Goal: Task Accomplishment & Management: Use online tool/utility

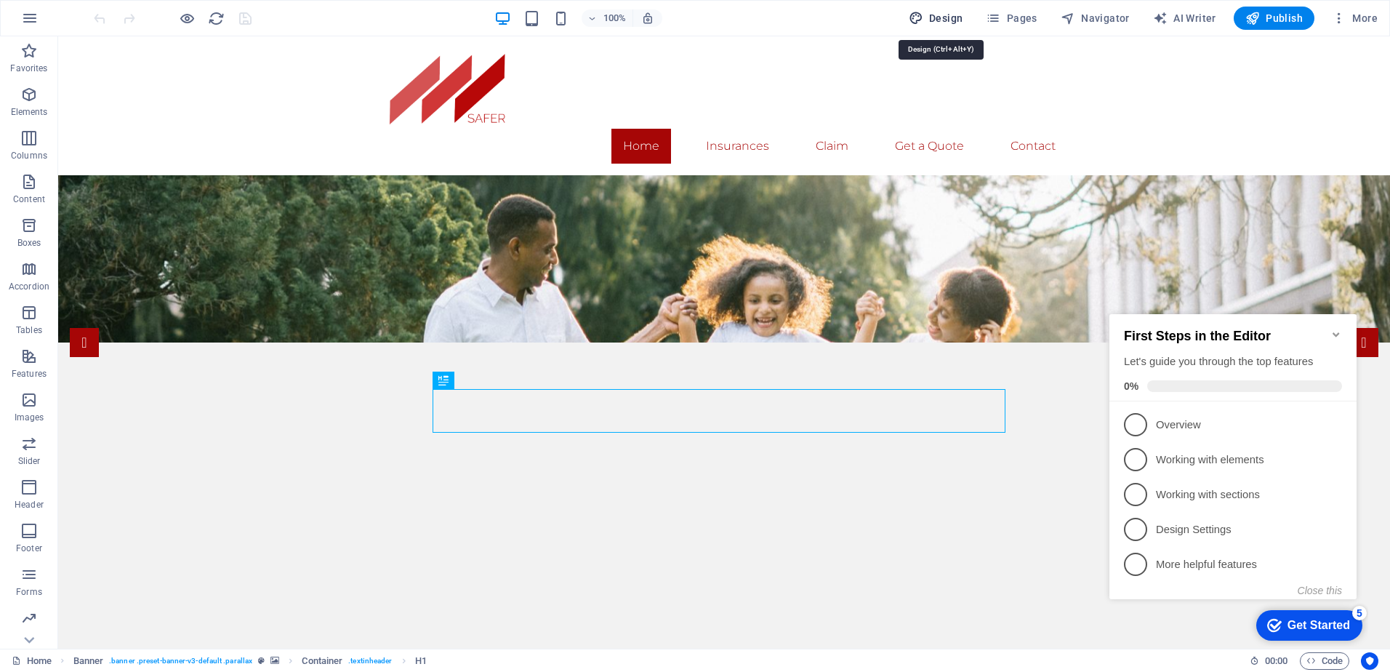
click at [948, 15] on span "Design" at bounding box center [936, 18] width 55 height 15
select select "px"
select select "300"
select select "px"
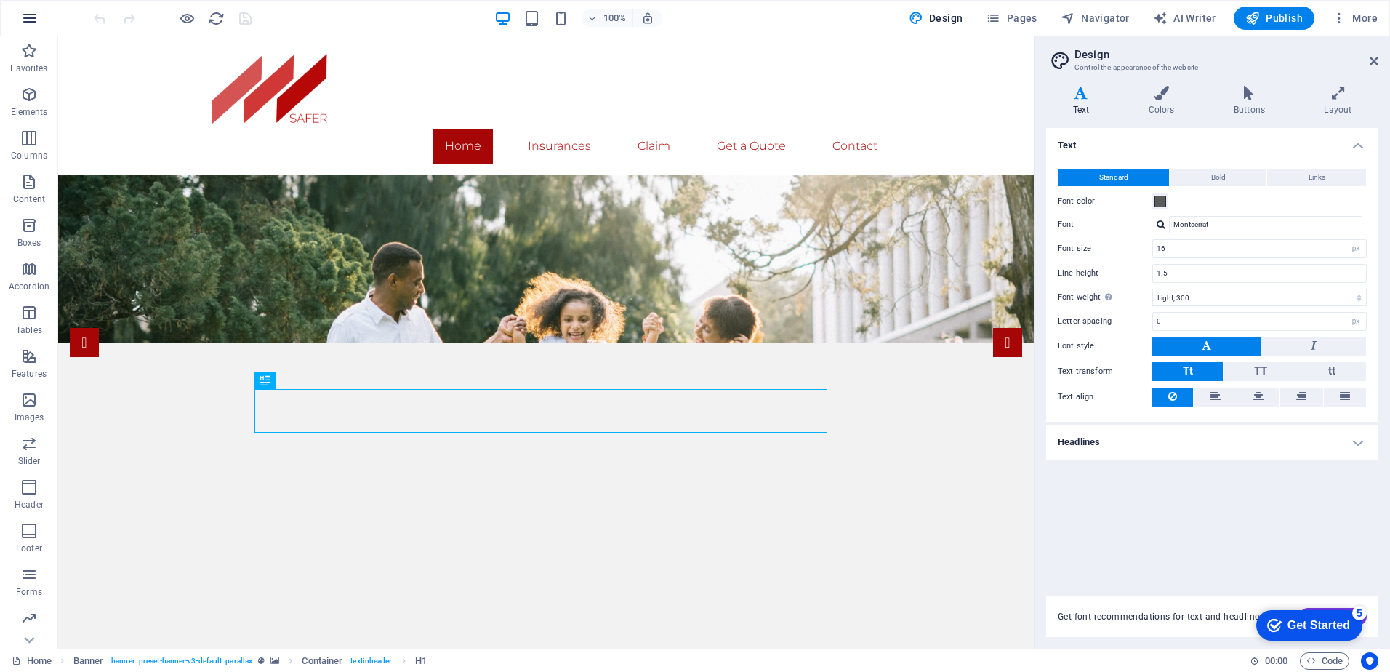
click at [31, 17] on icon "button" at bounding box center [29, 17] width 17 height 17
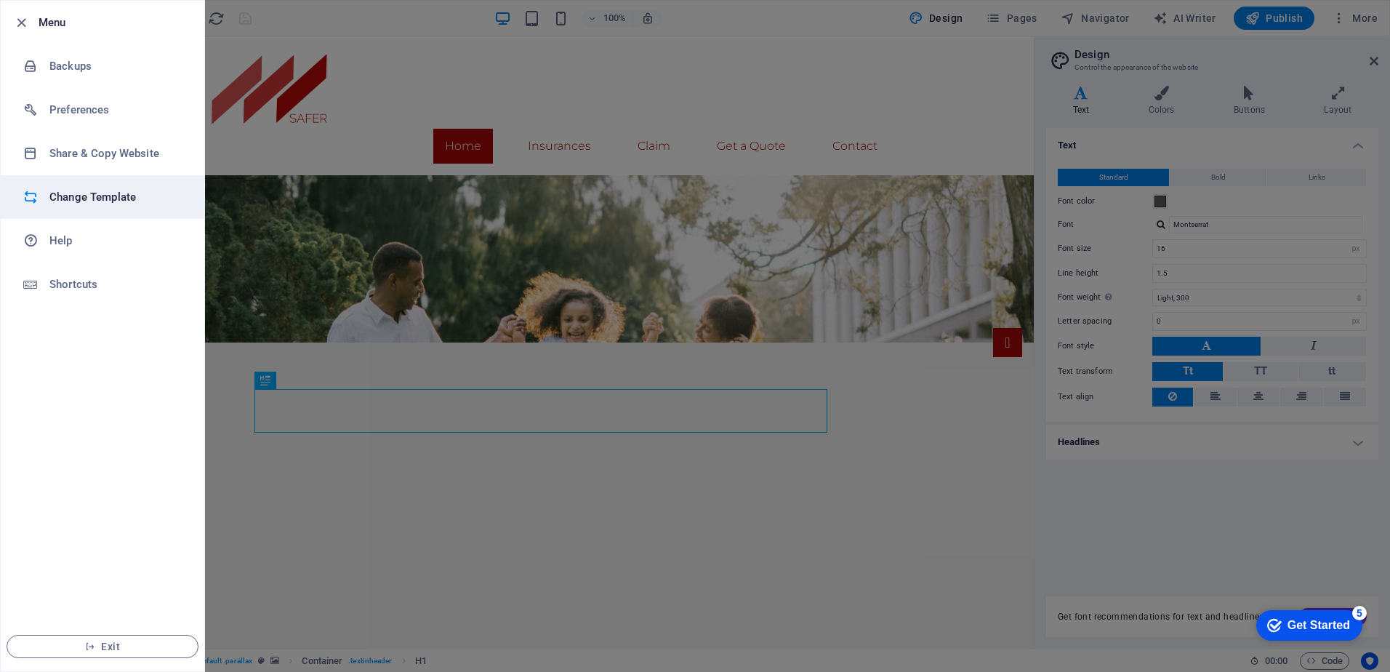
click at [60, 195] on h6 "Change Template" at bounding box center [116, 196] width 135 height 17
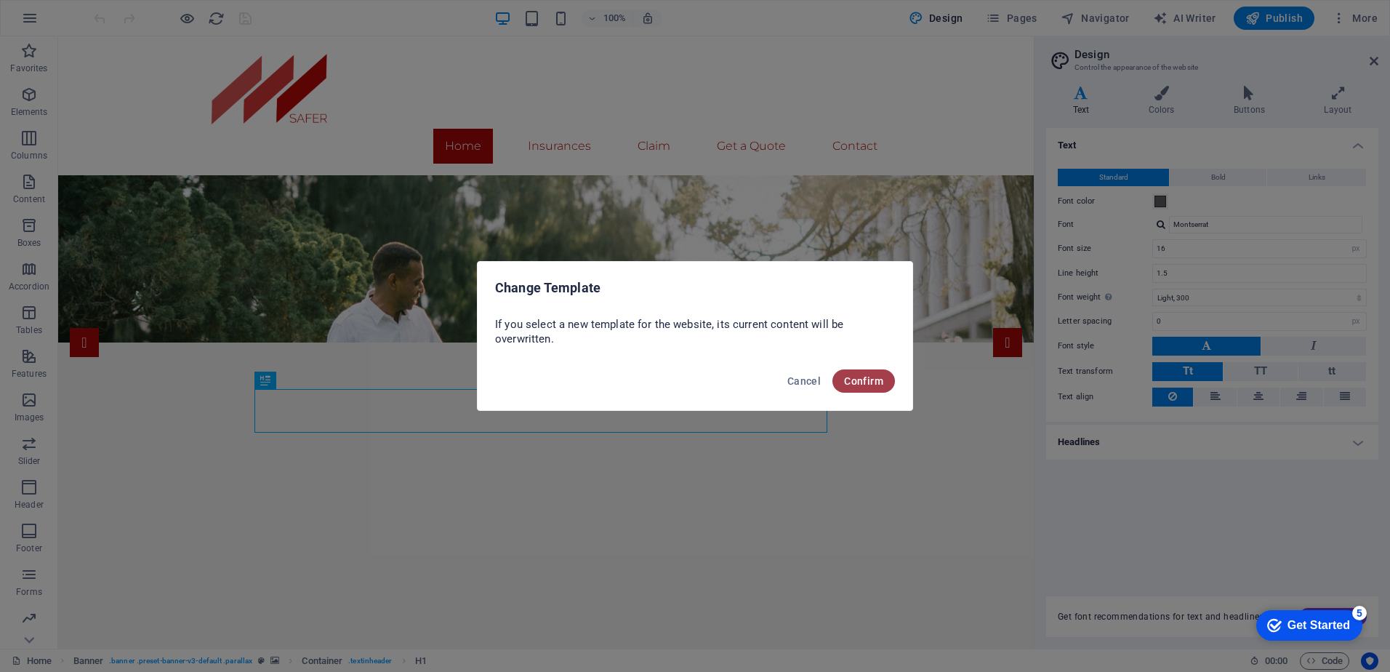
click at [871, 383] on span "Confirm" at bounding box center [863, 381] width 39 height 12
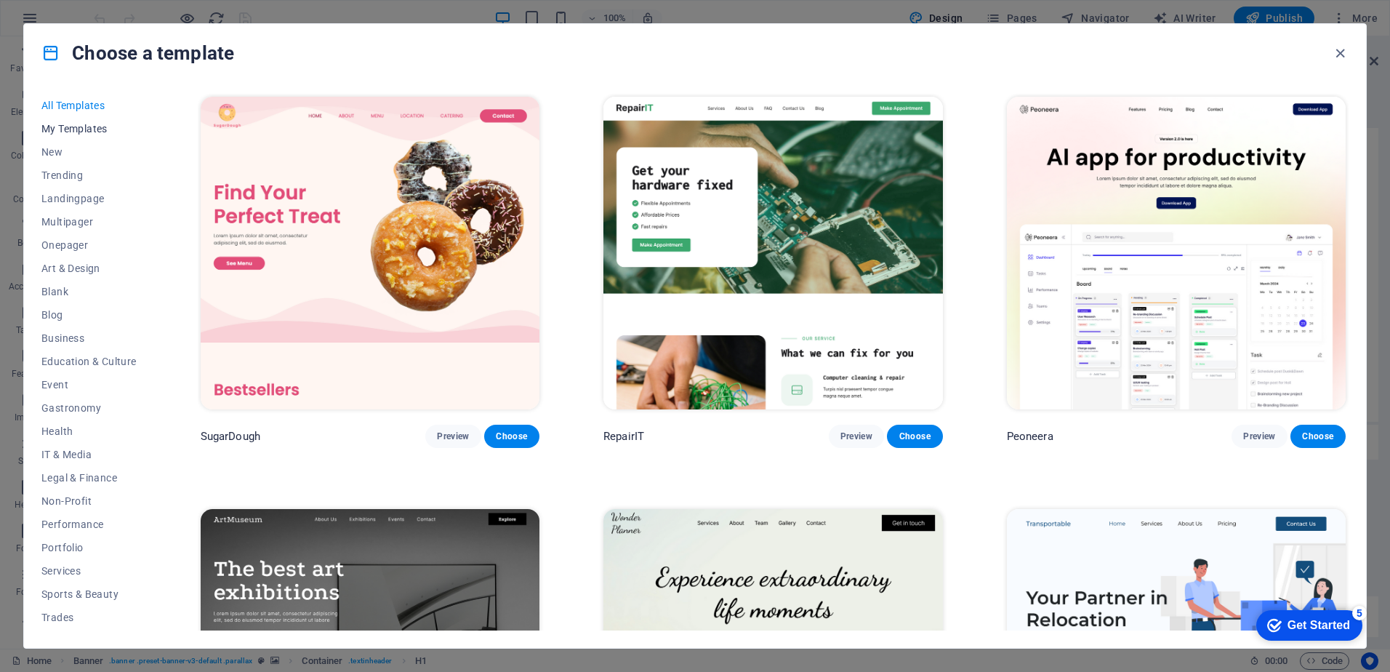
click at [71, 124] on span "My Templates" at bounding box center [88, 129] width 95 height 12
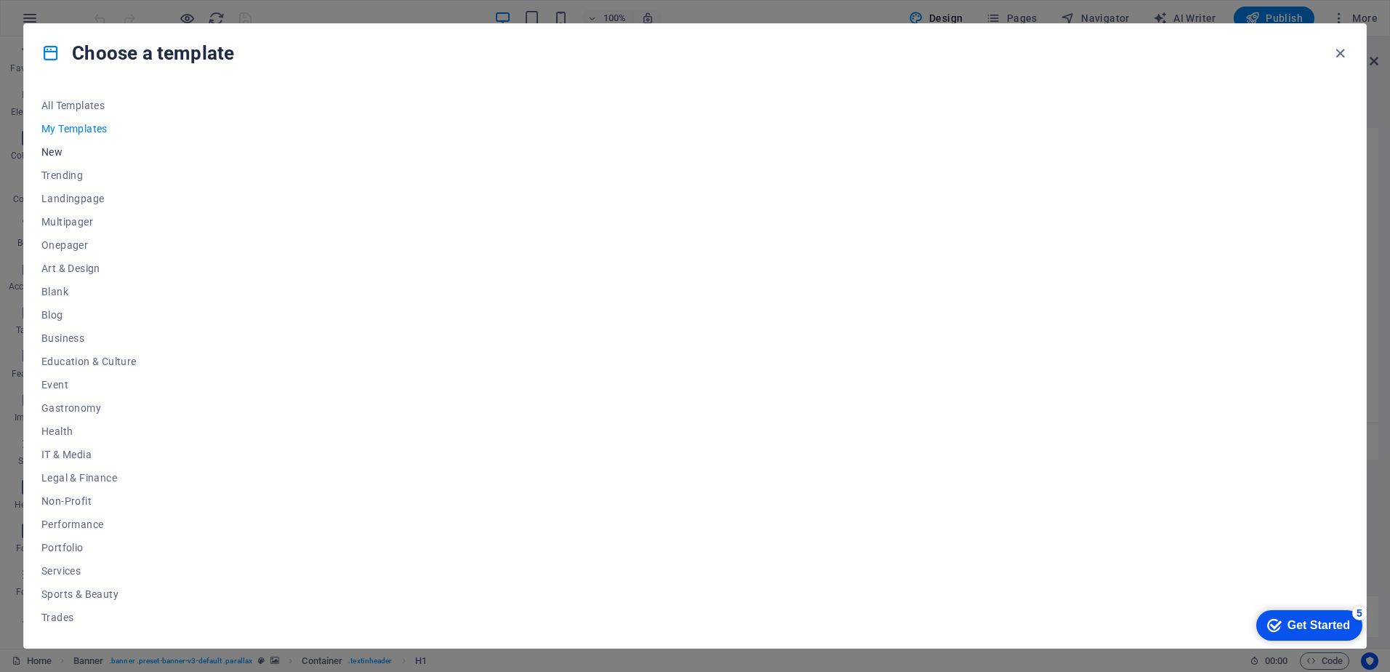
click at [53, 146] on span "New" at bounding box center [88, 152] width 95 height 12
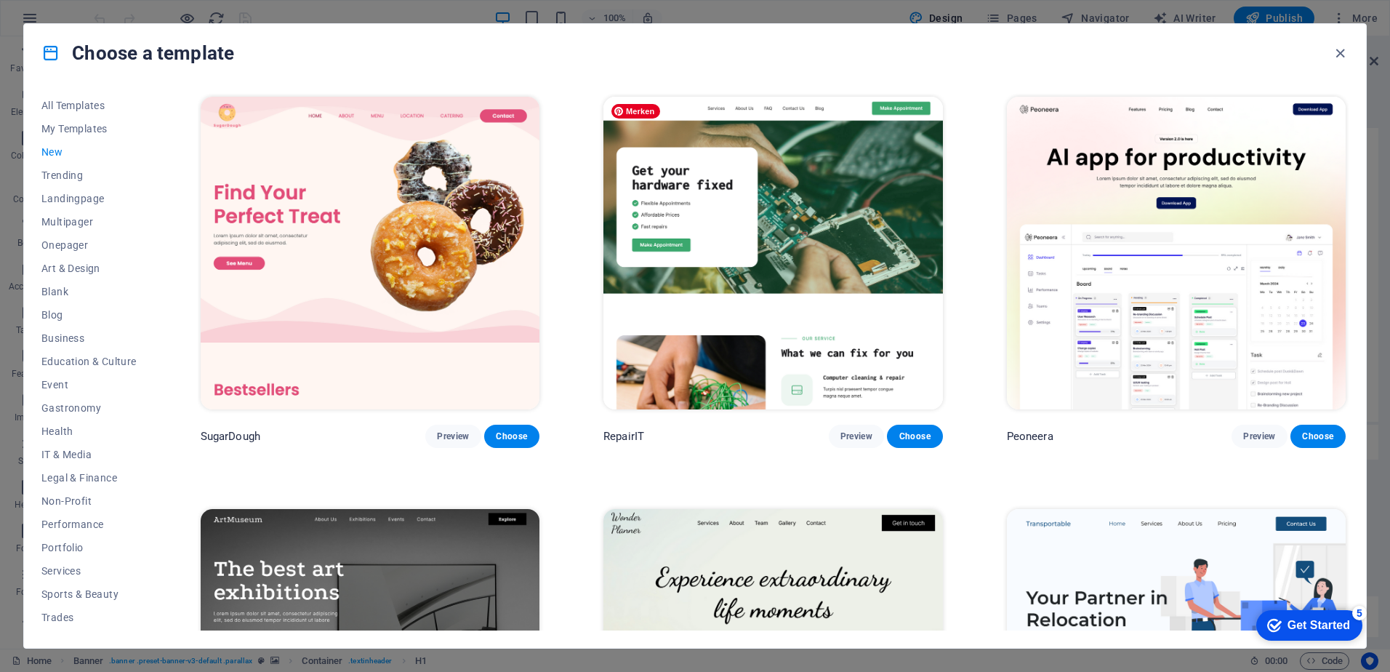
scroll to position [1458, 0]
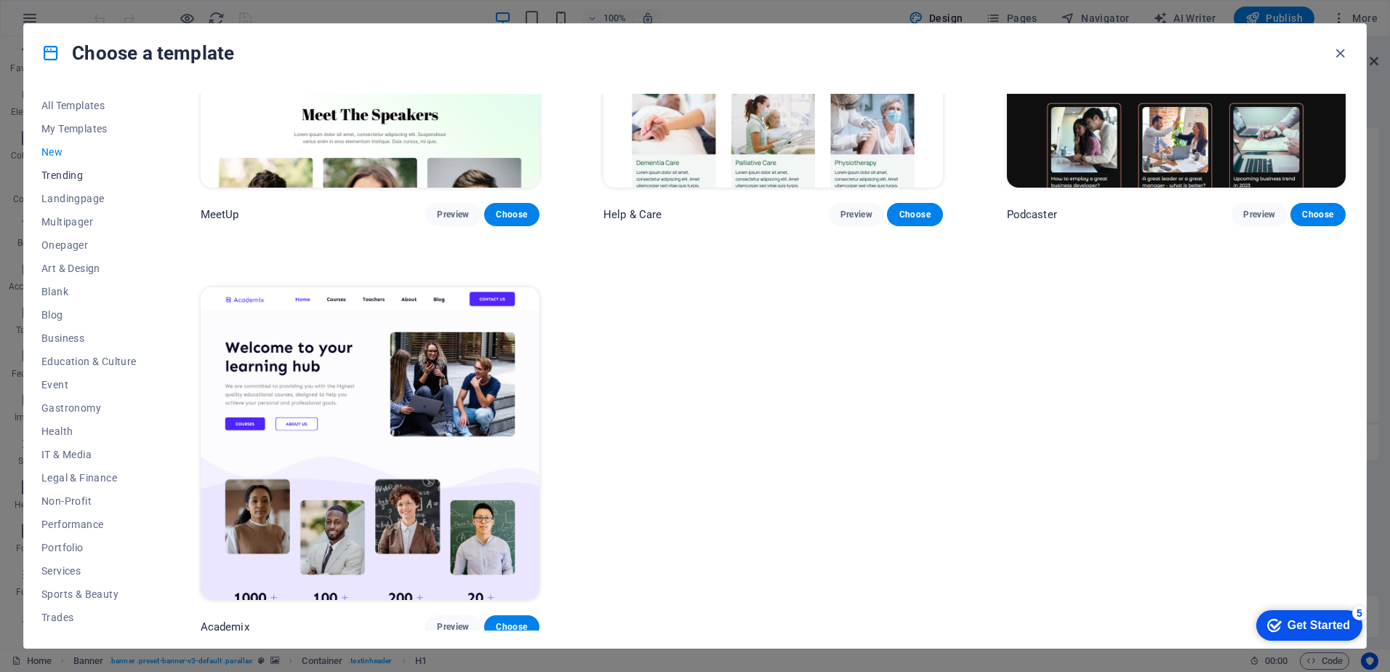
click at [70, 167] on button "Trending" at bounding box center [88, 175] width 95 height 23
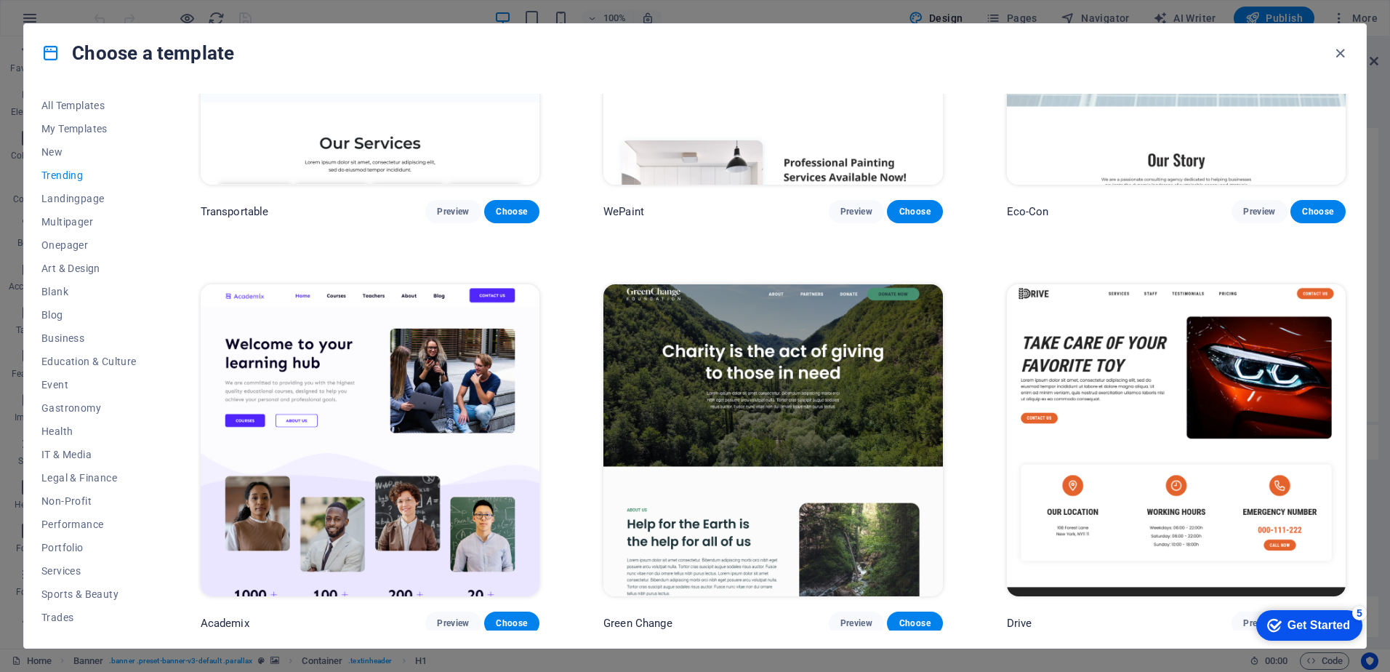
scroll to position [167, 0]
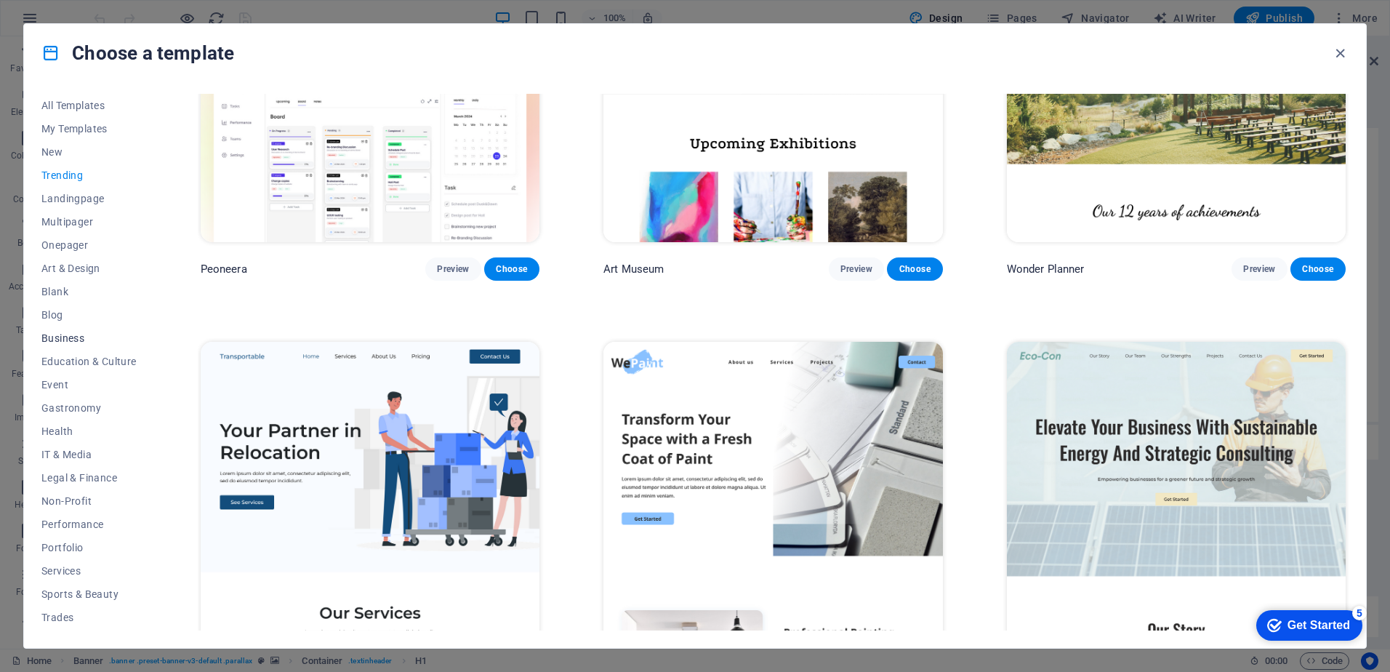
click at [50, 330] on button "Business" at bounding box center [88, 338] width 95 height 23
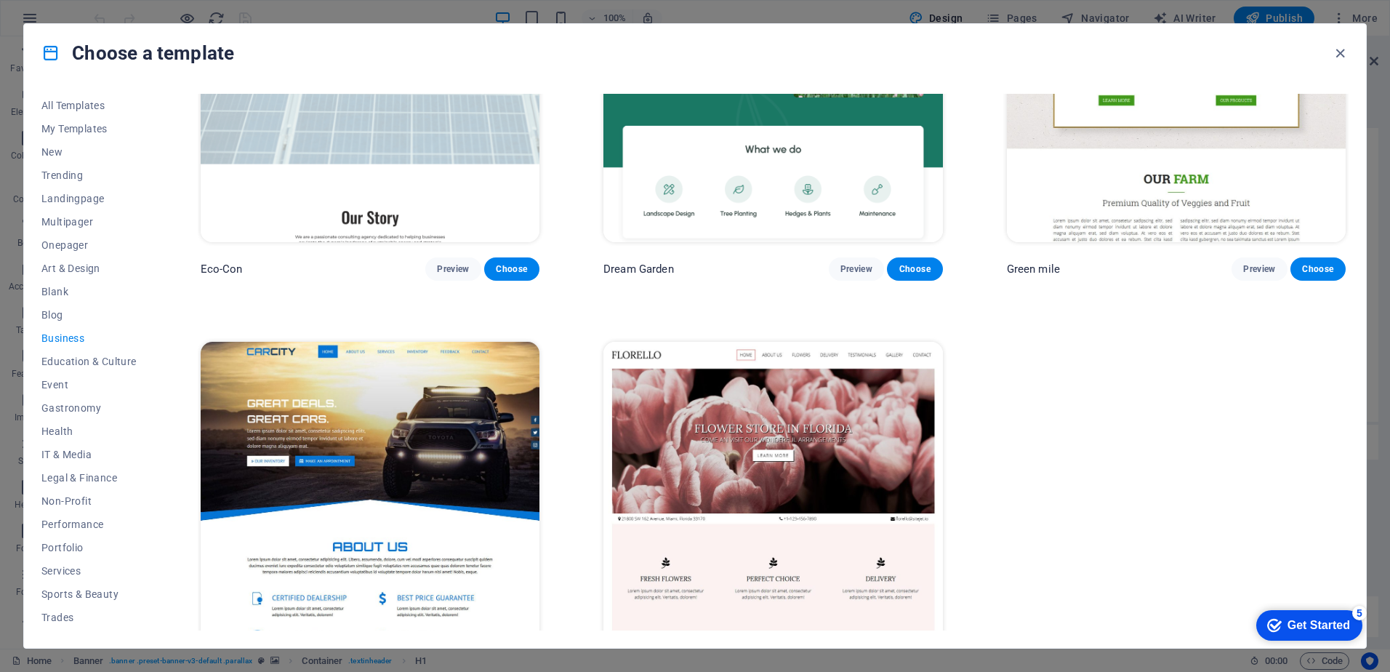
scroll to position [0, 0]
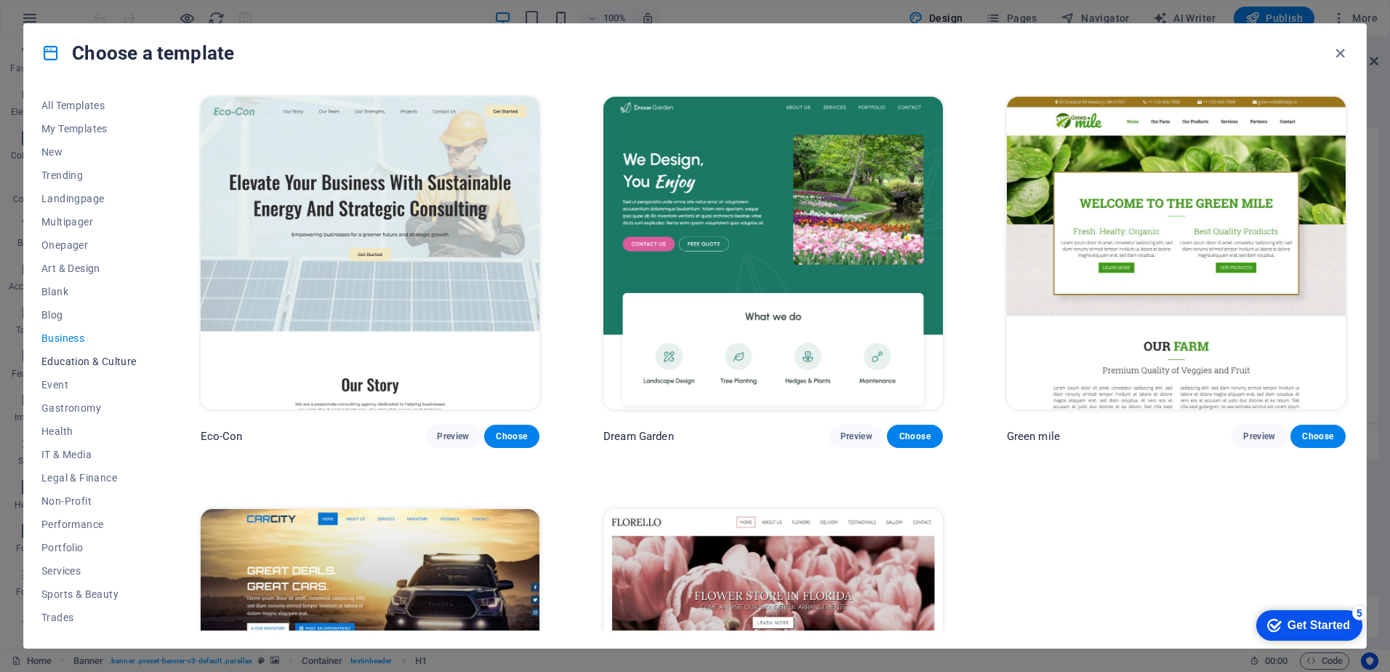
click at [65, 364] on span "Education & Culture" at bounding box center [88, 362] width 95 height 12
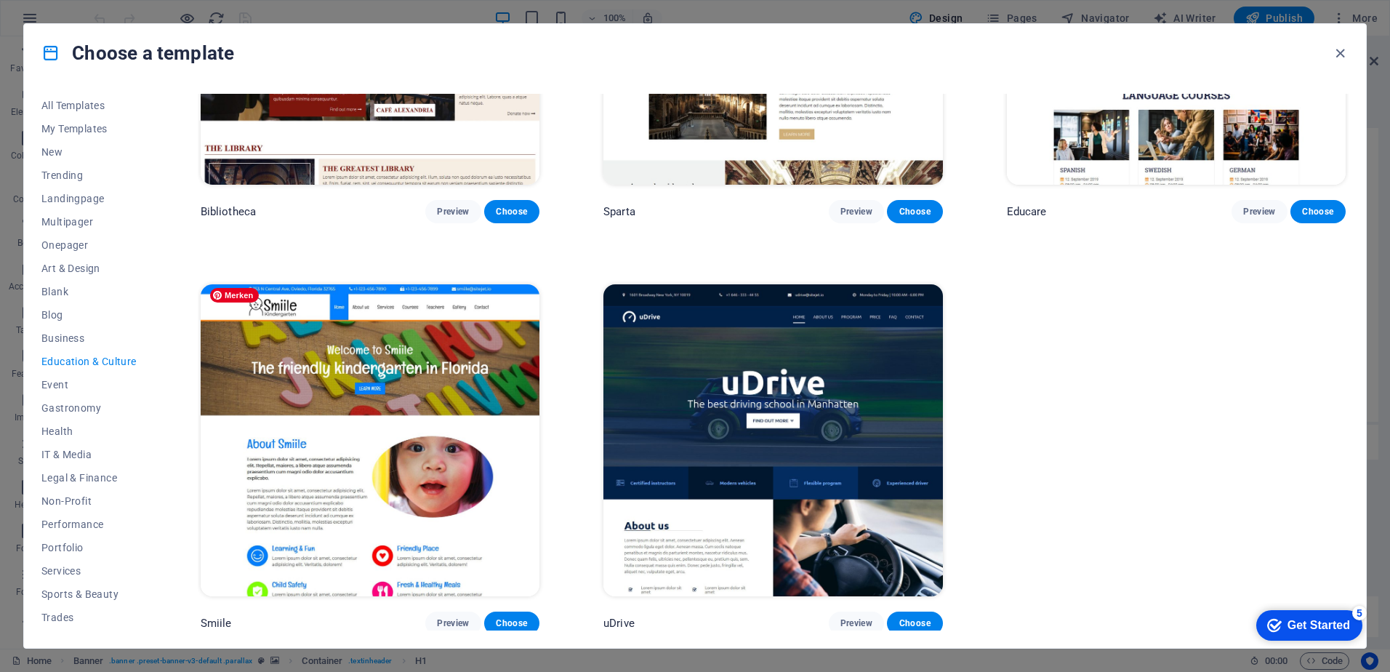
scroll to position [167, 0]
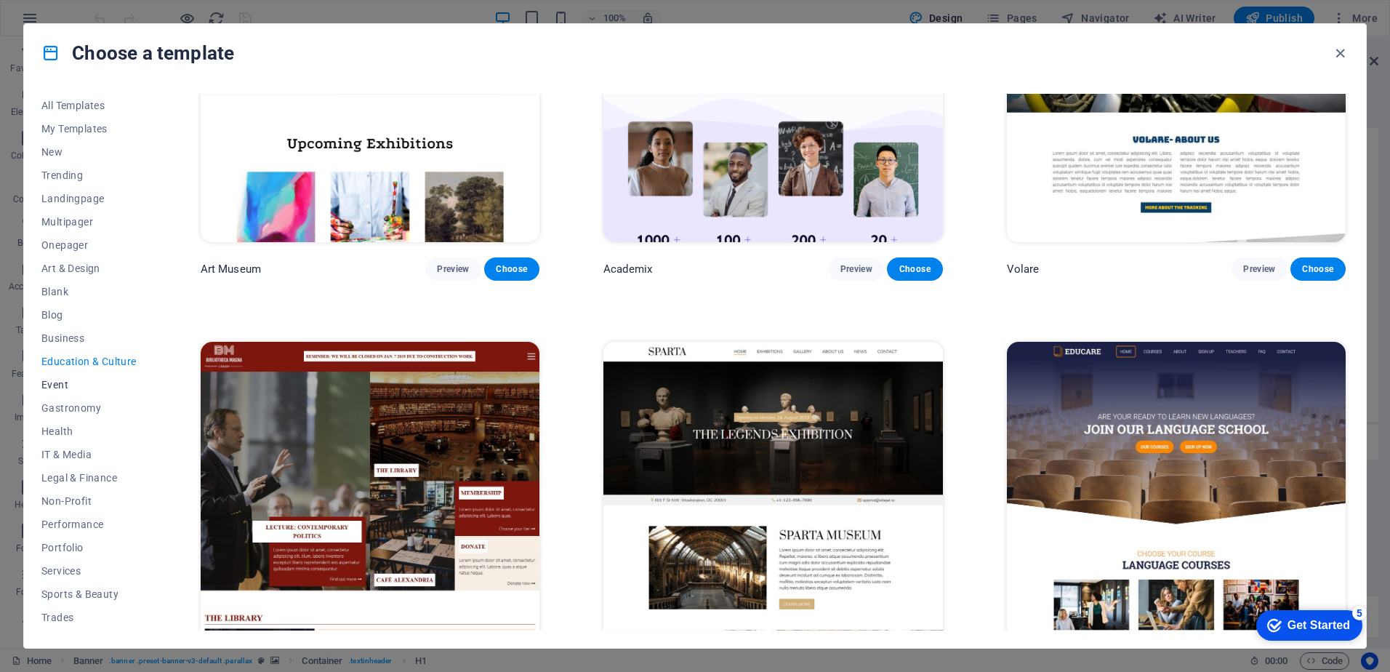
click at [58, 384] on span "Event" at bounding box center [88, 385] width 95 height 12
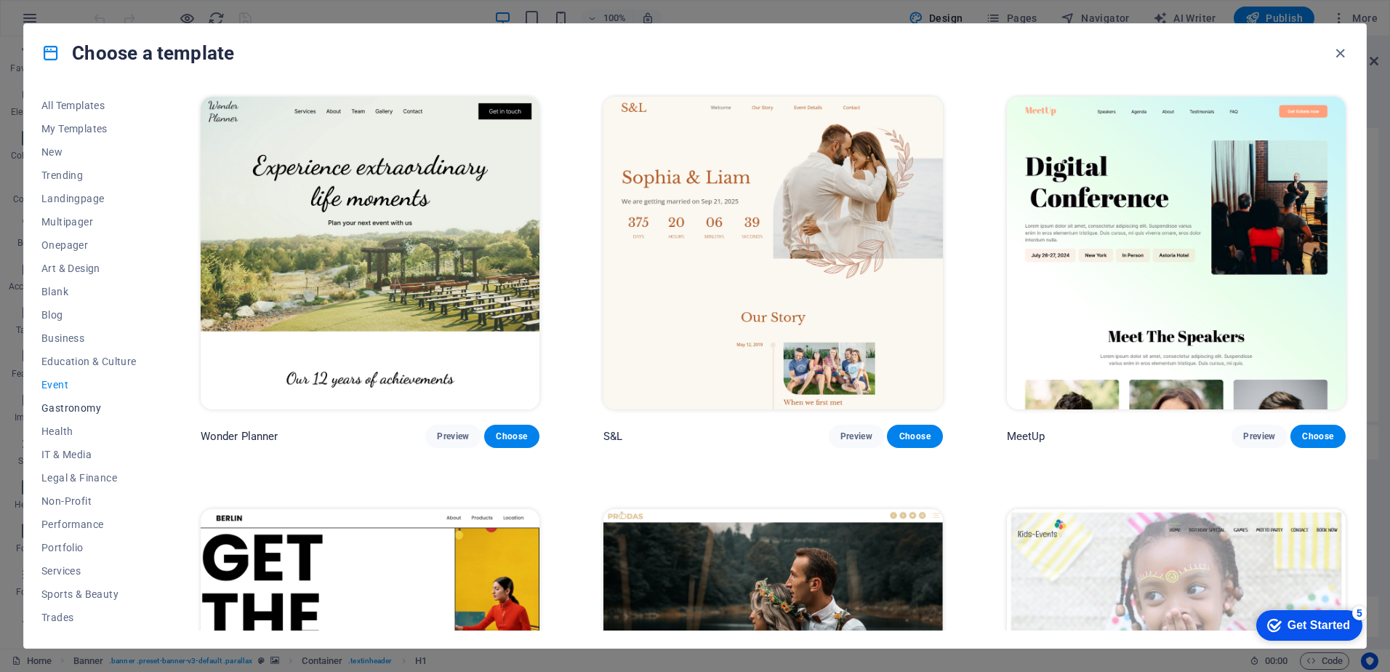
click at [74, 408] on span "Gastronomy" at bounding box center [88, 408] width 95 height 12
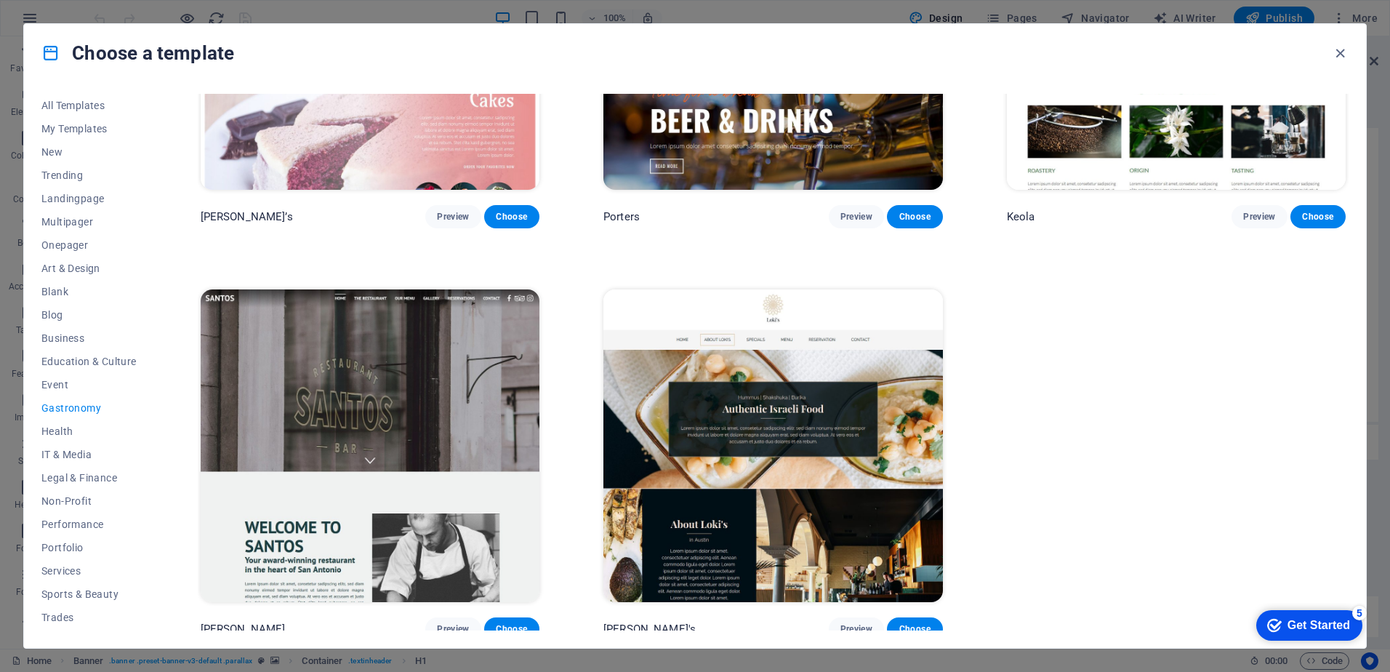
scroll to position [1398, 0]
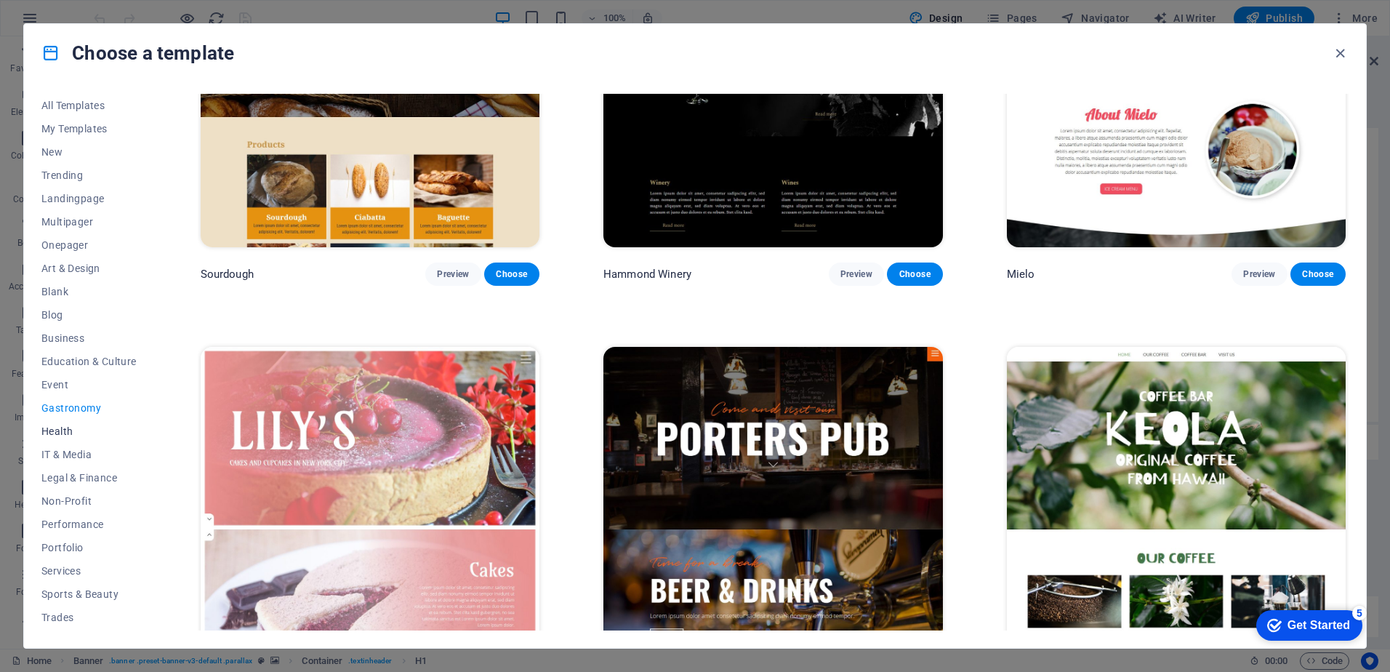
click at [68, 425] on span "Health" at bounding box center [88, 431] width 95 height 12
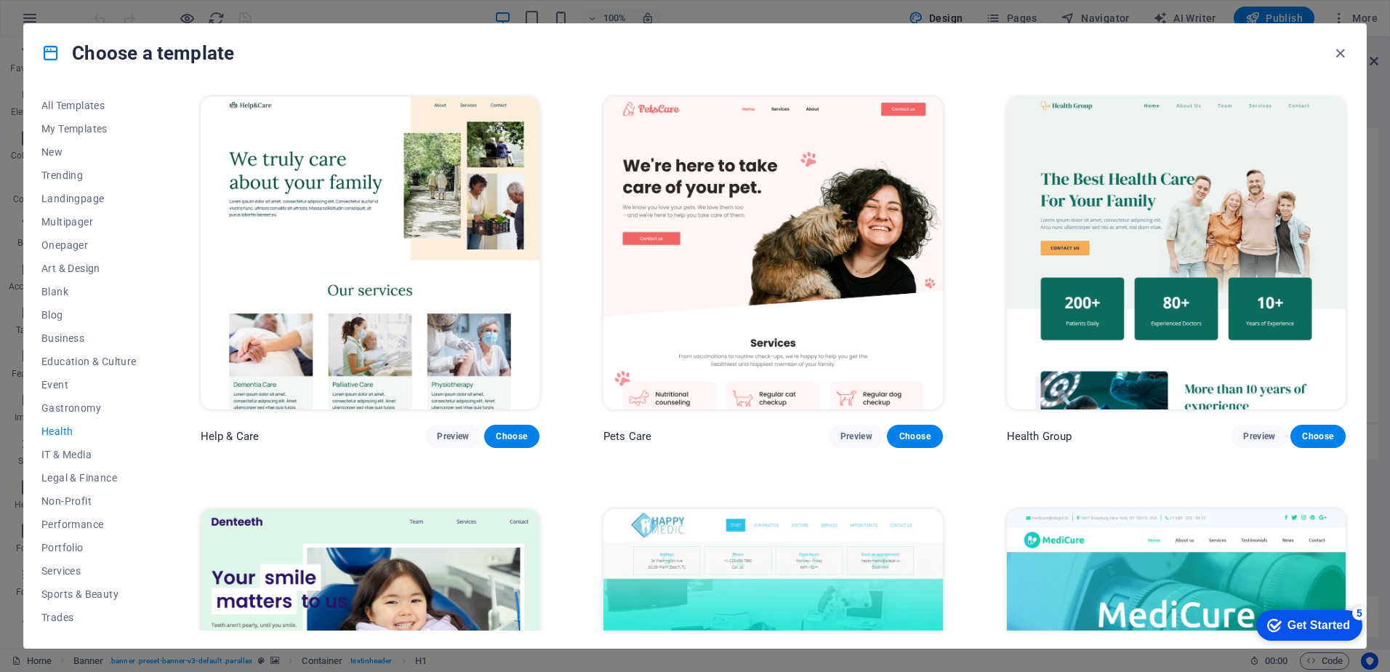
scroll to position [637, 0]
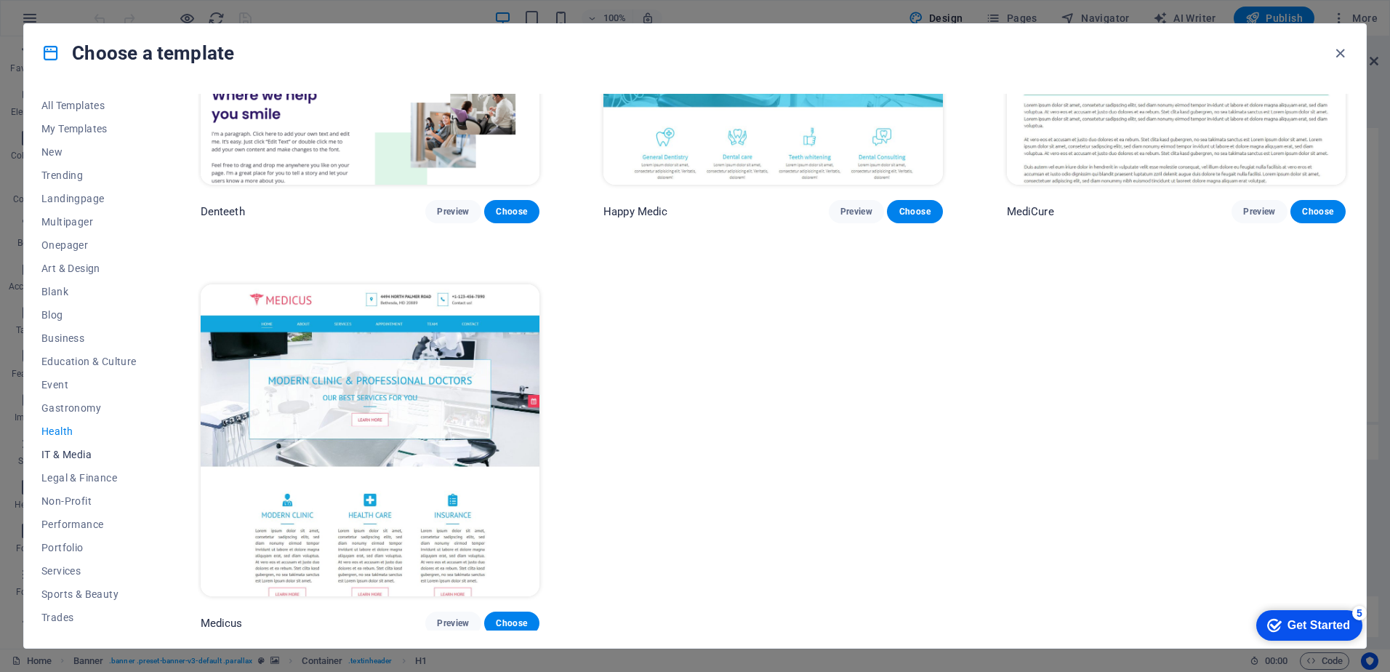
click at [63, 447] on button "IT & Media" at bounding box center [88, 454] width 95 height 23
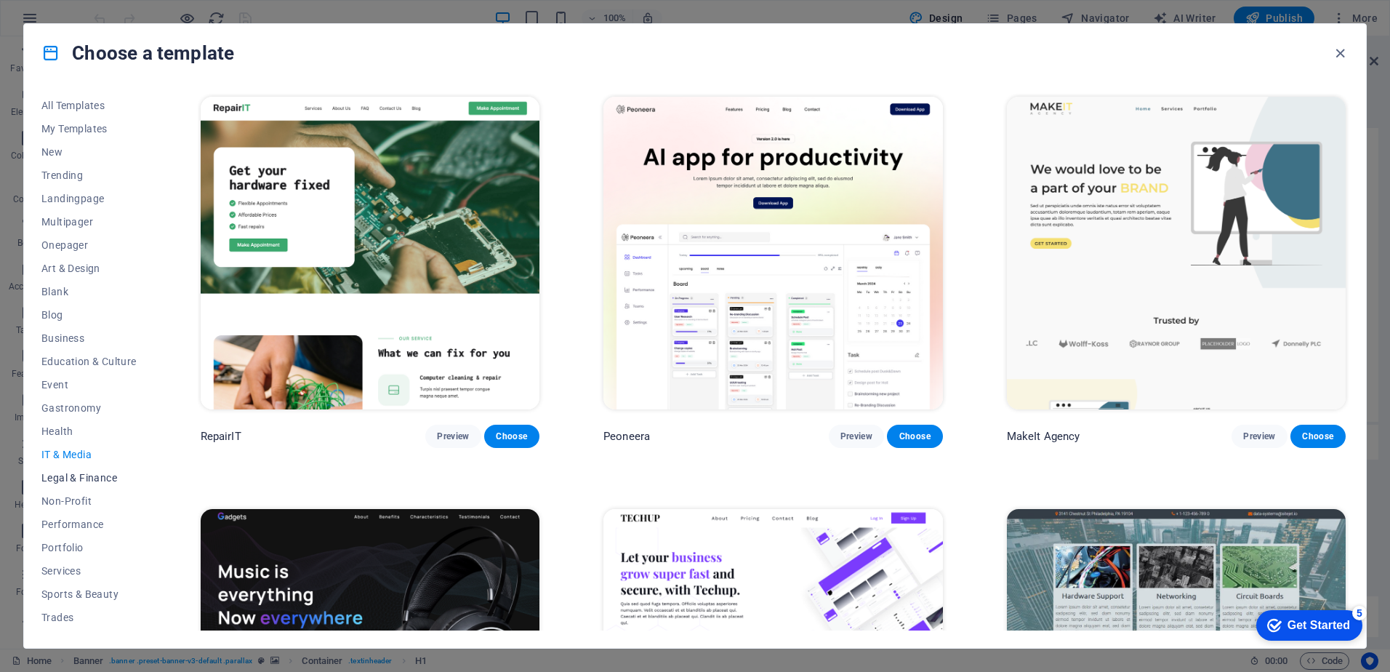
click at [80, 479] on span "Legal & Finance" at bounding box center [88, 478] width 95 height 12
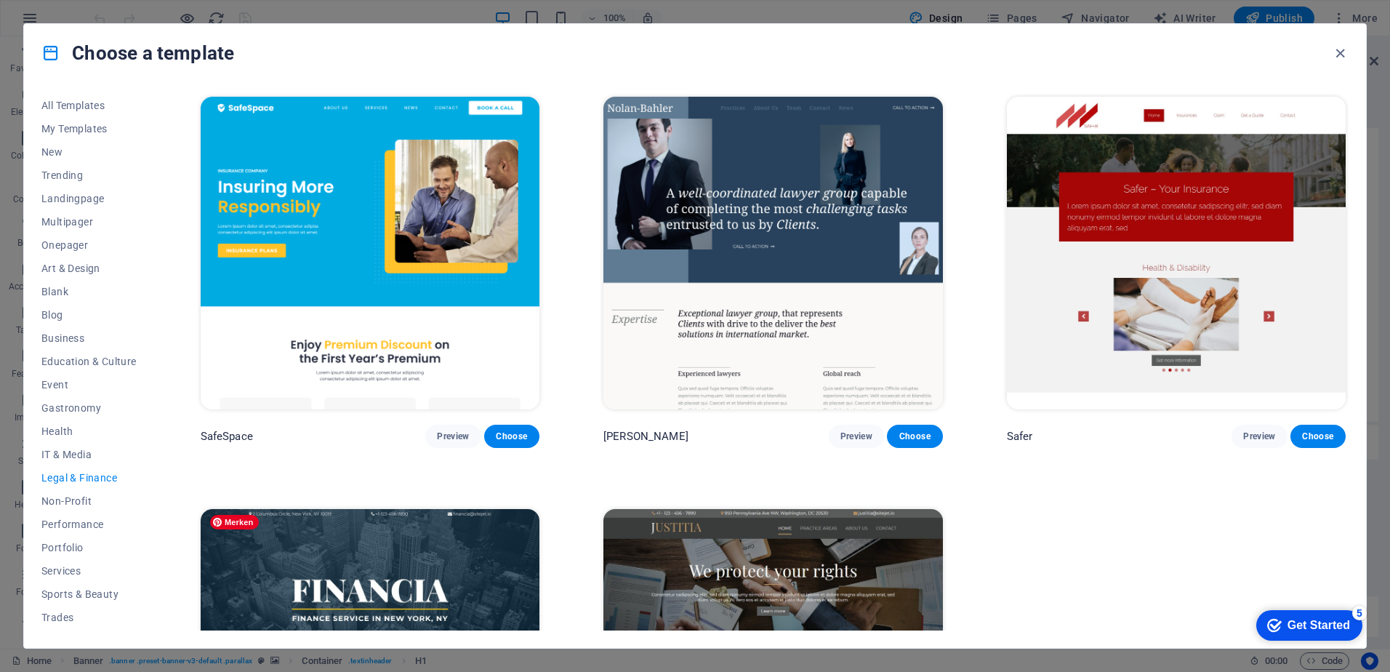
scroll to position [226, 0]
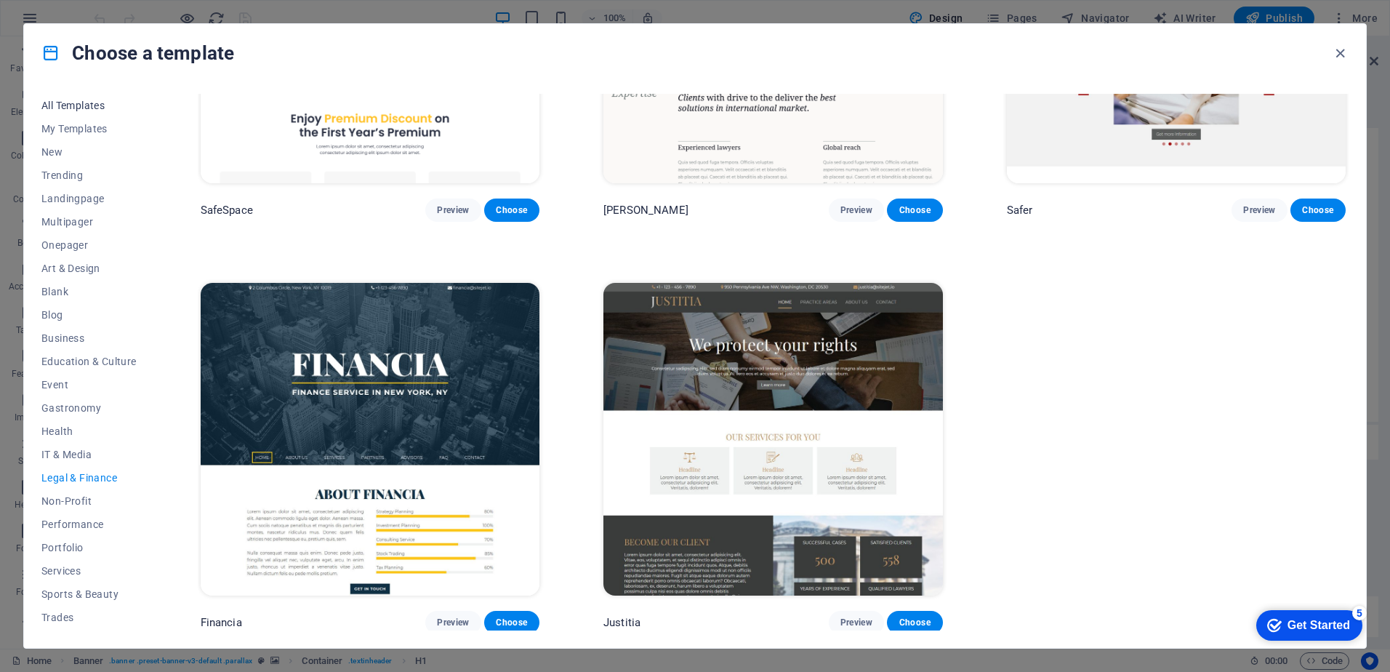
click at [81, 105] on span "All Templates" at bounding box center [88, 106] width 95 height 12
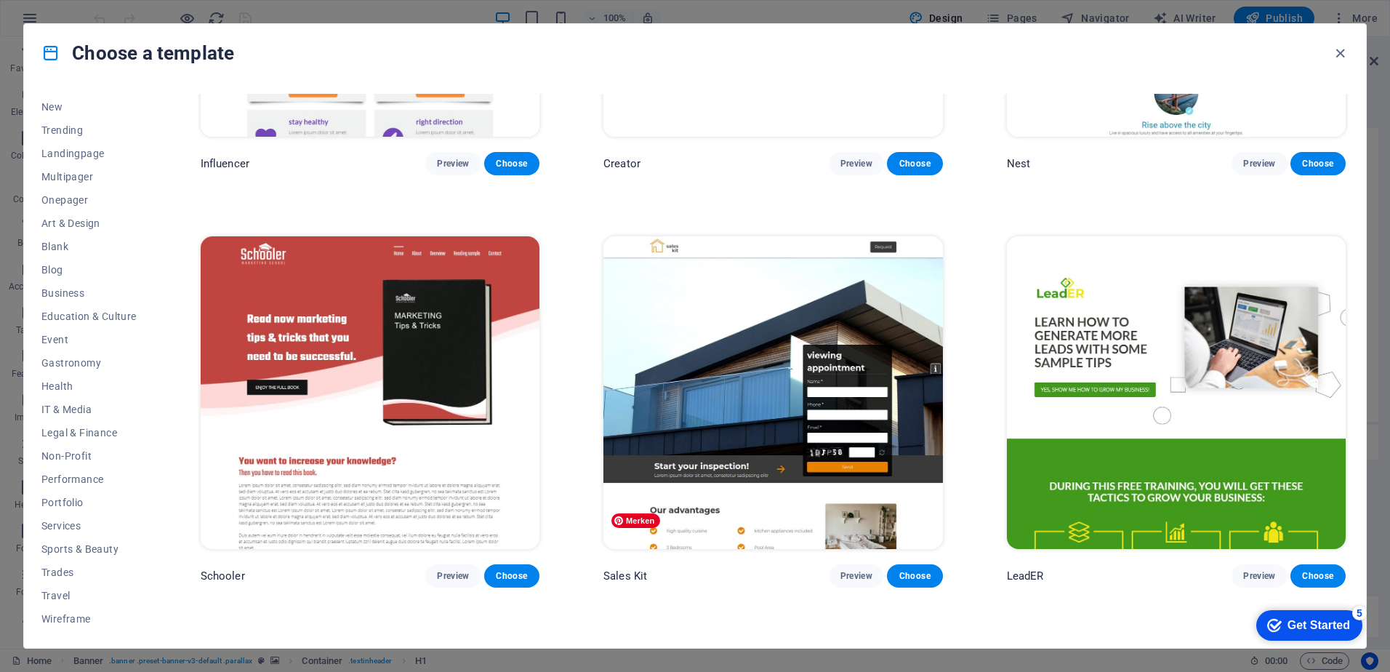
scroll to position [20887, 0]
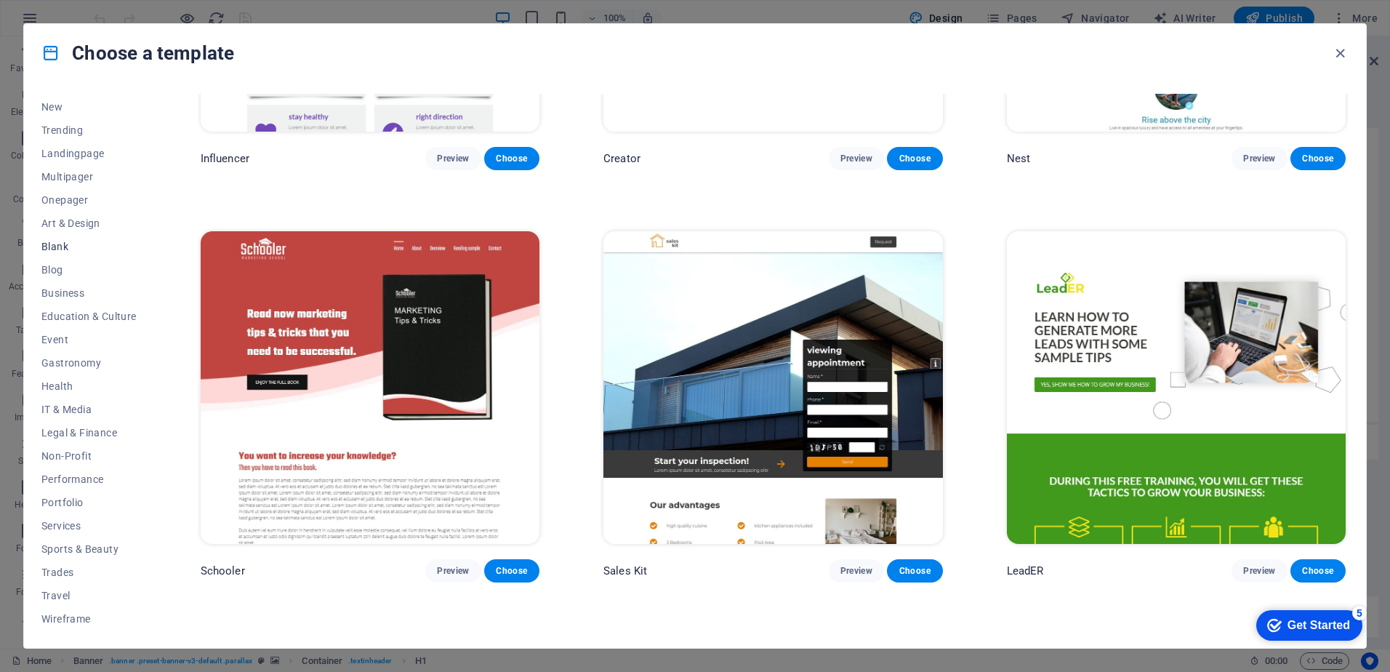
click at [57, 248] on span "Blank" at bounding box center [88, 247] width 95 height 12
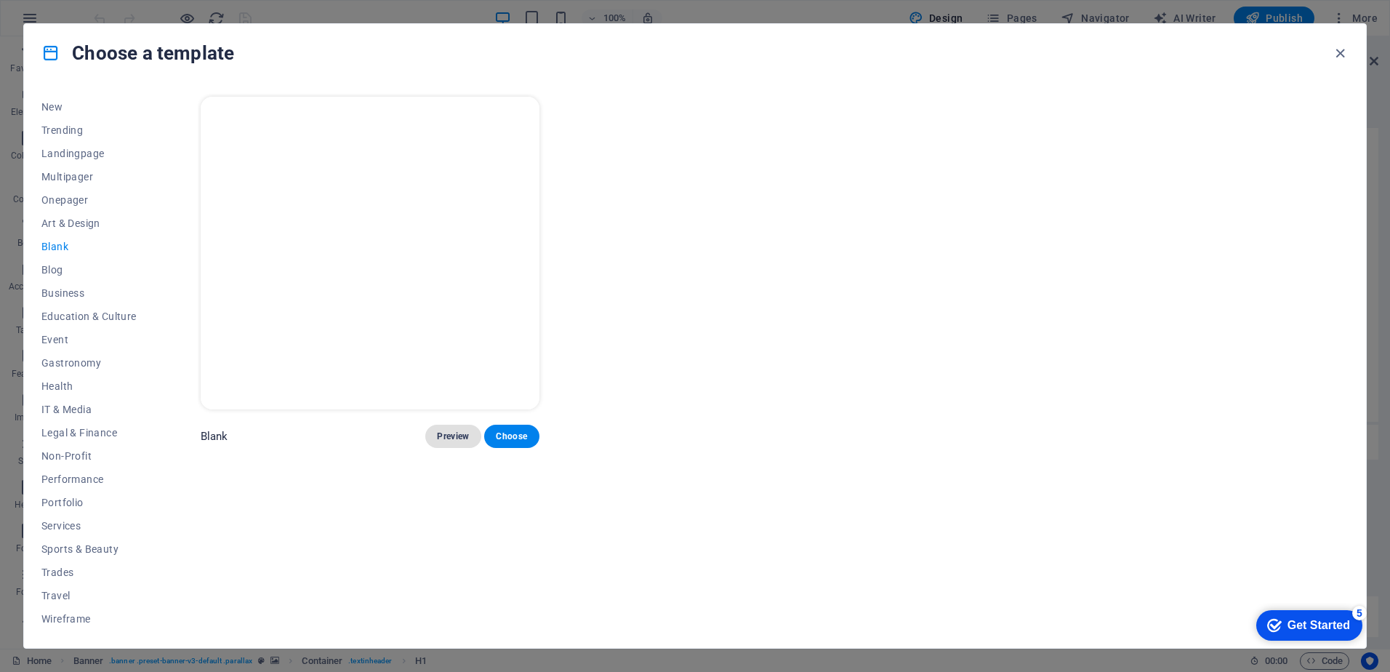
click at [452, 431] on span "Preview" at bounding box center [453, 437] width 32 height 12
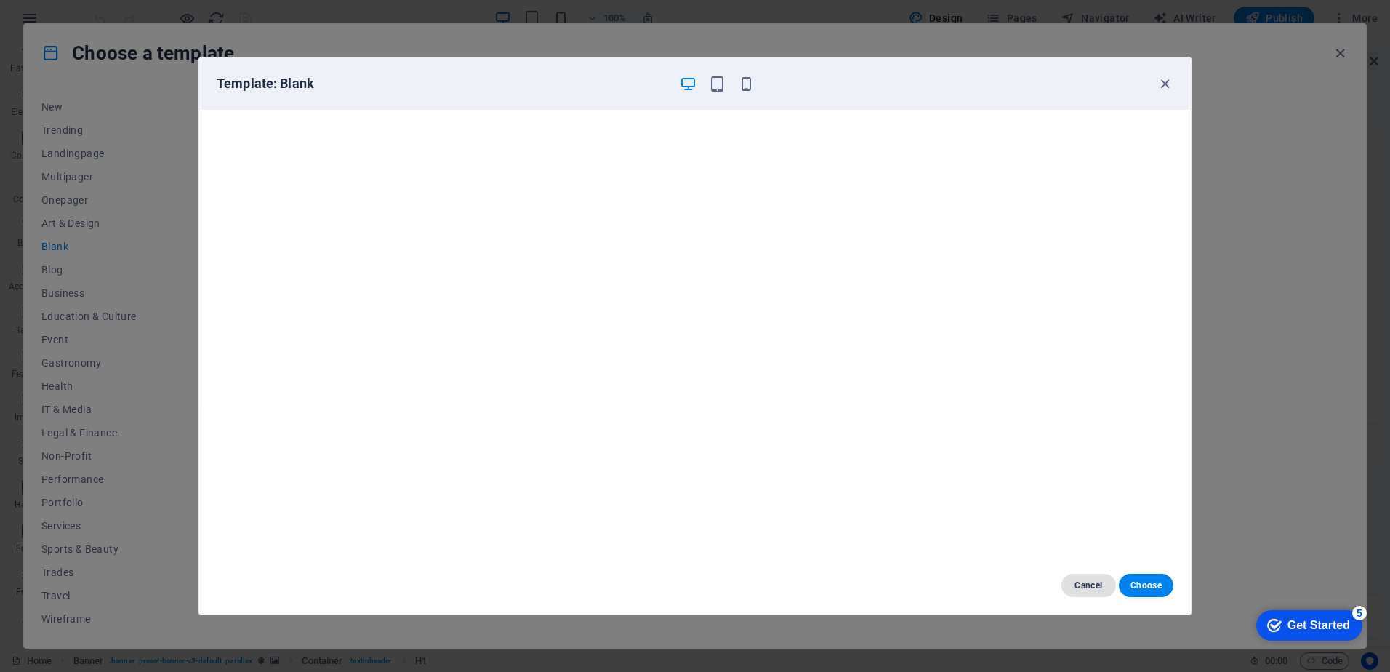
click at [1095, 584] on span "Cancel" at bounding box center [1088, 586] width 31 height 12
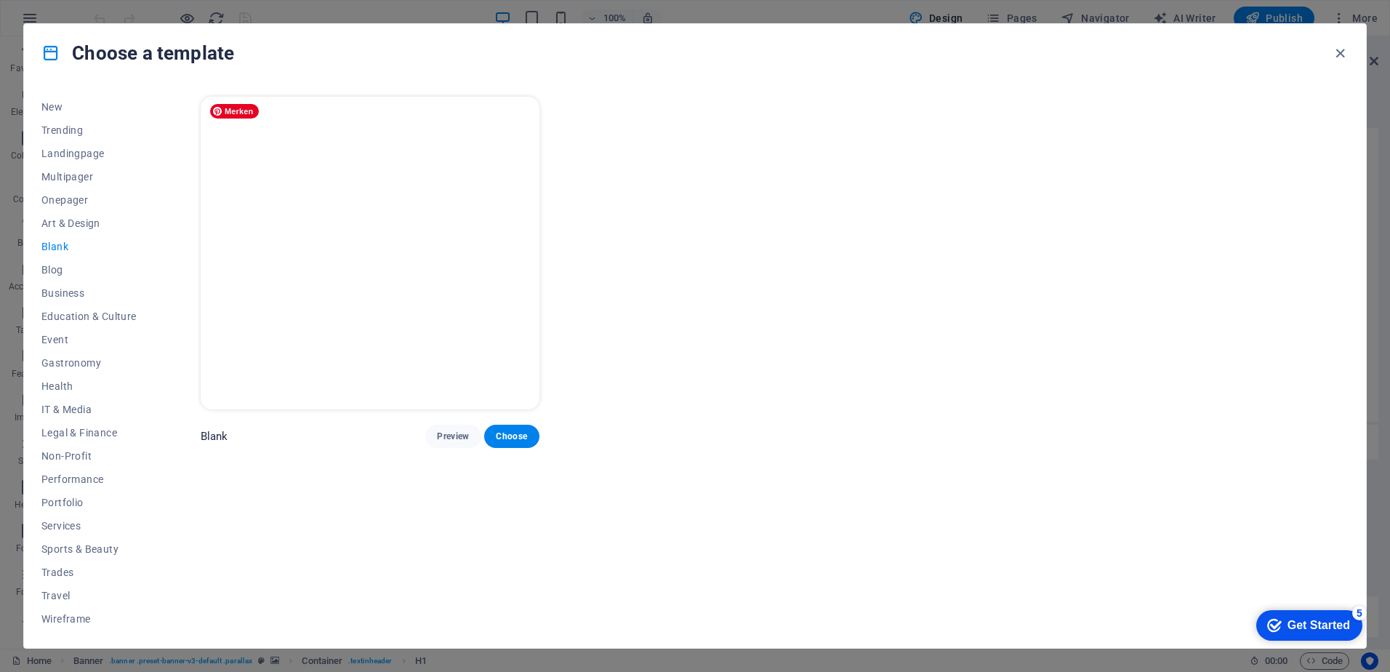
click at [365, 212] on img at bounding box center [370, 253] width 339 height 313
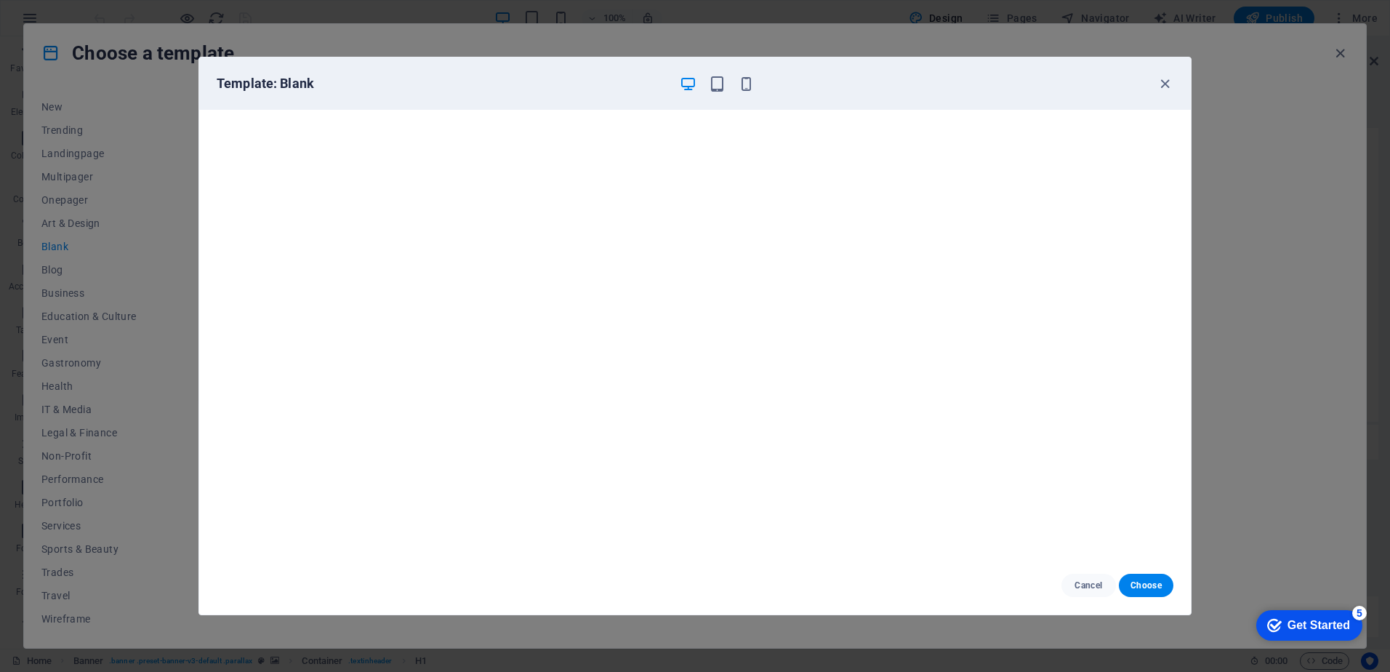
click at [480, 34] on div "Template: Blank Cancel Choose" at bounding box center [695, 336] width 1390 height 672
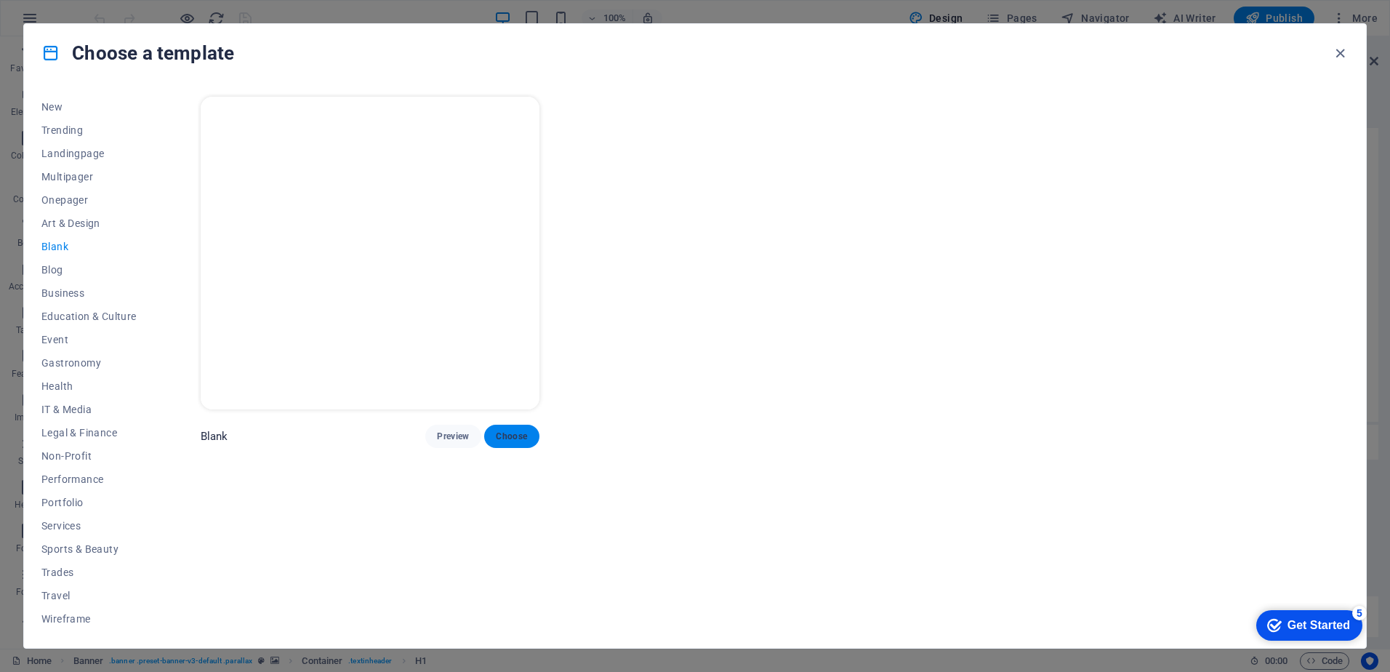
click at [505, 433] on span "Choose" at bounding box center [512, 437] width 32 height 12
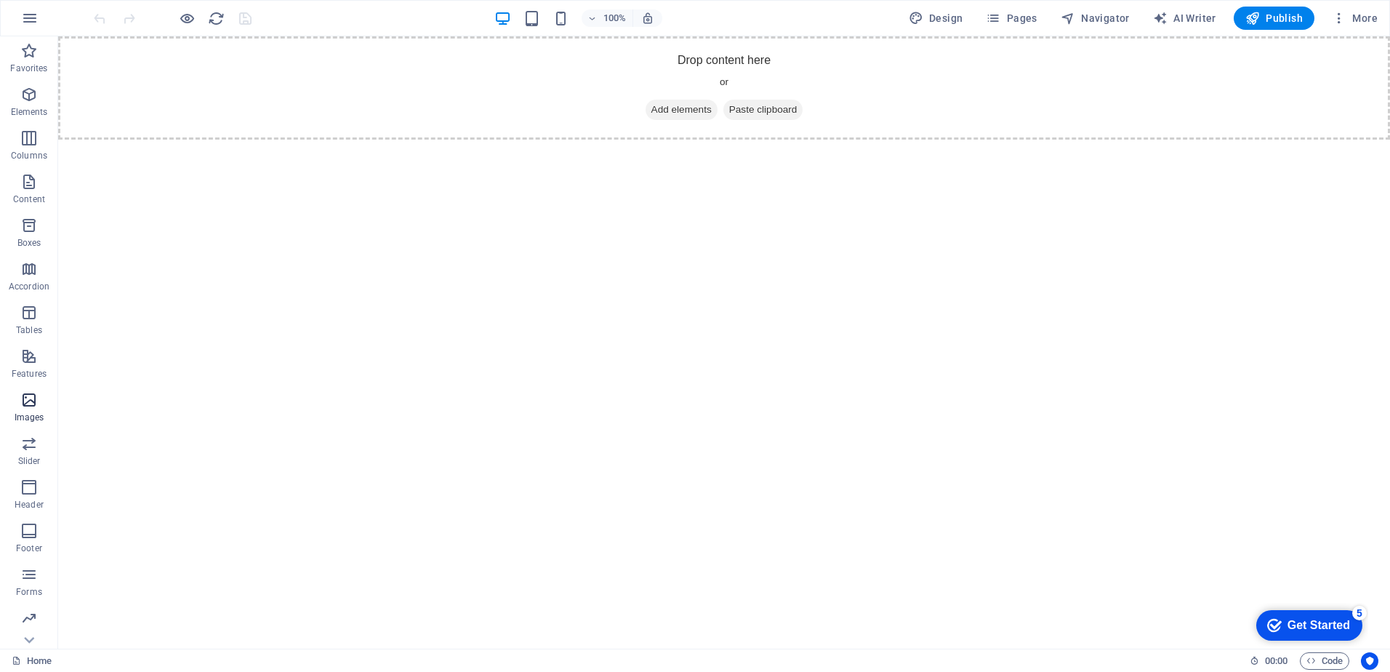
click at [26, 399] on icon "button" at bounding box center [28, 399] width 17 height 17
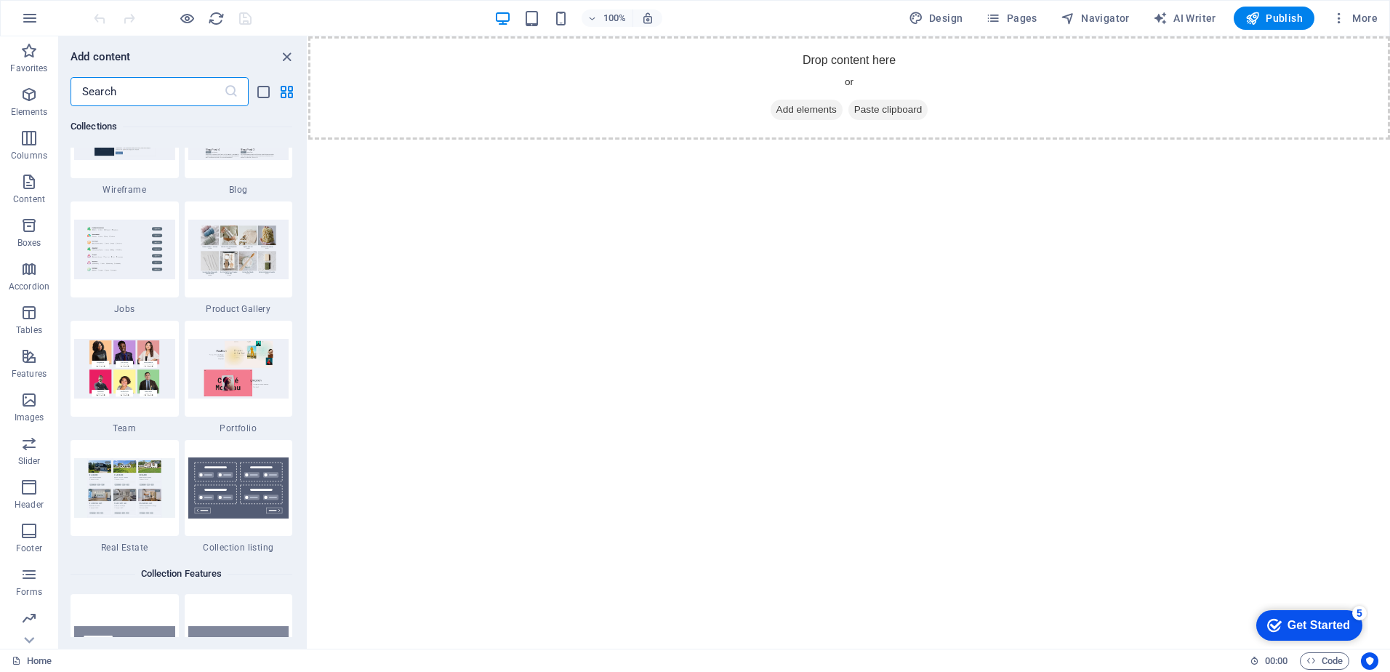
scroll to position [13938, 0]
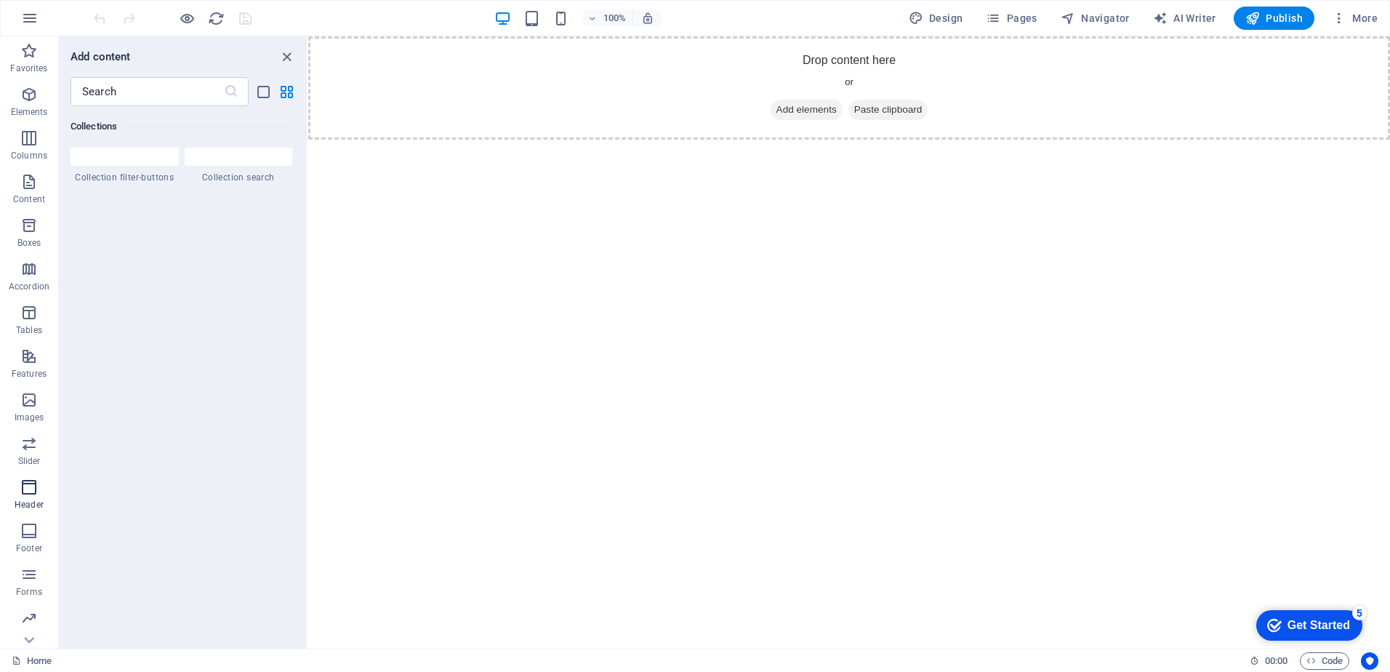
click at [23, 481] on icon "button" at bounding box center [28, 487] width 17 height 17
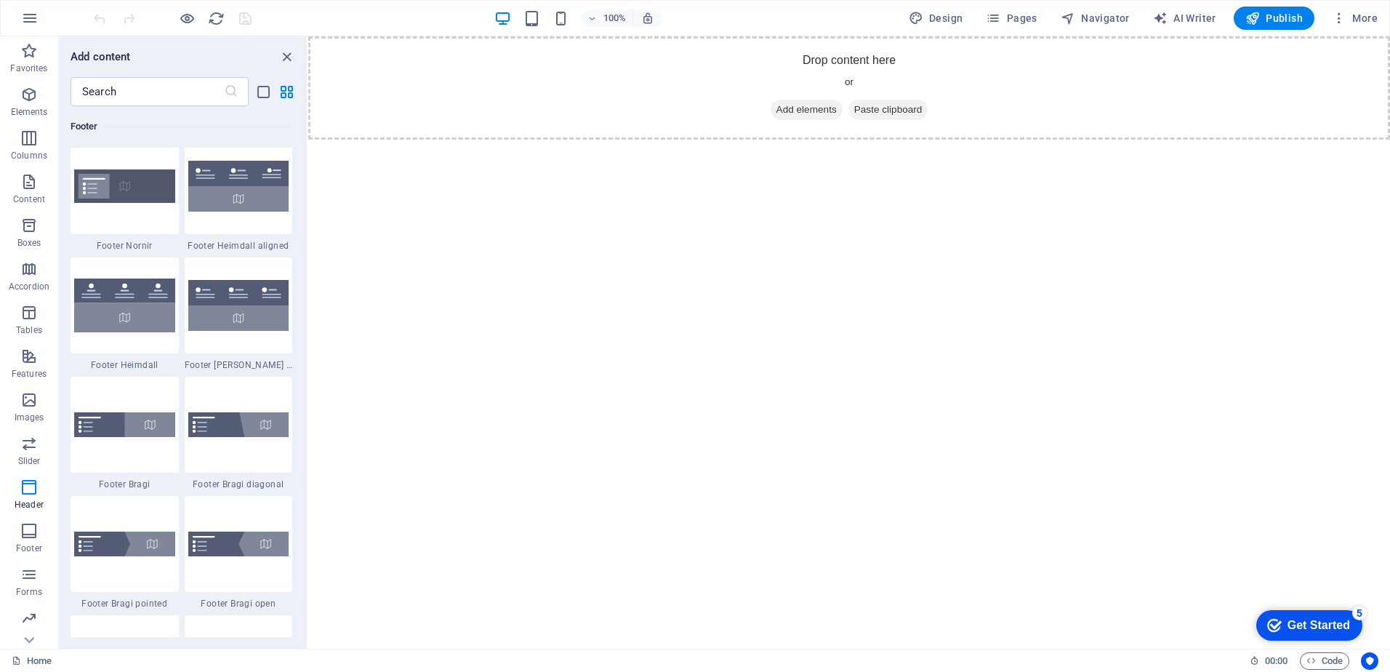
scroll to position [9293, 0]
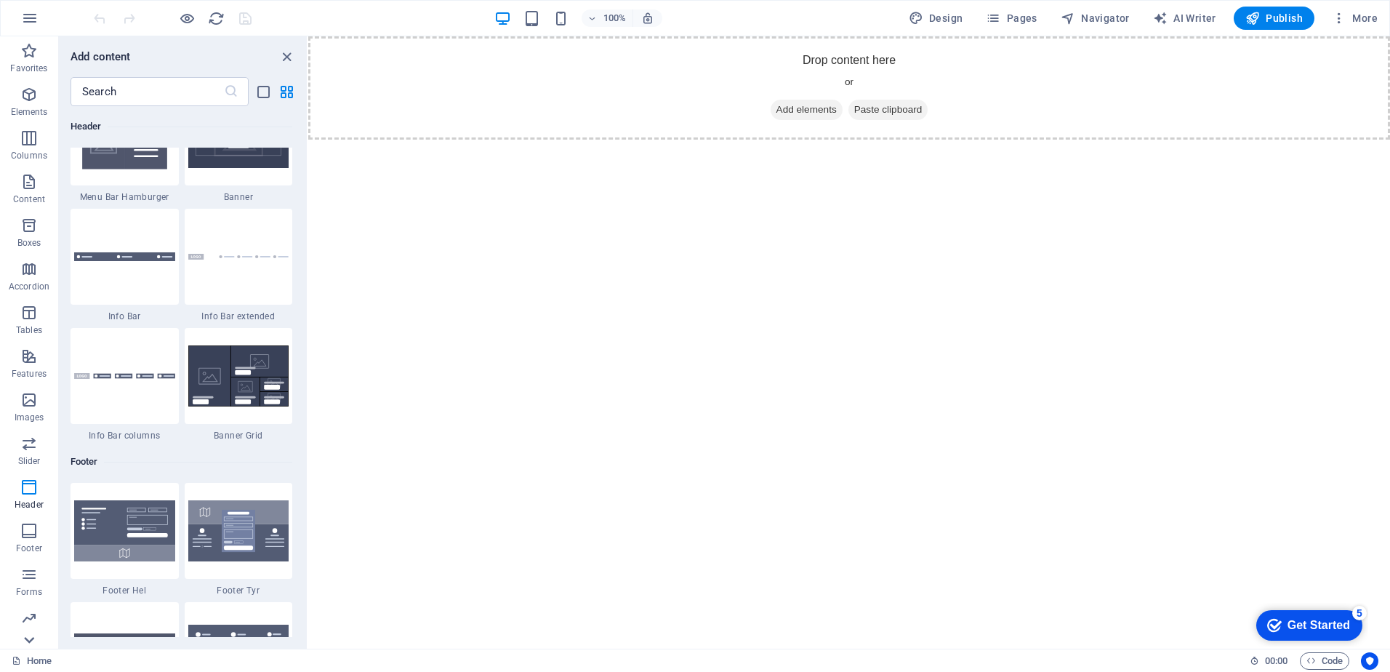
click at [32, 55] on icon at bounding box center [29, 45] width 20 height 20
click at [32, 644] on span "Collections" at bounding box center [29, 628] width 58 height 35
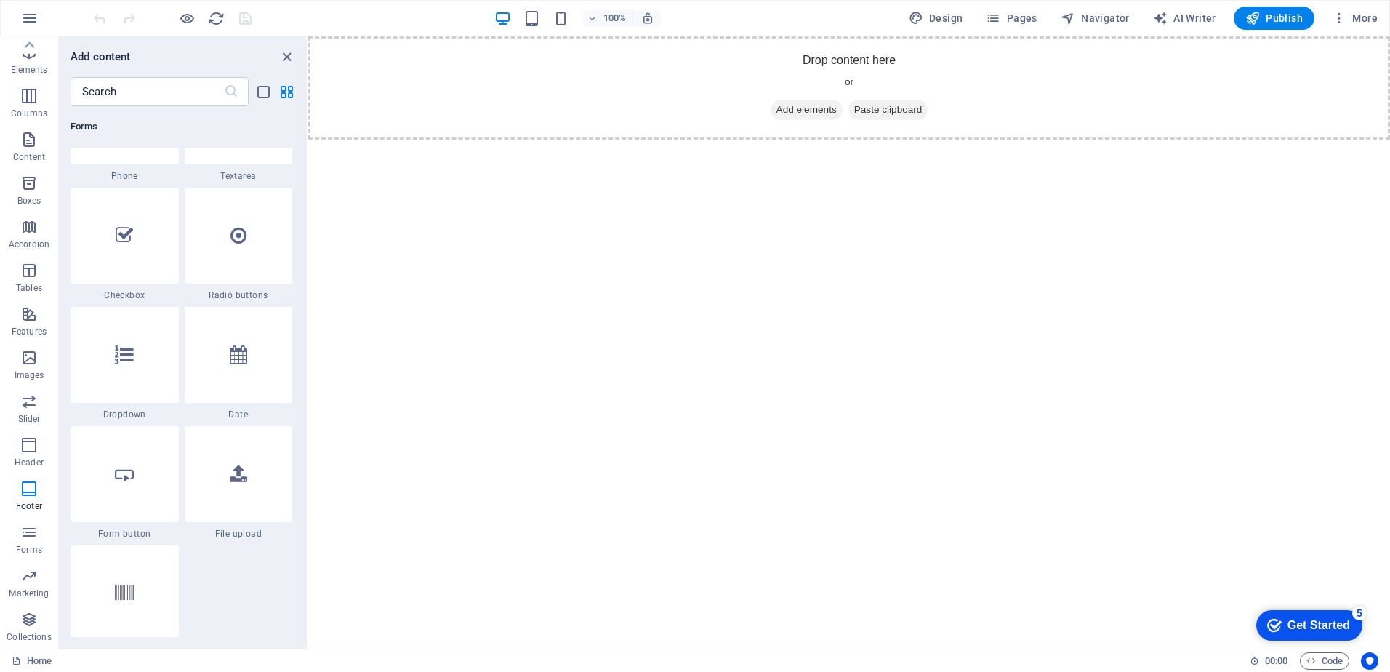
scroll to position [13313, 0]
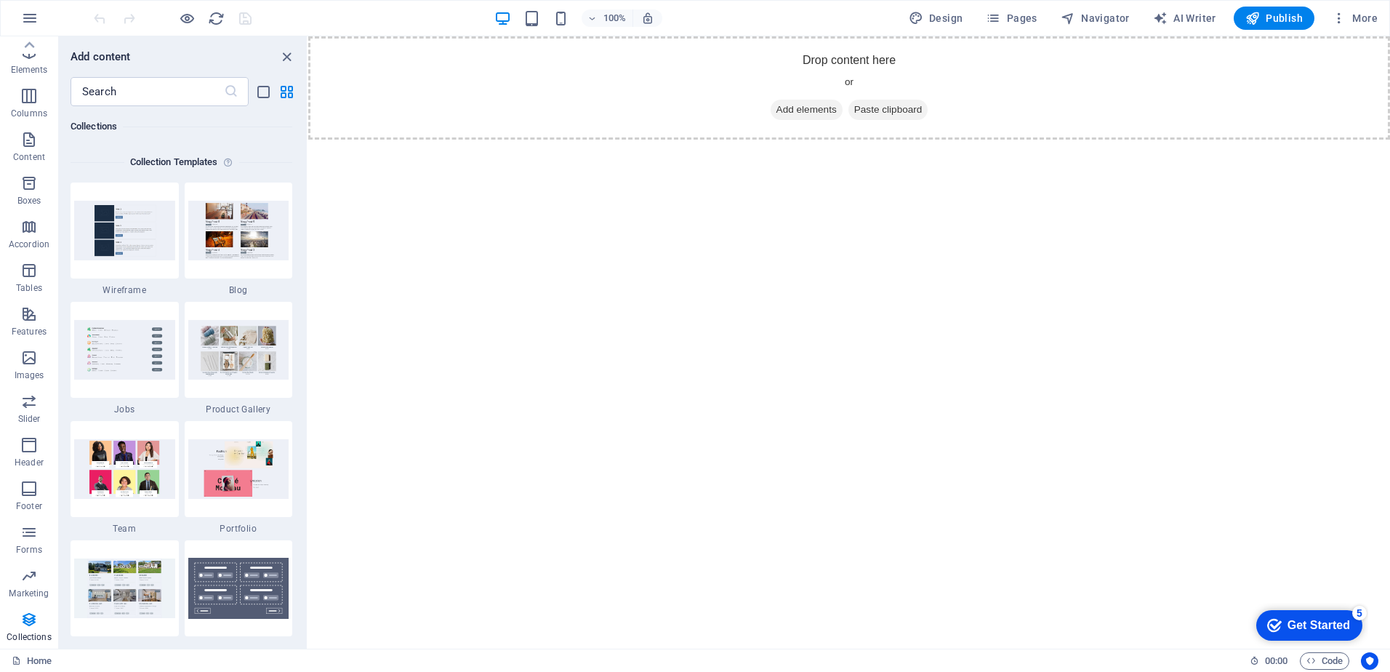
click at [32, 644] on span "Collections" at bounding box center [29, 628] width 58 height 35
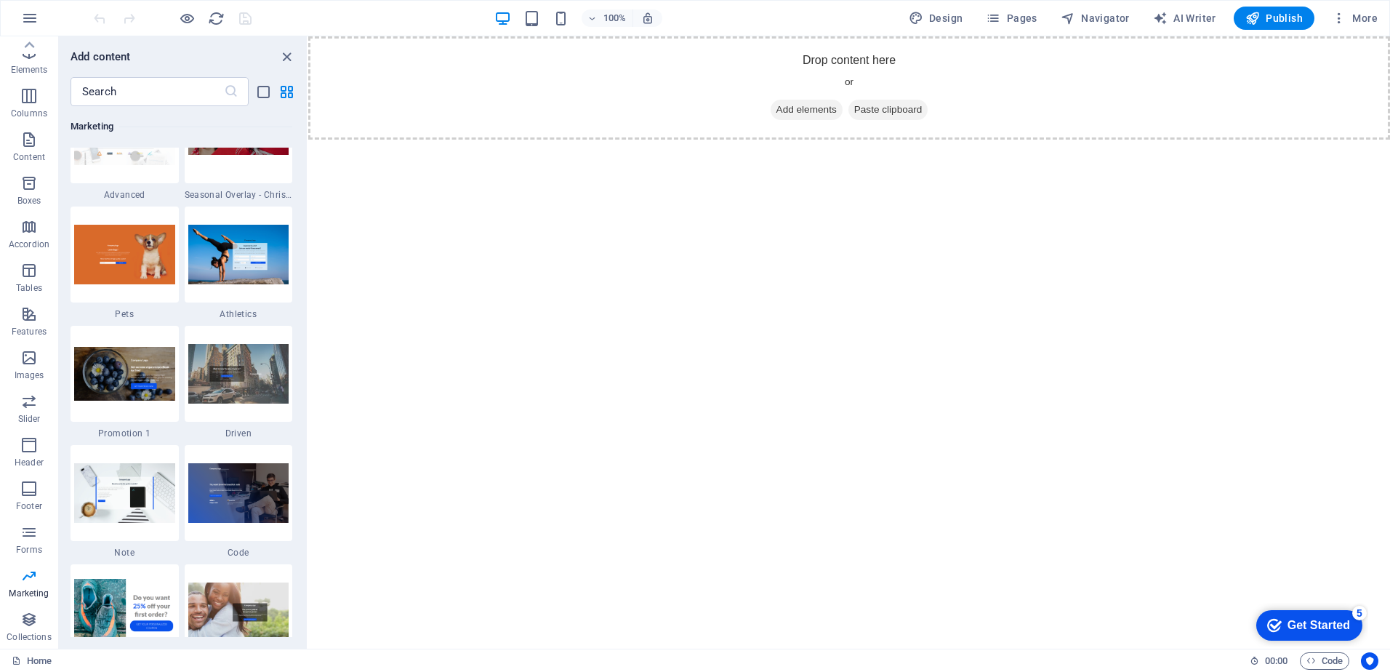
scroll to position [11919, 0]
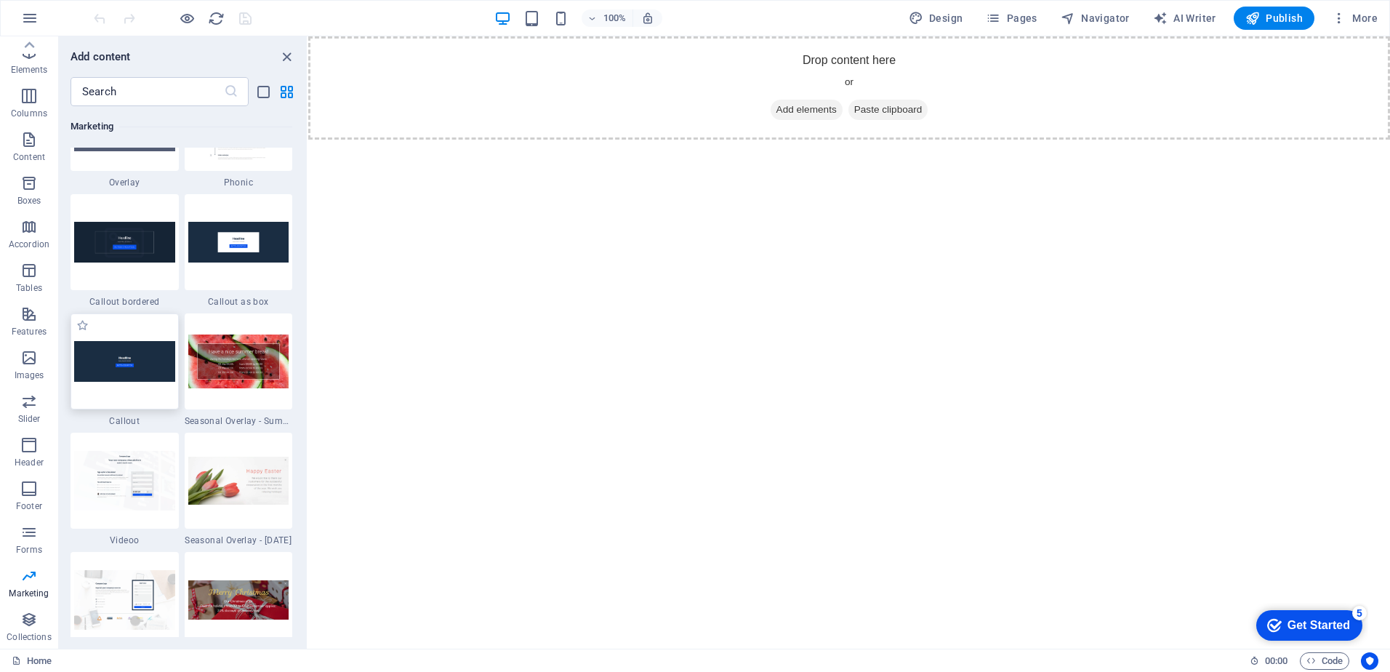
click at [145, 379] on img at bounding box center [124, 361] width 101 height 40
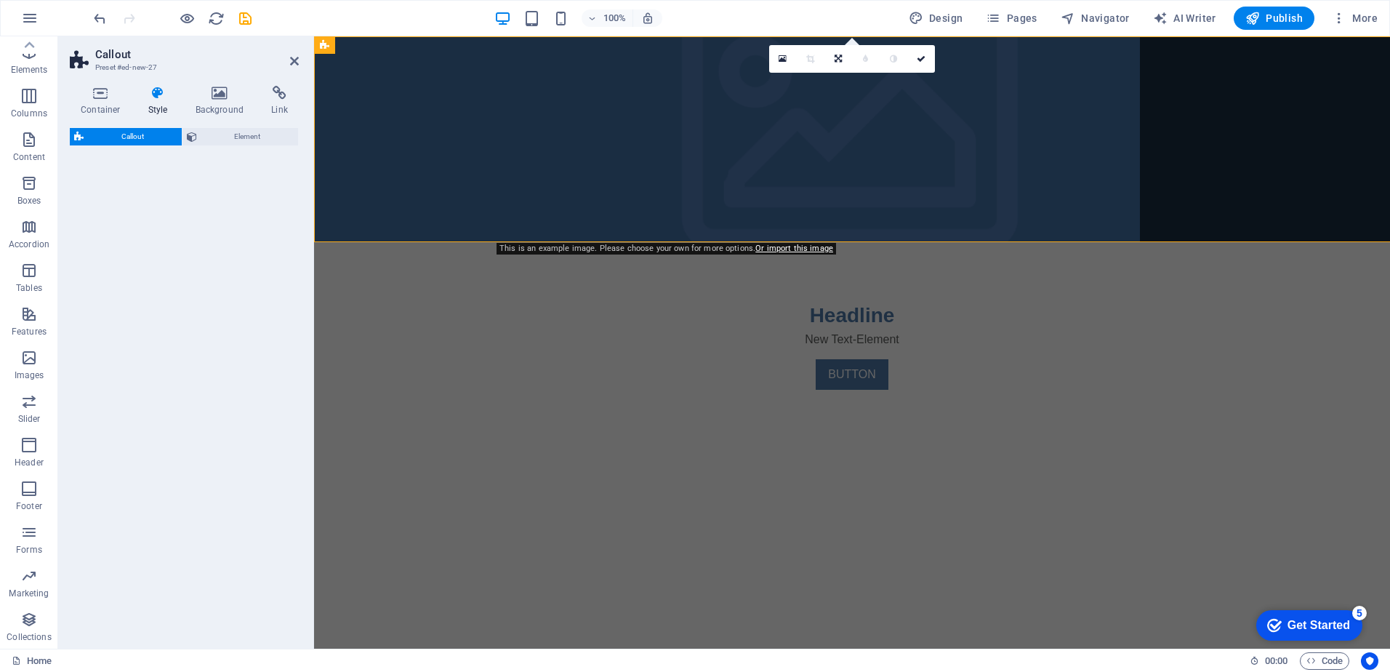
select select "%"
select select "rem"
select select "px"
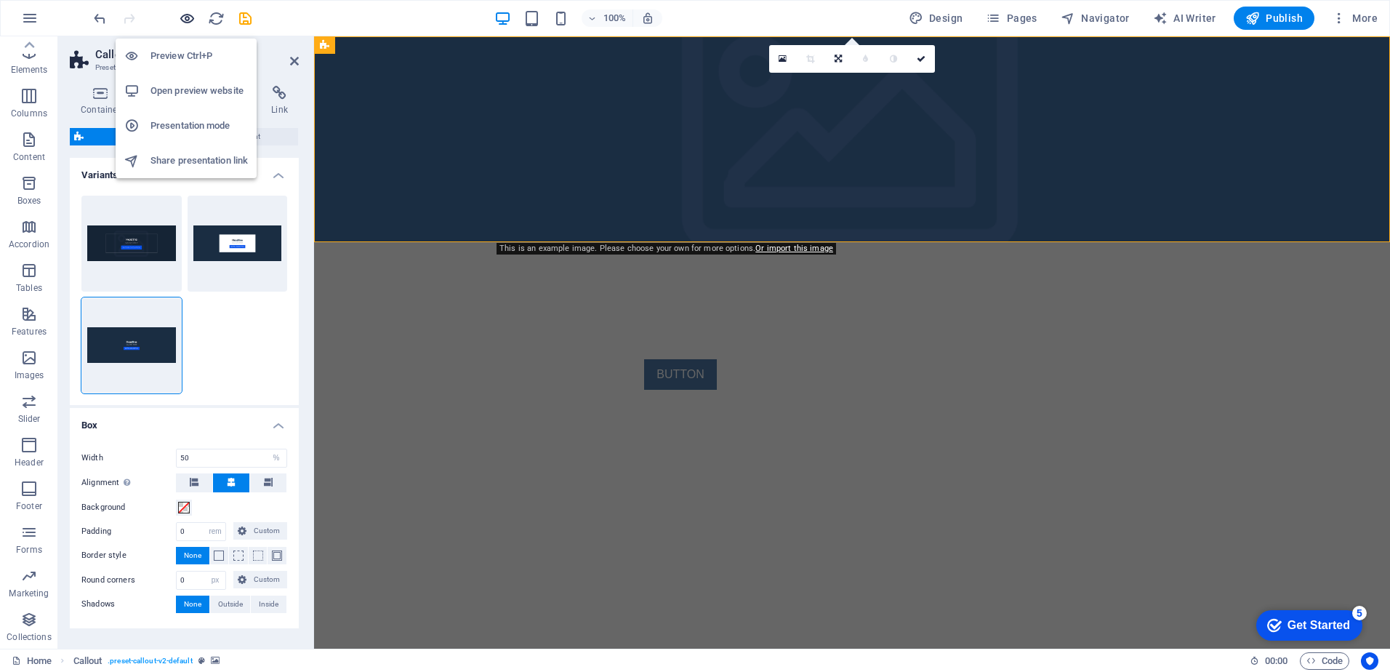
click at [185, 18] on icon "button" at bounding box center [187, 18] width 17 height 17
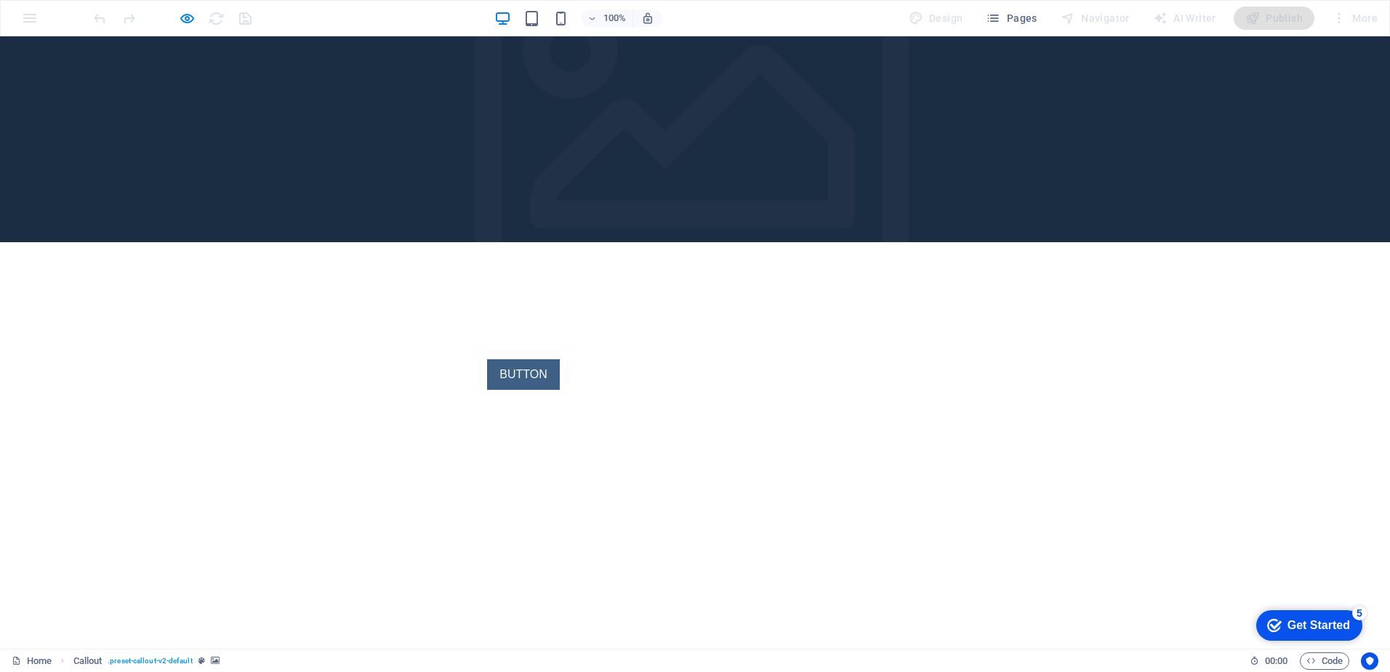
click at [559, 359] on link "BUTTON" at bounding box center [523, 374] width 72 height 31
click at [36, 660] on link "Home" at bounding box center [32, 660] width 40 height 17
click at [1321, 621] on div "Get Started" at bounding box center [1319, 625] width 63 height 13
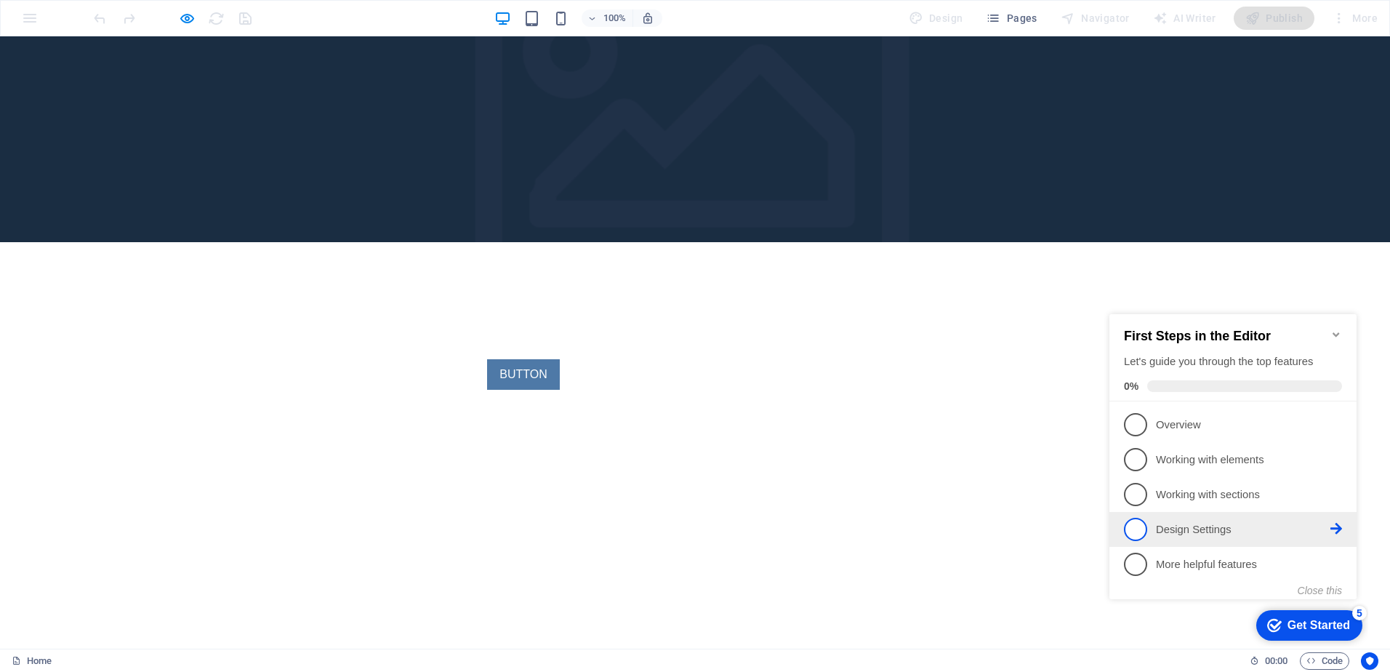
click at [1140, 531] on span "4" at bounding box center [1135, 529] width 23 height 23
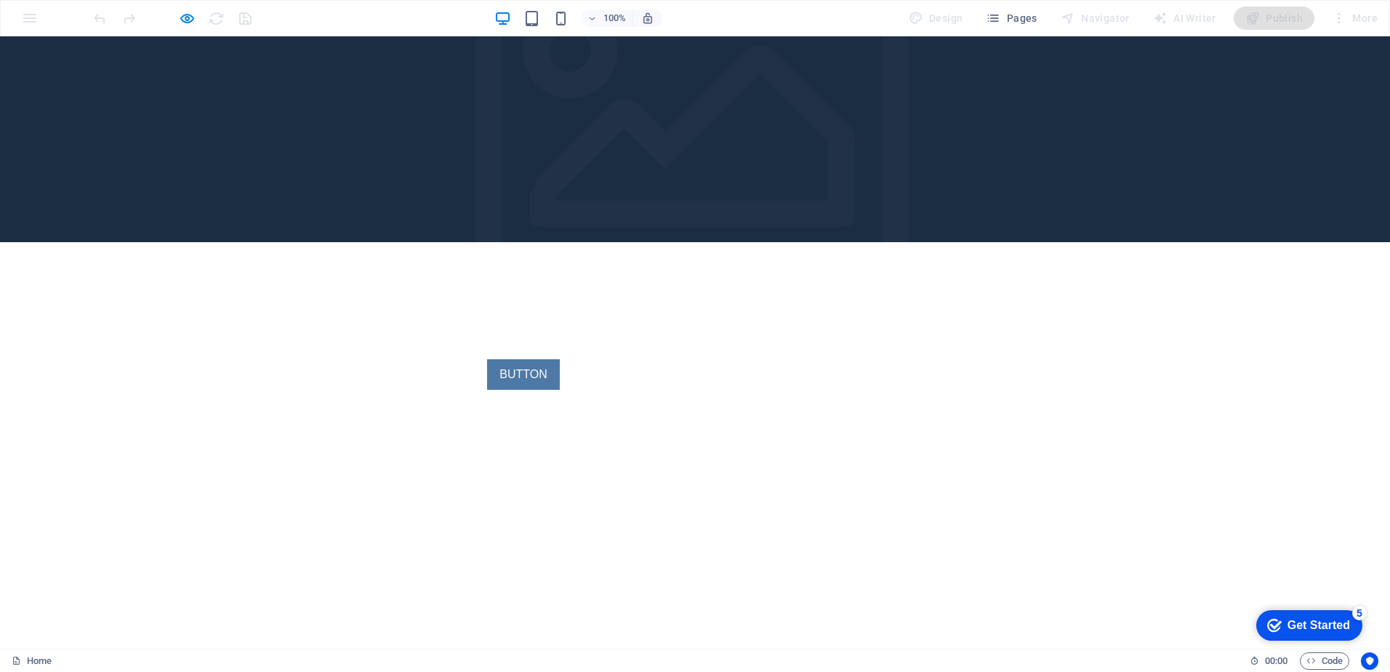
click at [342, 160] on div at bounding box center [695, 139] width 1390 height 206
click at [695, 300] on h3 "Headline" at bounding box center [523, 315] width 343 height 31
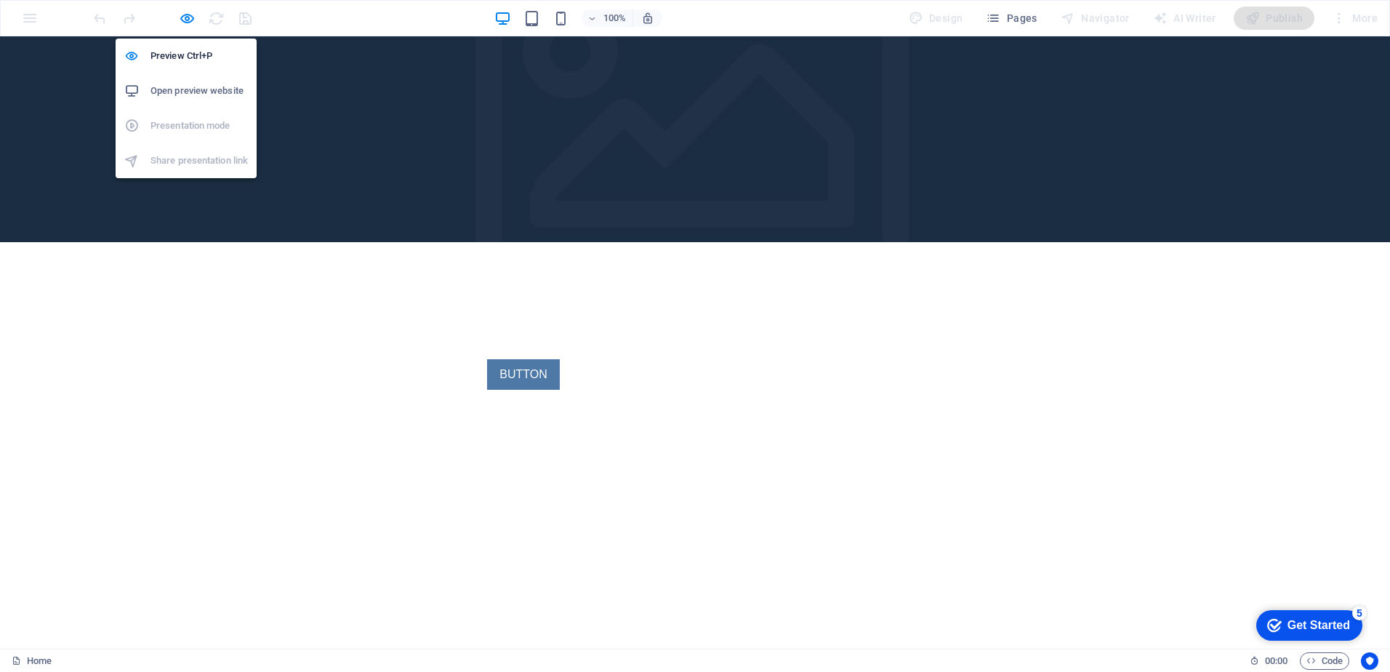
click at [193, 93] on h6 "Open preview website" at bounding box center [199, 90] width 97 height 17
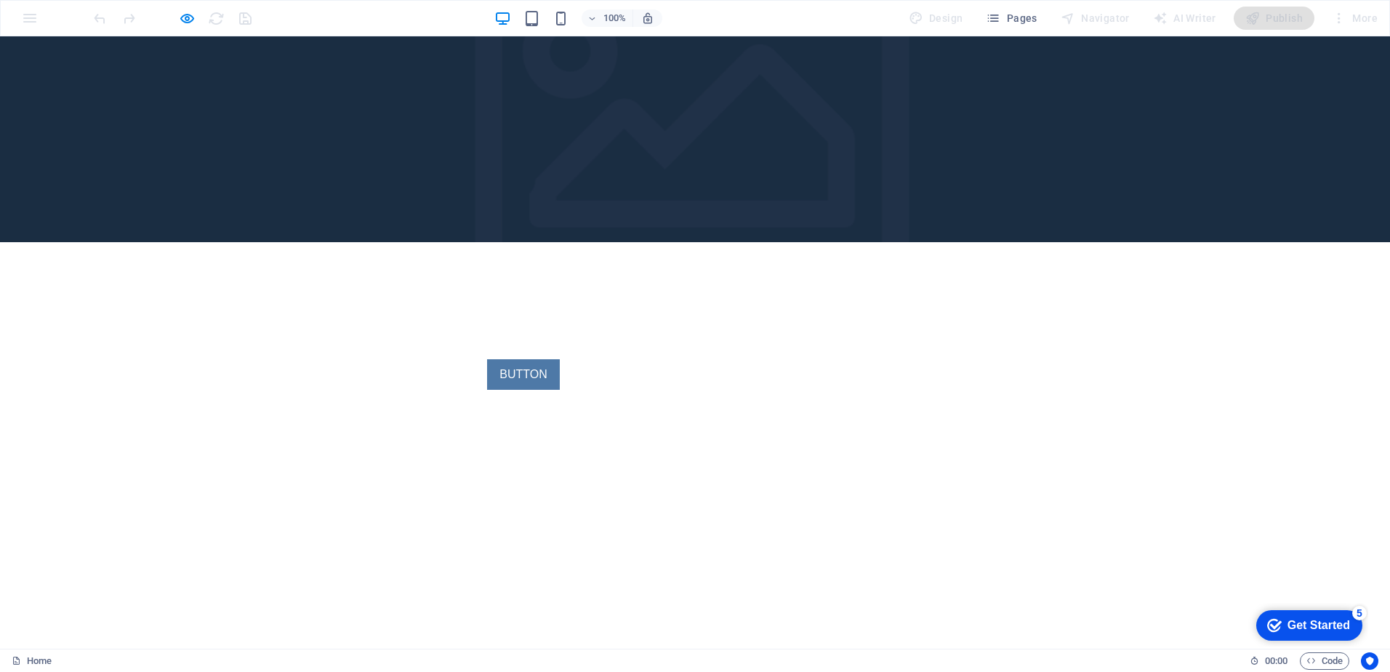
click at [34, 20] on div "100% Design Pages Navigator AI Writer Publish More" at bounding box center [695, 18] width 1389 height 35
drag, startPoint x: 12, startPoint y: 36, endPoint x: 95, endPoint y: 560, distance: 530.0
click at [95, 448] on html "Skip to main content Headline New Text-Element BUTTON" at bounding box center [695, 242] width 1390 height 412
click at [29, 663] on link "Home" at bounding box center [32, 660] width 40 height 17
click at [1083, 133] on div at bounding box center [695, 139] width 1390 height 206
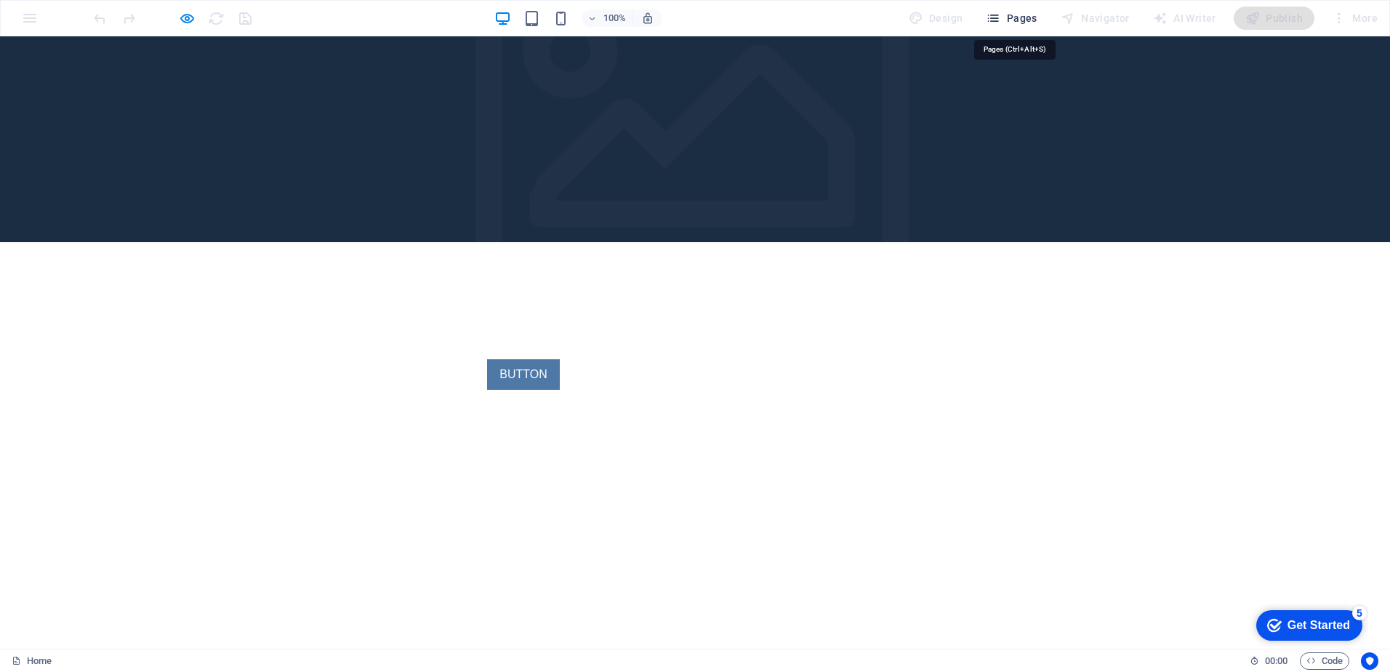
click at [1028, 17] on span "Pages" at bounding box center [1011, 18] width 51 height 15
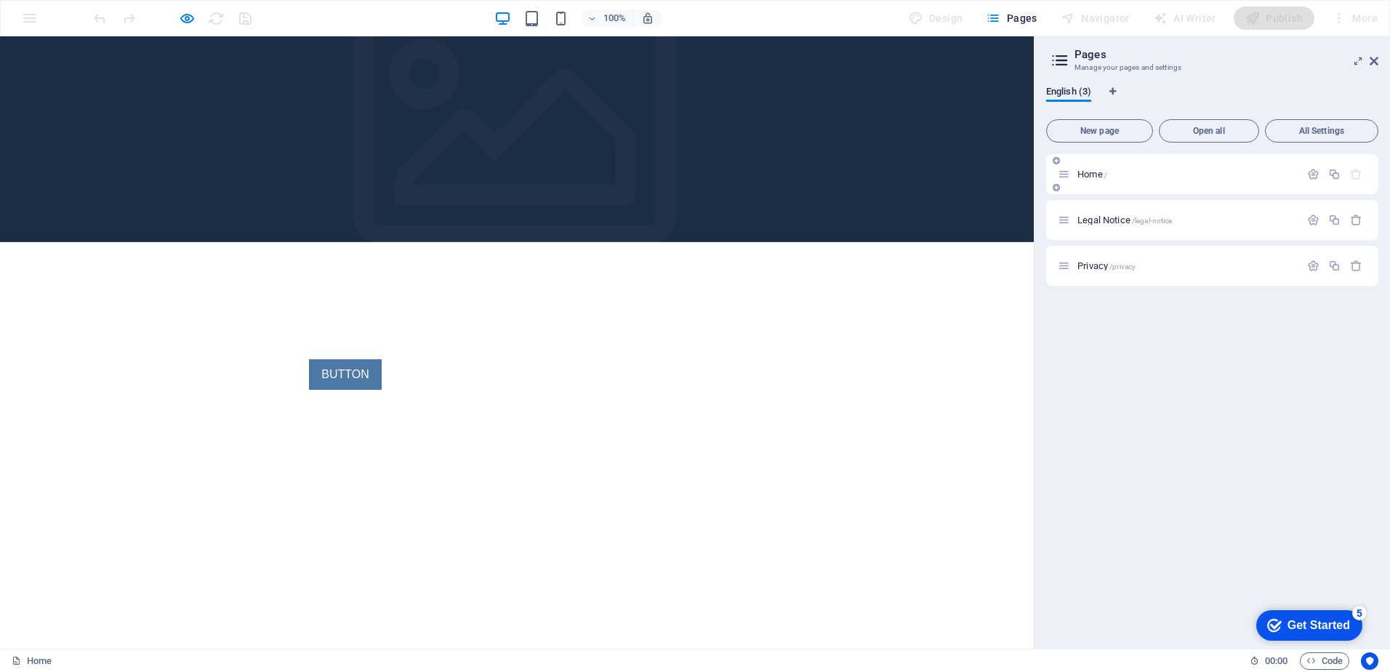
click at [1091, 168] on div "Home /" at bounding box center [1179, 174] width 242 height 17
click at [1091, 172] on span "Home /" at bounding box center [1093, 174] width 30 height 11
click at [1374, 60] on icon at bounding box center [1374, 61] width 9 height 12
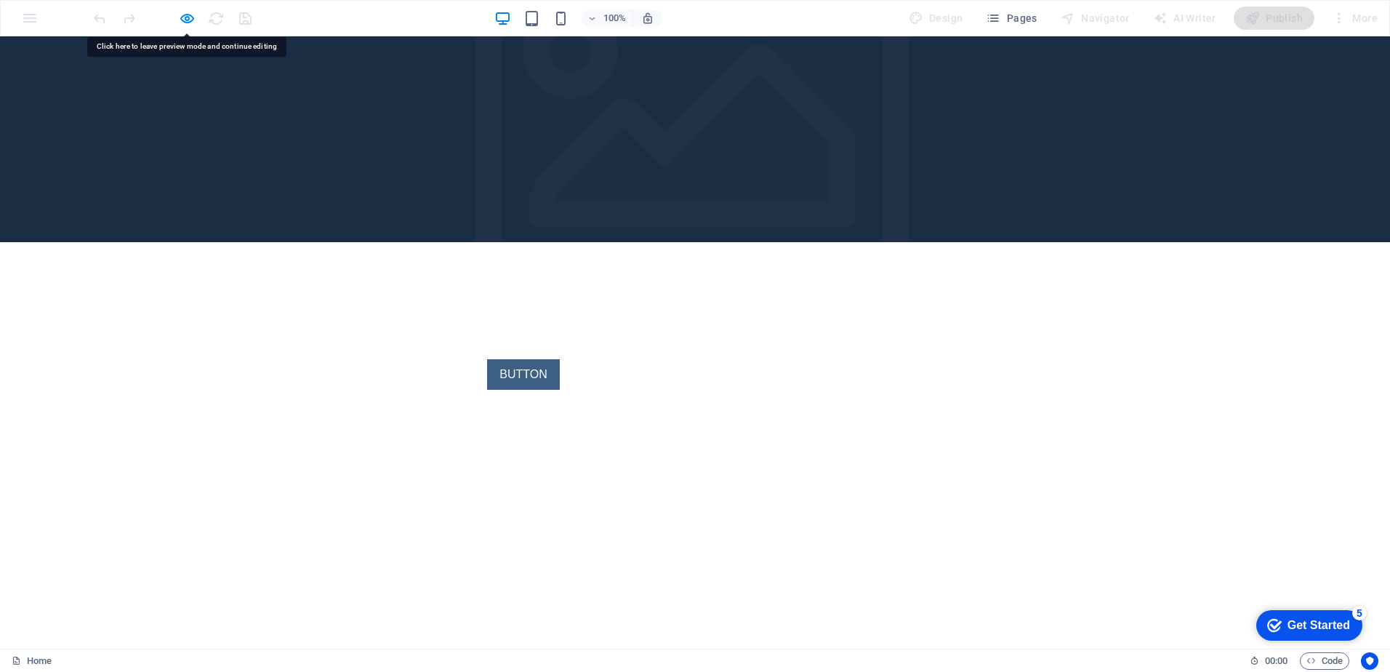
drag, startPoint x: 890, startPoint y: 114, endPoint x: 692, endPoint y: 175, distance: 207.5
click at [559, 359] on link "BUTTON" at bounding box center [523, 374] width 72 height 31
click at [695, 331] on p "New Text-Element" at bounding box center [523, 339] width 343 height 17
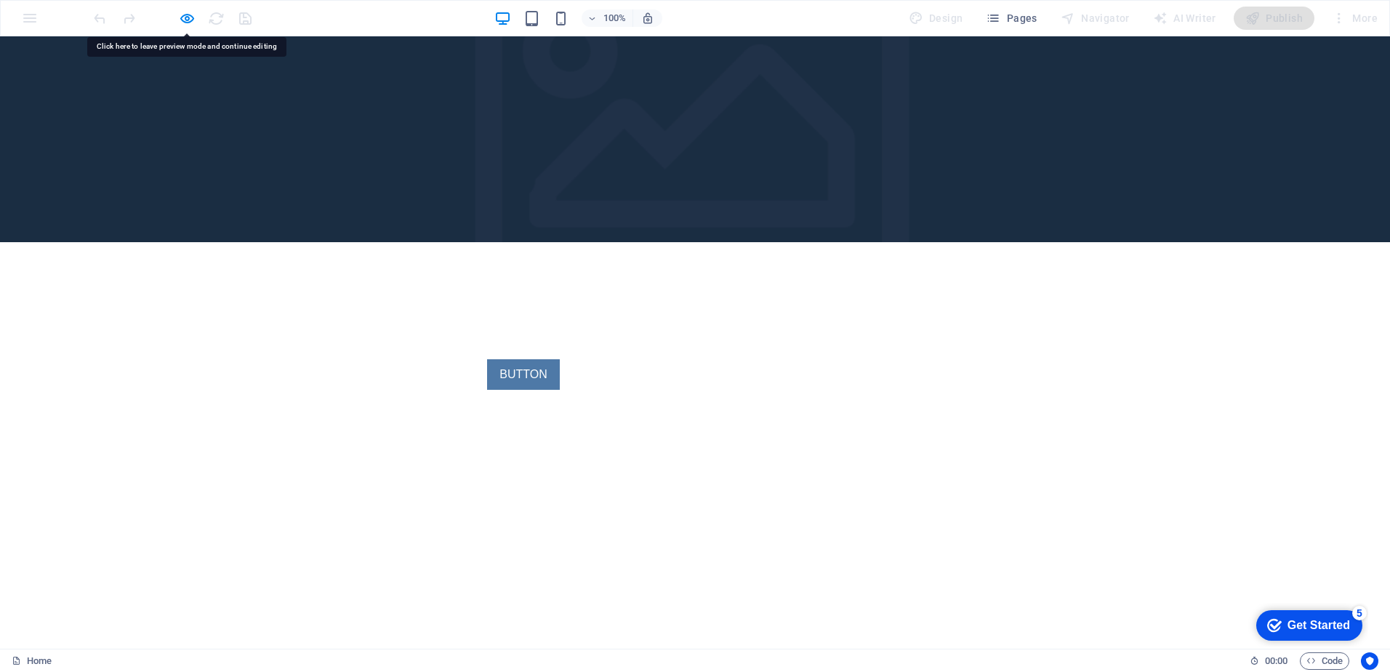
click at [711, 89] on div at bounding box center [695, 139] width 1390 height 206
click at [695, 300] on h3 "Headline" at bounding box center [523, 315] width 343 height 31
click at [1334, 629] on div "Get Started" at bounding box center [1319, 625] width 63 height 13
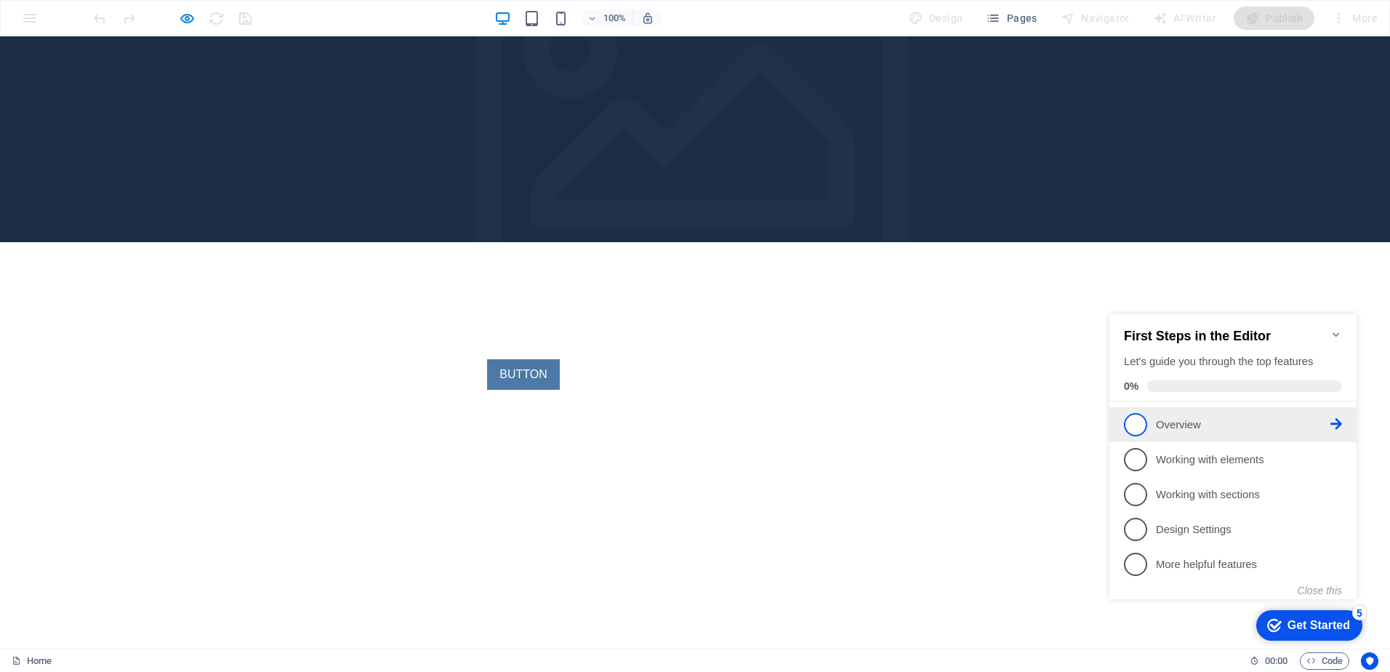
click at [1135, 419] on span "1" at bounding box center [1135, 424] width 23 height 23
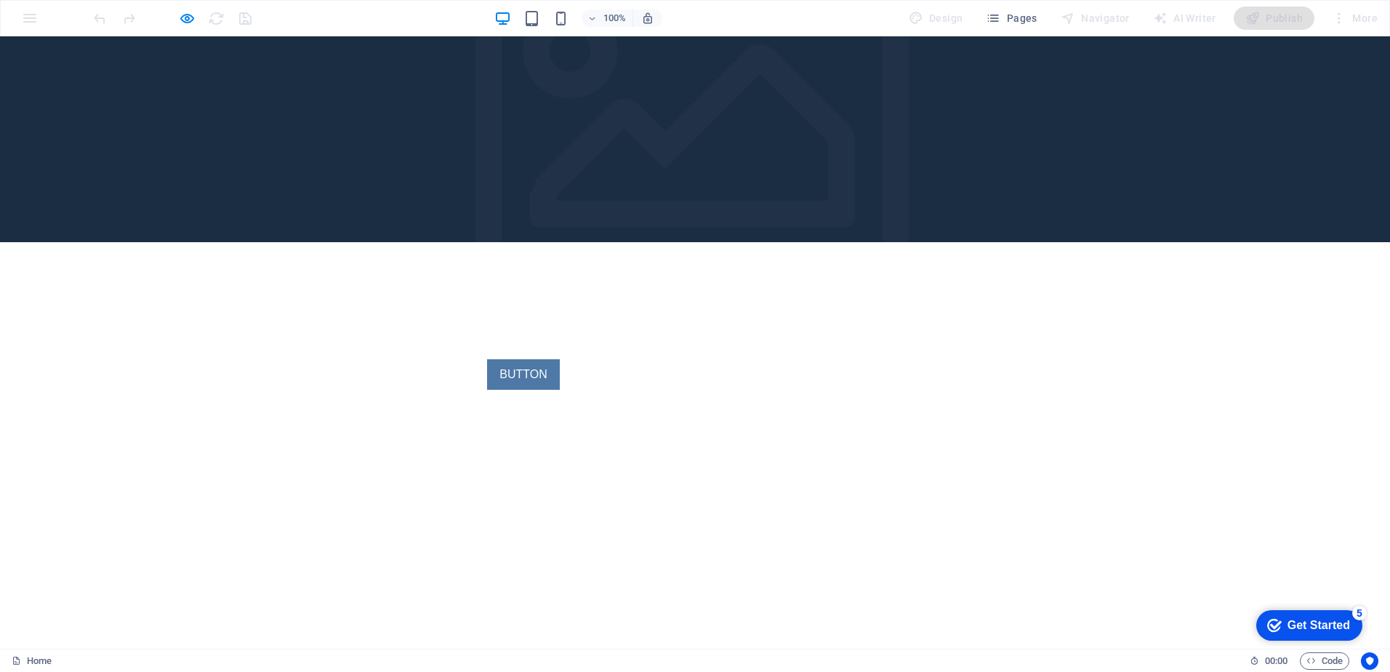
scroll to position [0, 0]
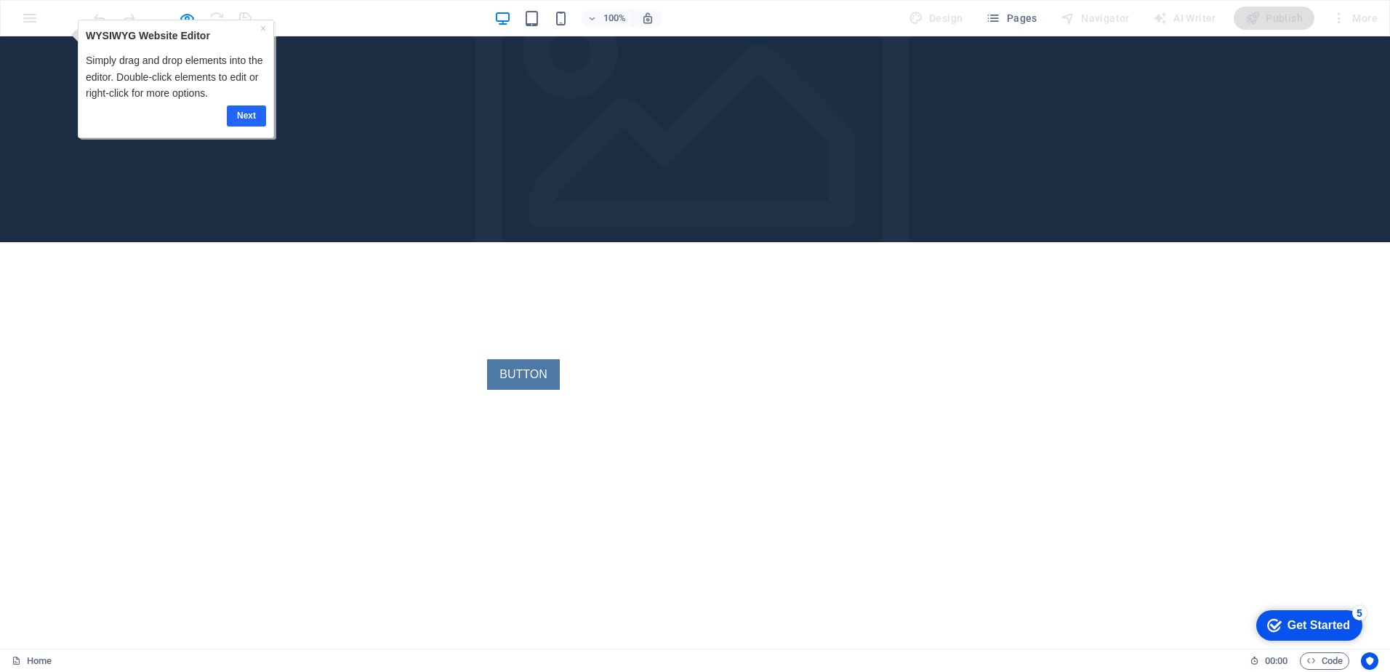
click at [241, 113] on link "Next" at bounding box center [245, 115] width 39 height 21
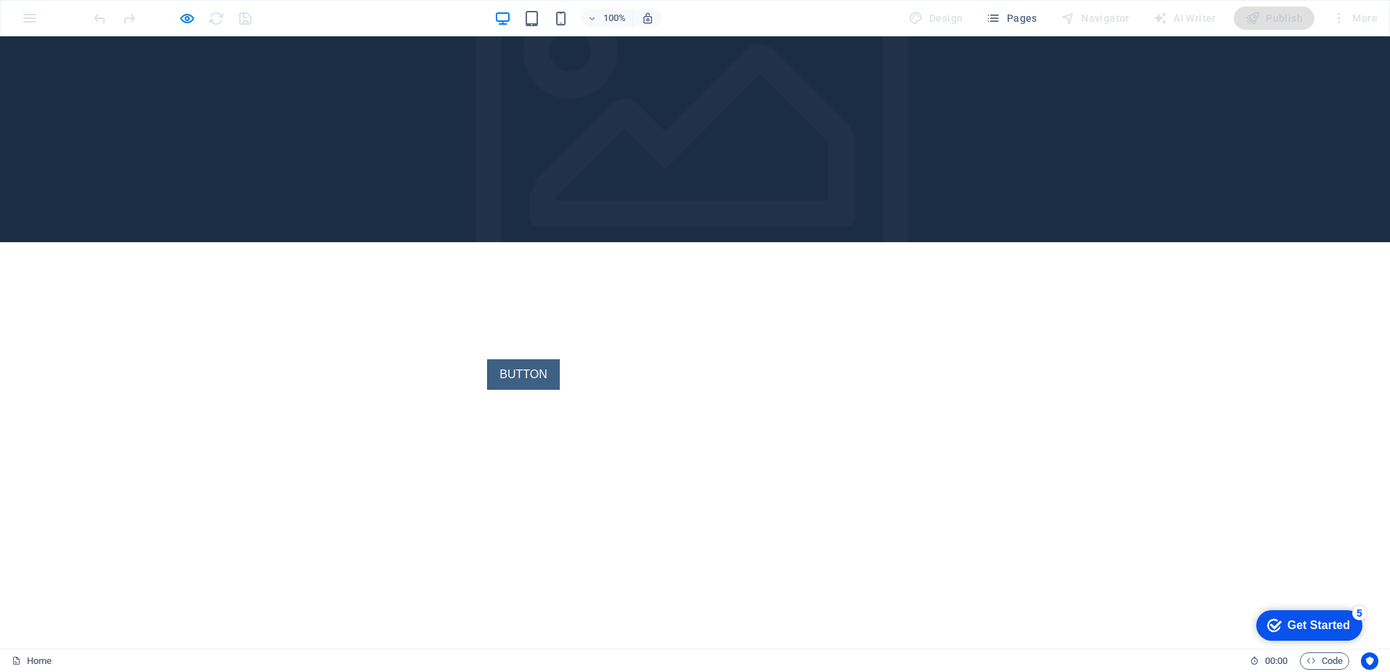
click at [559, 359] on link "BUTTON" at bounding box center [523, 374] width 72 height 31
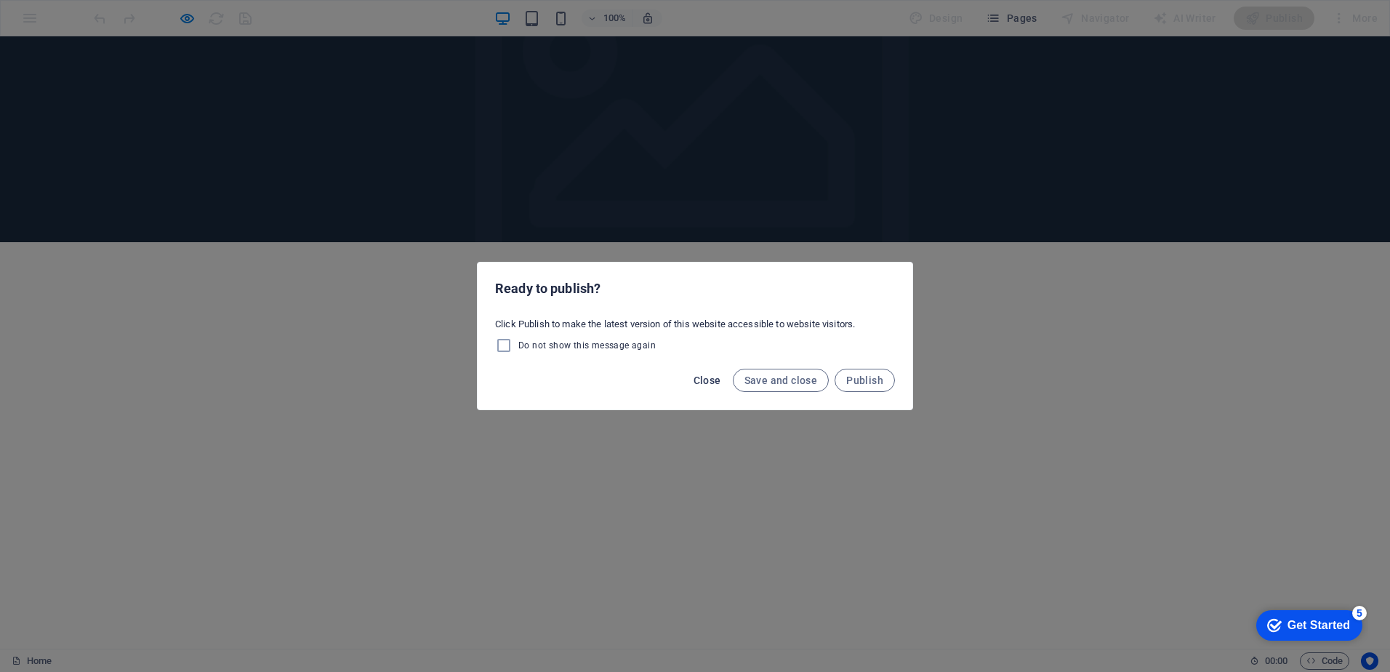
click at [716, 379] on span "Close" at bounding box center [708, 381] width 28 height 12
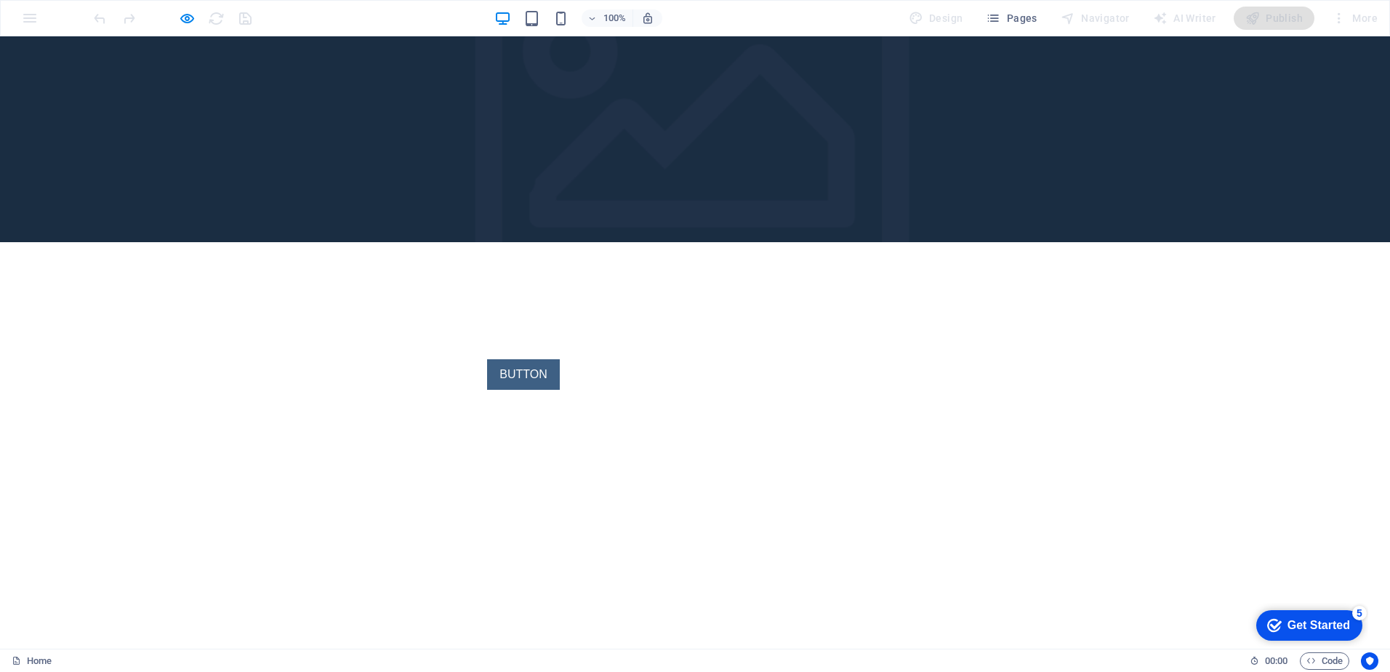
click at [559, 359] on link "BUTTON" at bounding box center [523, 374] width 72 height 31
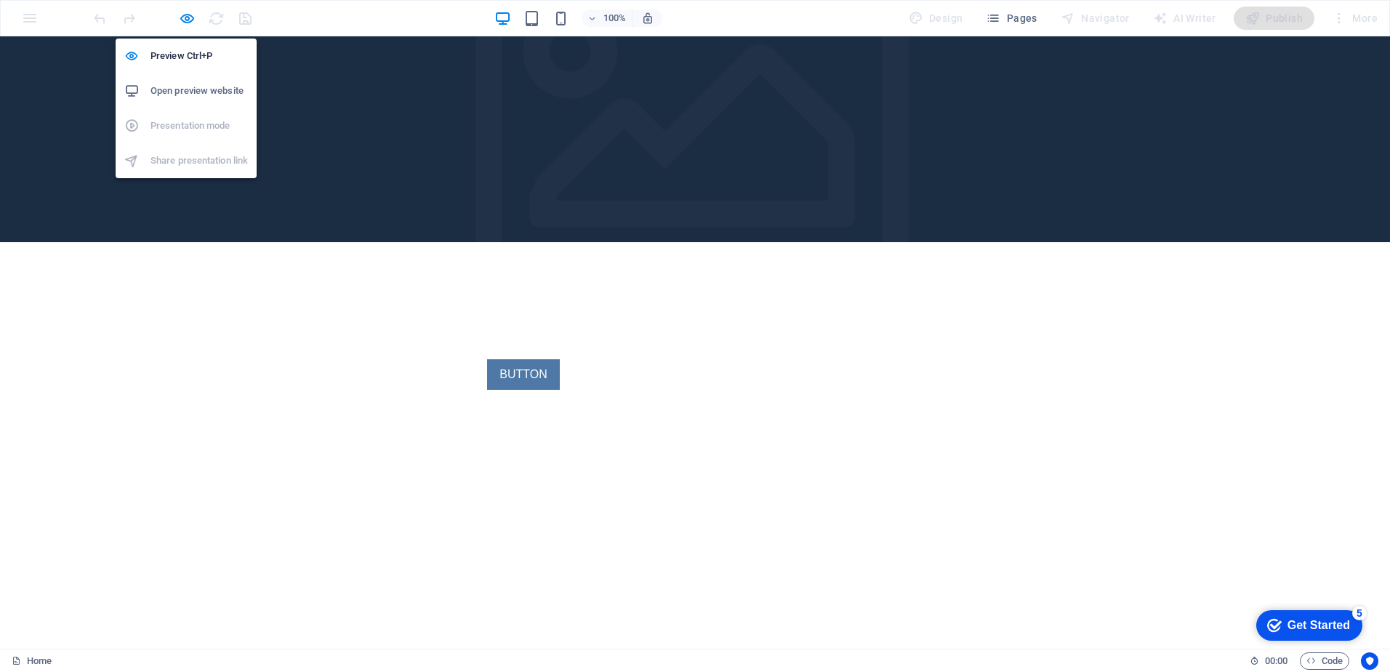
click at [190, 91] on h6 "Open preview website" at bounding box center [199, 90] width 97 height 17
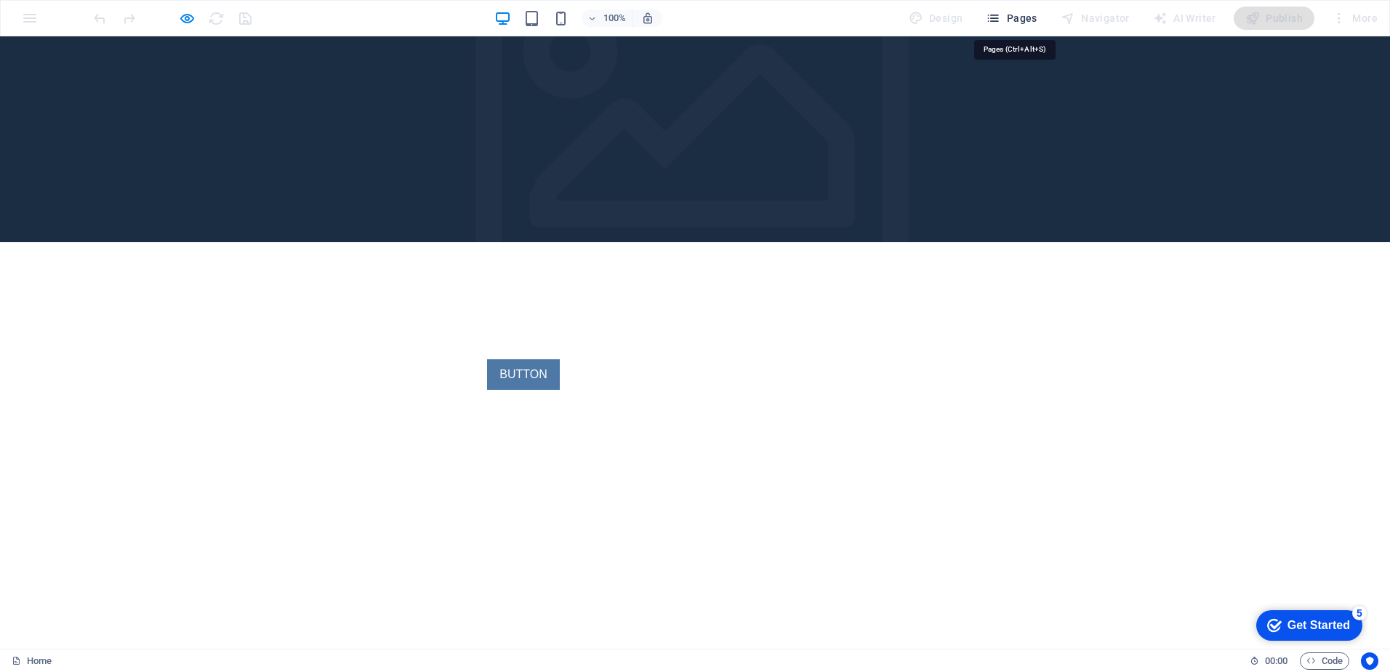
click at [1001, 17] on icon "button" at bounding box center [993, 18] width 15 height 15
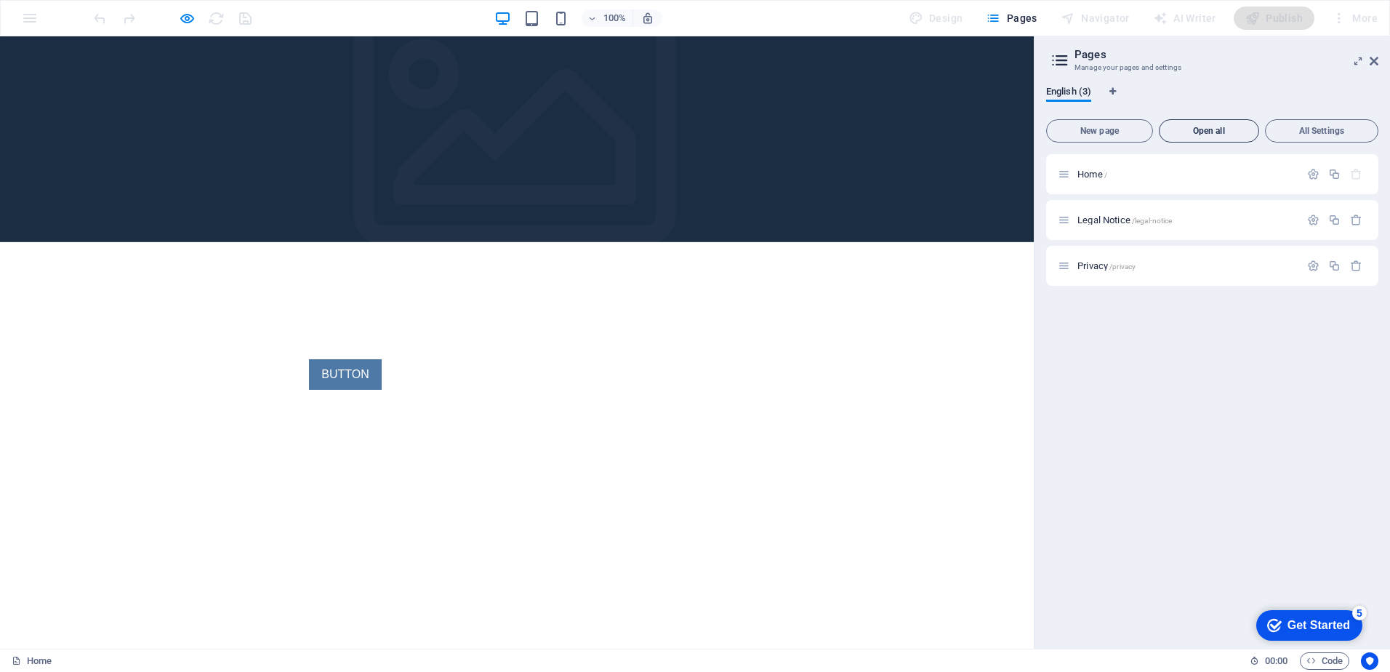
click at [1196, 131] on span "Open all" at bounding box center [1209, 131] width 87 height 9
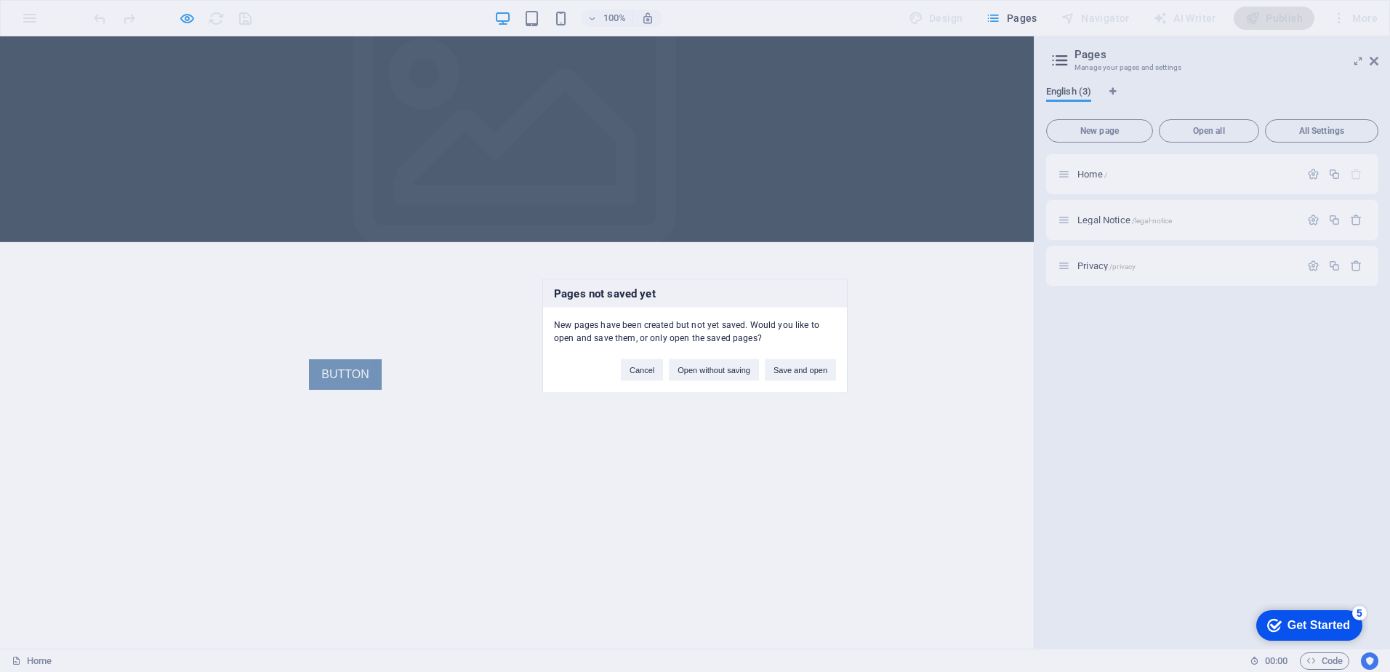
click at [921, 440] on div "Pages not saved yet New pages have been created but not yet saved. Would you li…" at bounding box center [695, 336] width 1390 height 672
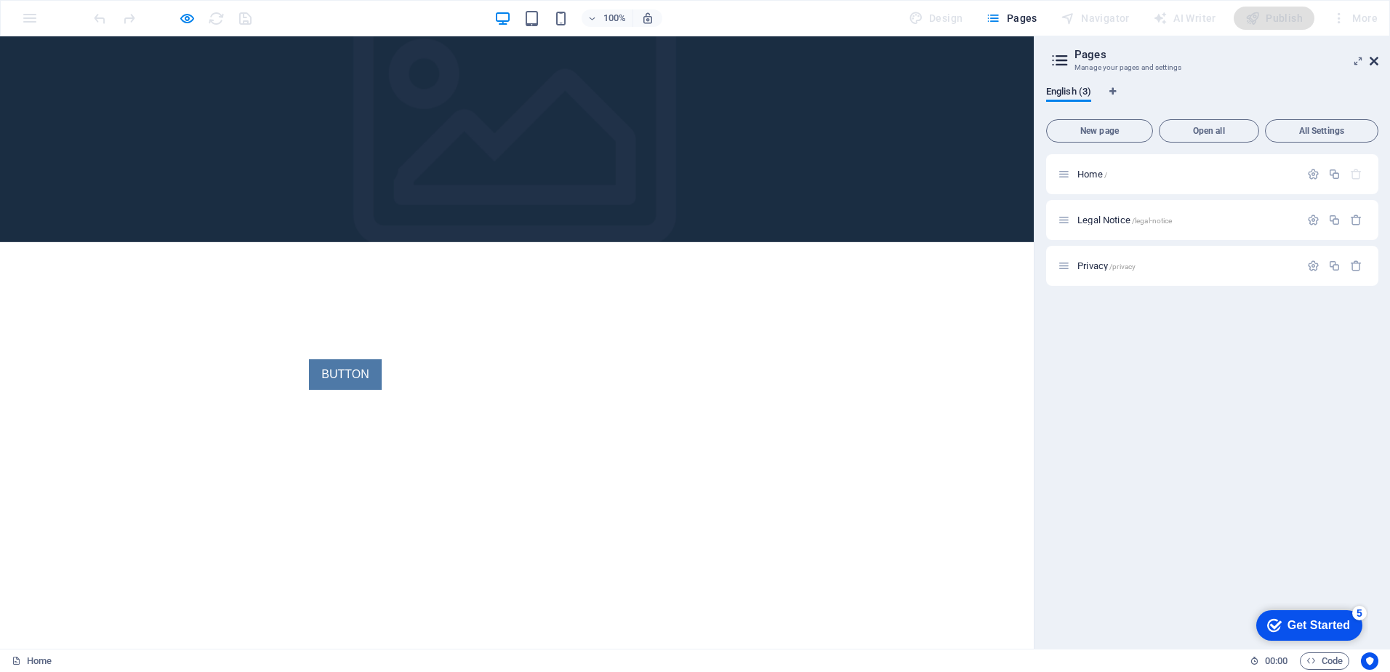
click at [1377, 61] on icon at bounding box center [1374, 61] width 9 height 12
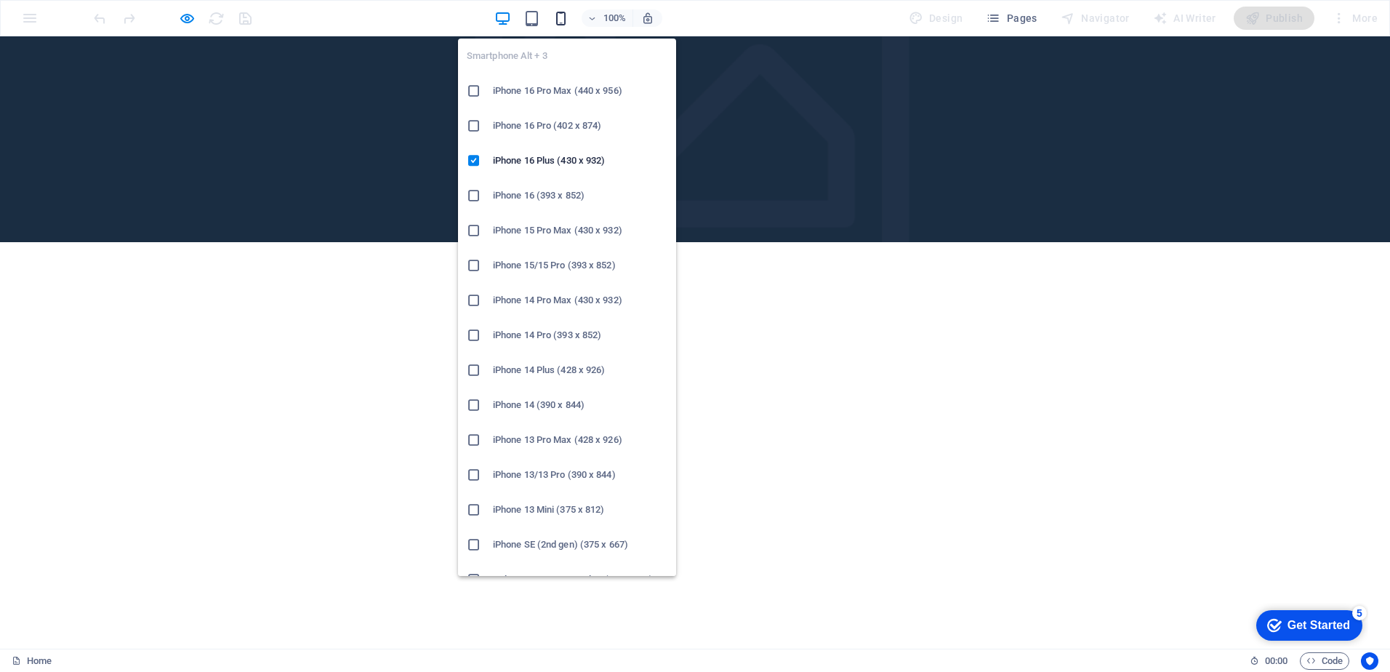
click at [567, 15] on icon "button" at bounding box center [561, 18] width 17 height 17
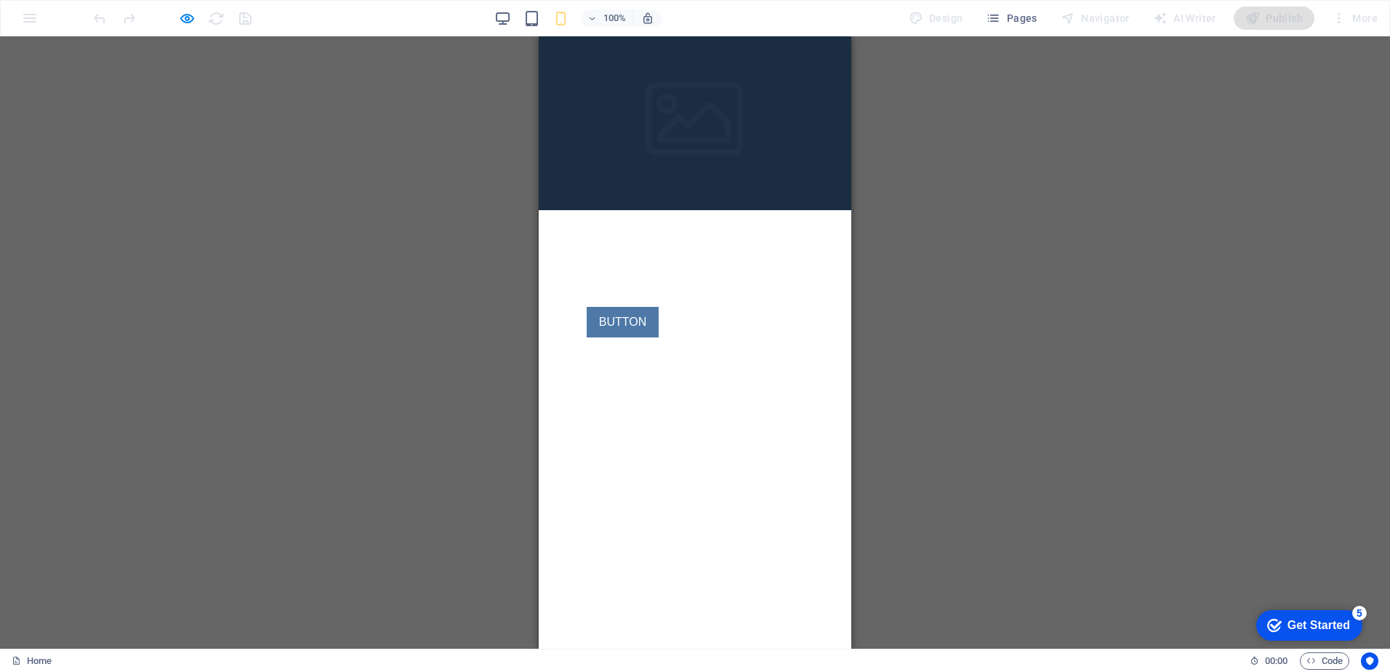
click at [771, 347] on html "Skip to main content Headline New Text-Element BUTTON" at bounding box center [695, 210] width 313 height 348
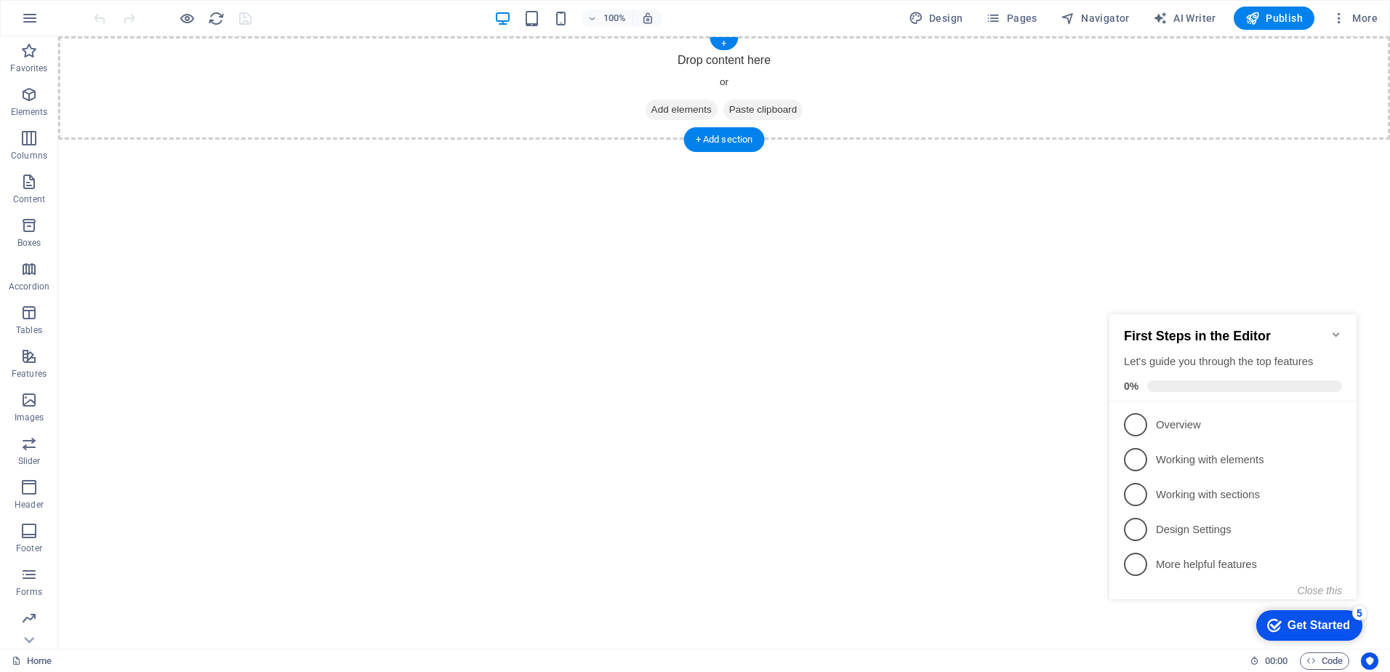
click at [745, 60] on div "Drop content here or Add elements Paste clipboard" at bounding box center [724, 87] width 1332 height 103
click at [33, 18] on icon "button" at bounding box center [29, 17] width 17 height 17
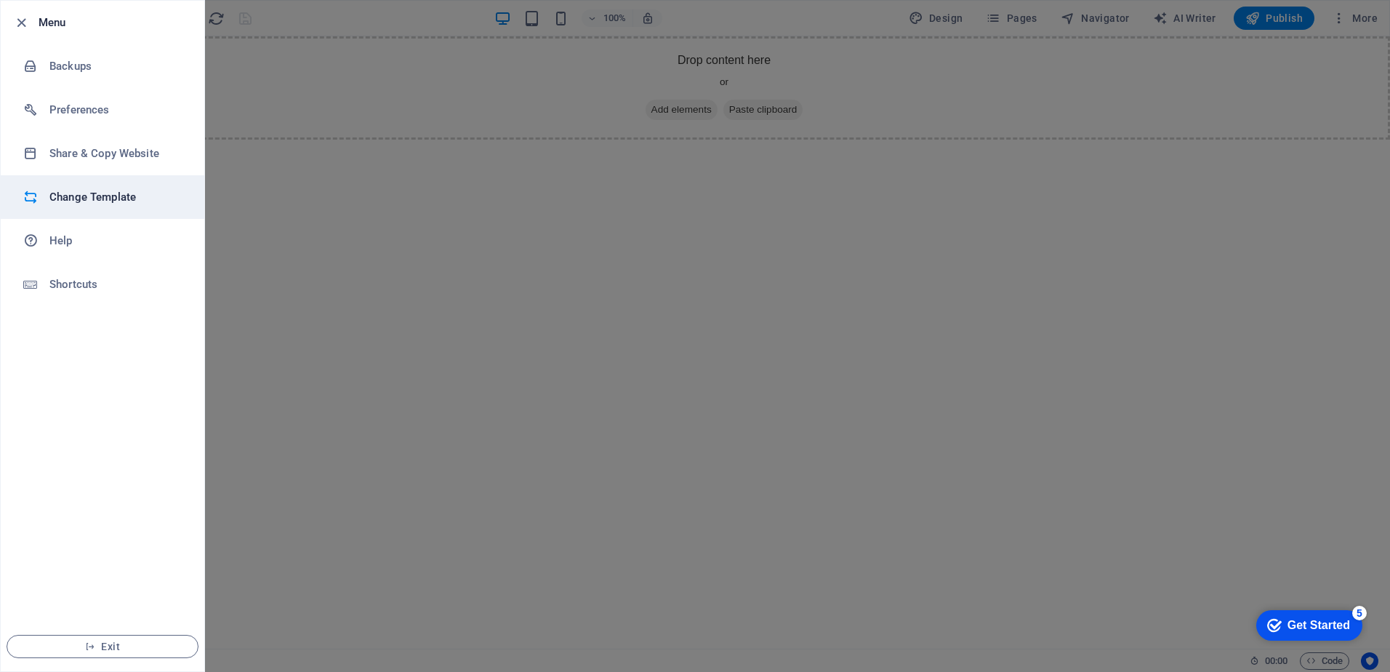
click at [72, 194] on h6 "Change Template" at bounding box center [116, 196] width 135 height 17
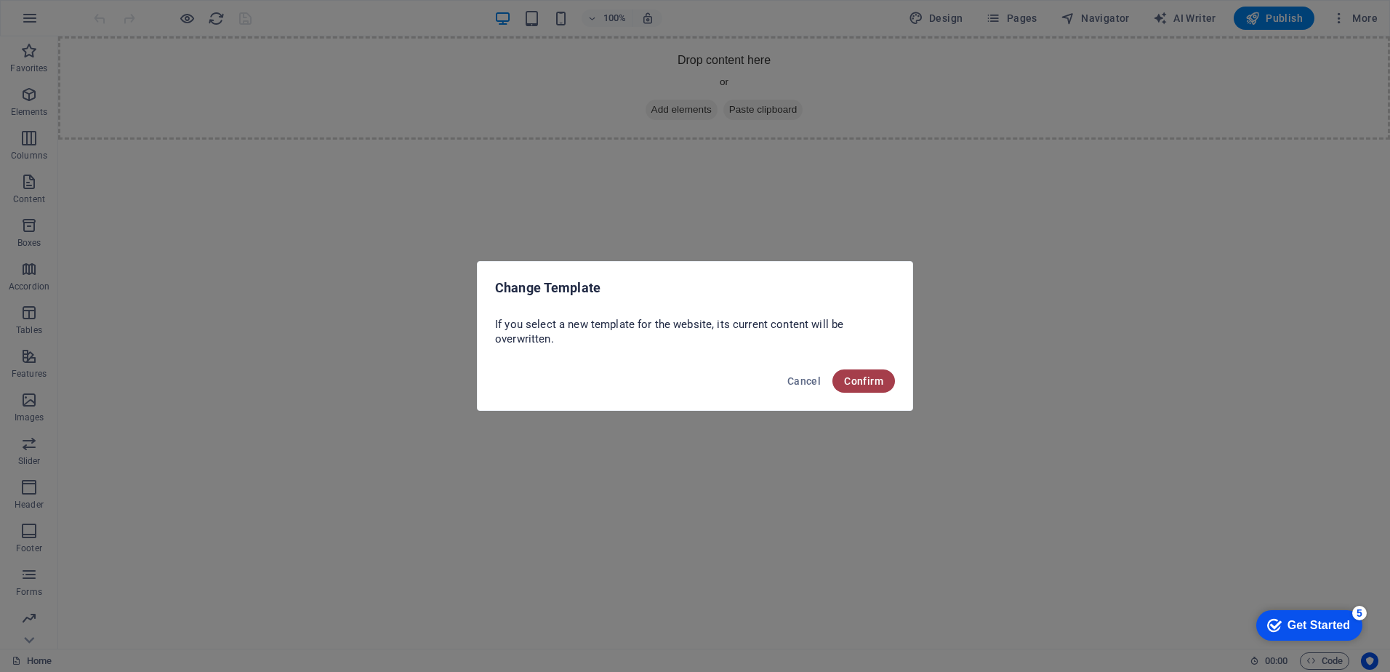
click at [851, 388] on button "Confirm" at bounding box center [864, 380] width 63 height 23
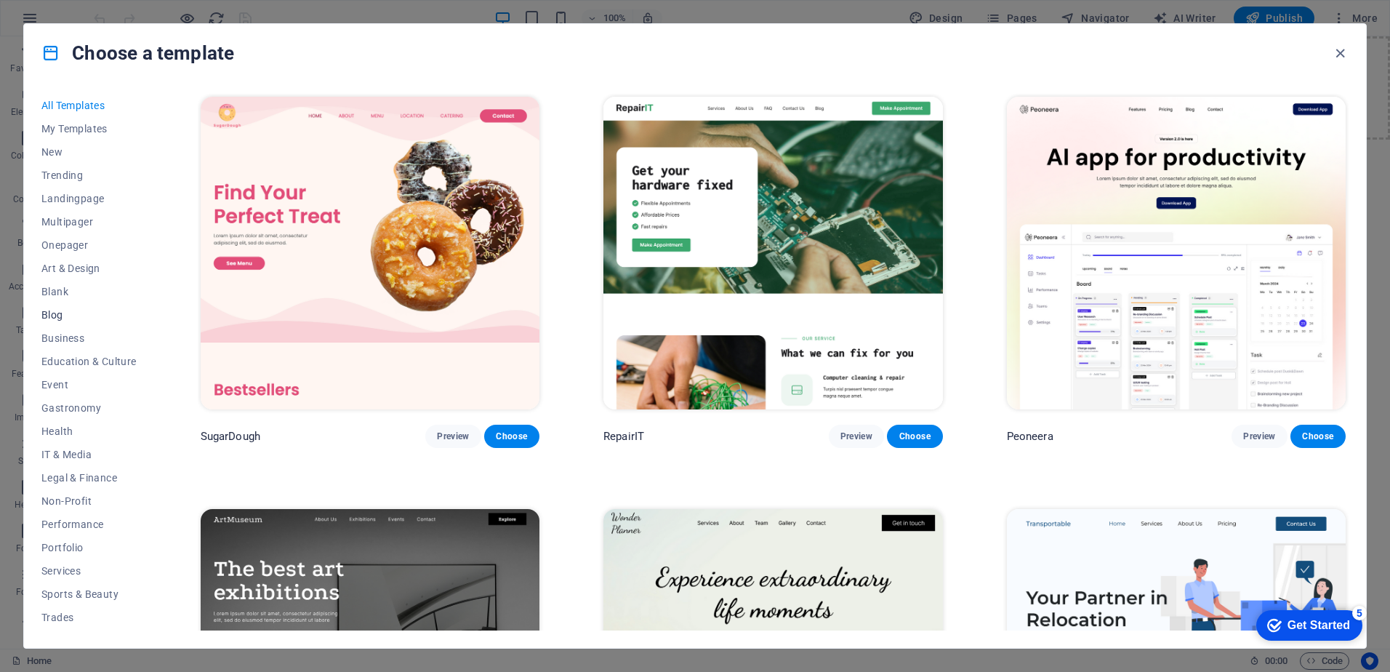
click at [49, 312] on span "Blog" at bounding box center [88, 315] width 95 height 12
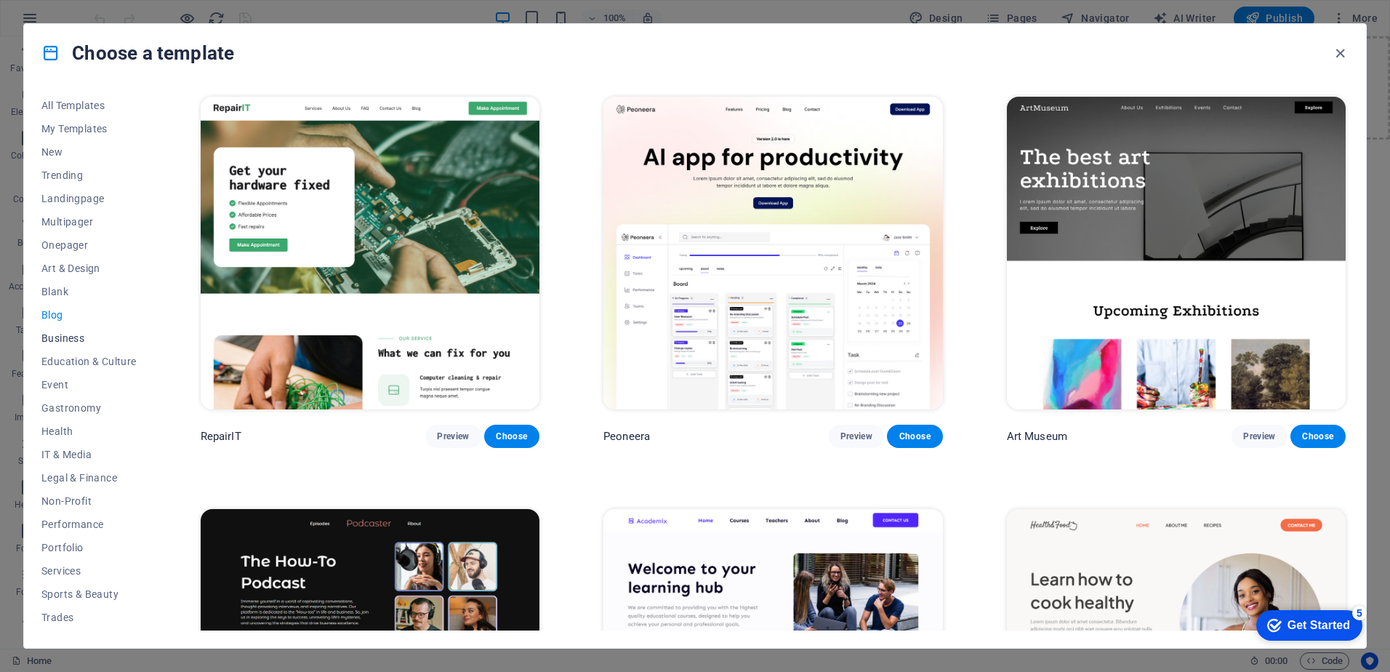
click at [54, 333] on span "Business" at bounding box center [88, 338] width 95 height 12
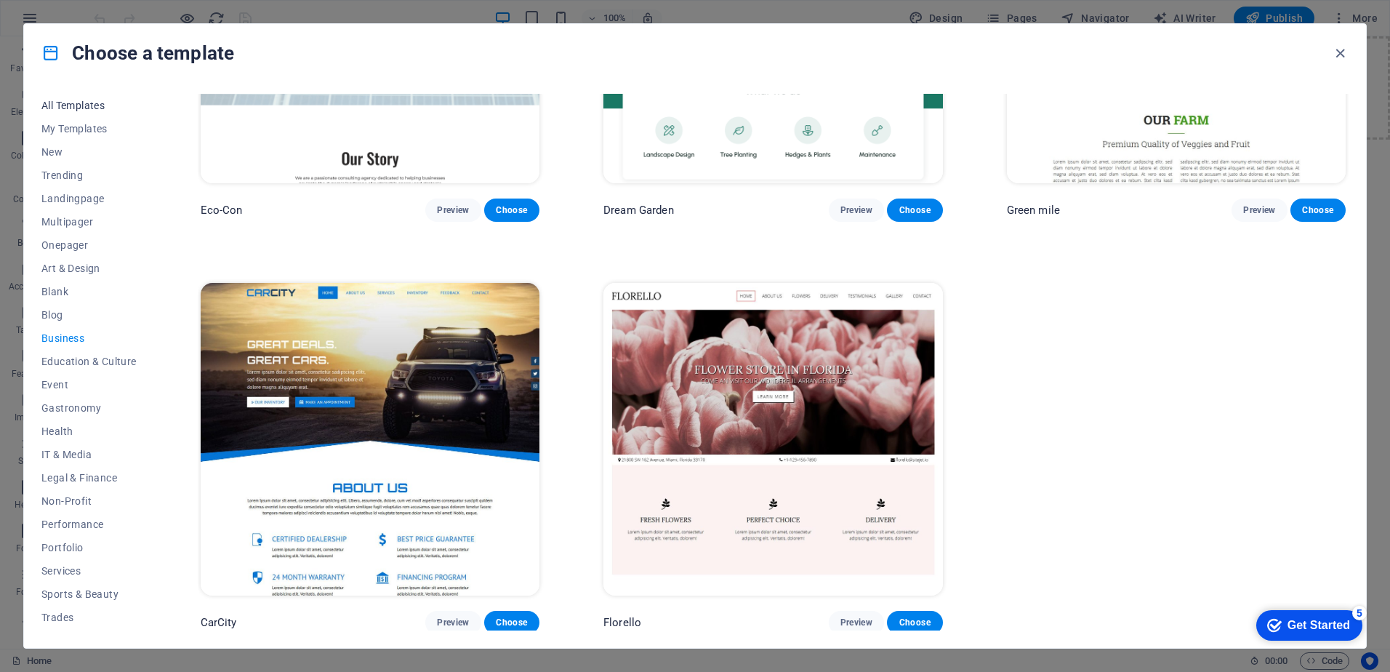
click at [84, 106] on span "All Templates" at bounding box center [88, 106] width 95 height 12
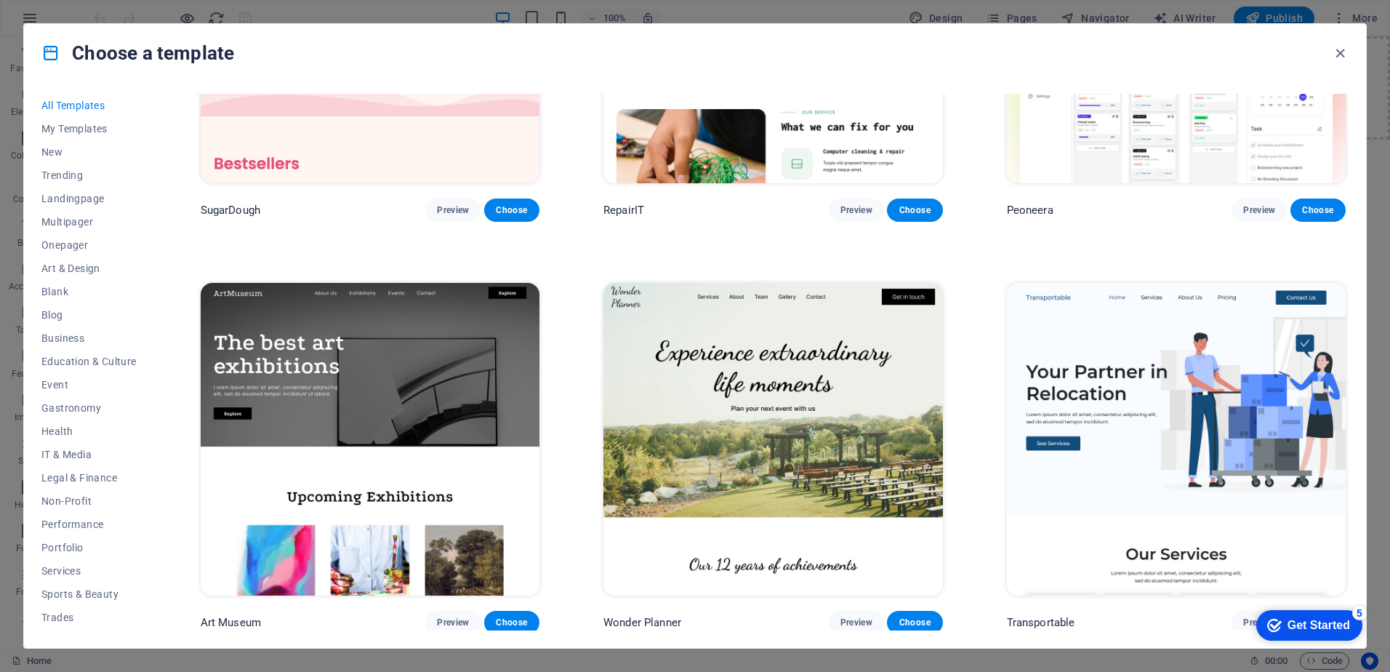
scroll to position [1047, 0]
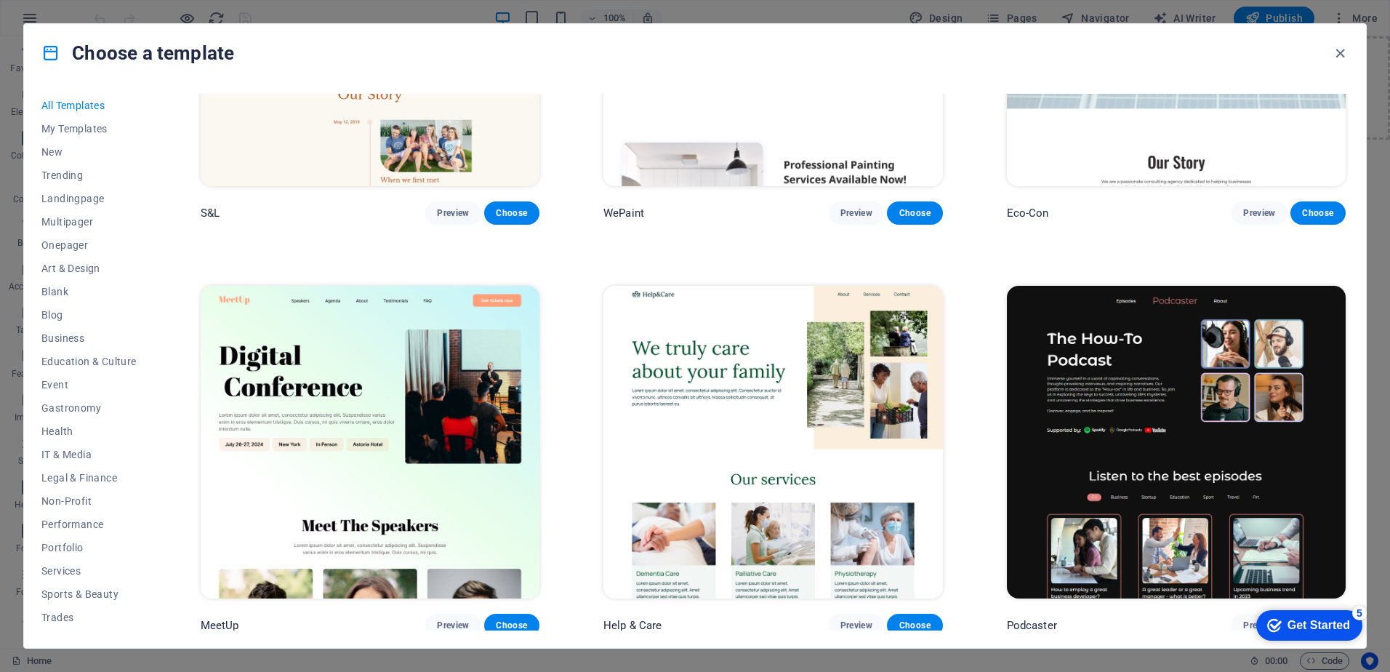
drag, startPoint x: 1349, startPoint y: 123, endPoint x: 1265, endPoint y: 294, distance: 190.6
click at [1265, 294] on div "All Templates My Templates New Trending Landingpage Multipager Onepager Art & D…" at bounding box center [695, 365] width 1342 height 566
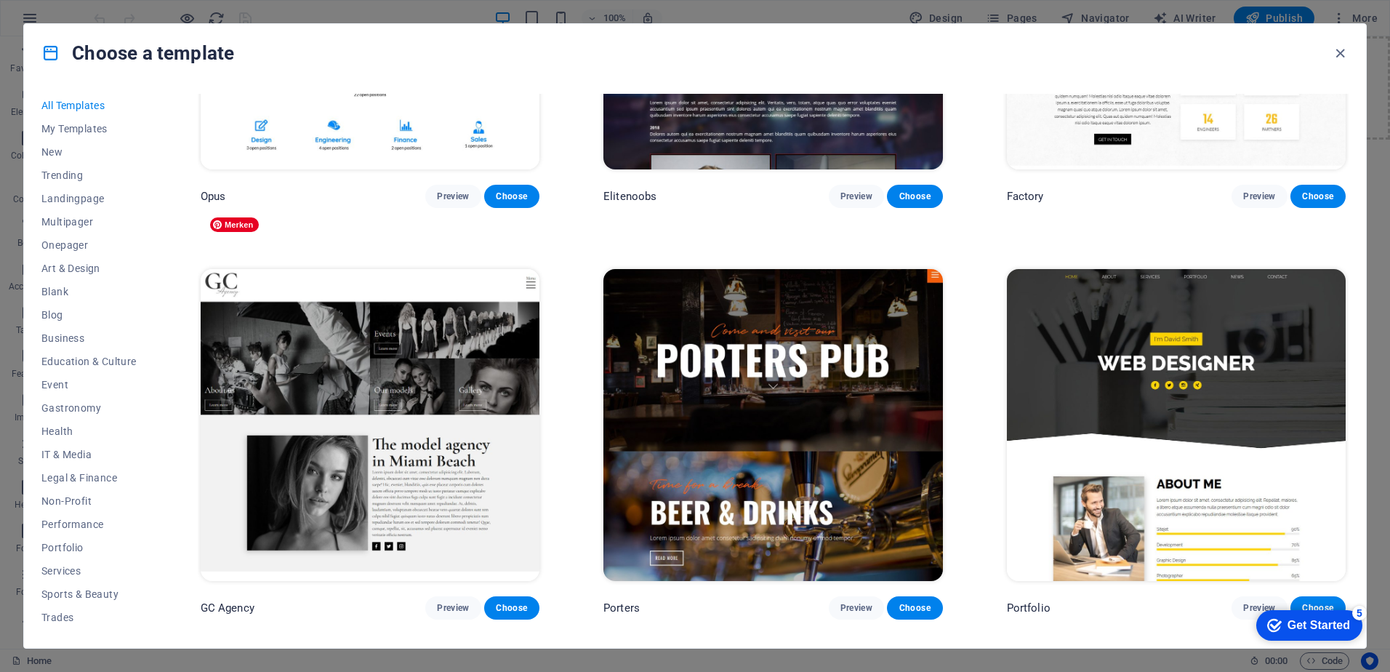
scroll to position [15136, 0]
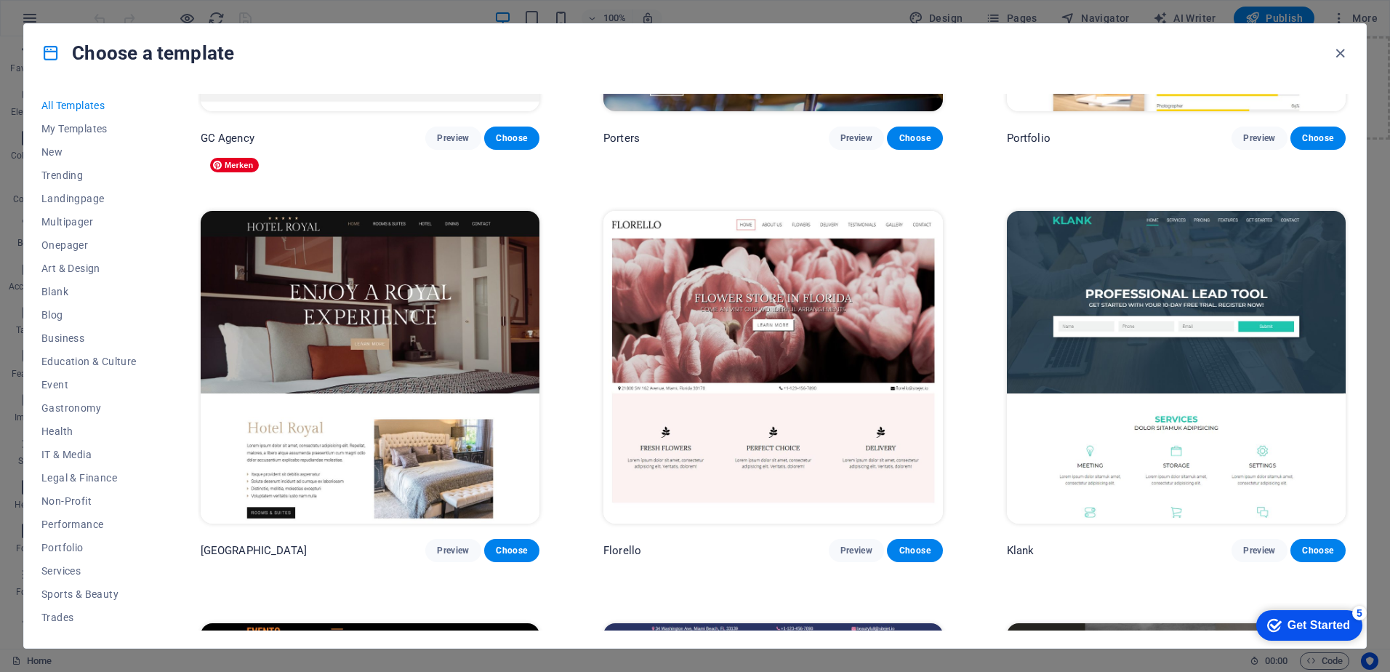
click at [475, 297] on img at bounding box center [370, 367] width 339 height 313
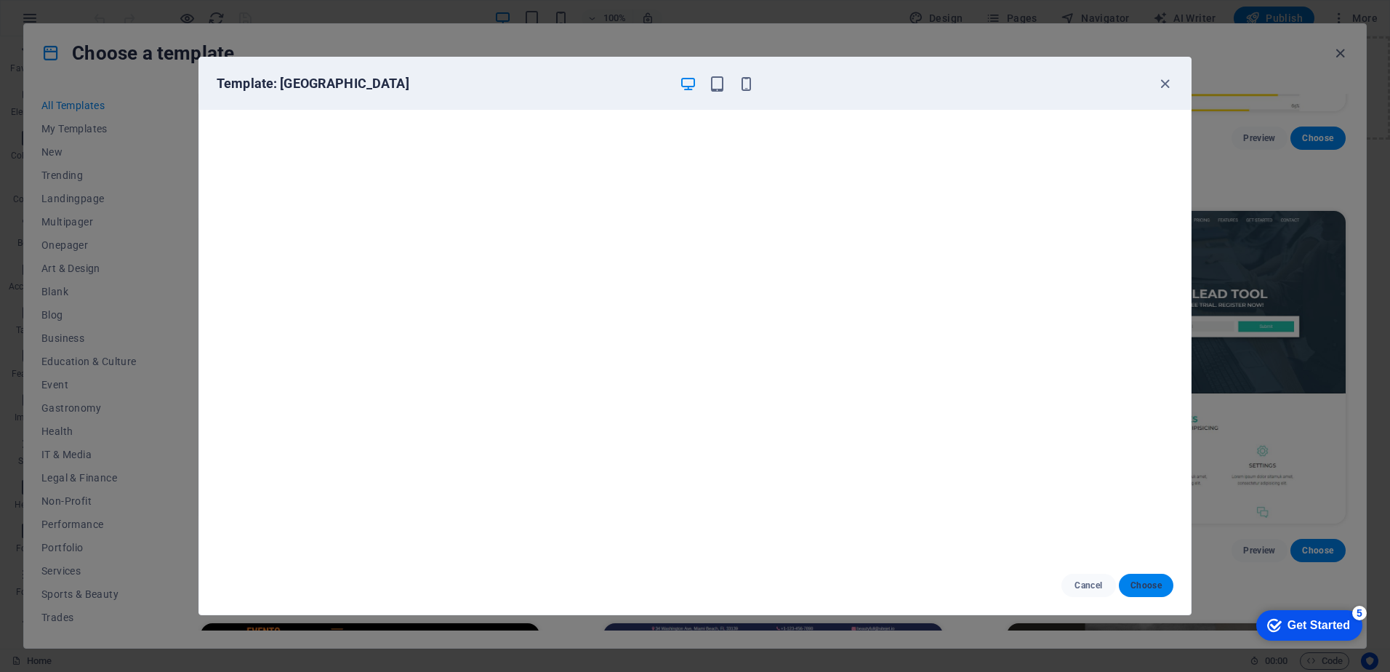
click at [1156, 585] on span "Choose" at bounding box center [1146, 586] width 31 height 12
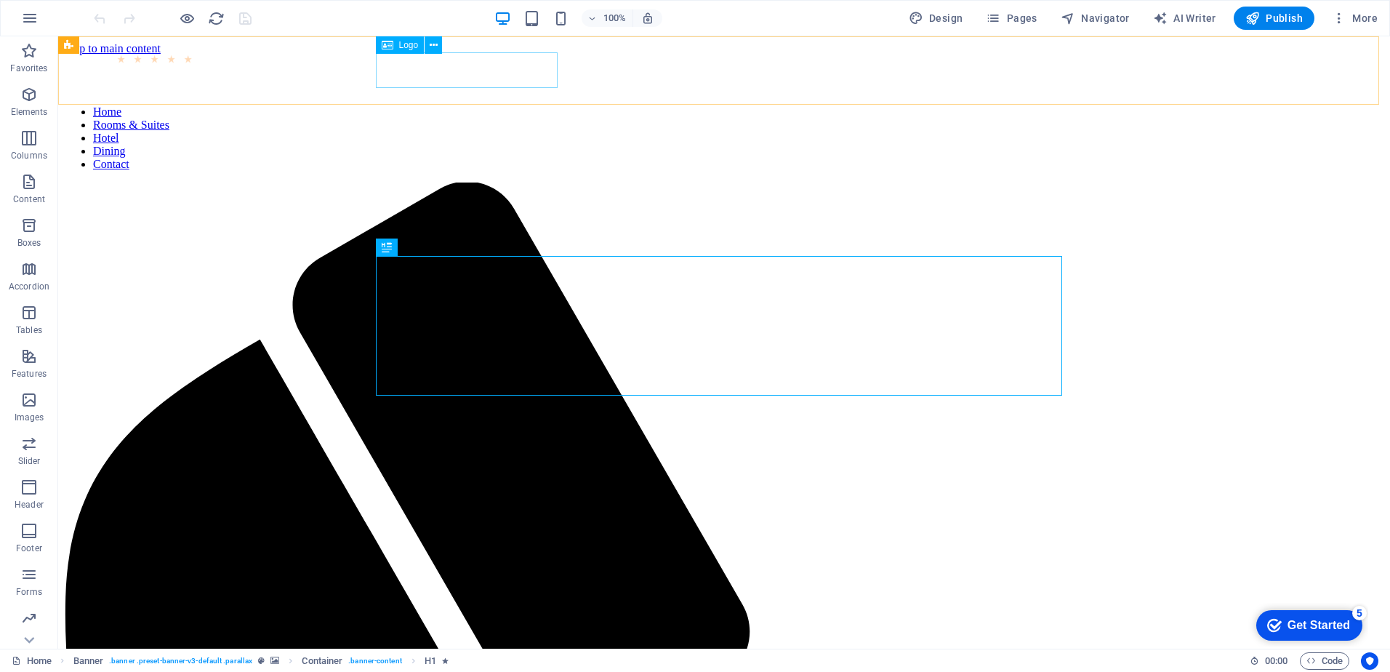
click at [511, 84] on div at bounding box center [724, 74] width 1321 height 39
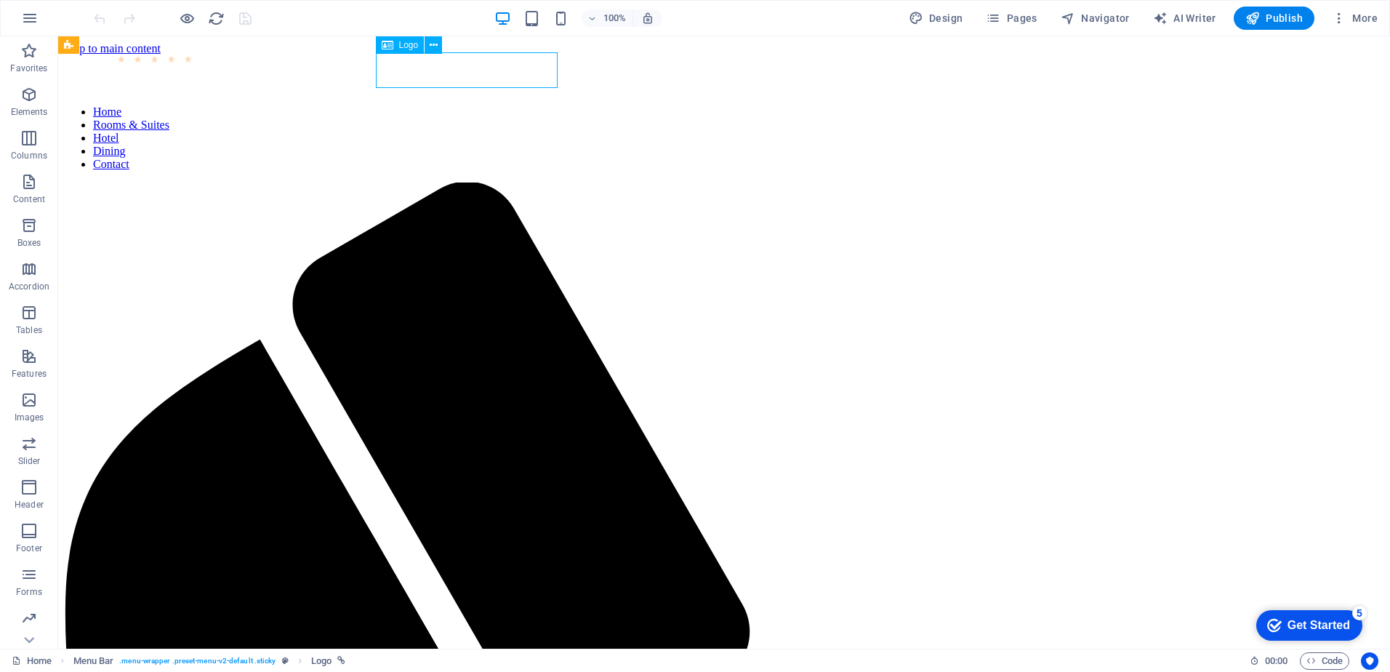
click at [513, 83] on div at bounding box center [724, 74] width 1321 height 39
select select "px"
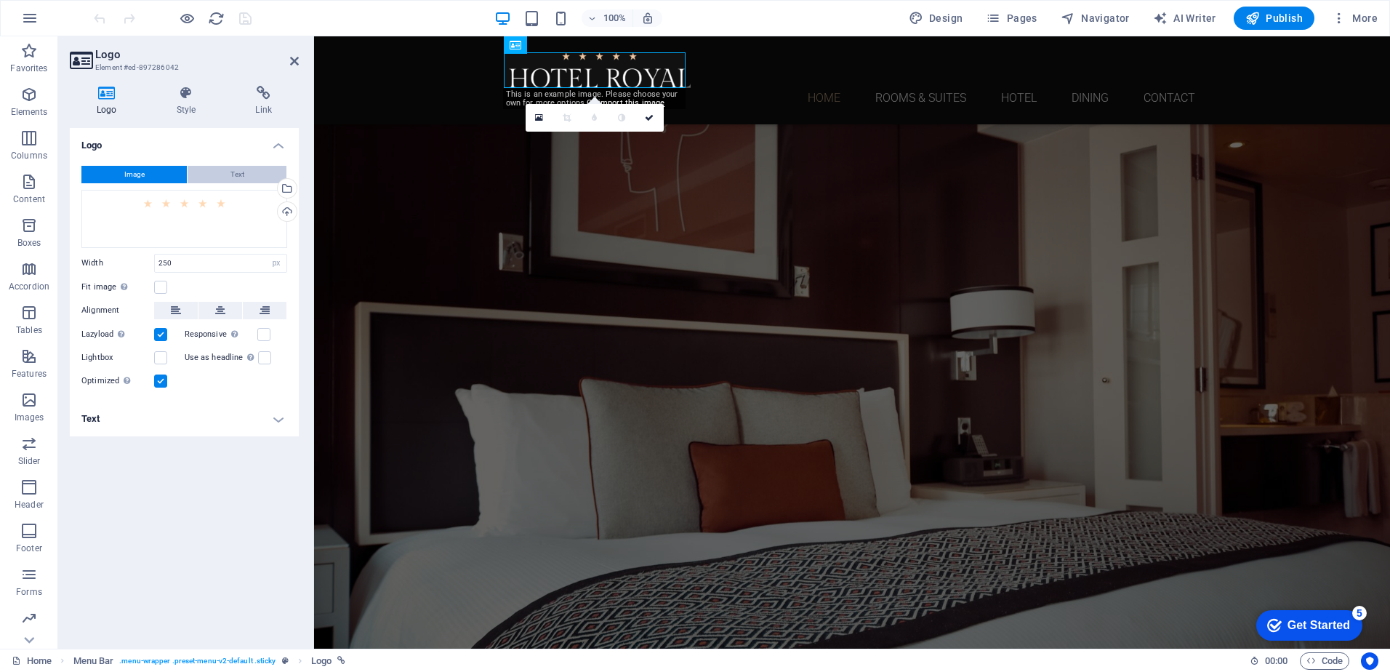
click at [253, 177] on button "Text" at bounding box center [237, 174] width 99 height 17
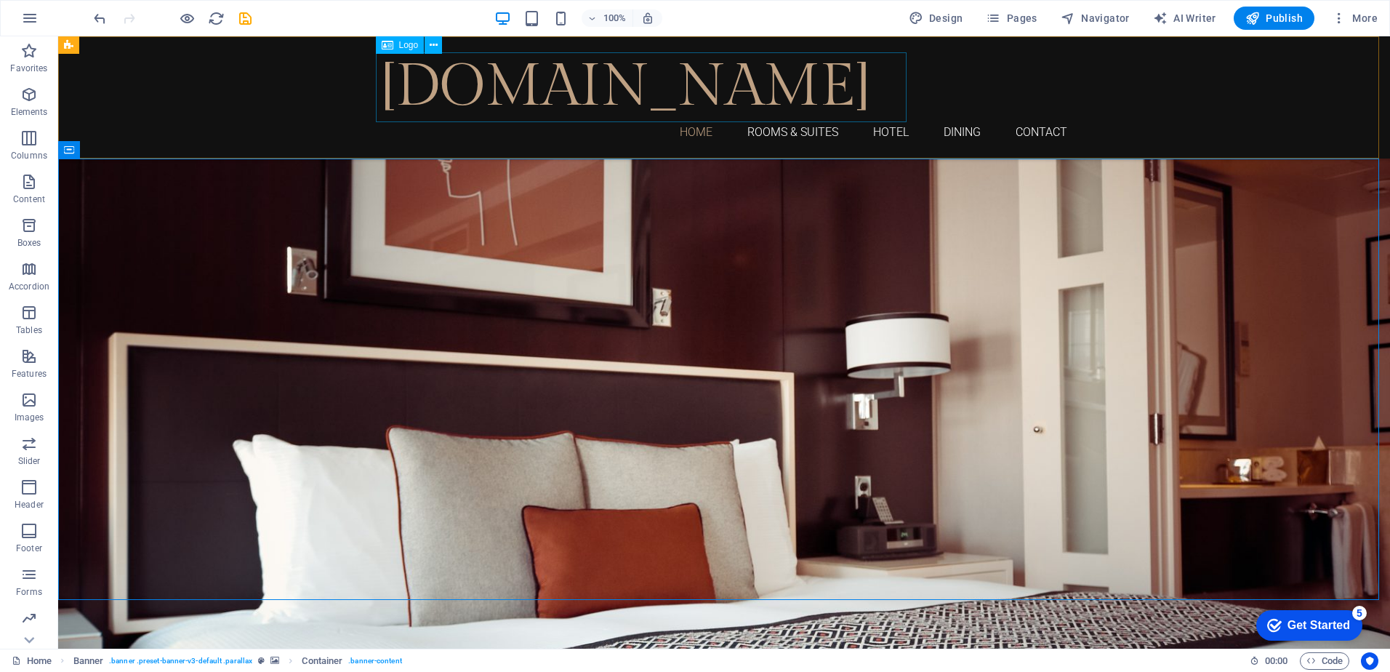
click at [792, 82] on div "[DOMAIN_NAME]" at bounding box center [724, 87] width 687 height 70
click at [876, 84] on div "[DOMAIN_NAME]" at bounding box center [724, 87] width 687 height 70
drag, startPoint x: 876, startPoint y: 84, endPoint x: 621, endPoint y: 84, distance: 255.3
click at [877, 84] on div "[DOMAIN_NAME]" at bounding box center [724, 87] width 687 height 70
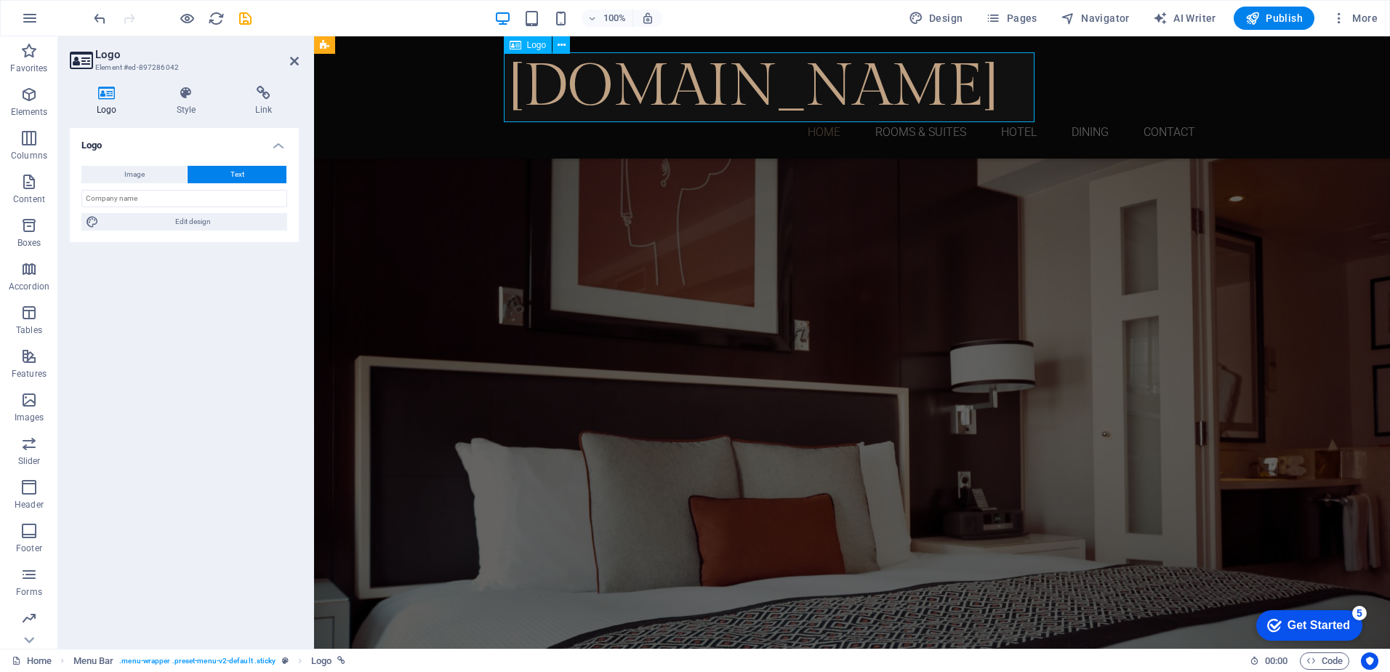
click at [1033, 84] on div "[DOMAIN_NAME]" at bounding box center [852, 87] width 687 height 70
drag, startPoint x: 179, startPoint y: 224, endPoint x: 542, endPoint y: 52, distance: 401.4
click at [179, 224] on span "Edit design" at bounding box center [193, 221] width 180 height 17
select select "rem"
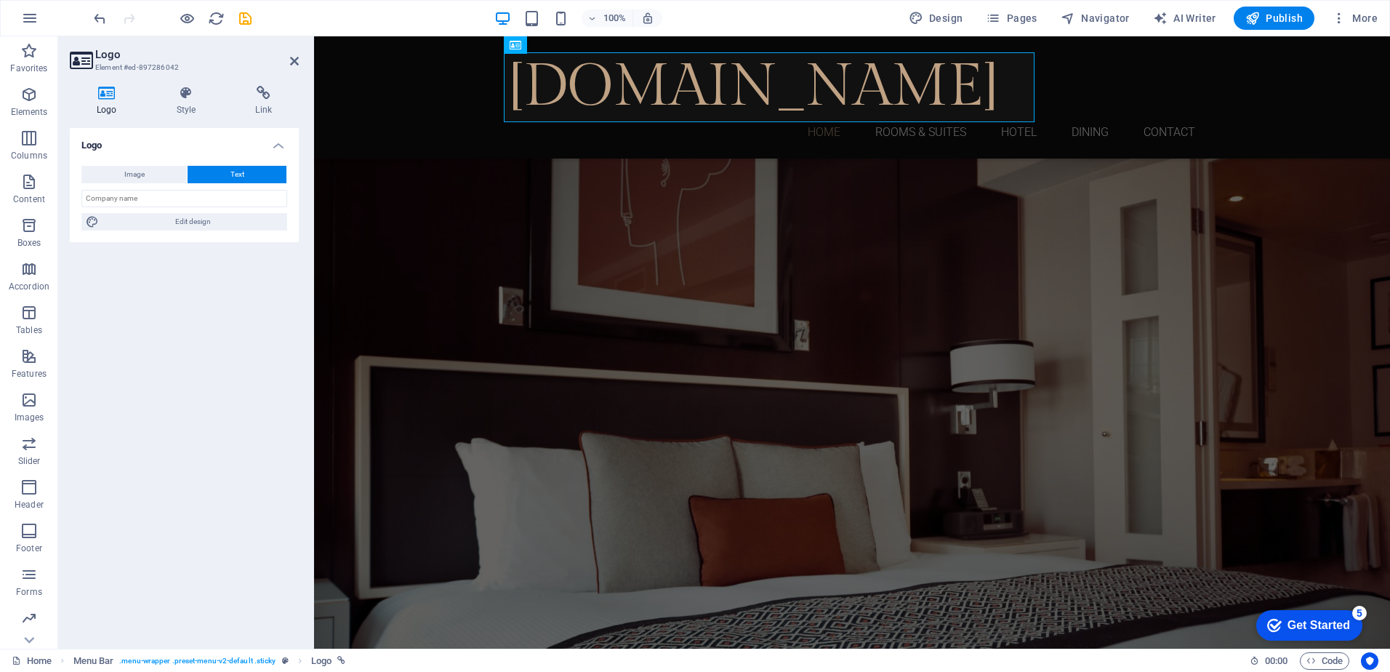
select select "400"
select select "px"
select select "rem"
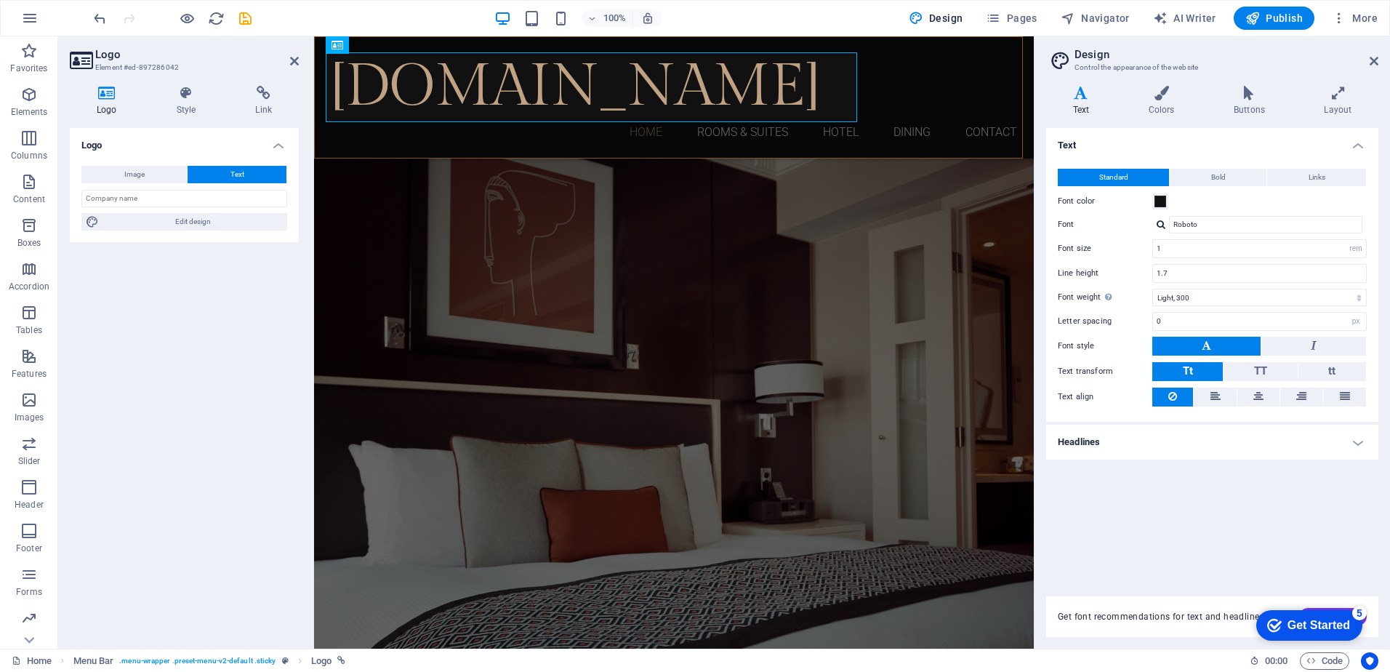
click at [857, 88] on div "[DOMAIN_NAME] Home Rooms & Suites Hotel Dining Contact" at bounding box center [674, 97] width 720 height 122
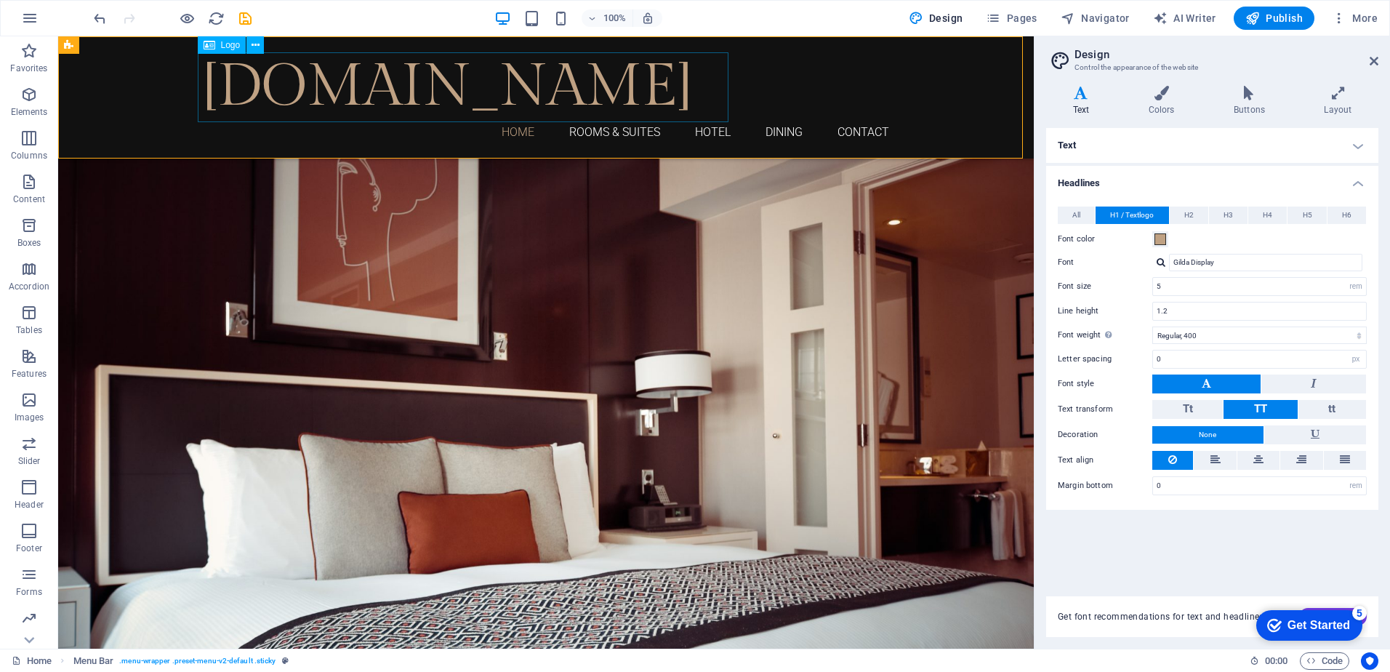
click at [629, 106] on div "[DOMAIN_NAME]" at bounding box center [546, 87] width 687 height 70
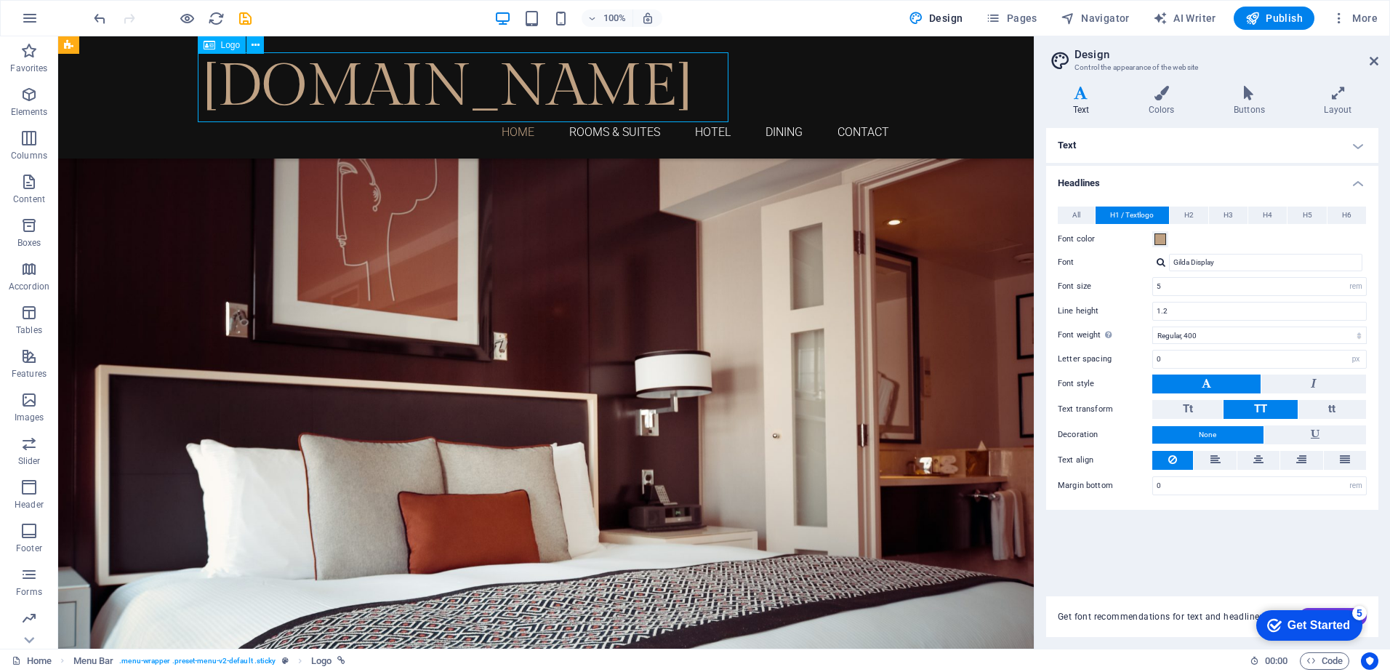
click at [629, 106] on div "[DOMAIN_NAME]" at bounding box center [546, 87] width 687 height 70
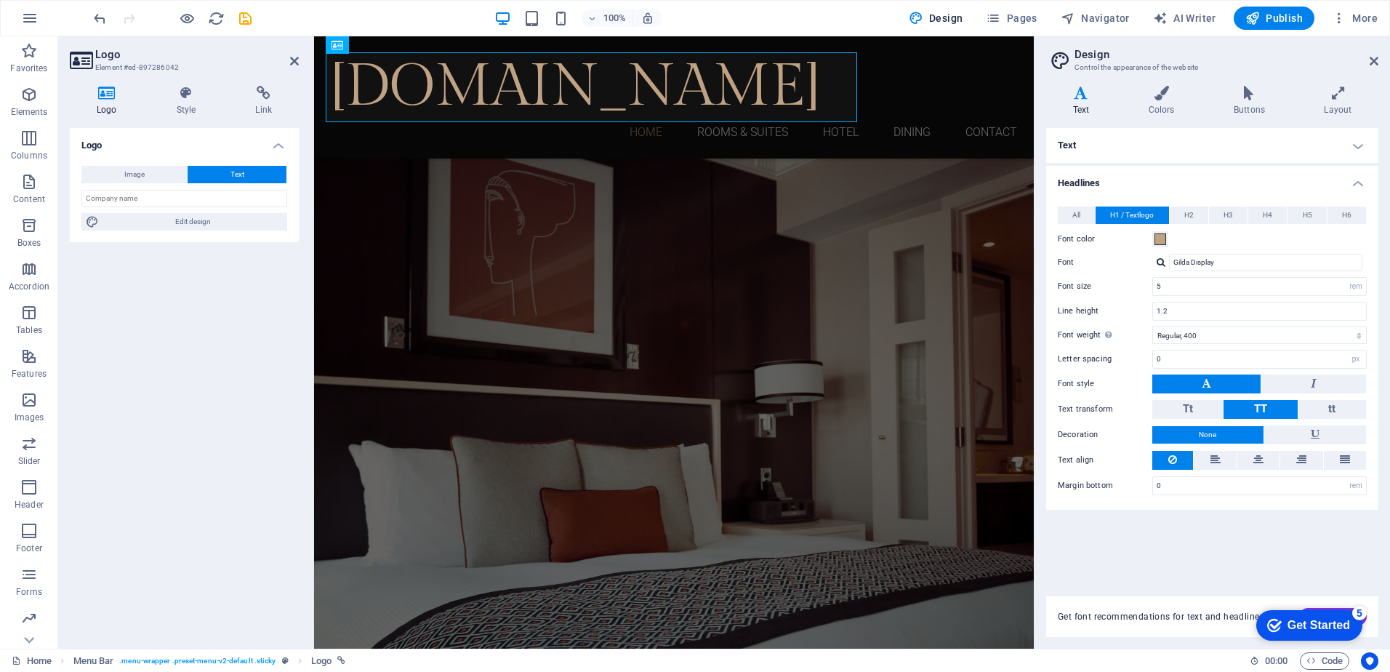
click at [246, 175] on button "Text" at bounding box center [237, 174] width 99 height 17
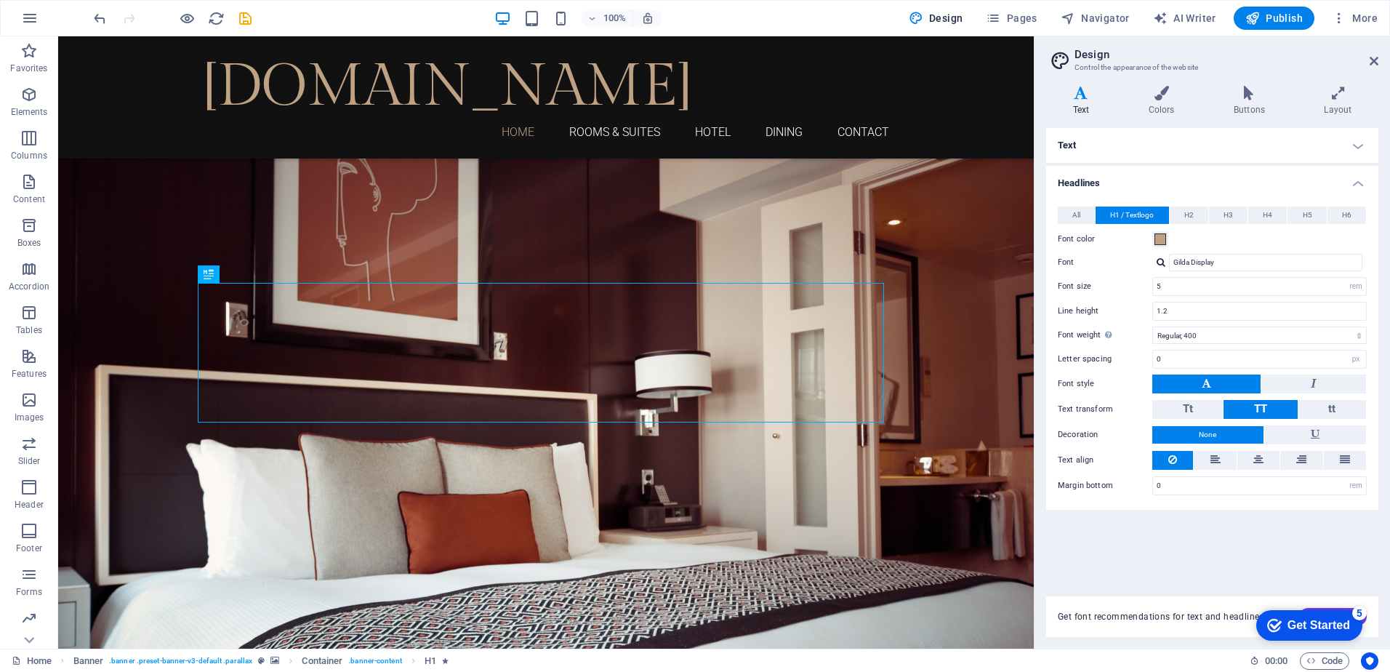
click at [1088, 93] on icon at bounding box center [1082, 93] width 70 height 15
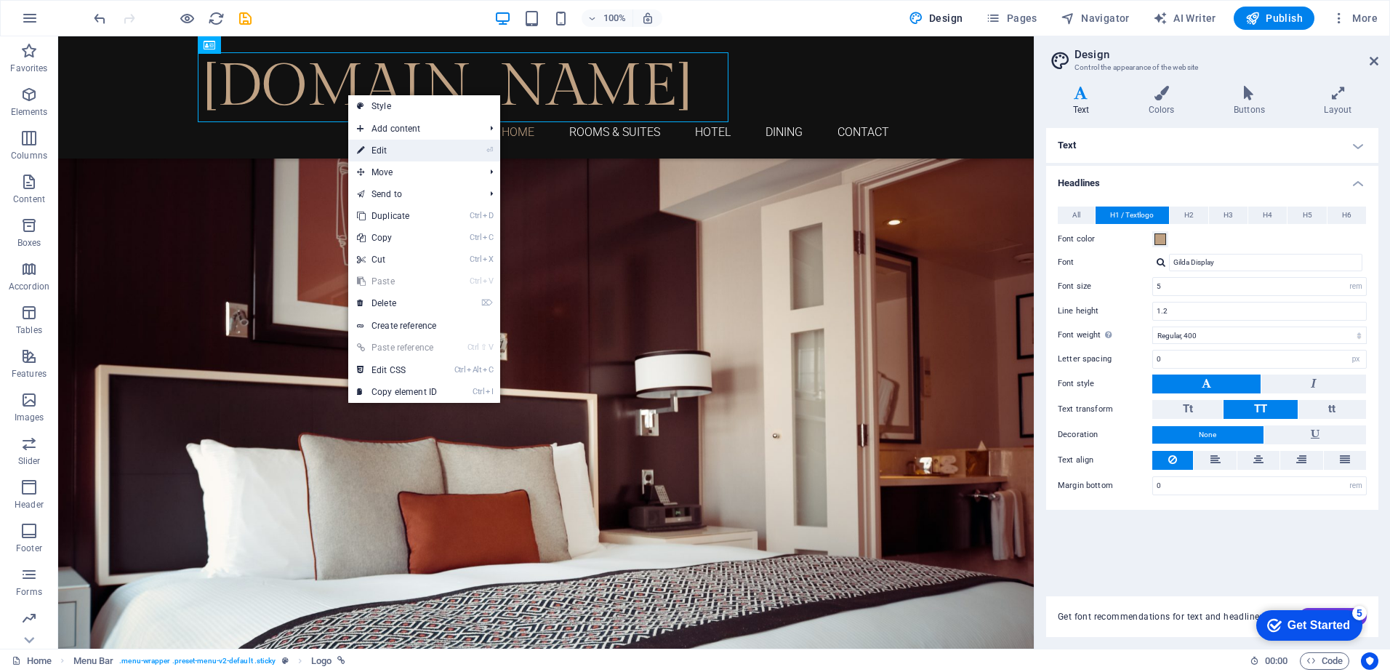
click at [392, 151] on link "⏎ Edit" at bounding box center [396, 151] width 97 height 22
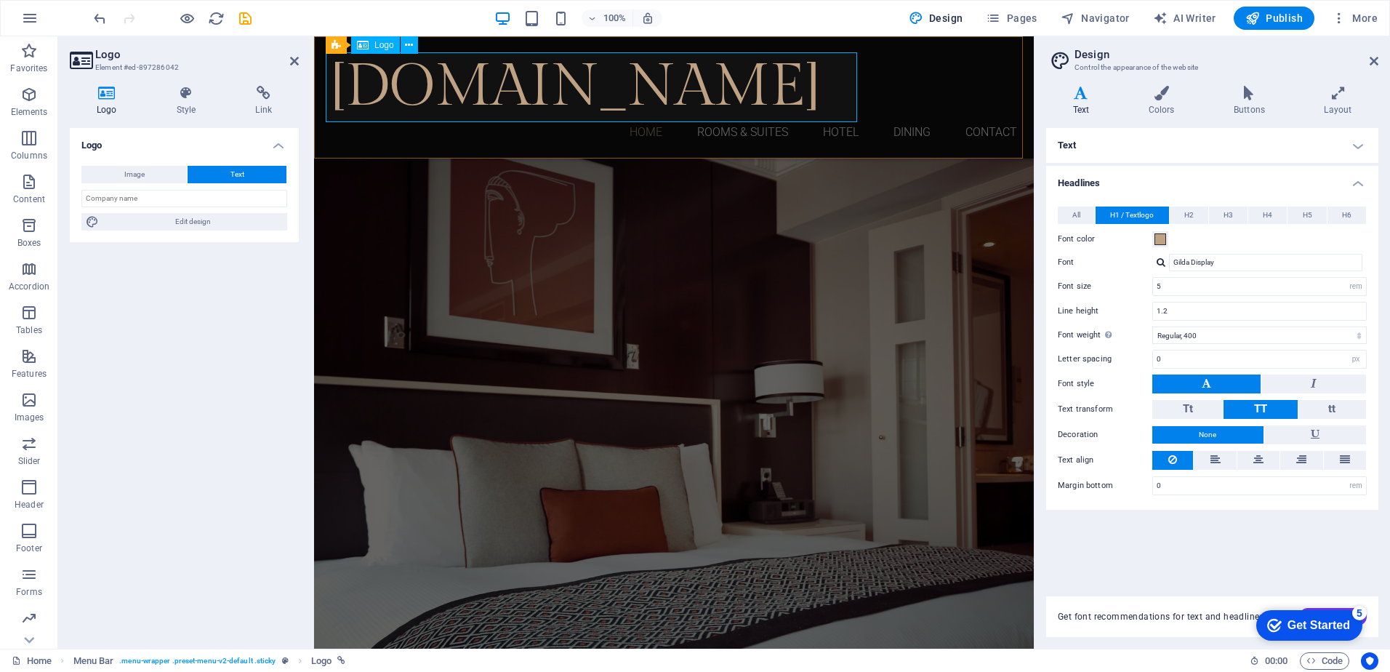
click at [387, 44] on span "Logo" at bounding box center [385, 45] width 20 height 9
click at [410, 46] on icon at bounding box center [409, 45] width 8 height 15
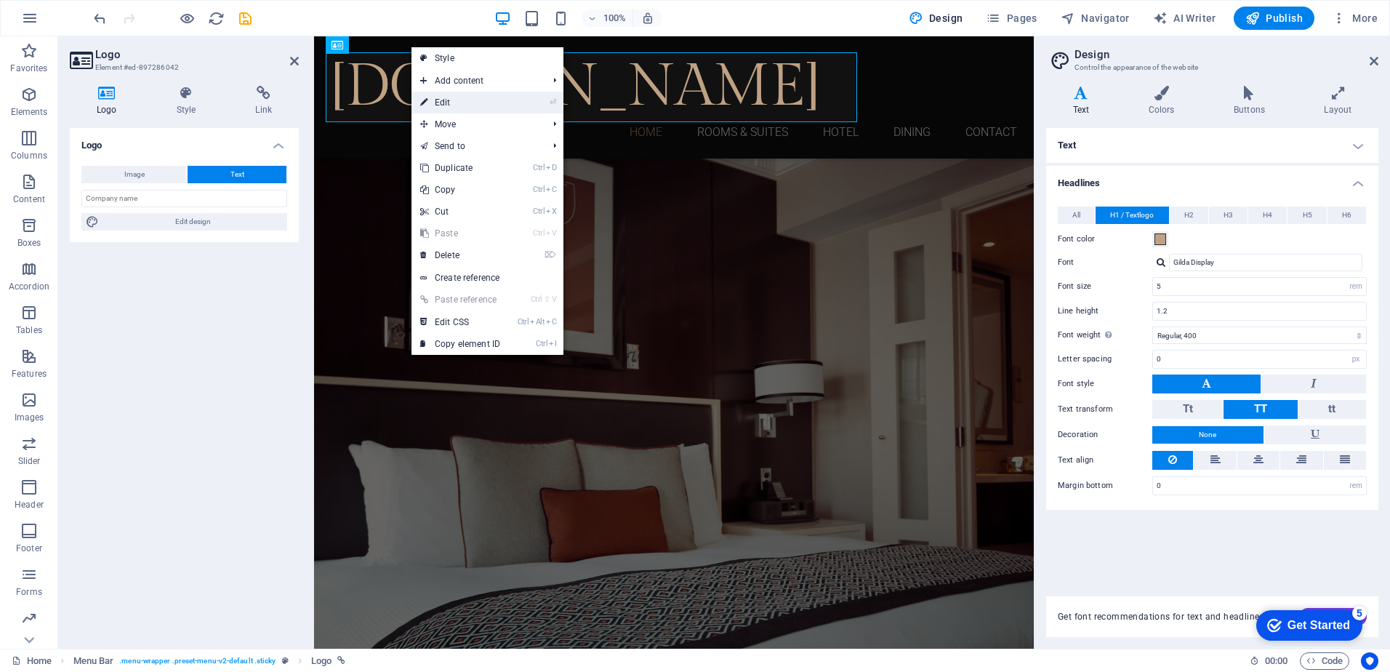
click at [441, 100] on link "⏎ Edit" at bounding box center [460, 103] width 97 height 22
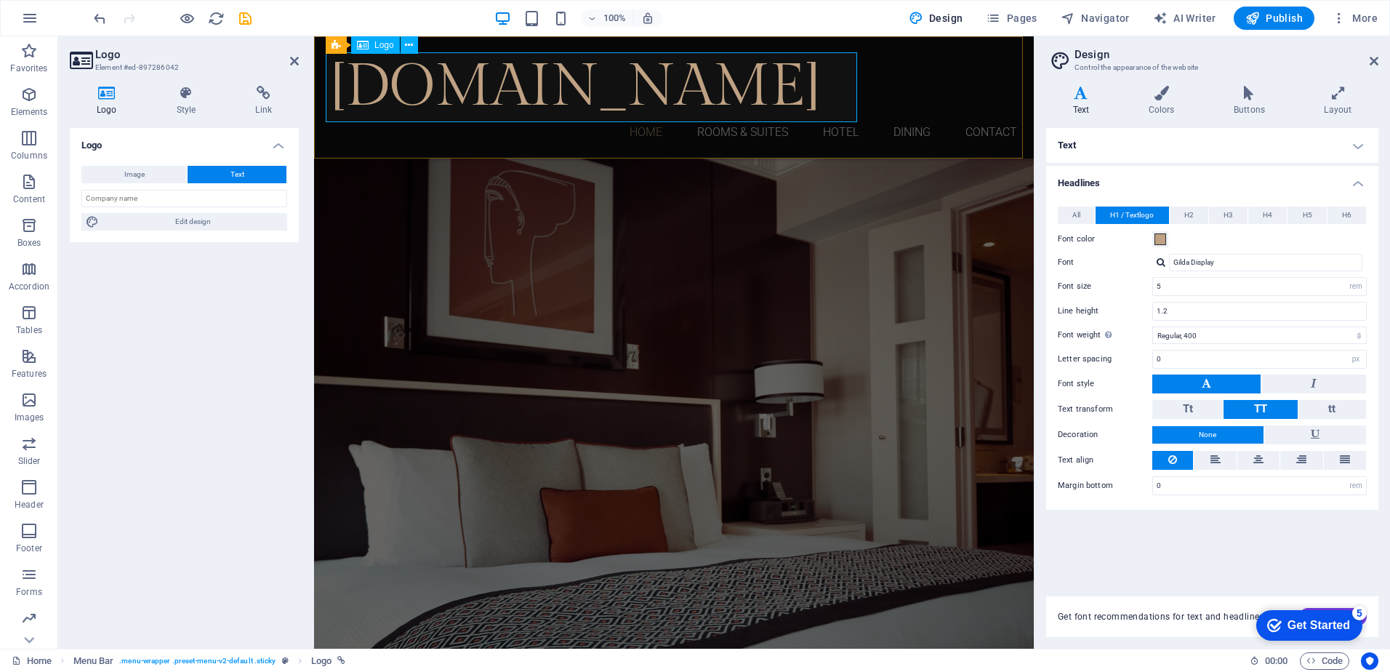
click at [393, 93] on div "[DOMAIN_NAME]" at bounding box center [674, 87] width 687 height 70
click at [150, 175] on button "Image" at bounding box center [133, 174] width 105 height 17
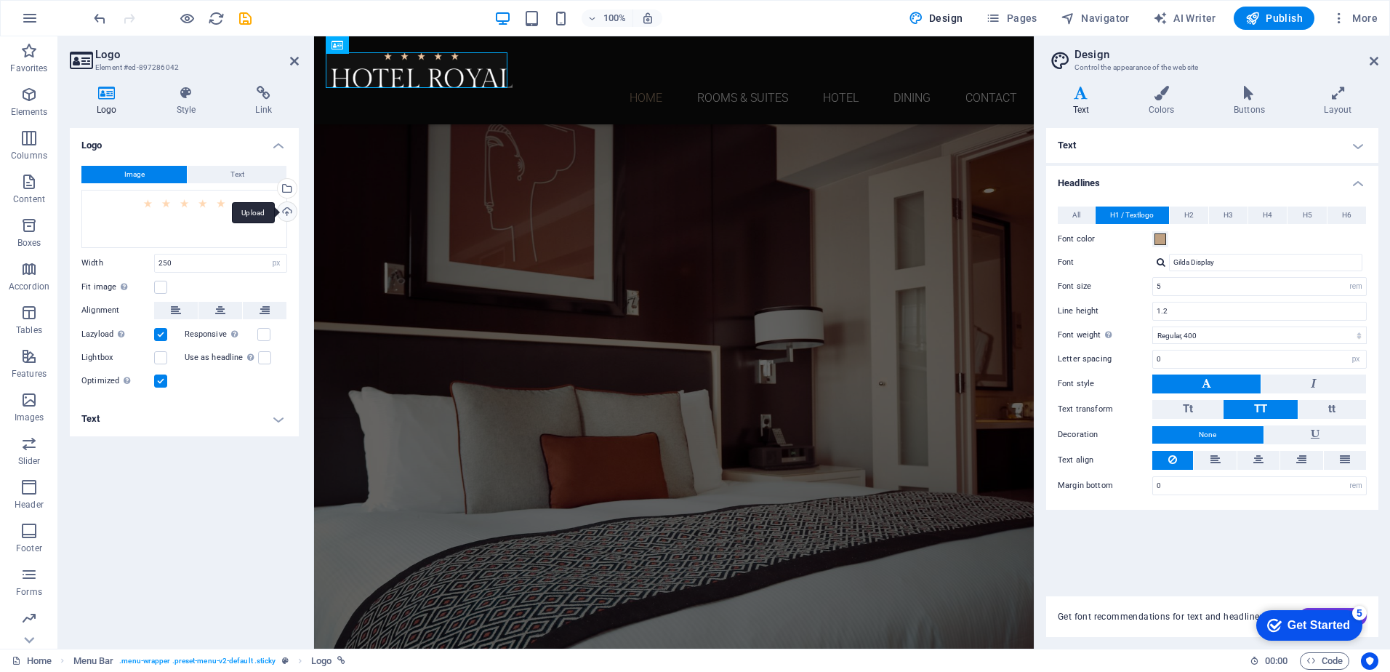
click at [287, 209] on div "Upload" at bounding box center [286, 213] width 22 height 22
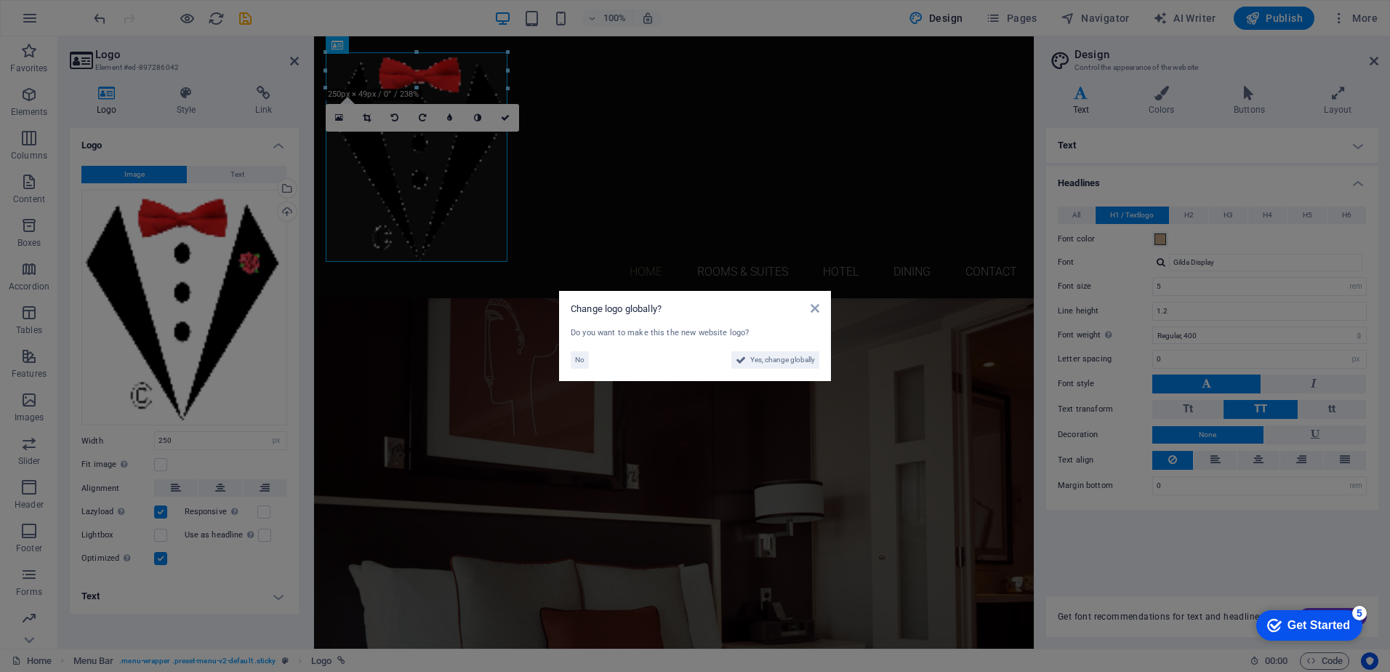
click at [199, 220] on aside "Change logo globally? Do you want to make this the new website logo? No Yes, ch…" at bounding box center [695, 336] width 1390 height 672
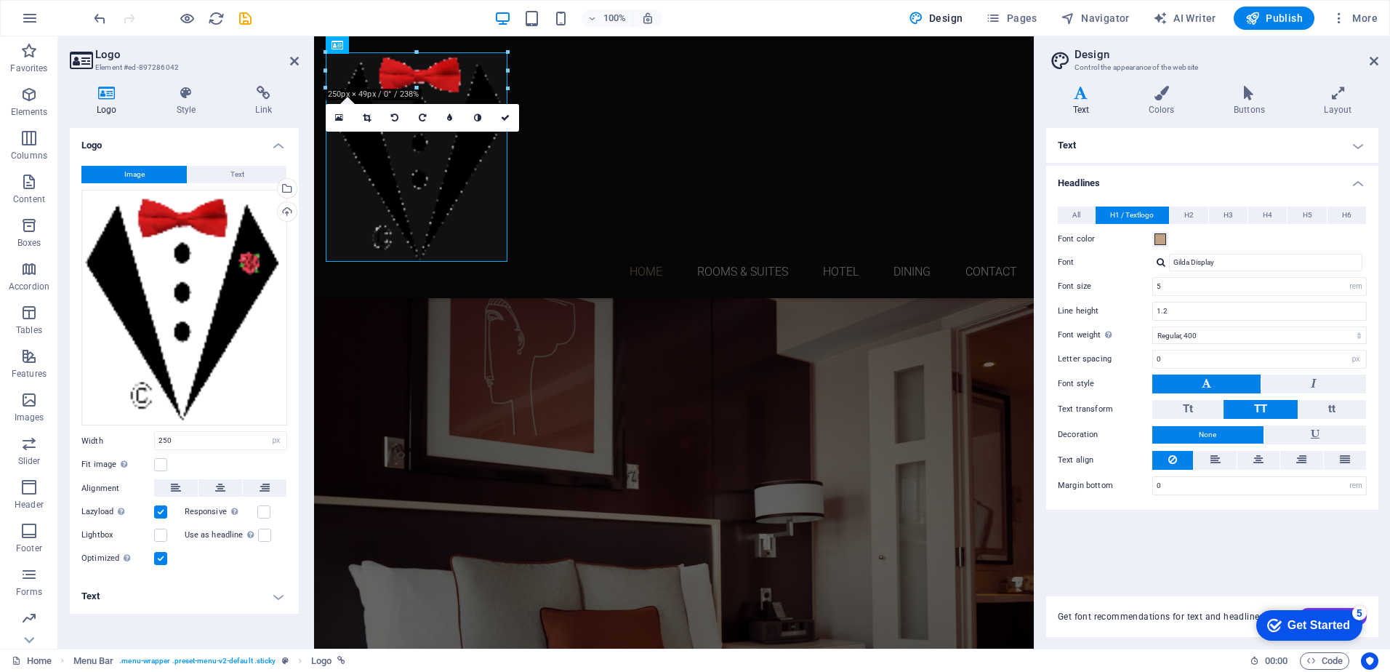
click at [164, 172] on button "Image" at bounding box center [133, 174] width 105 height 17
drag, startPoint x: 220, startPoint y: 17, endPoint x: 687, endPoint y: 23, distance: 466.9
click at [220, 17] on icon "reload" at bounding box center [216, 18] width 17 height 17
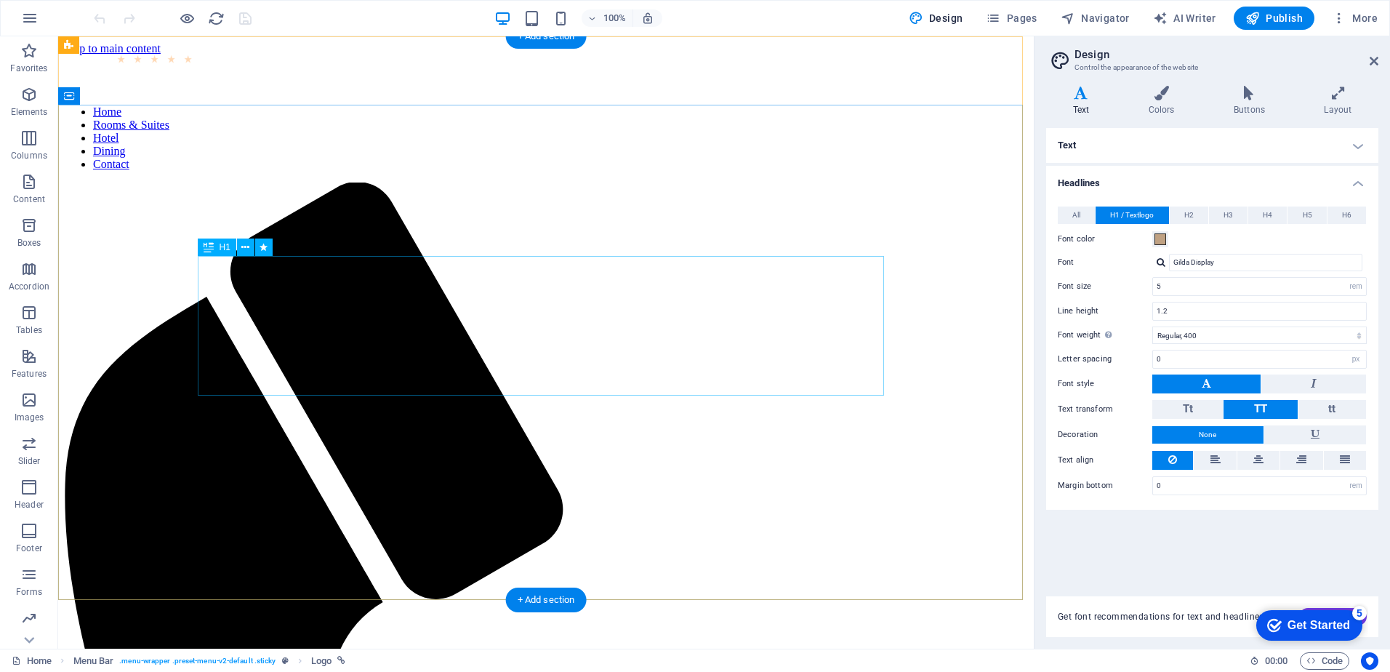
scroll to position [1072, 0]
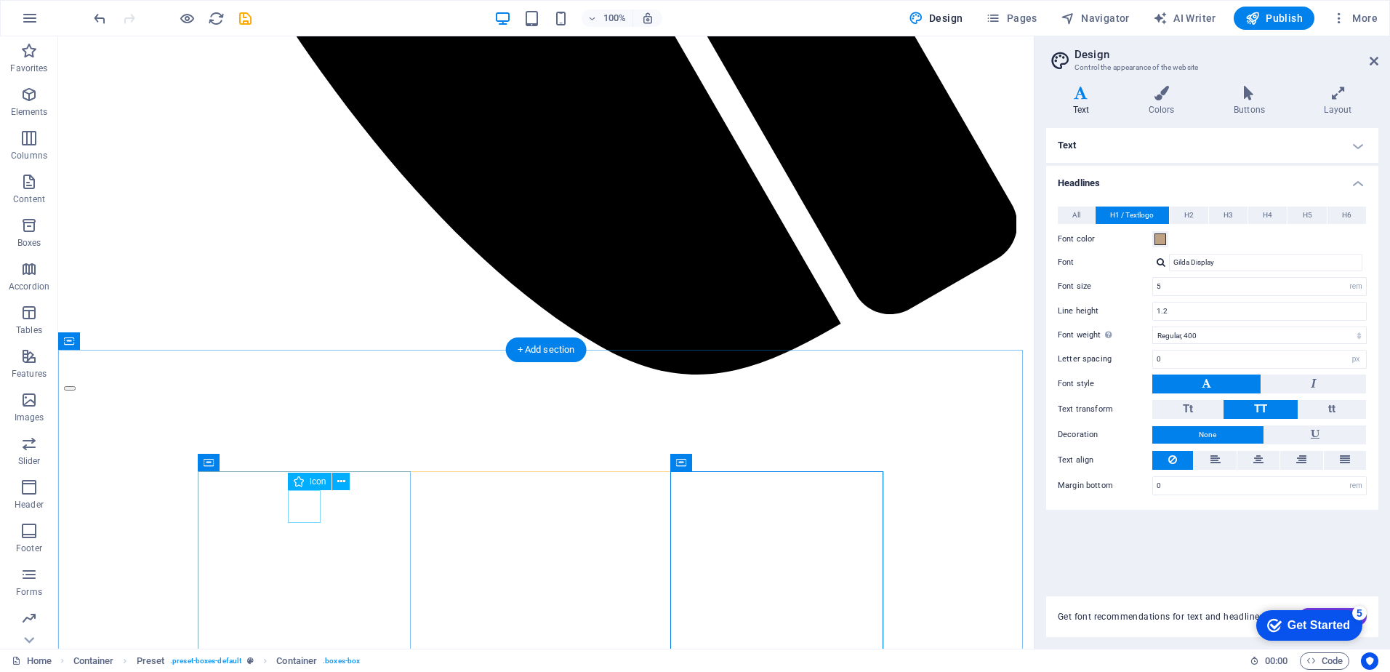
select select "xMidYMid"
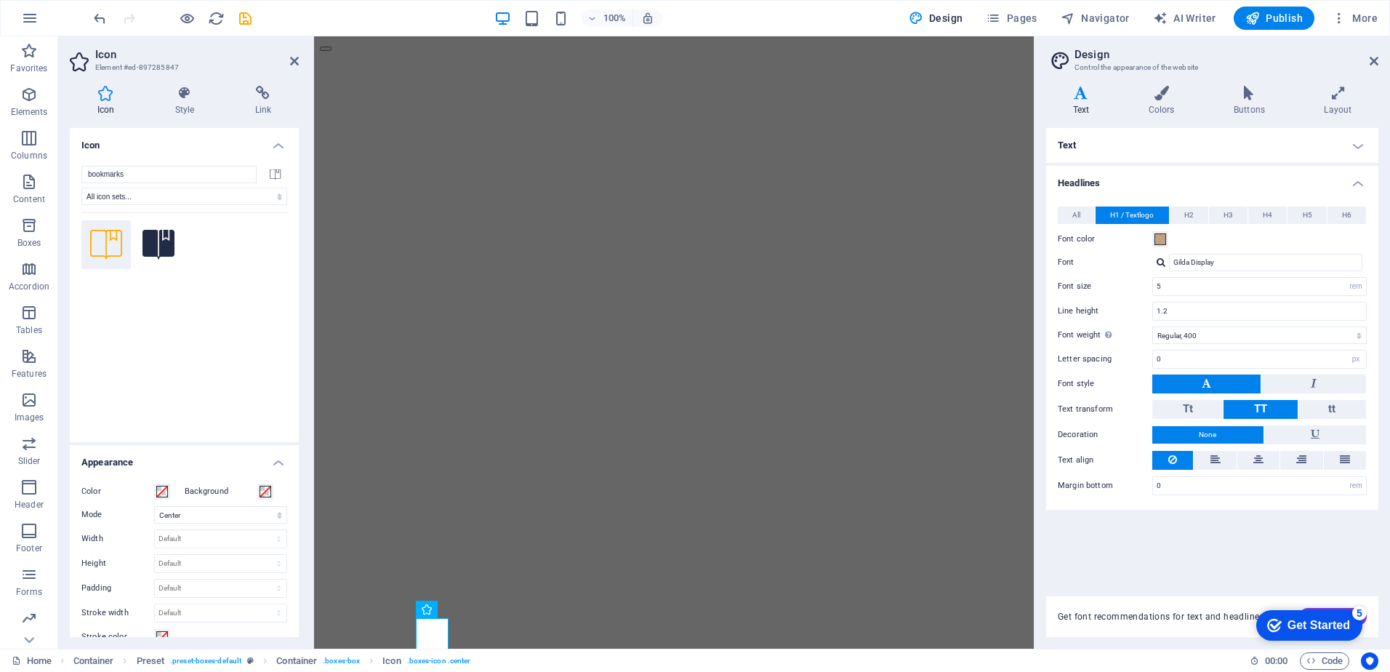
click at [108, 90] on icon at bounding box center [106, 93] width 72 height 15
click at [109, 90] on icon at bounding box center [106, 93] width 72 height 15
click at [180, 92] on icon at bounding box center [185, 93] width 74 height 15
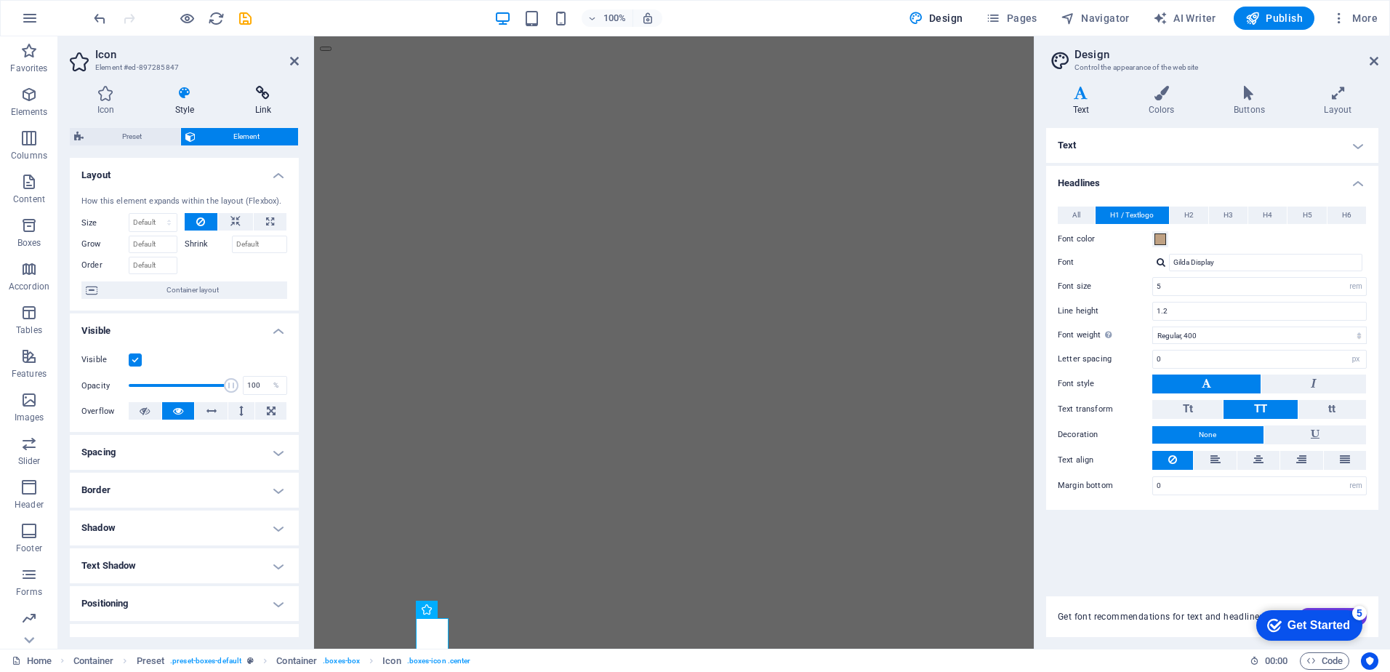
click at [268, 97] on icon at bounding box center [263, 93] width 71 height 15
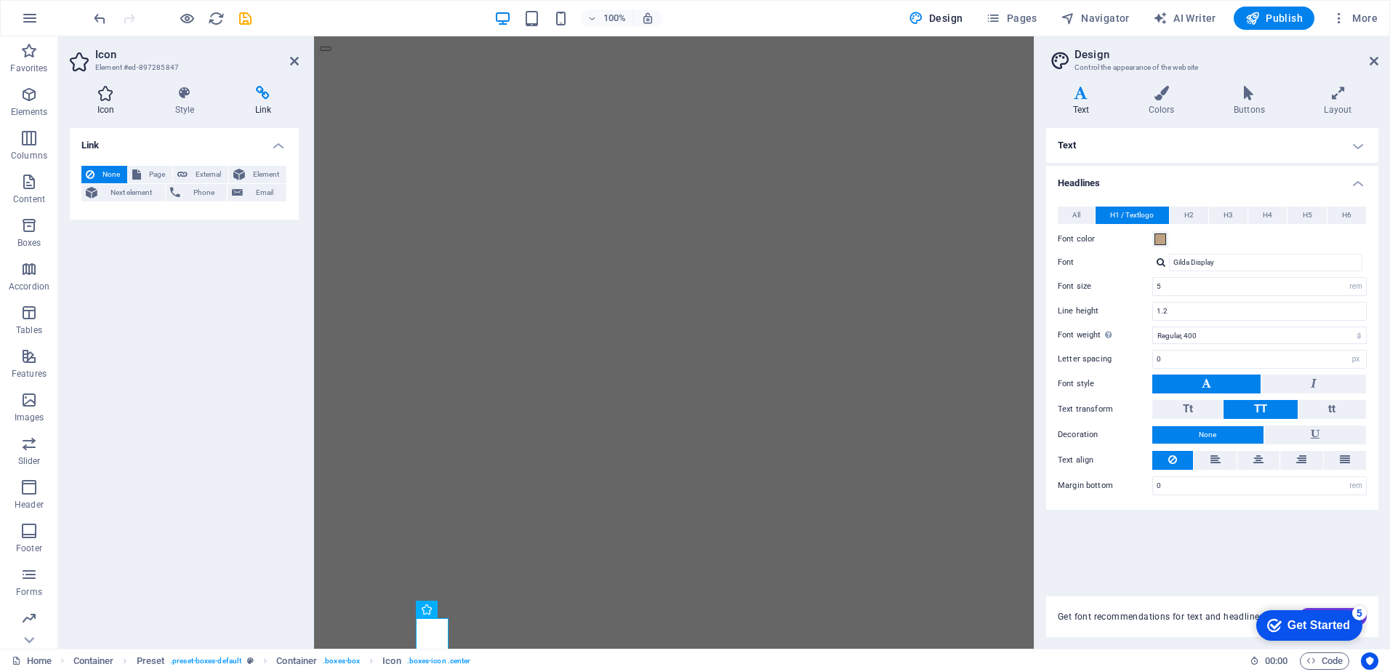
click at [105, 100] on icon at bounding box center [106, 93] width 72 height 15
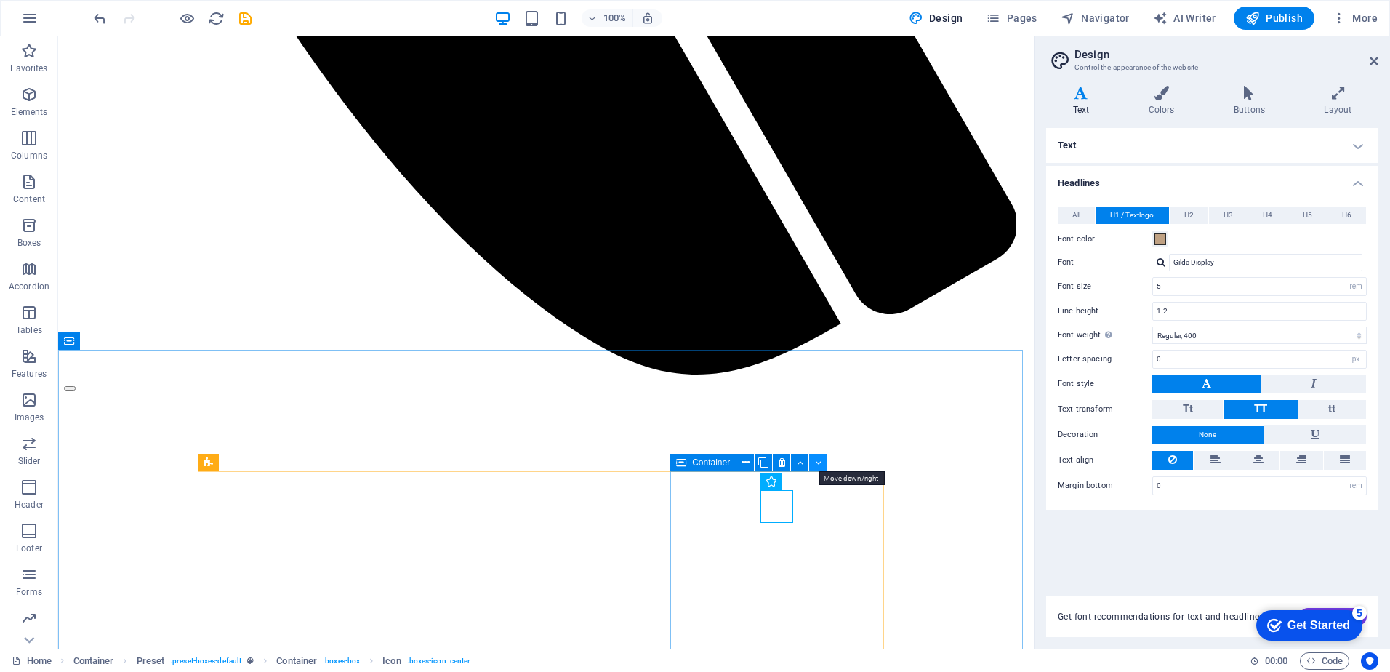
click at [813, 461] on button at bounding box center [817, 462] width 17 height 17
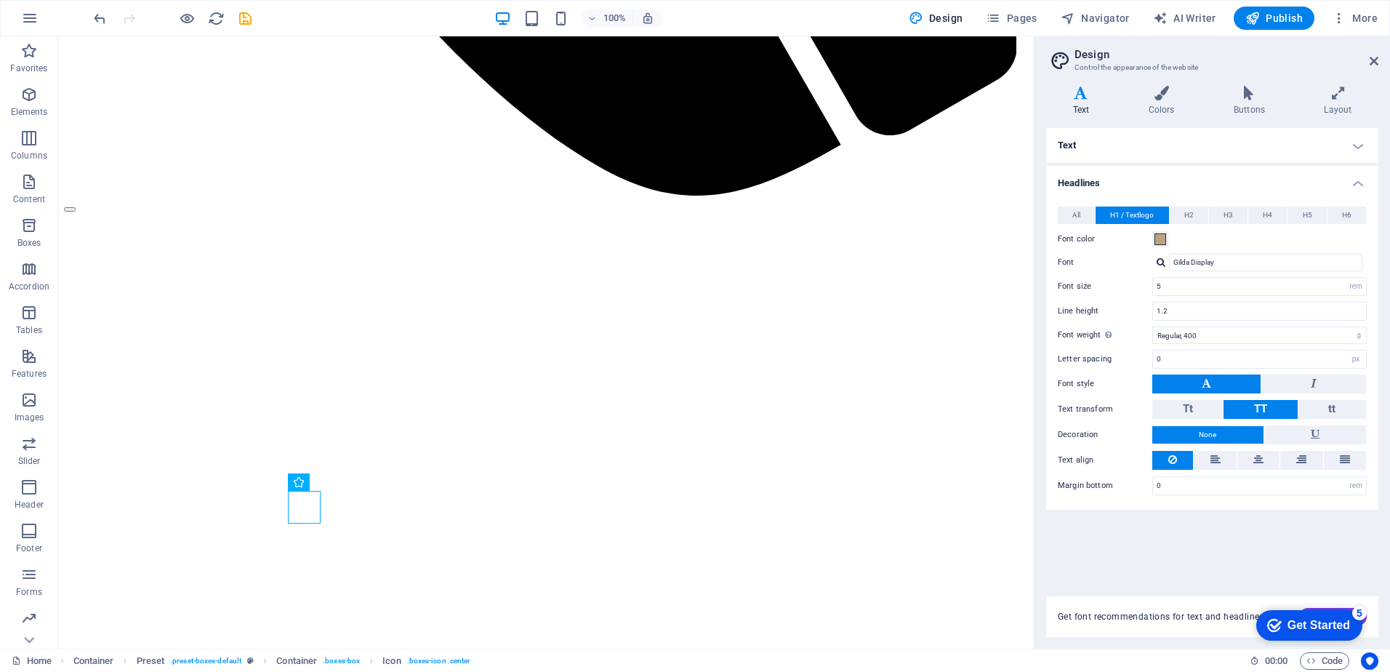
scroll to position [1126, 0]
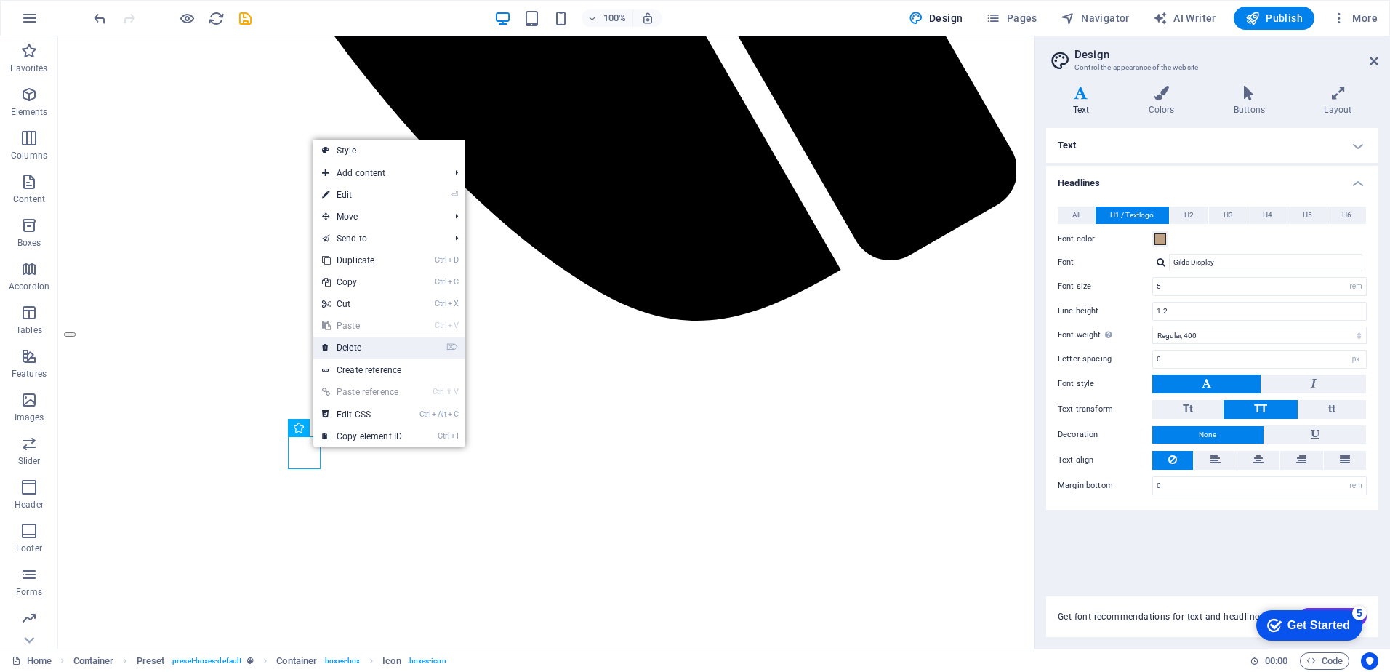
click at [352, 347] on link "⌦ Delete" at bounding box center [361, 348] width 97 height 22
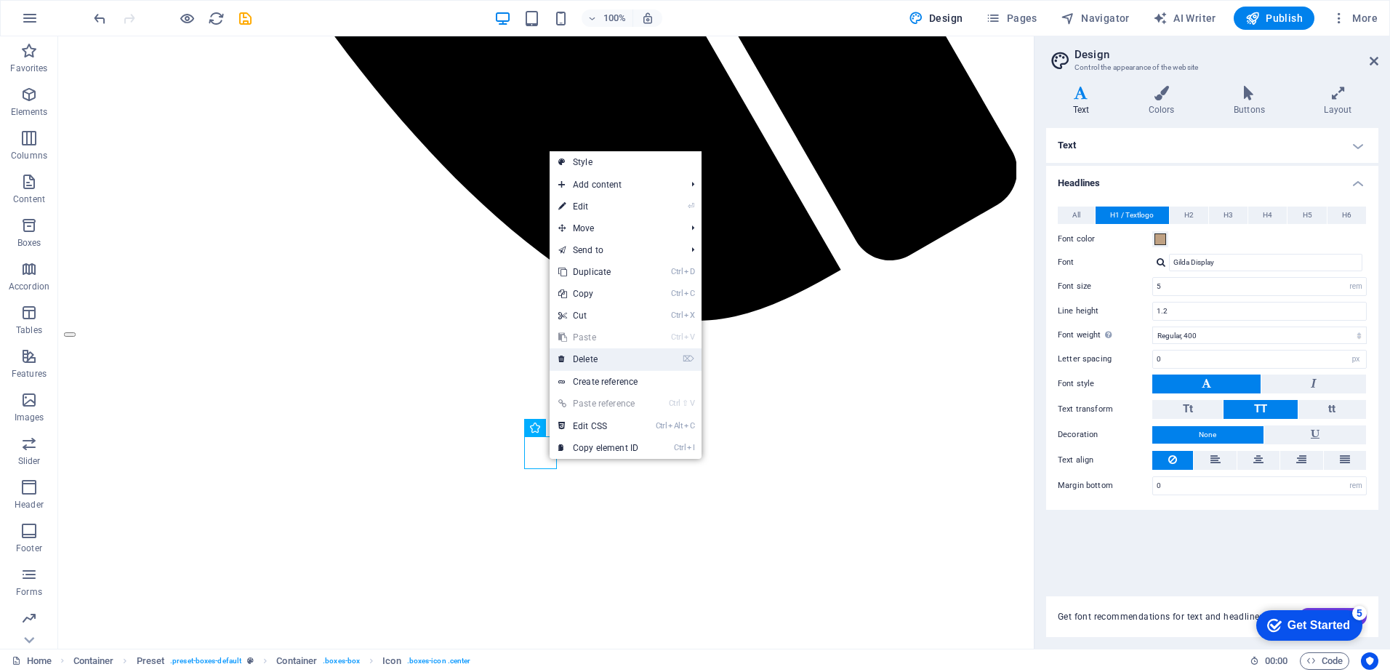
click at [591, 359] on link "⌦ Delete" at bounding box center [598, 359] width 97 height 22
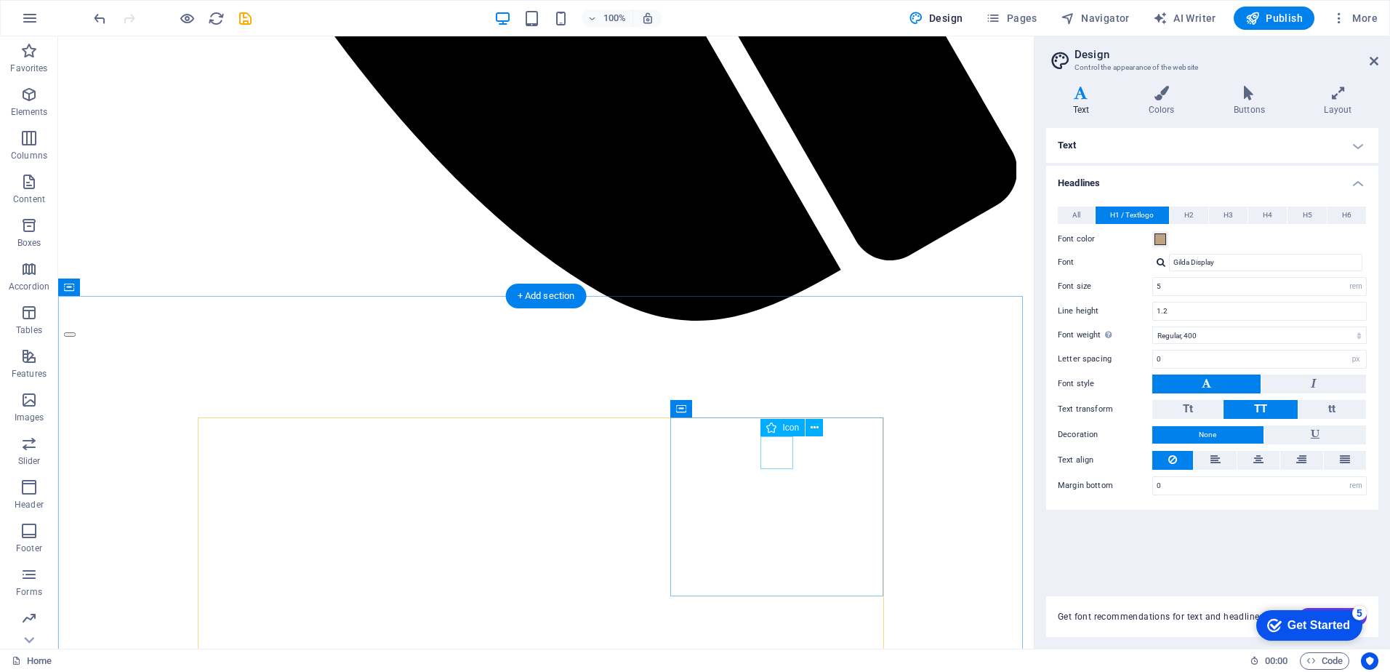
select select "xMidYMid"
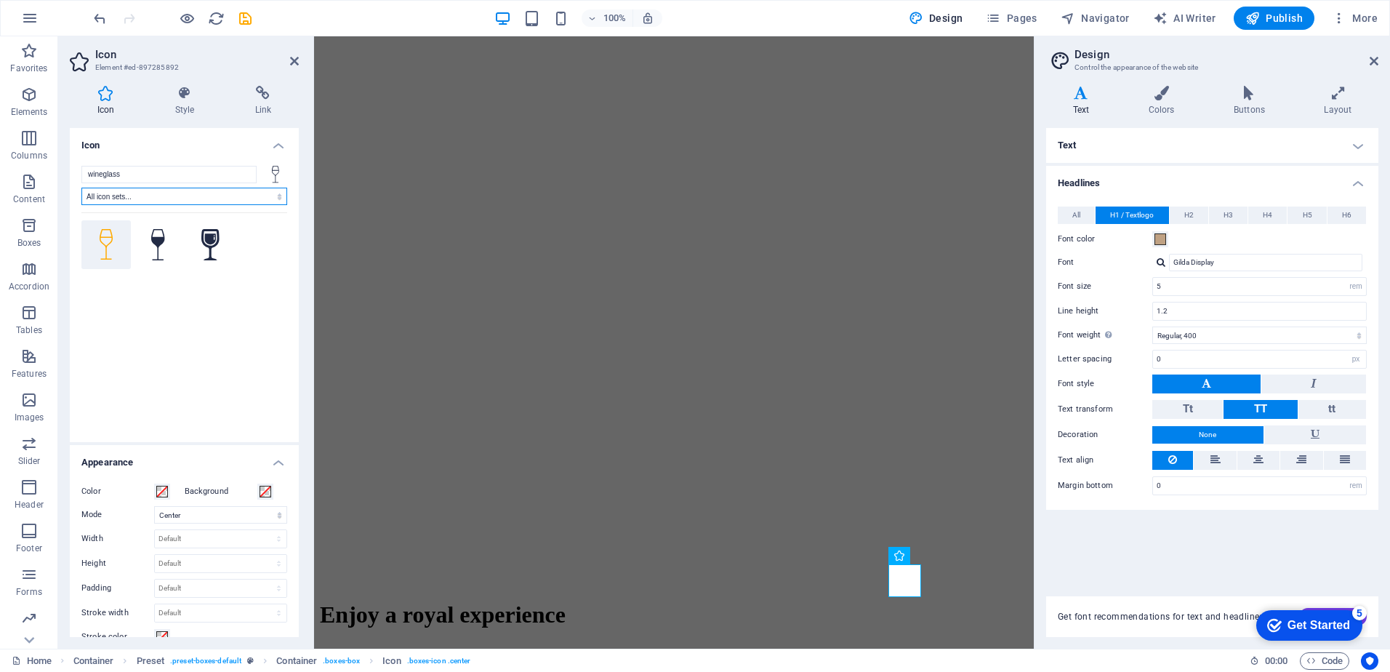
click at [252, 195] on select "All icon sets... IcoFont Ionicons FontAwesome Brands FontAwesome Duotone FontAw…" at bounding box center [184, 196] width 206 height 17
click at [148, 191] on select "All icon sets... IcoFont Ionicons FontAwesome Brands FontAwesome Duotone FontAw…" at bounding box center [184, 196] width 206 height 17
click at [138, 177] on input "wineglass" at bounding box center [168, 174] width 175 height 17
drag, startPoint x: 208, startPoint y: 177, endPoint x: 56, endPoint y: 177, distance: 152.0
click at [56, 177] on section "Favorites Elements Columns Content Boxes Accordion Tables Features Images Slide…" at bounding box center [517, 342] width 1034 height 612
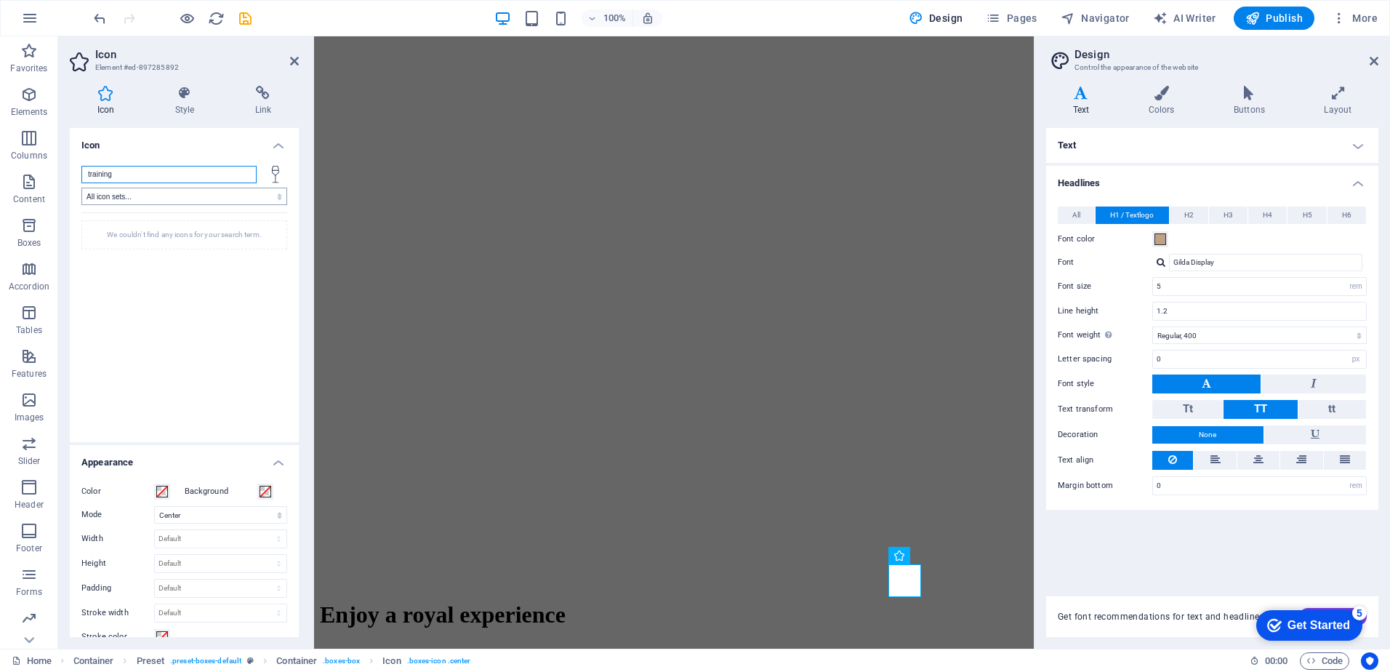
type input "training"
click at [171, 196] on select "All icon sets... IcoFont Ionicons FontAwesome Brands FontAwesome Duotone FontAw…" at bounding box center [184, 196] width 206 height 17
click at [153, 177] on input "training" at bounding box center [168, 174] width 175 height 17
click at [133, 196] on select "All icon sets... IcoFont Ionicons FontAwesome Brands FontAwesome Duotone FontAw…" at bounding box center [184, 196] width 206 height 17
select select "ionicons"
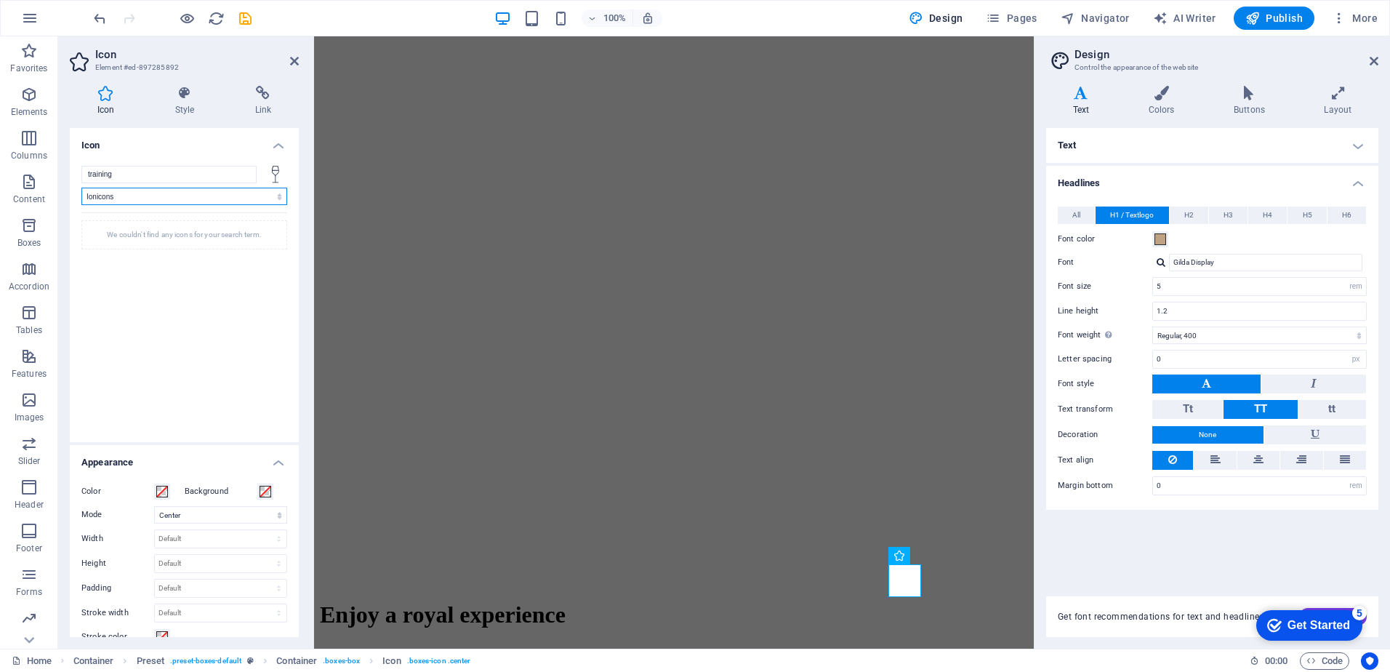
click at [81, 188] on select "All icon sets... IcoFont Ionicons FontAwesome Brands FontAwesome Duotone FontAw…" at bounding box center [184, 196] width 206 height 17
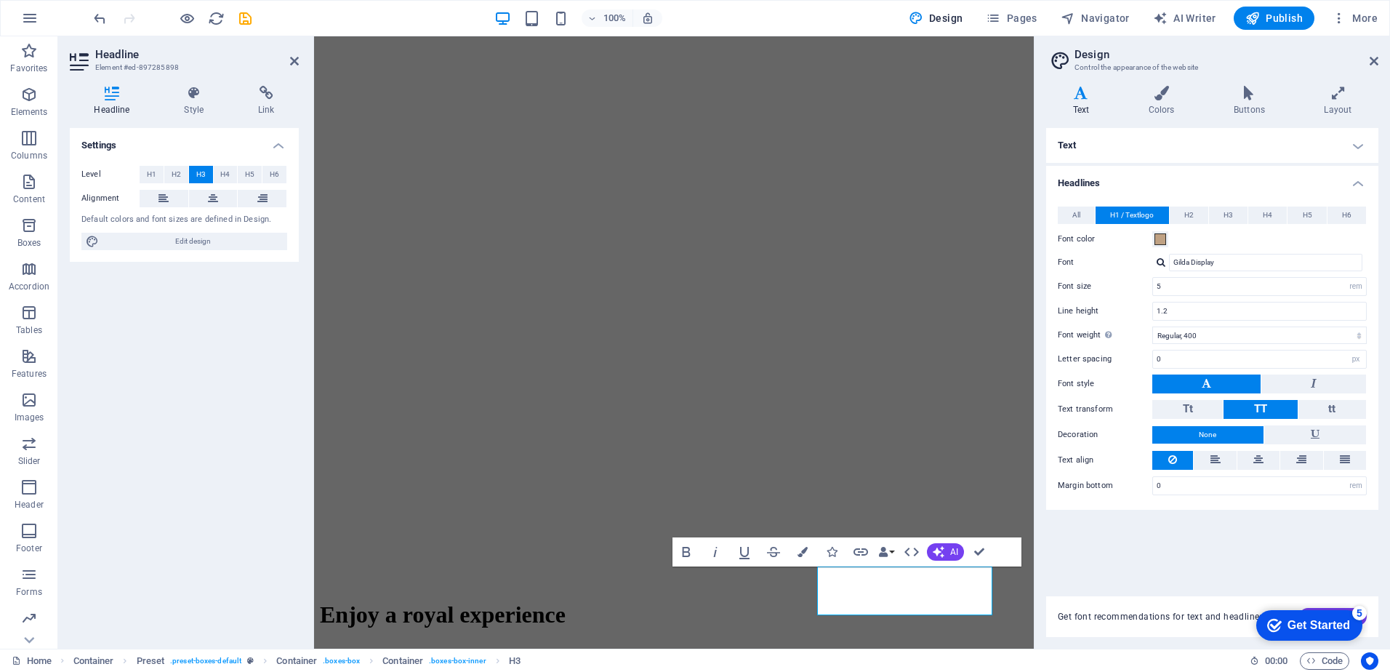
scroll to position [1661, 0]
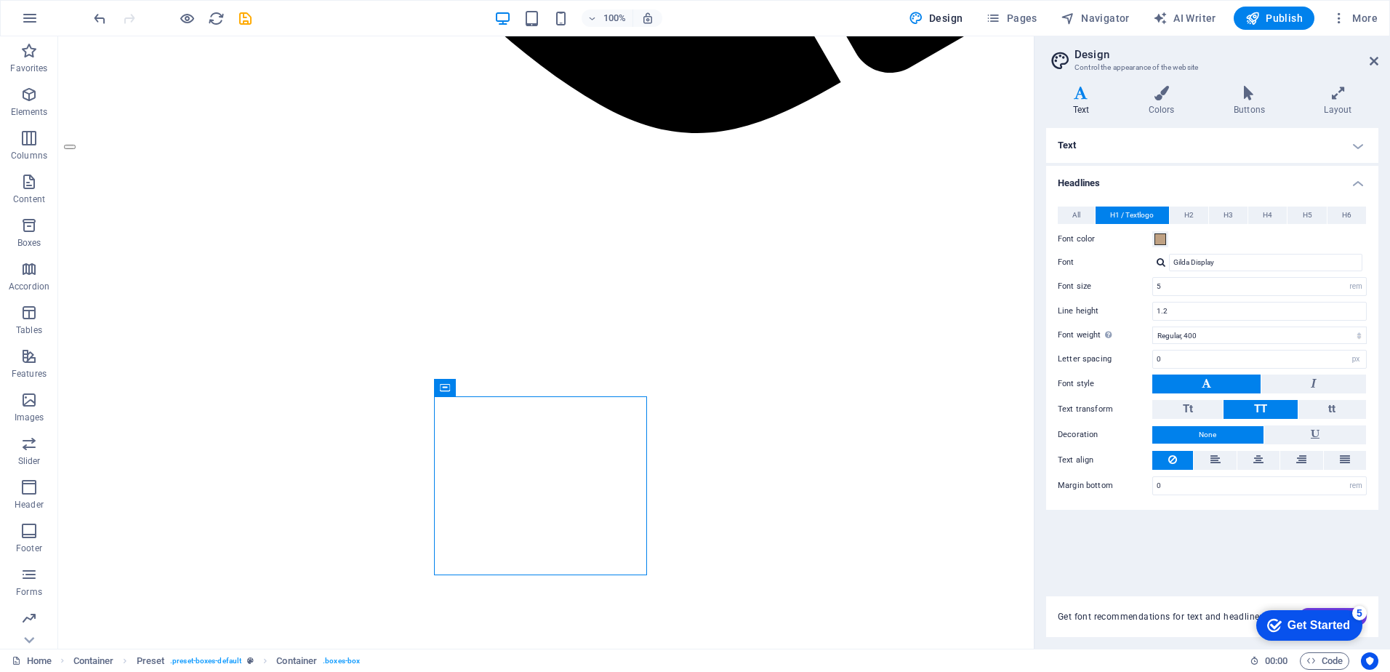
scroll to position [1287, 0]
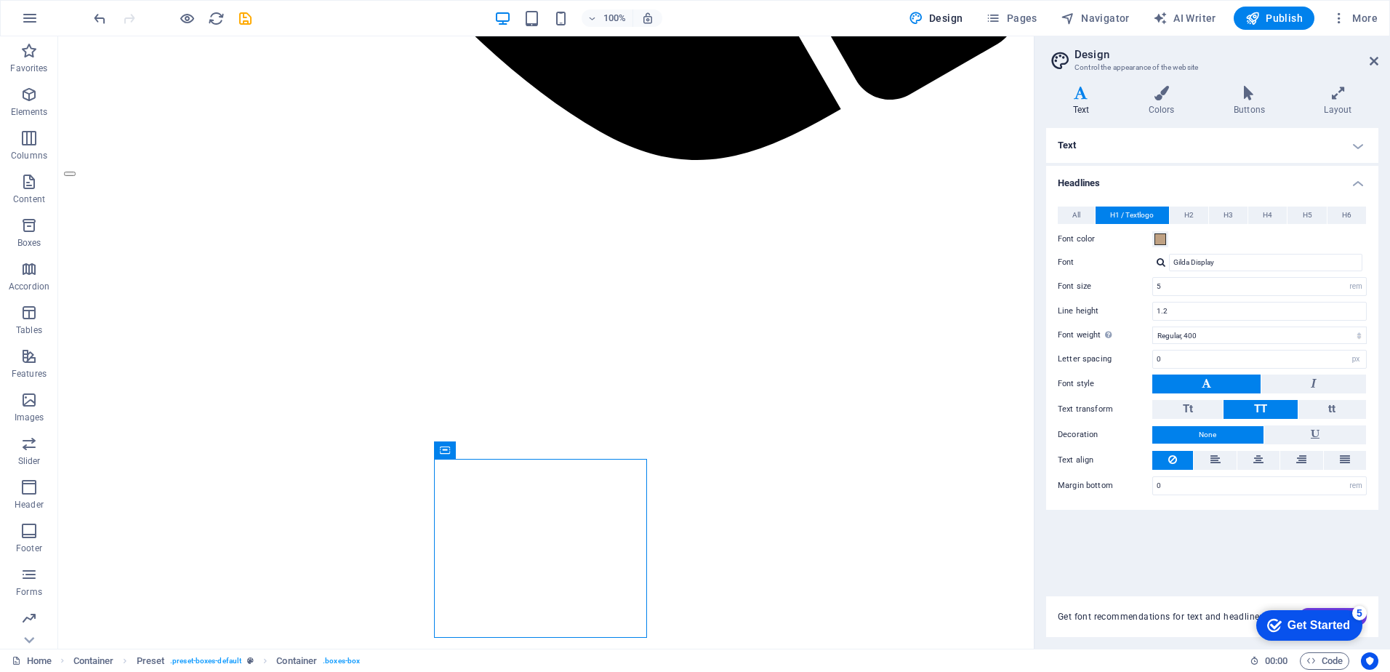
drag, startPoint x: 1027, startPoint y: 351, endPoint x: 1096, endPoint y: 347, distance: 69.2
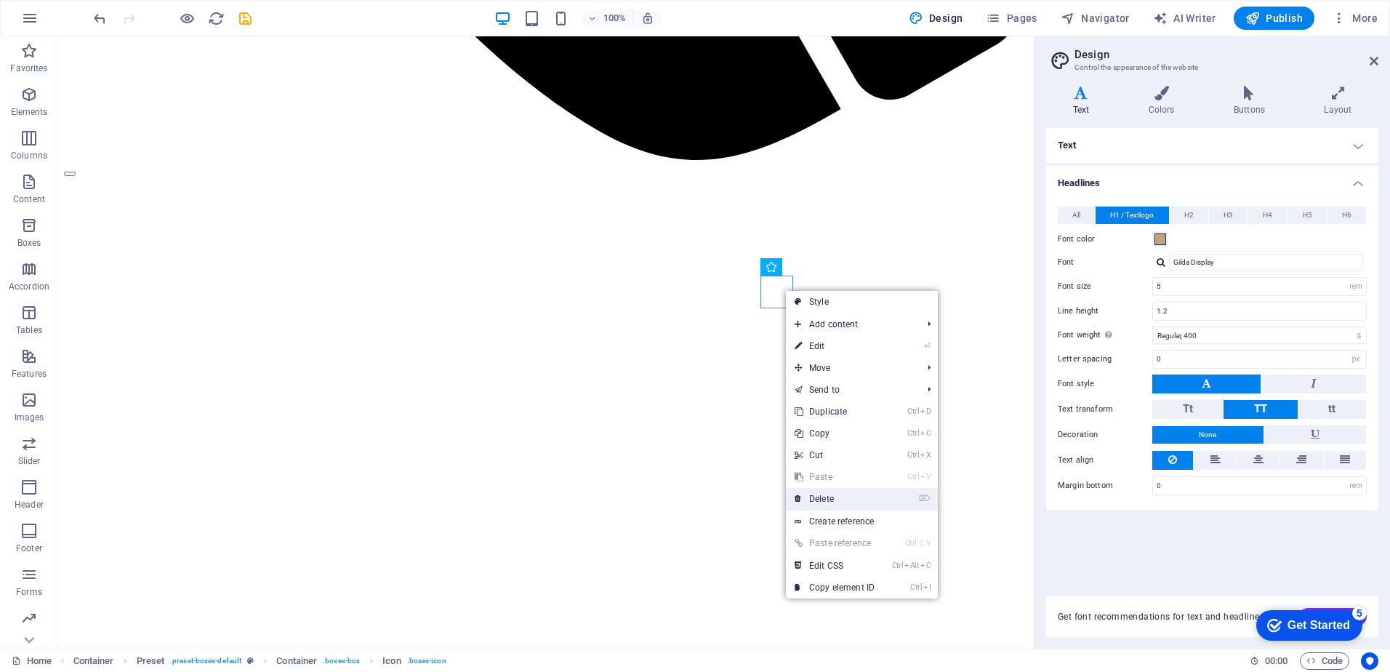
click at [822, 500] on link "⌦ Delete" at bounding box center [834, 499] width 97 height 22
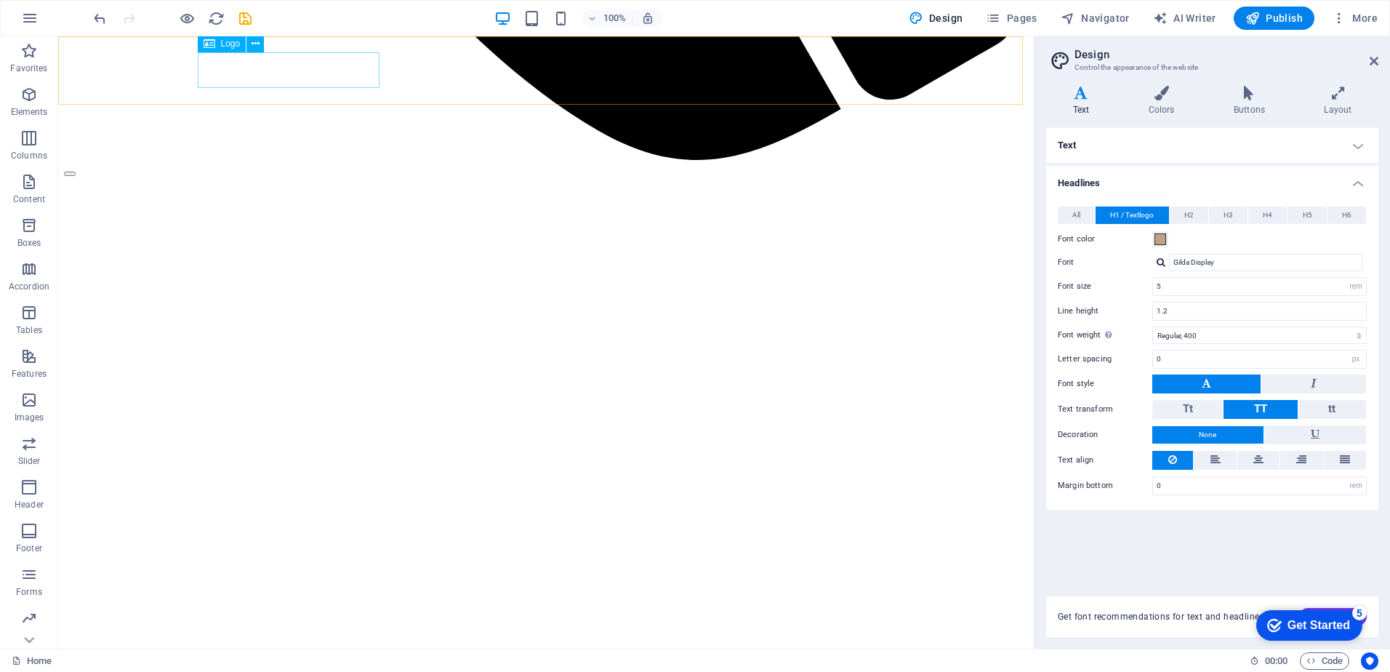
select select "px"
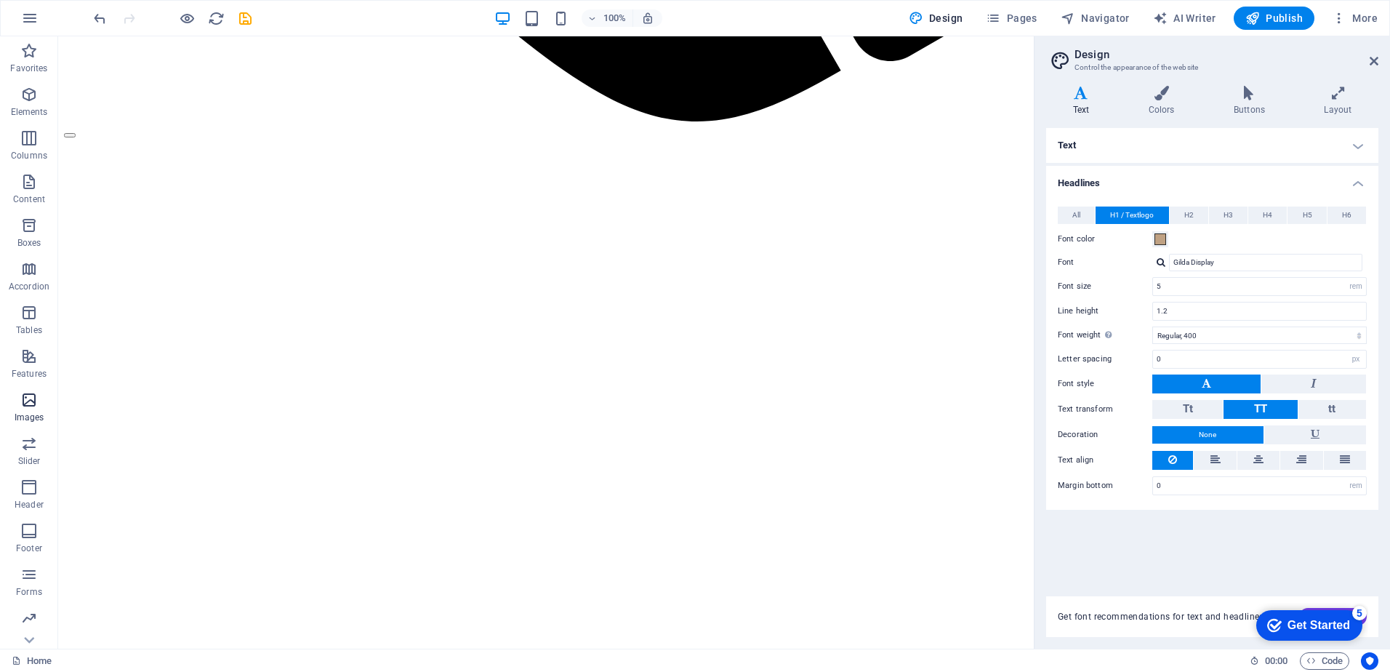
click at [27, 399] on icon "button" at bounding box center [28, 399] width 17 height 17
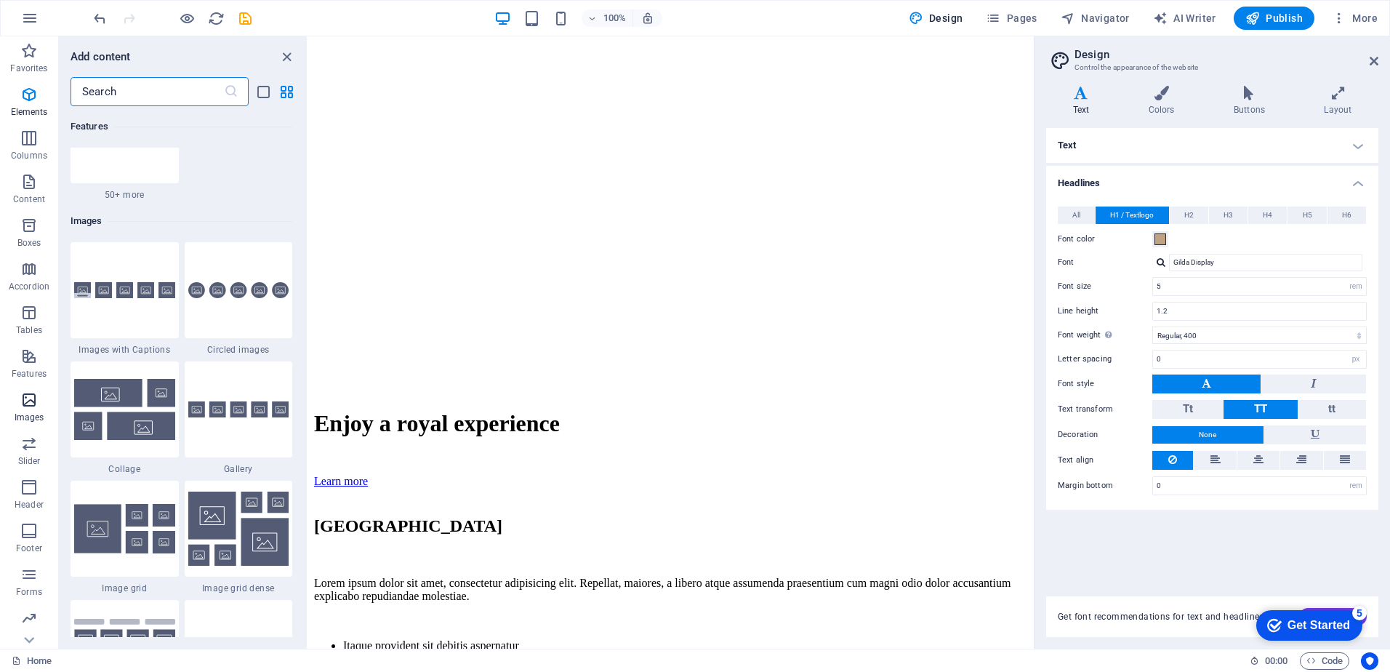
scroll to position [7374, 0]
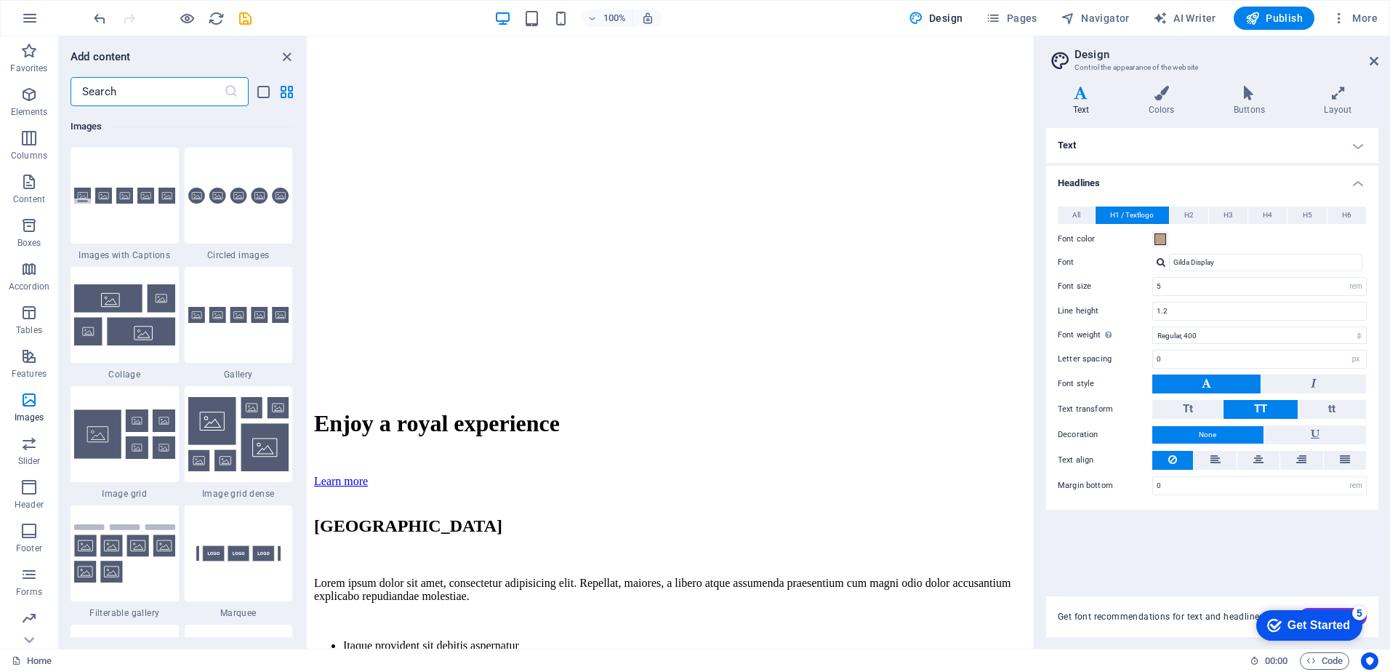
click at [205, 89] on input "text" at bounding box center [147, 91] width 153 height 29
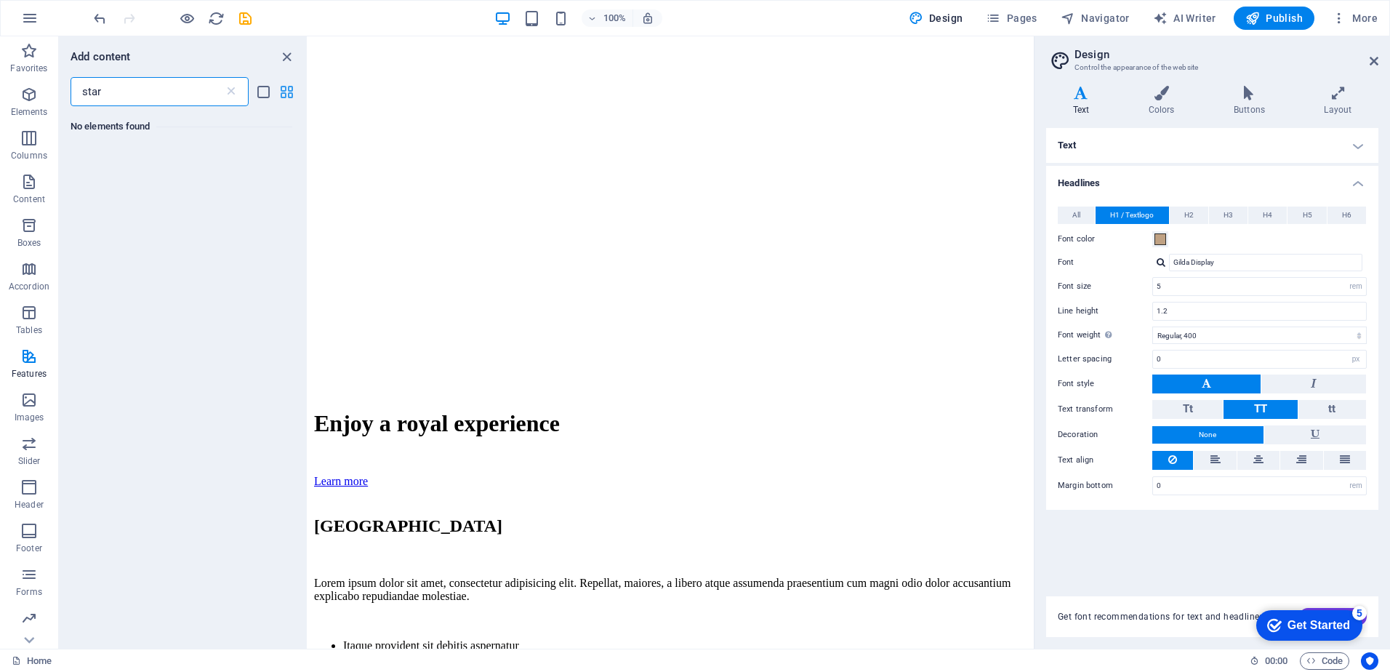
type input "star"
click at [283, 91] on icon "grid-view" at bounding box center [287, 92] width 17 height 17
click at [156, 266] on div "No elements found" at bounding box center [183, 371] width 248 height 531
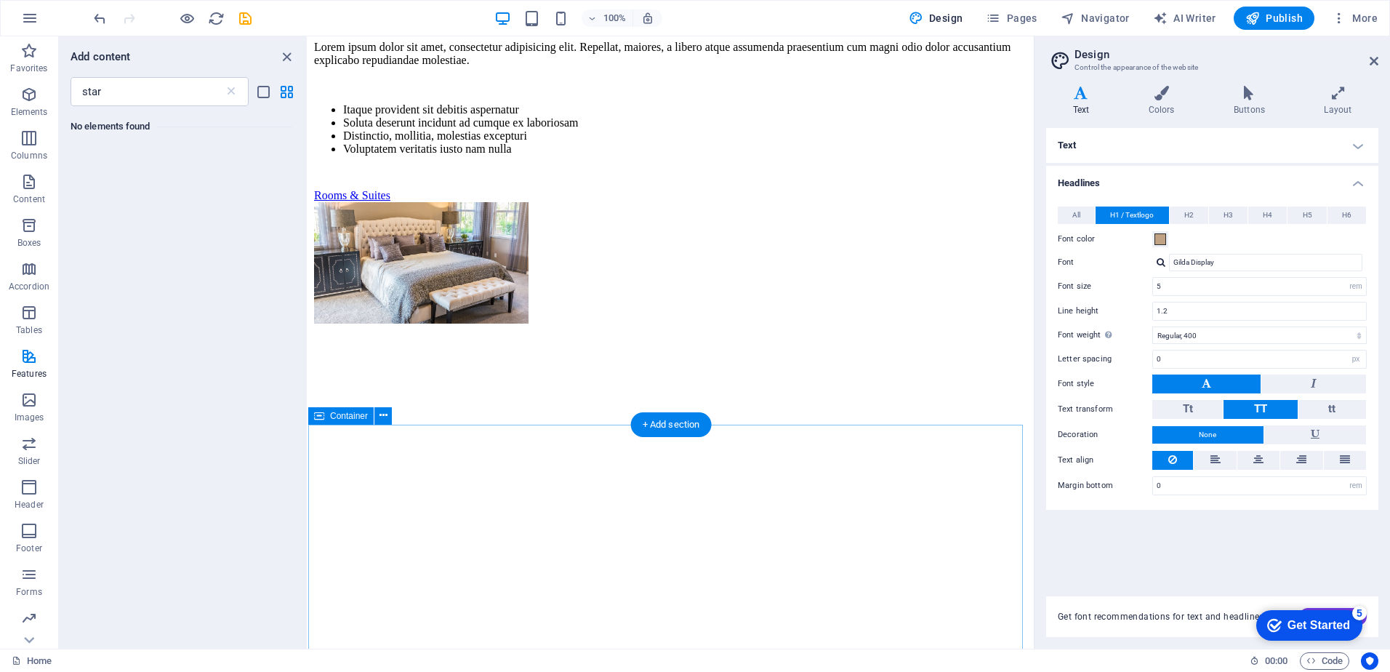
scroll to position [2358, 0]
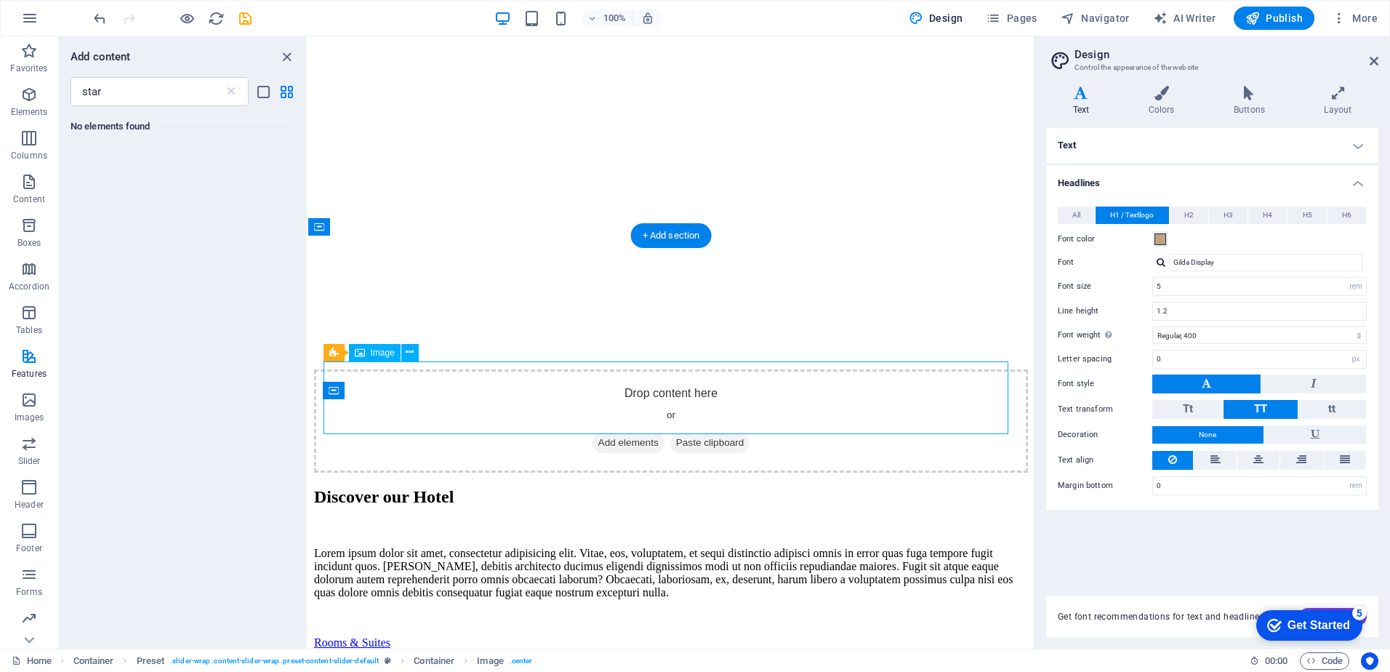
select select "px"
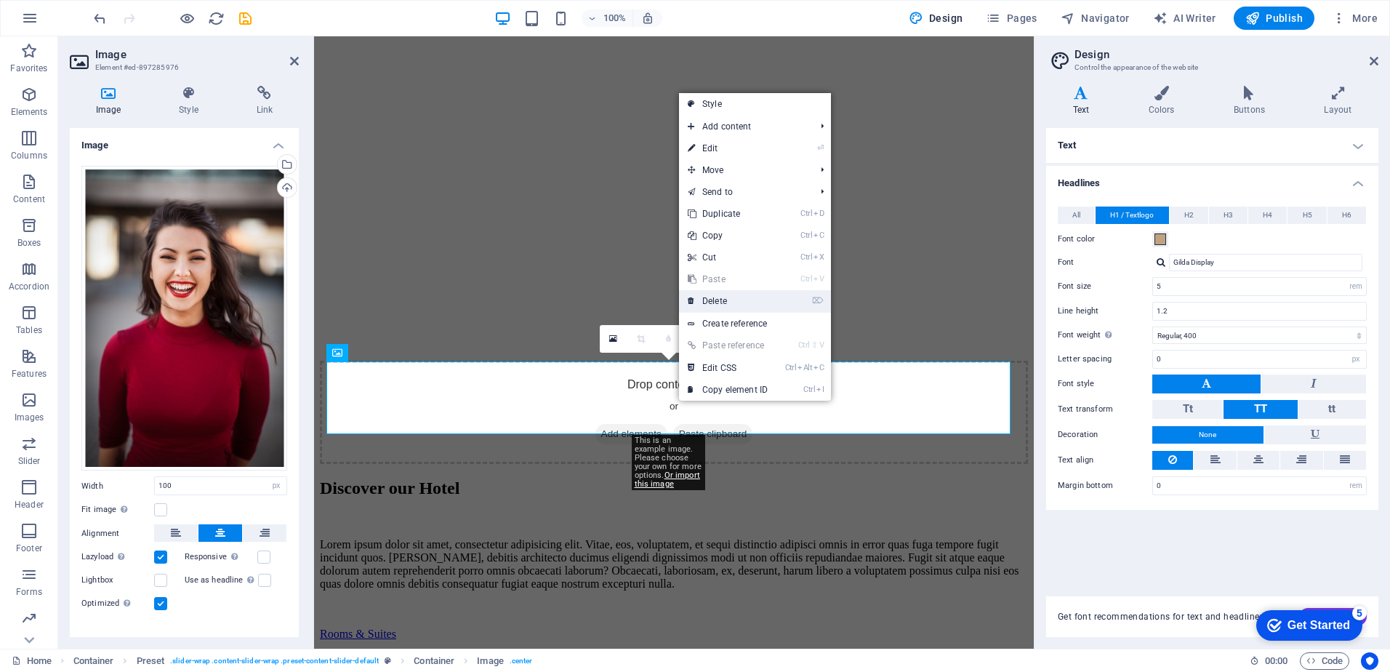
click at [721, 298] on link "⌦ Delete" at bounding box center [727, 301] width 97 height 22
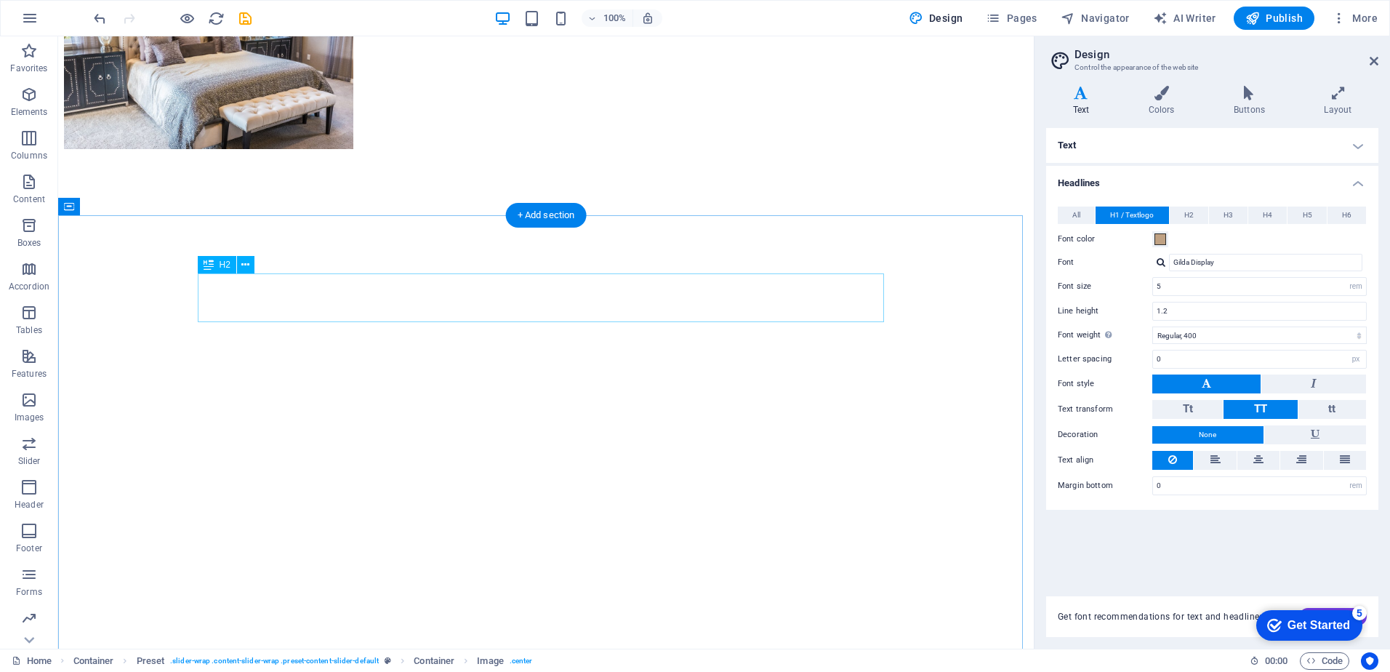
scroll to position [2172, 0]
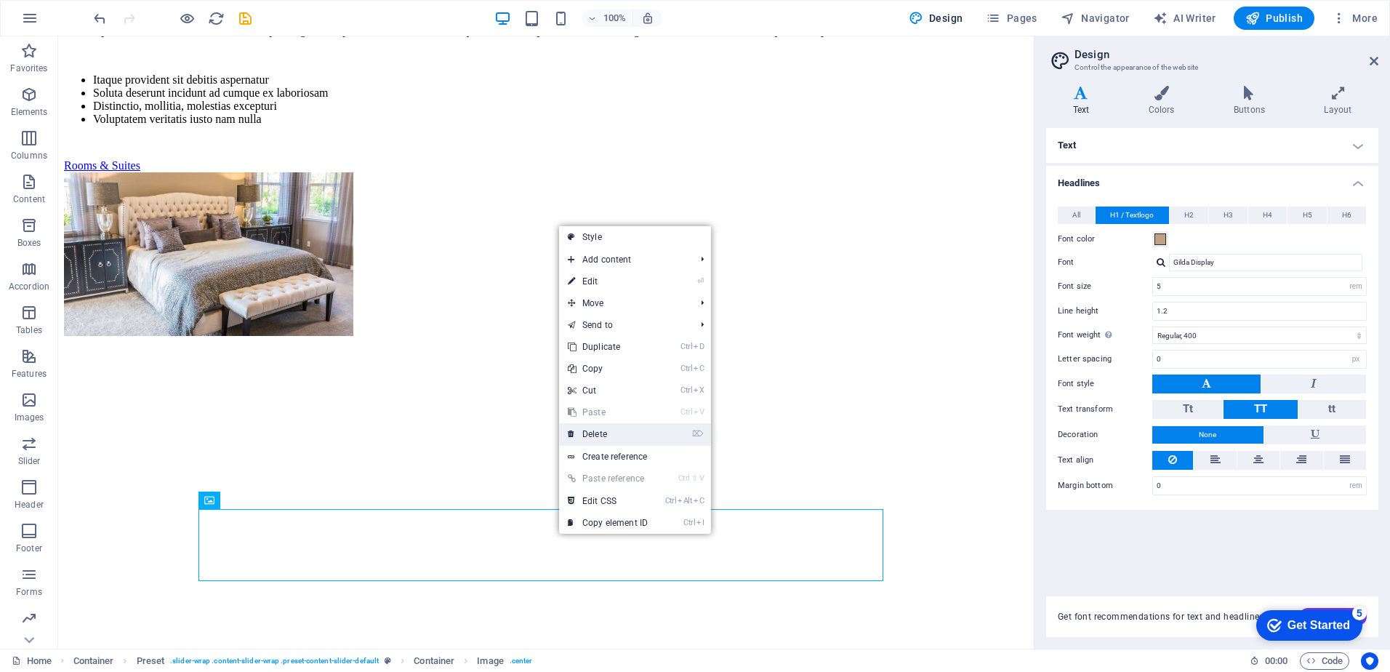
click at [600, 436] on link "⌦ Delete" at bounding box center [607, 434] width 97 height 22
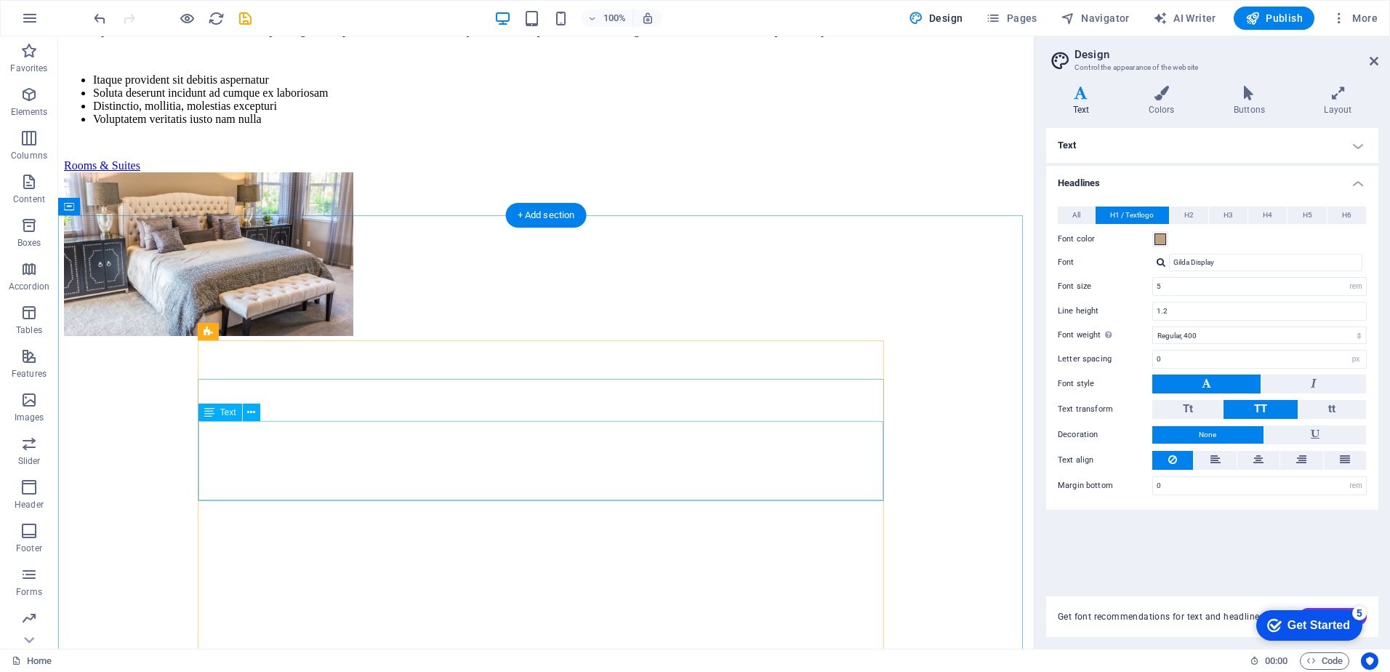
scroll to position [2708, 0]
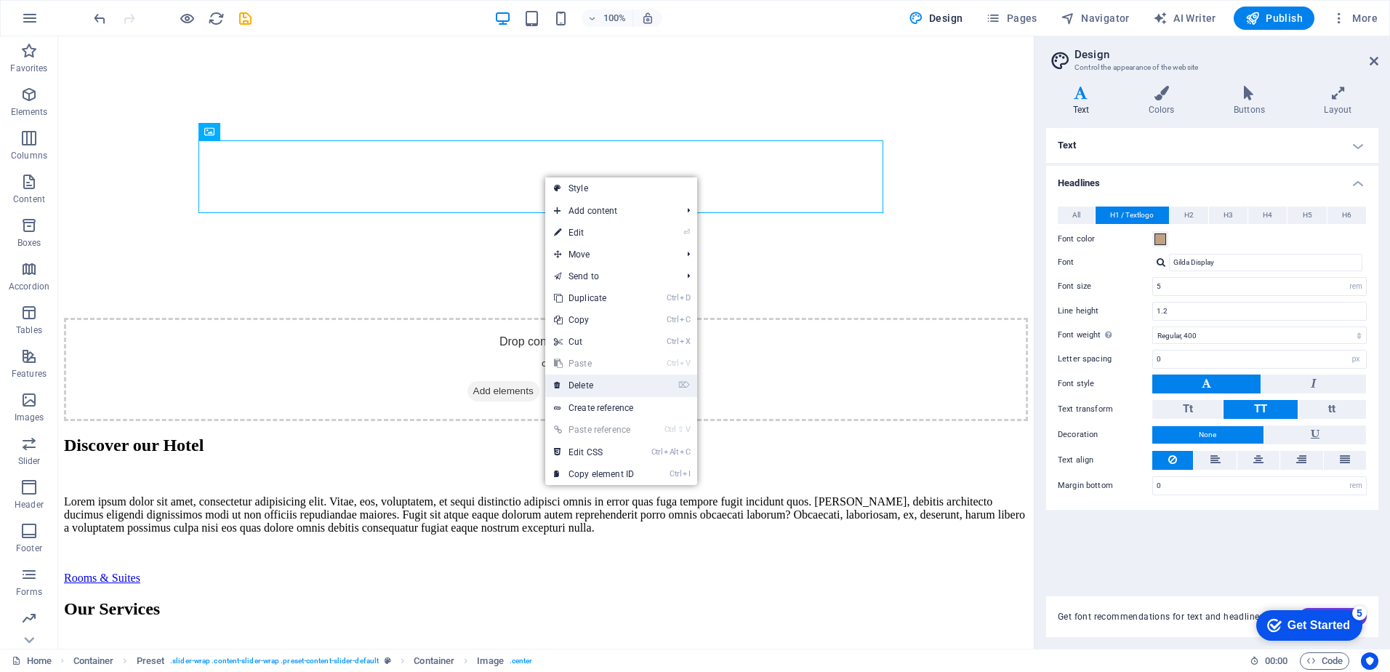
drag, startPoint x: 588, startPoint y: 388, endPoint x: 529, endPoint y: 353, distance: 68.2
click at [588, 389] on link "⌦ Delete" at bounding box center [593, 386] width 97 height 22
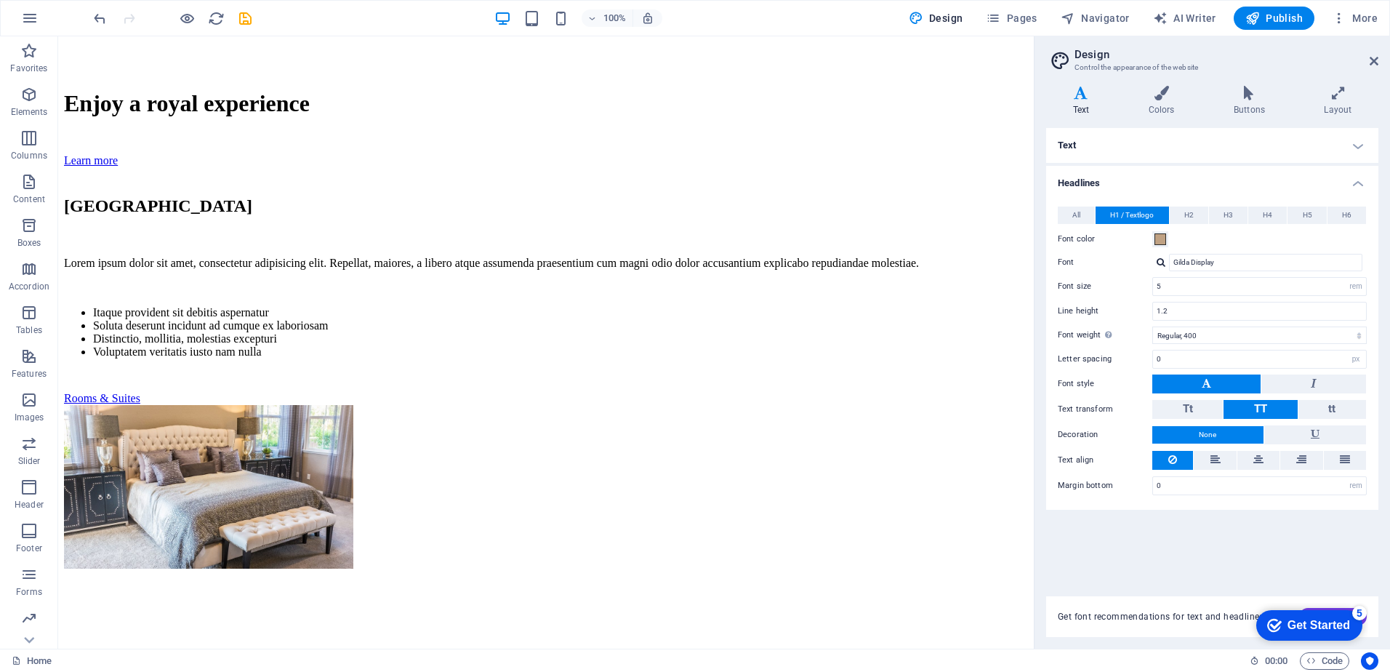
scroll to position [2025, 0]
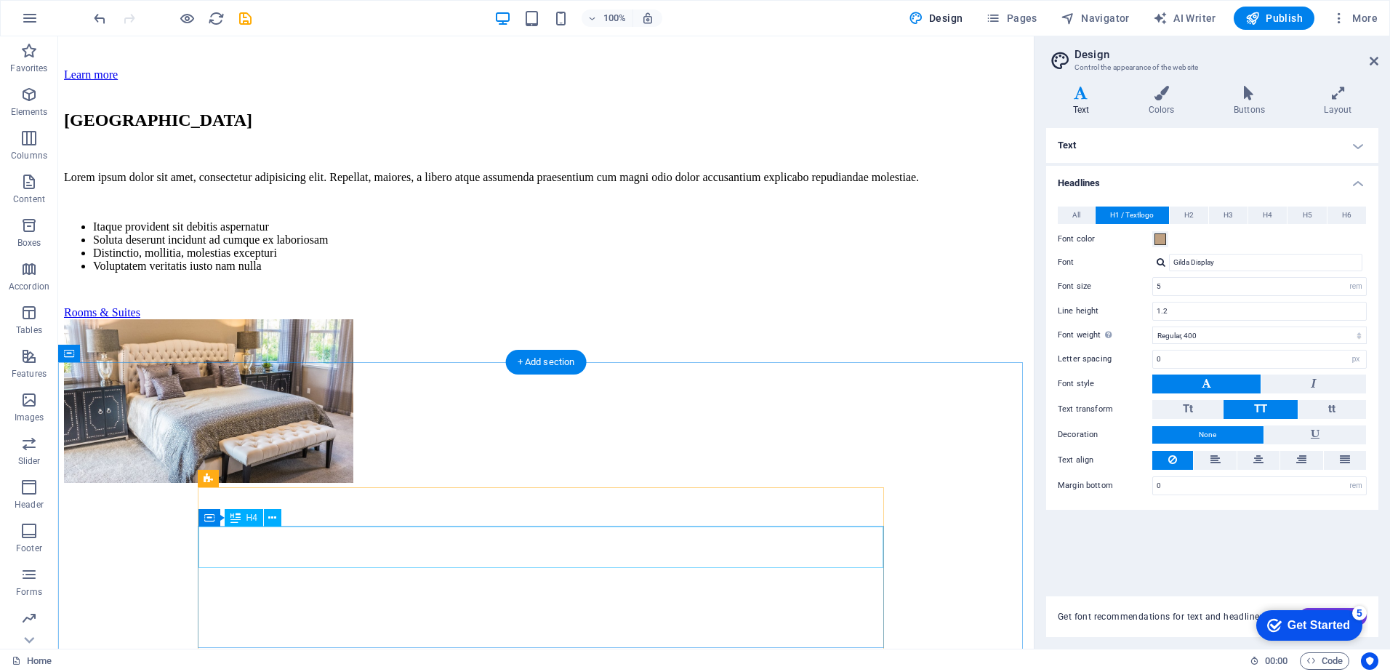
drag, startPoint x: 399, startPoint y: 528, endPoint x: 399, endPoint y: 536, distance: 8.0
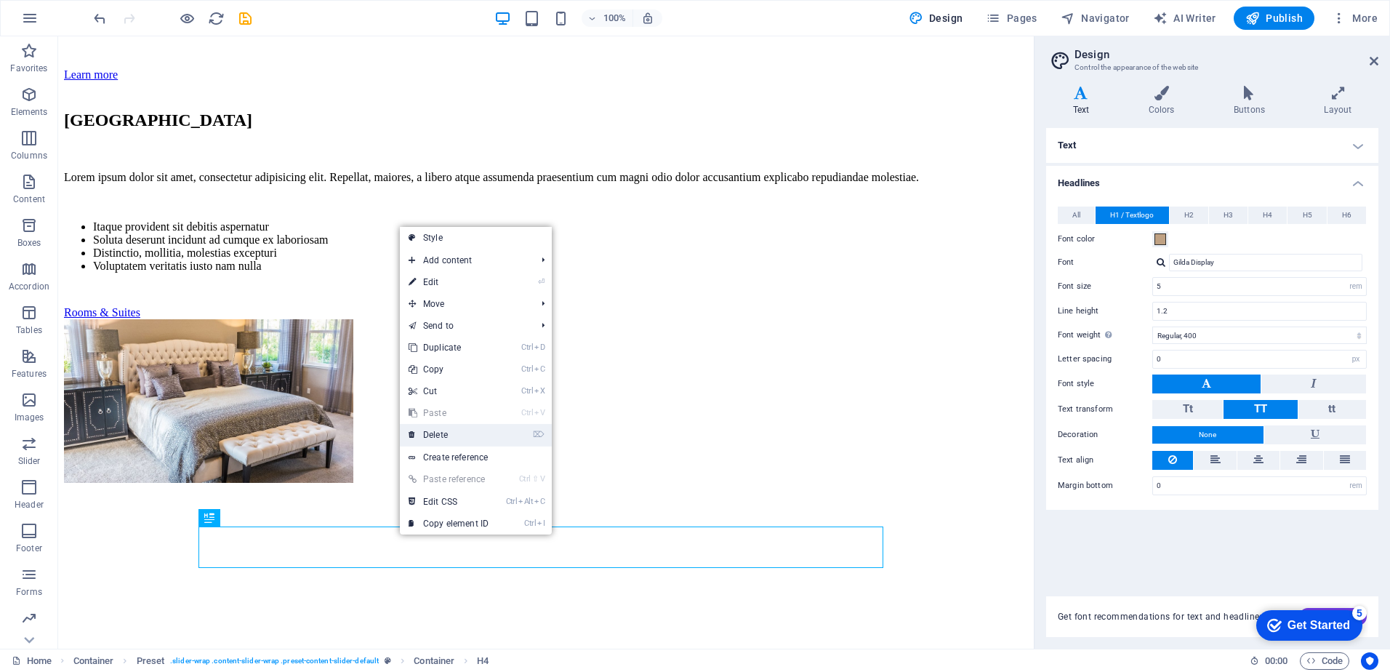
click at [433, 436] on link "⌦ Delete" at bounding box center [448, 435] width 97 height 22
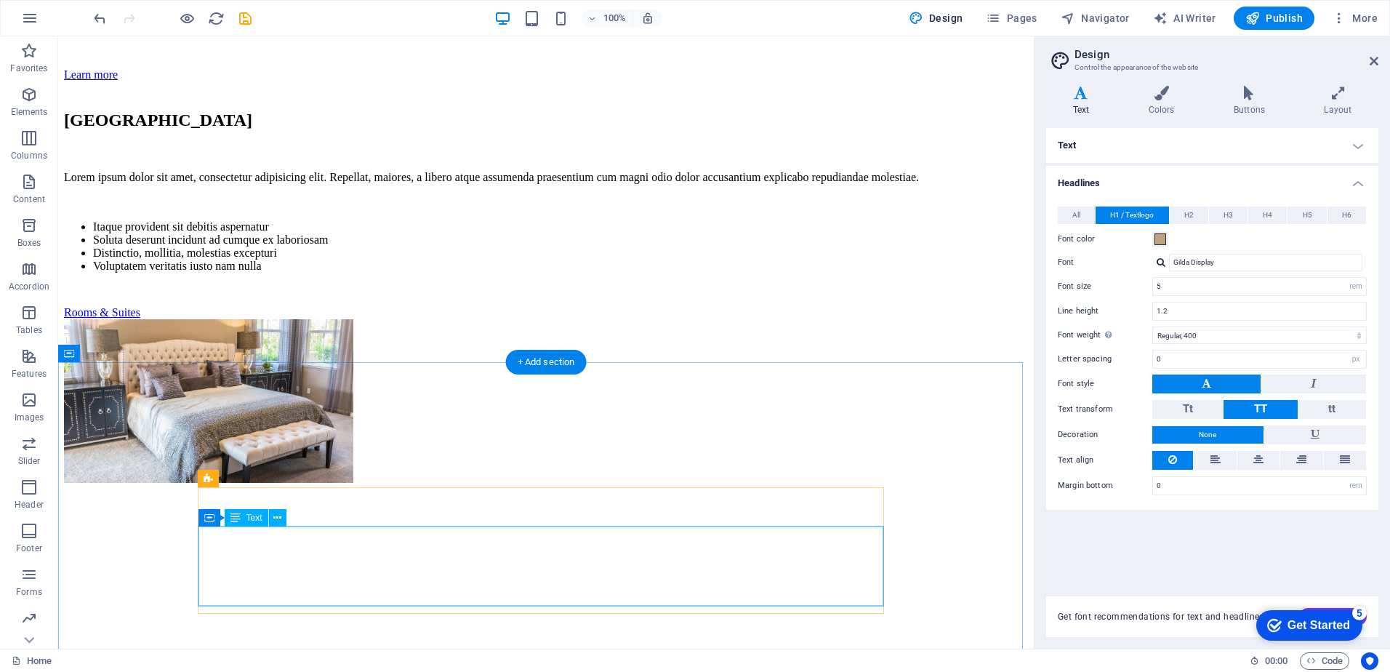
scroll to position [2449, 0]
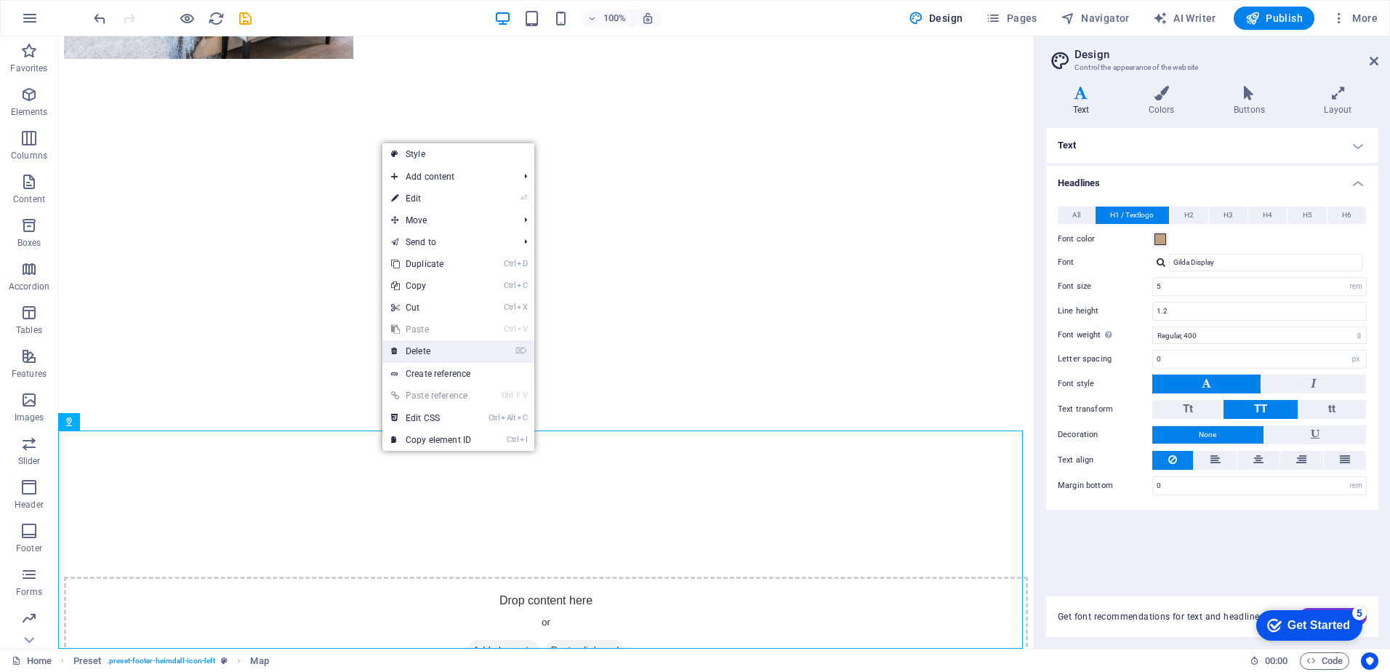
click at [420, 353] on link "⌦ Delete" at bounding box center [431, 351] width 97 height 22
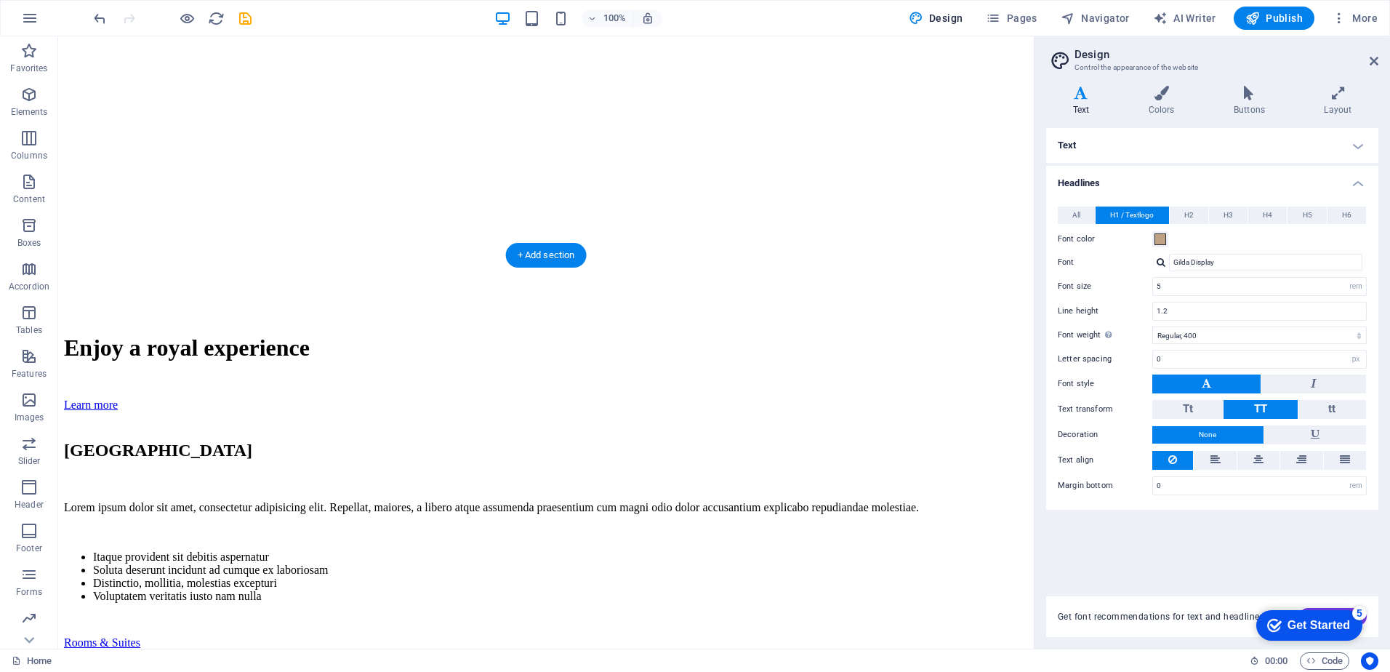
scroll to position [2230, 0]
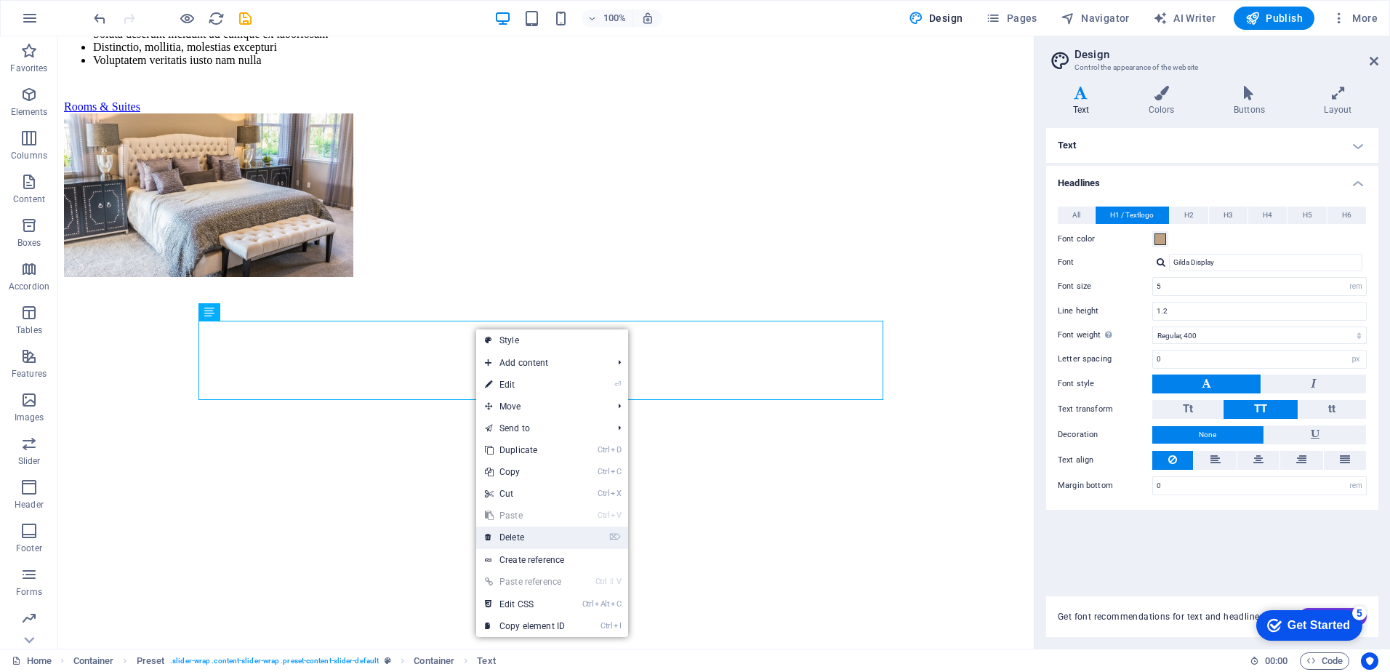
drag, startPoint x: 515, startPoint y: 534, endPoint x: 457, endPoint y: 498, distance: 68.2
click at [515, 535] on link "⌦ Delete" at bounding box center [524, 538] width 97 height 22
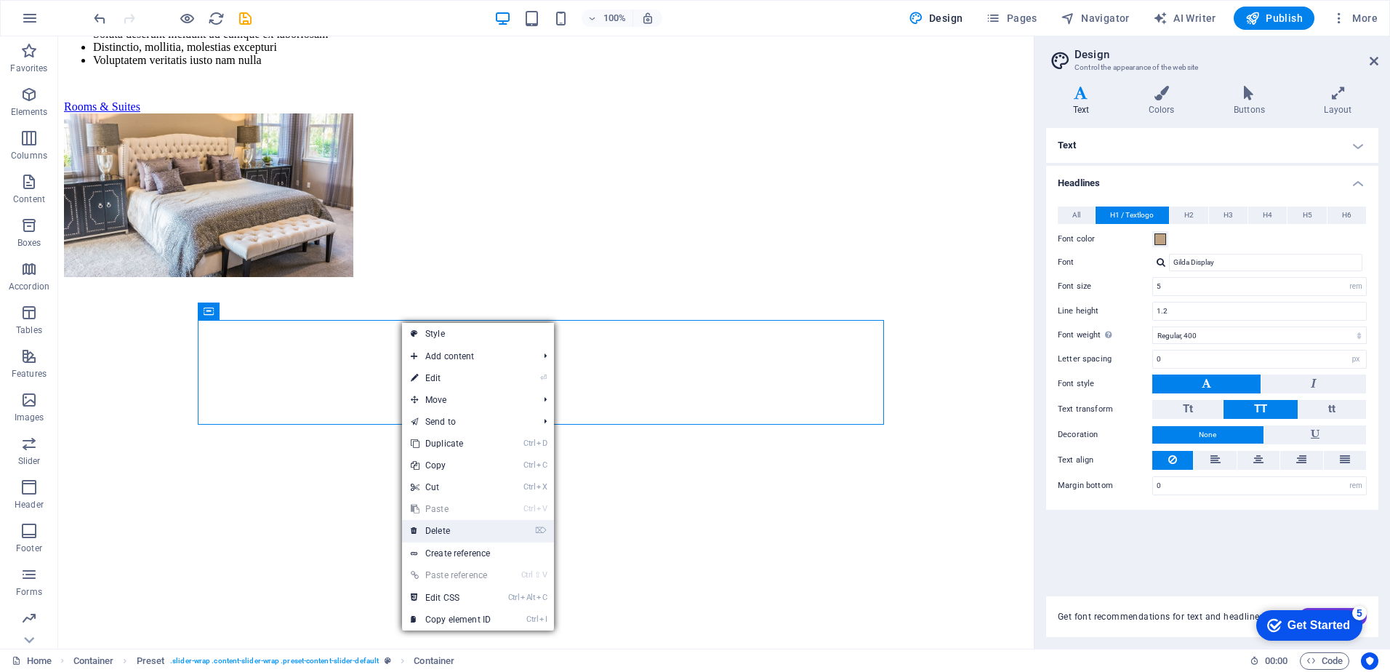
click at [436, 527] on link "⌦ Delete" at bounding box center [450, 531] width 97 height 22
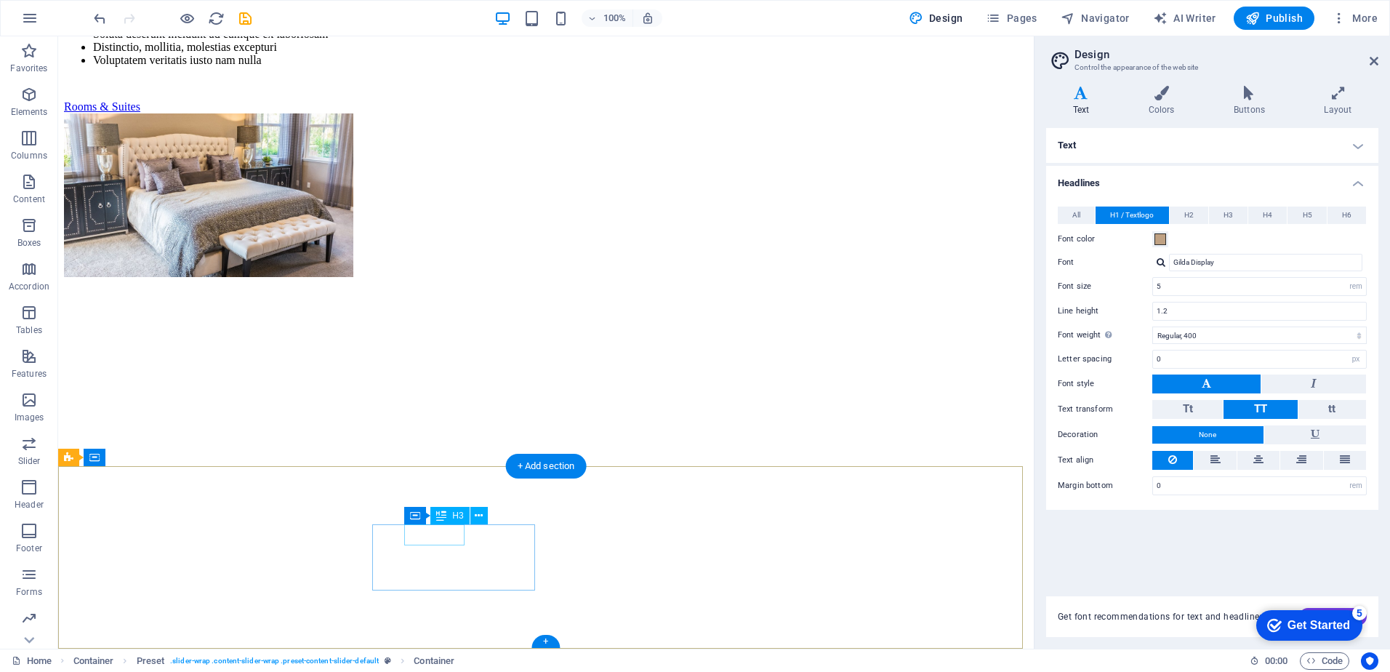
scroll to position [2207, 0]
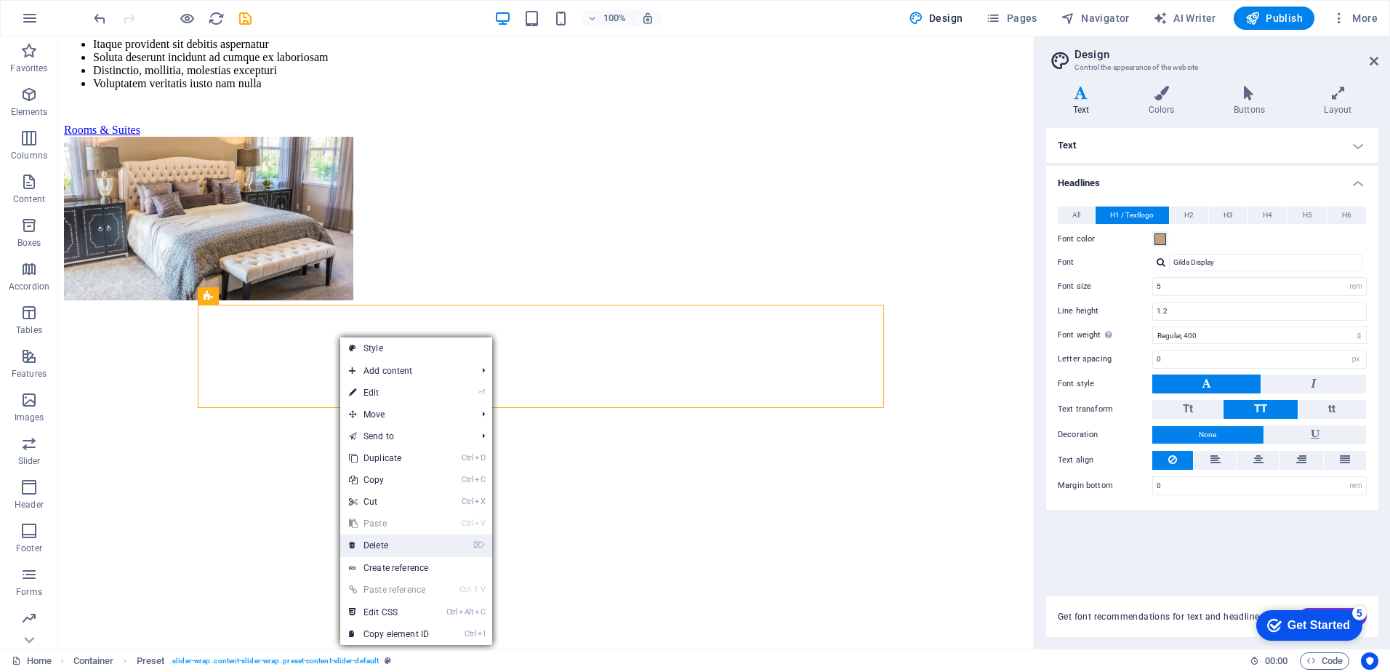
click at [377, 545] on link "⌦ Delete" at bounding box center [388, 546] width 97 height 22
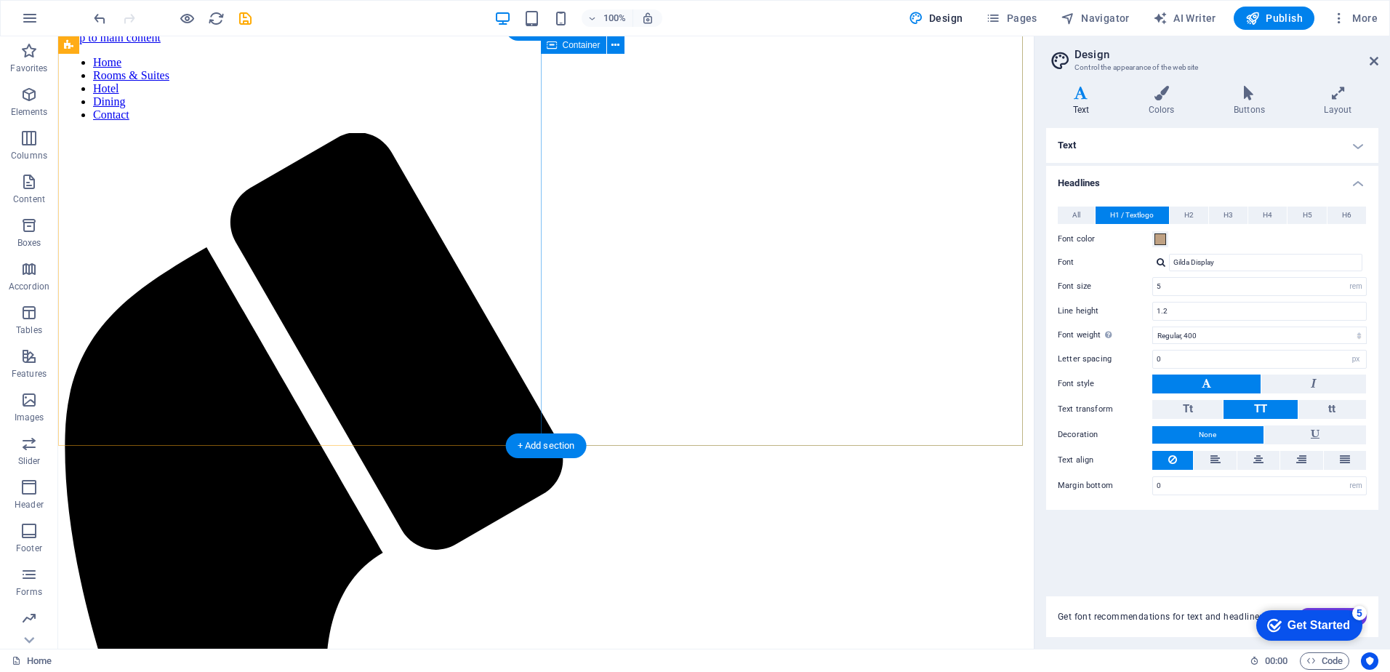
scroll to position [0, 0]
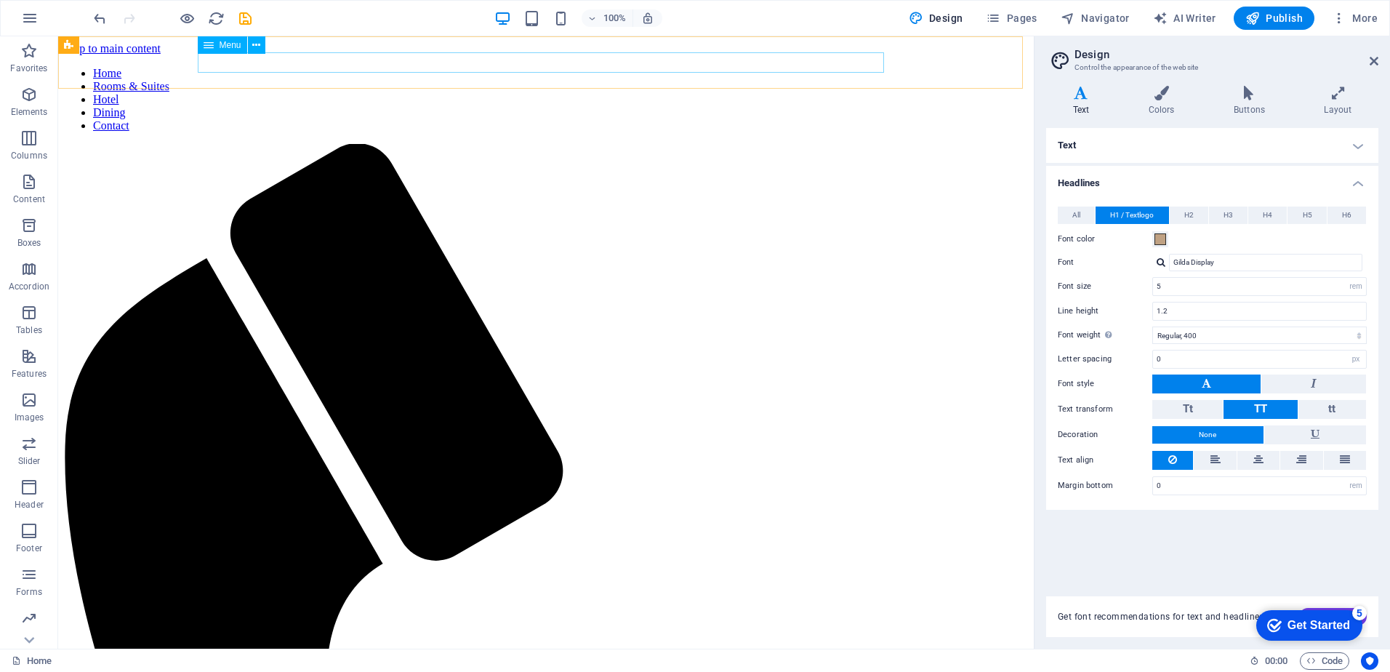
click at [609, 67] on nav "Home Rooms & Suites Hotel Dining Contact" at bounding box center [546, 99] width 964 height 65
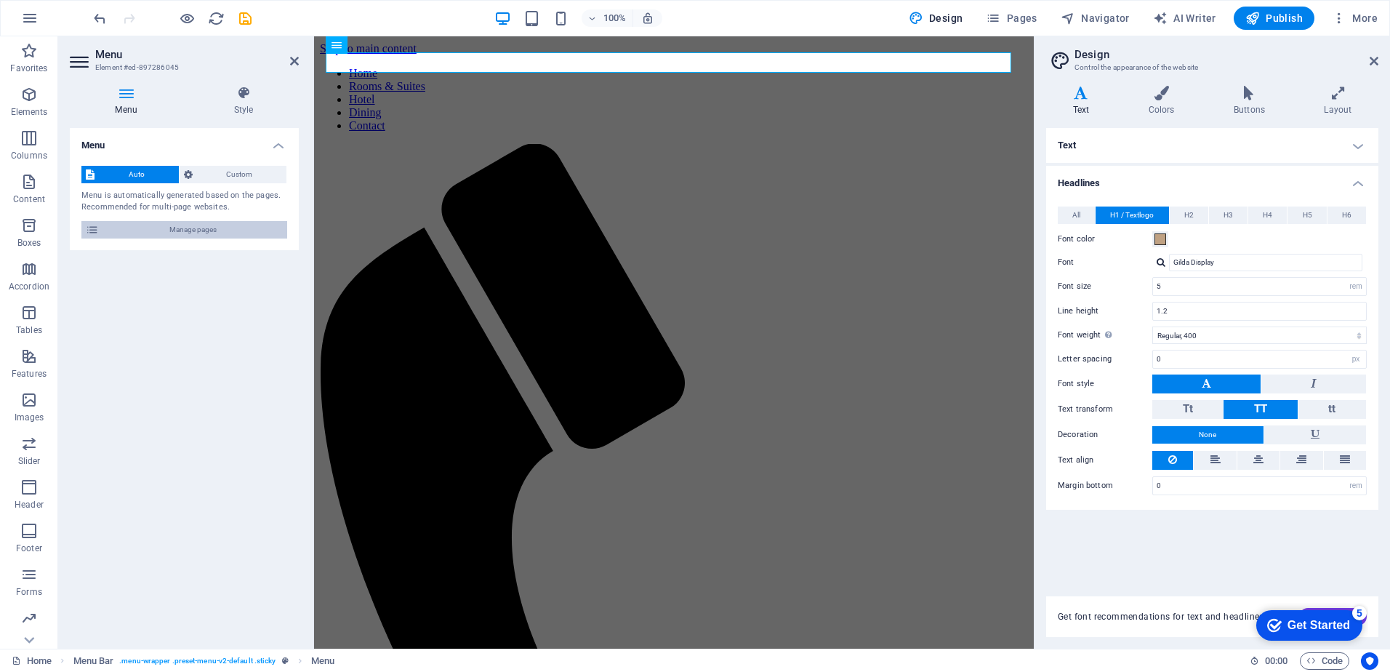
click at [186, 225] on span "Manage pages" at bounding box center [193, 229] width 180 height 17
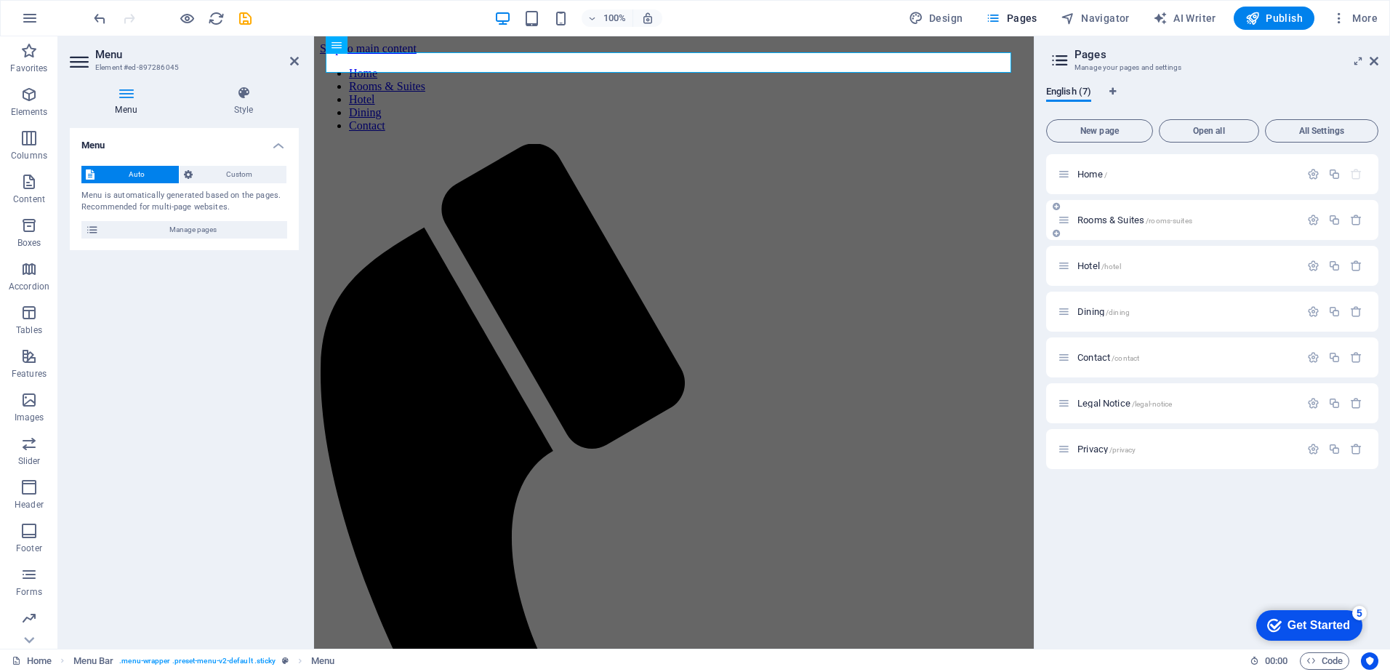
click at [1102, 220] on span "Rooms & Suites /rooms-suites" at bounding box center [1135, 220] width 115 height 11
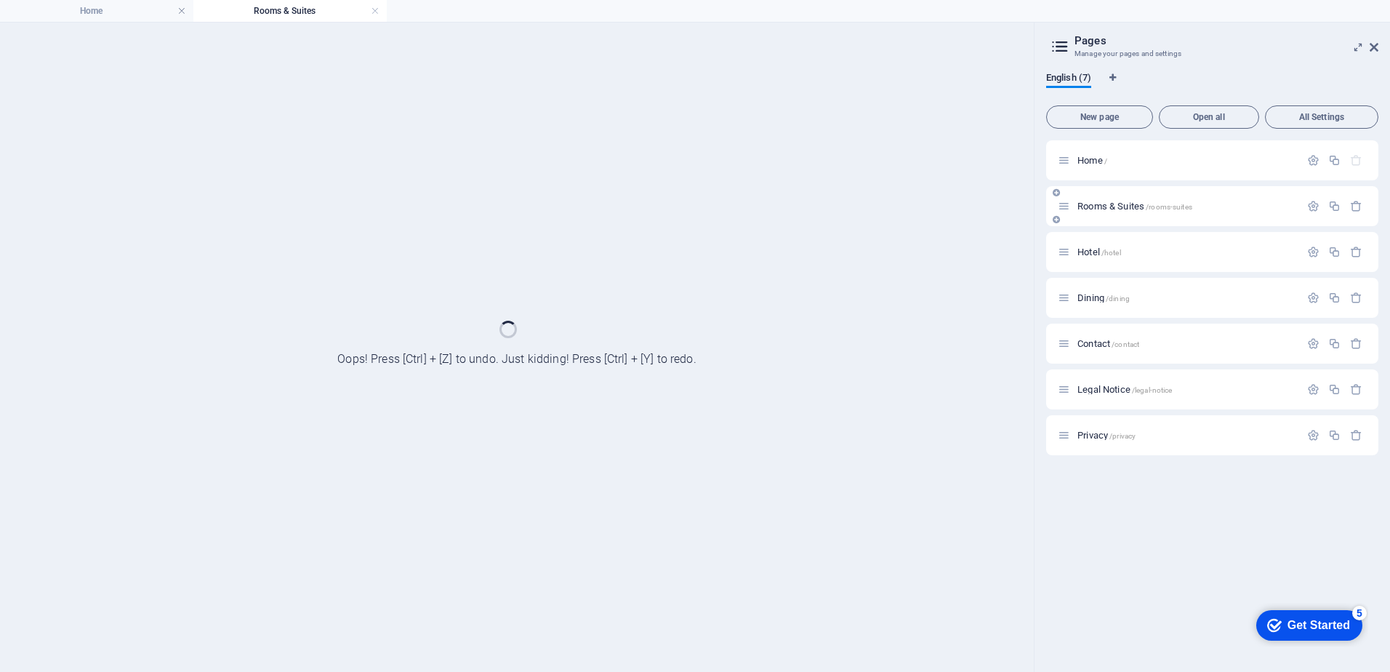
click at [1102, 220] on div "Rooms & Suites /rooms-suites" at bounding box center [1213, 206] width 332 height 40
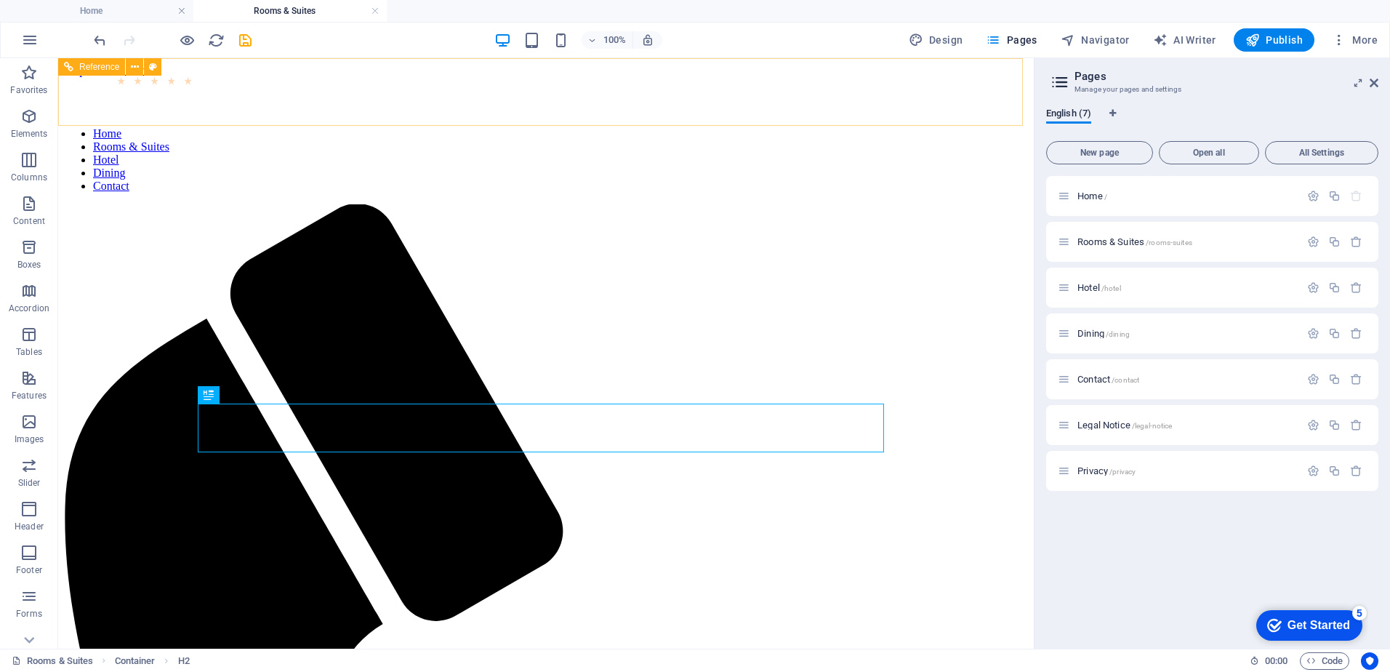
click at [505, 127] on nav "Home Rooms & Suites Hotel Dining Contact" at bounding box center [546, 159] width 964 height 65
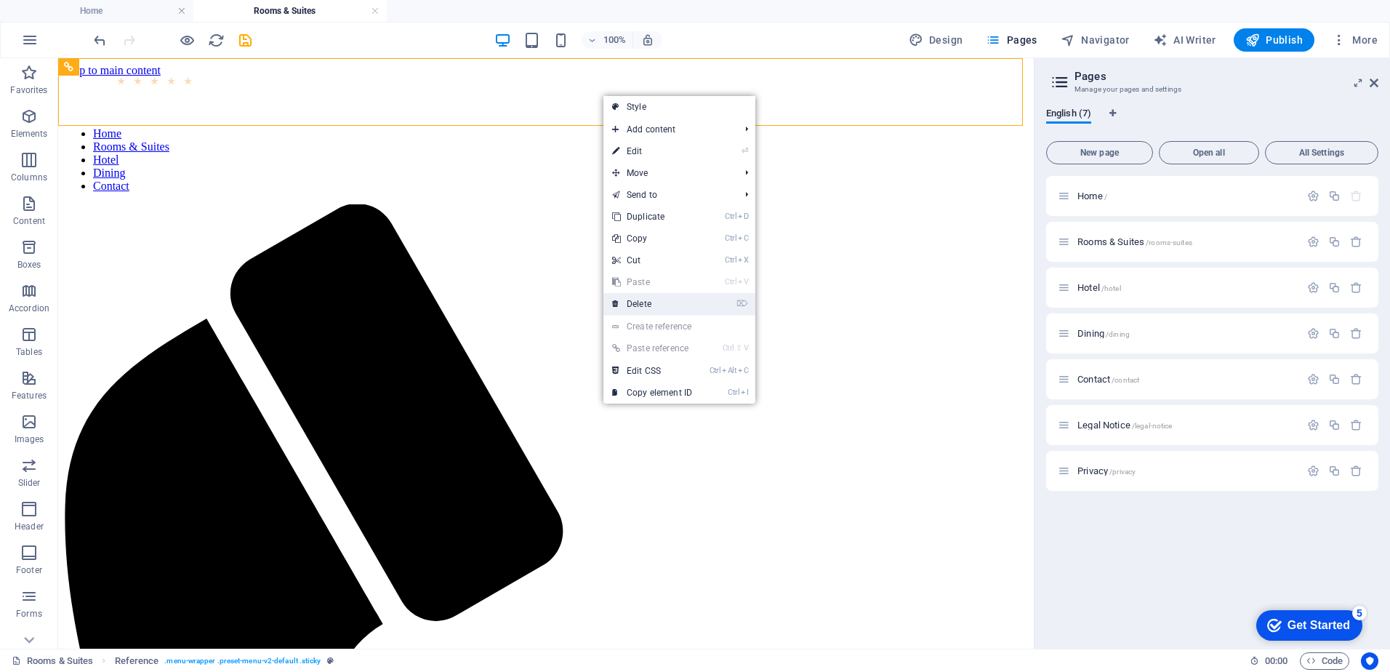
drag, startPoint x: 643, startPoint y: 300, endPoint x: 586, endPoint y: 244, distance: 80.2
click at [644, 302] on link "⌦ Delete" at bounding box center [652, 304] width 97 height 22
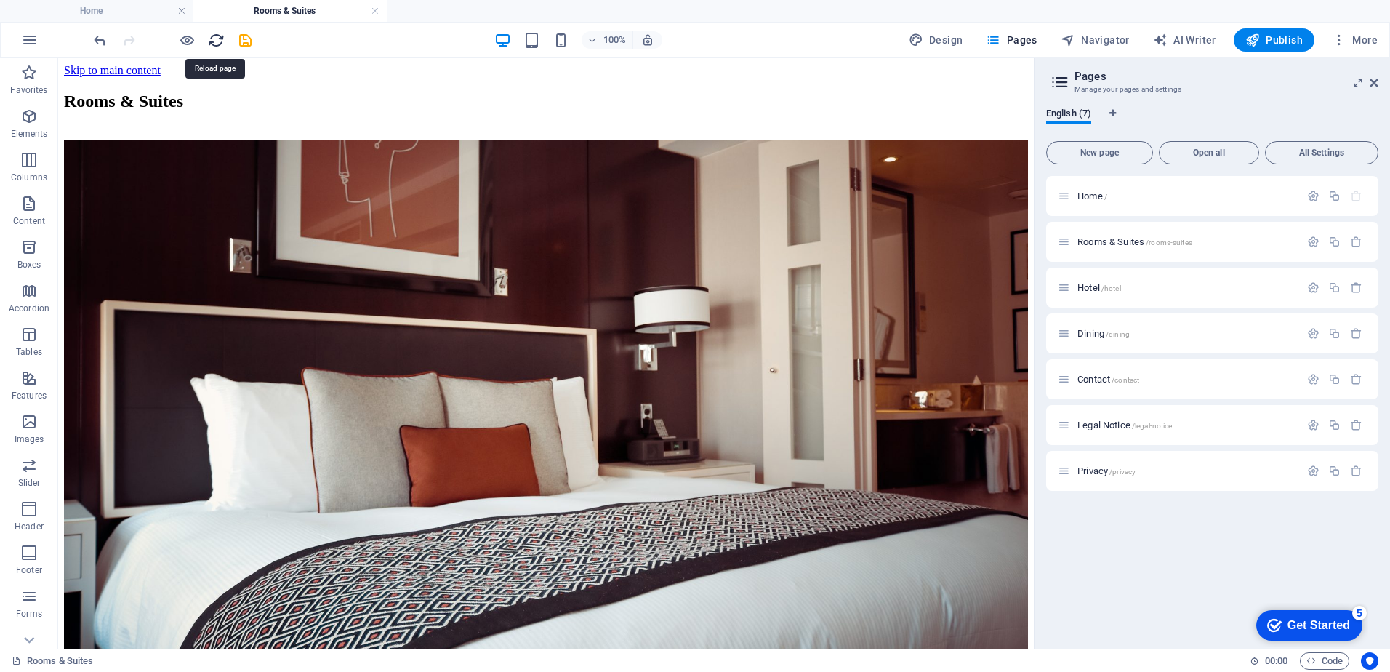
drag, startPoint x: 213, startPoint y: 39, endPoint x: 767, endPoint y: 0, distance: 554.8
click at [213, 39] on icon "reload" at bounding box center [216, 40] width 17 height 17
drag, startPoint x: 215, startPoint y: 41, endPoint x: 653, endPoint y: 30, distance: 438.7
click at [215, 41] on icon "reload" at bounding box center [216, 40] width 17 height 17
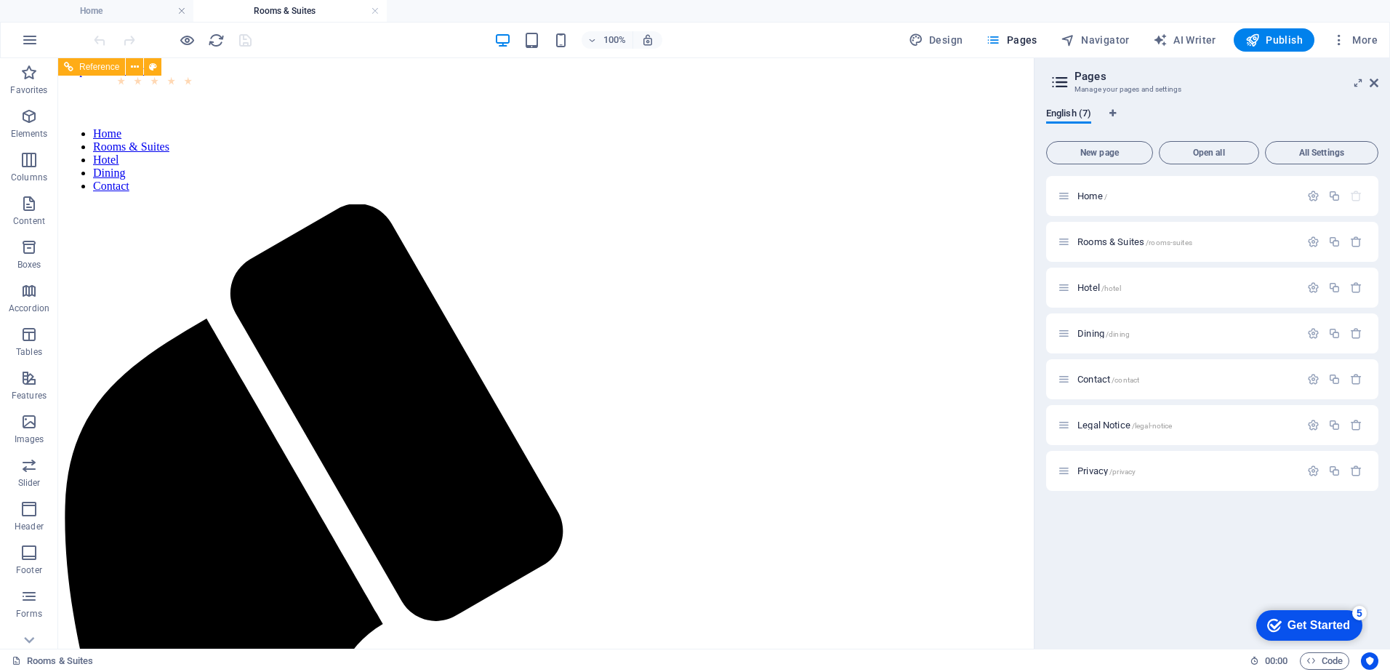
click at [498, 127] on nav "Home Rooms & Suites Hotel Dining Contact" at bounding box center [546, 159] width 964 height 65
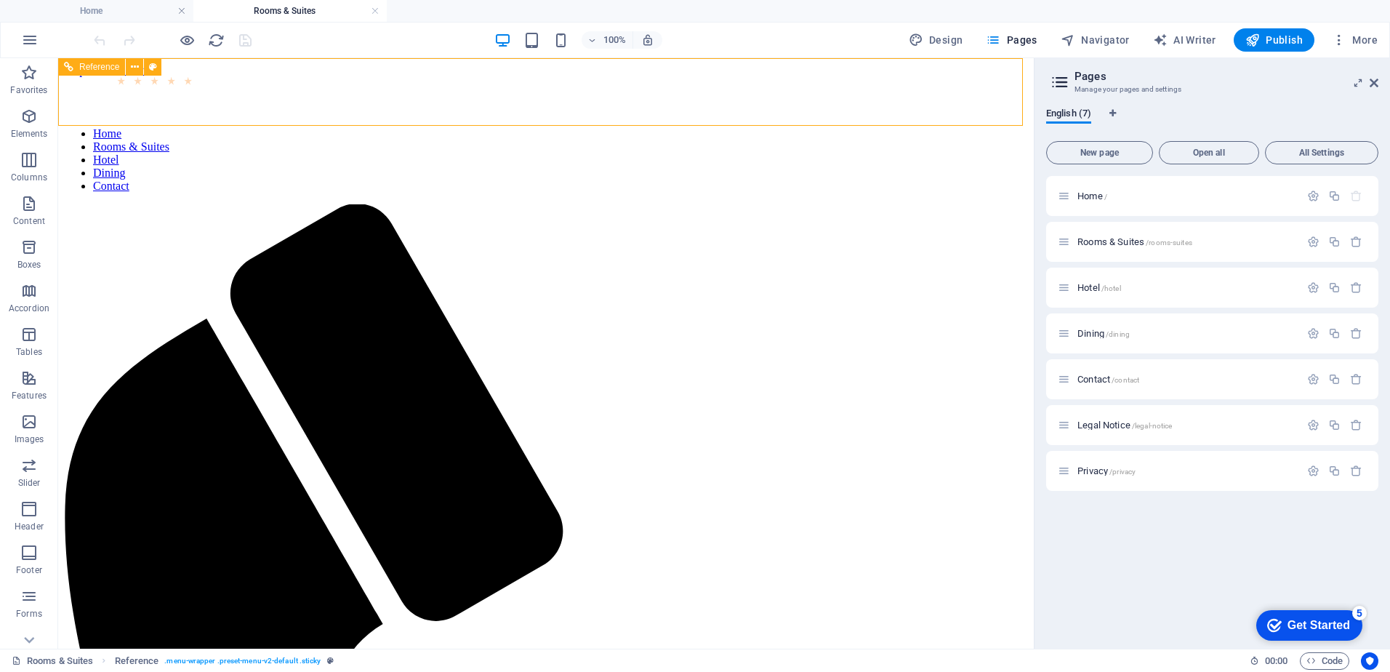
click at [511, 127] on nav "Home Rooms & Suites Hotel Dining Contact" at bounding box center [546, 159] width 964 height 65
click at [704, 127] on nav "Home Rooms & Suites Hotel Dining Contact" at bounding box center [546, 159] width 964 height 65
click at [800, 127] on nav "Home Rooms & Suites Hotel Dining Contact" at bounding box center [546, 159] width 964 height 65
click at [190, 38] on icon "button" at bounding box center [187, 40] width 17 height 17
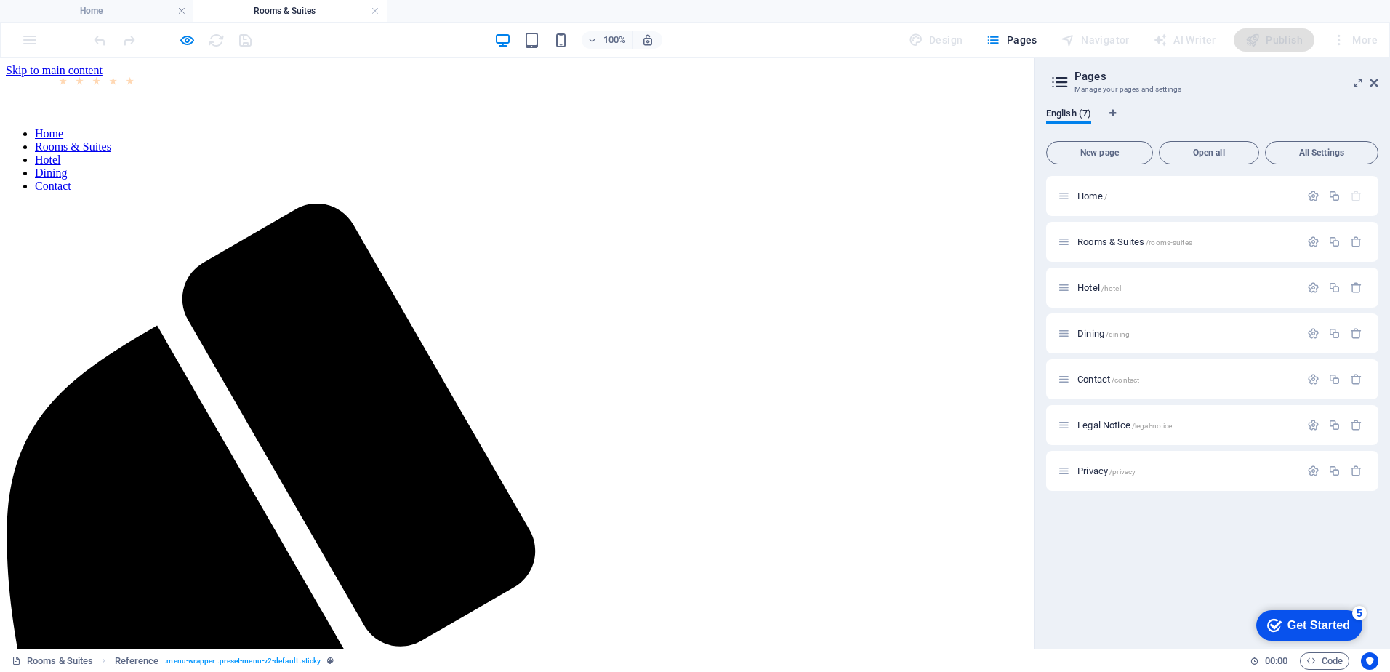
click at [493, 127] on li "Home" at bounding box center [531, 133] width 993 height 13
click at [63, 127] on link "Home" at bounding box center [49, 133] width 28 height 12
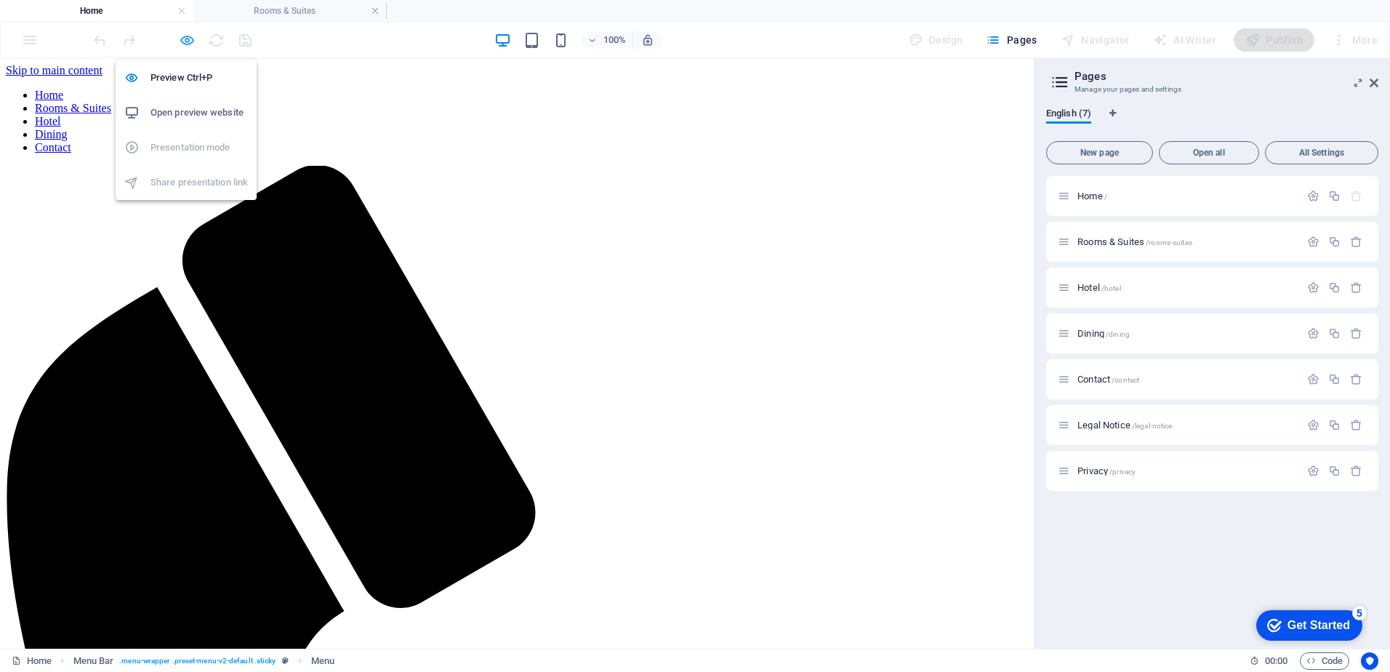
click at [191, 43] on icon "button" at bounding box center [187, 40] width 17 height 17
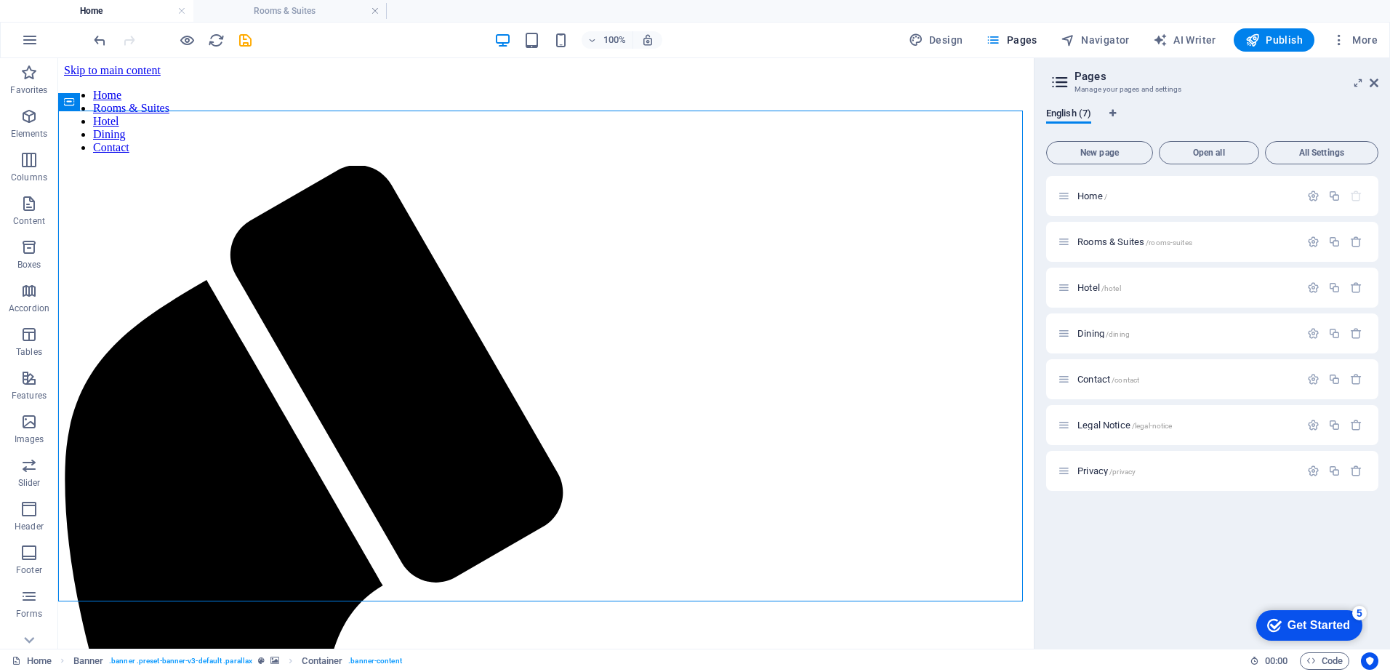
click at [1363, 34] on span "More" at bounding box center [1355, 40] width 46 height 15
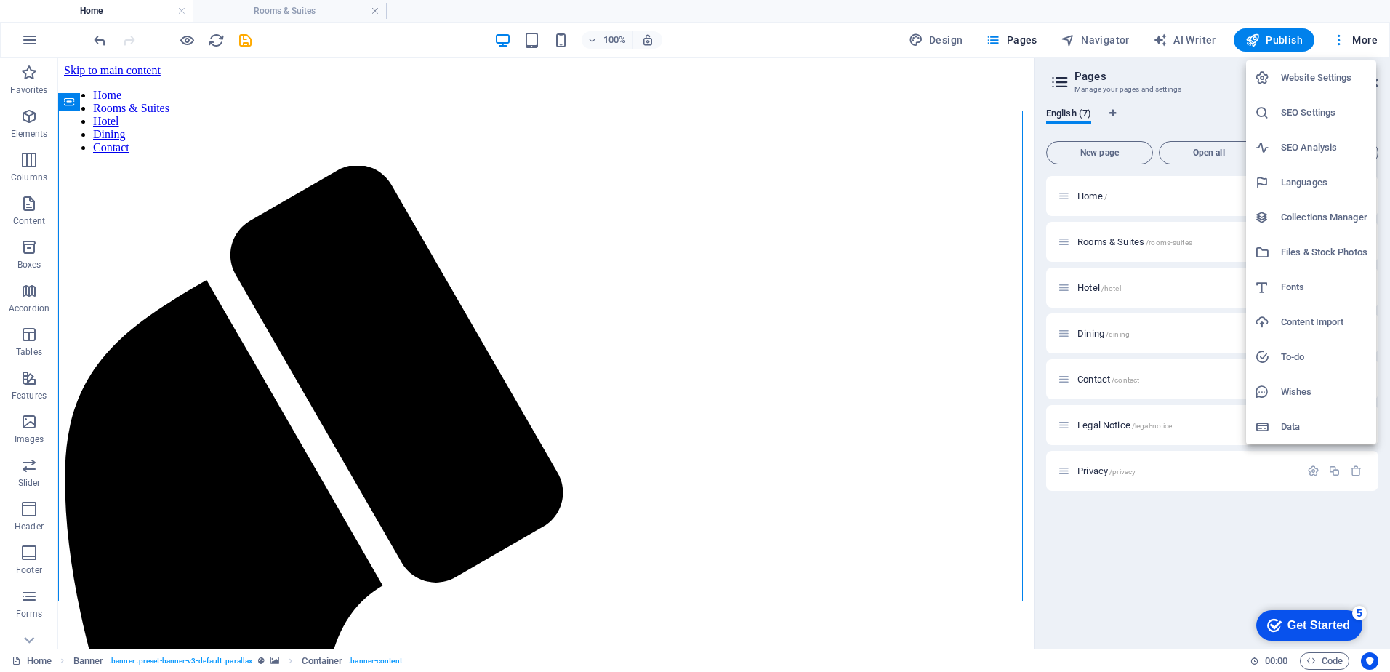
click at [25, 36] on div at bounding box center [695, 336] width 1390 height 672
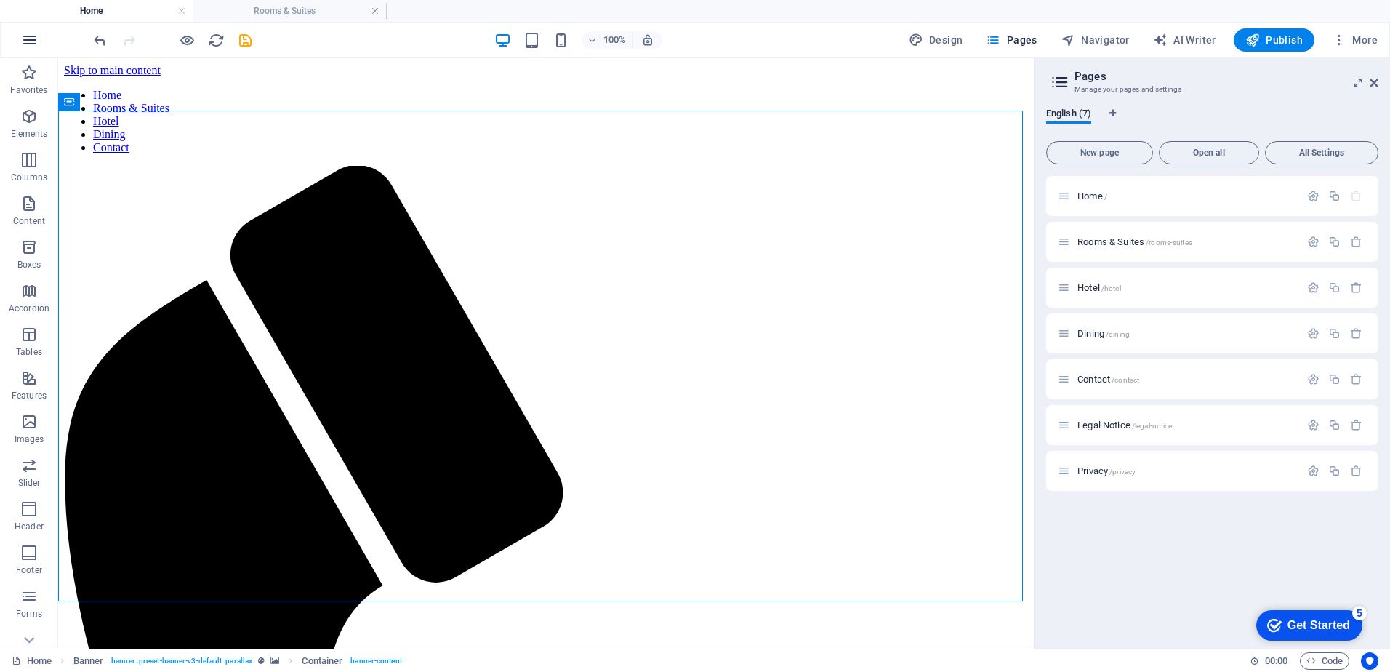
click at [28, 39] on icon "button" at bounding box center [29, 39] width 17 height 17
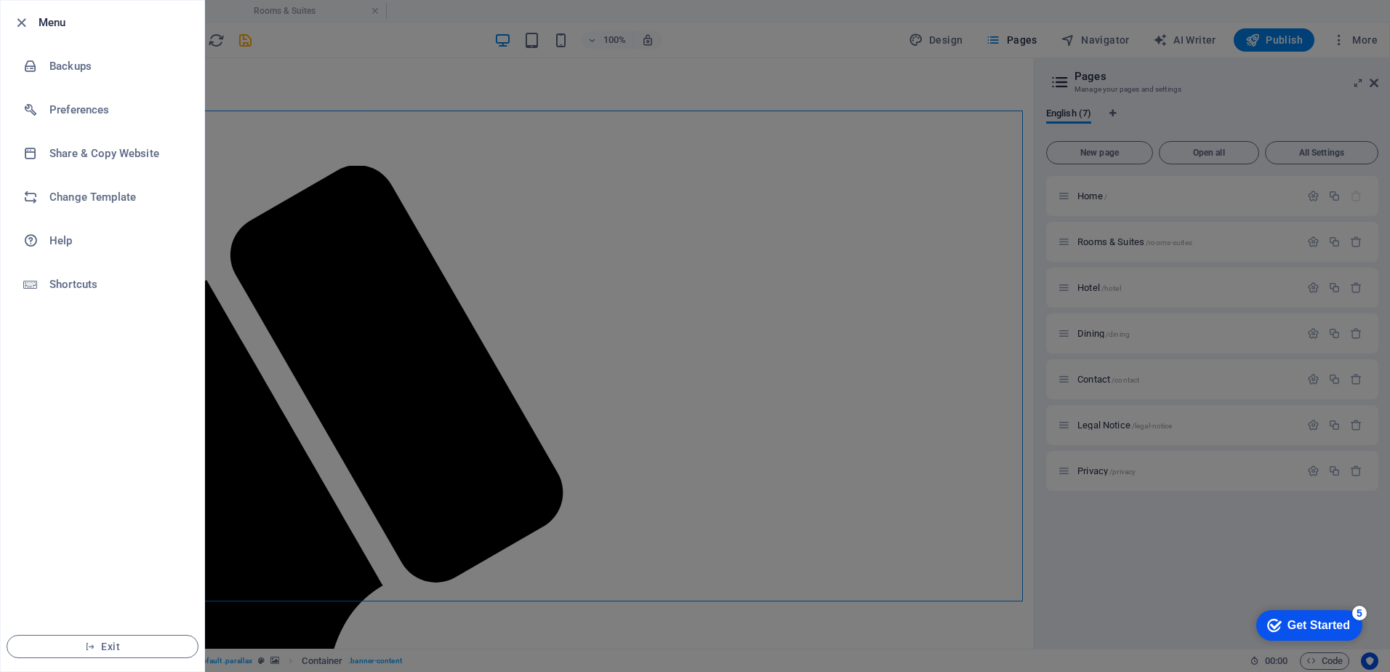
click at [1353, 42] on div at bounding box center [695, 336] width 1390 height 672
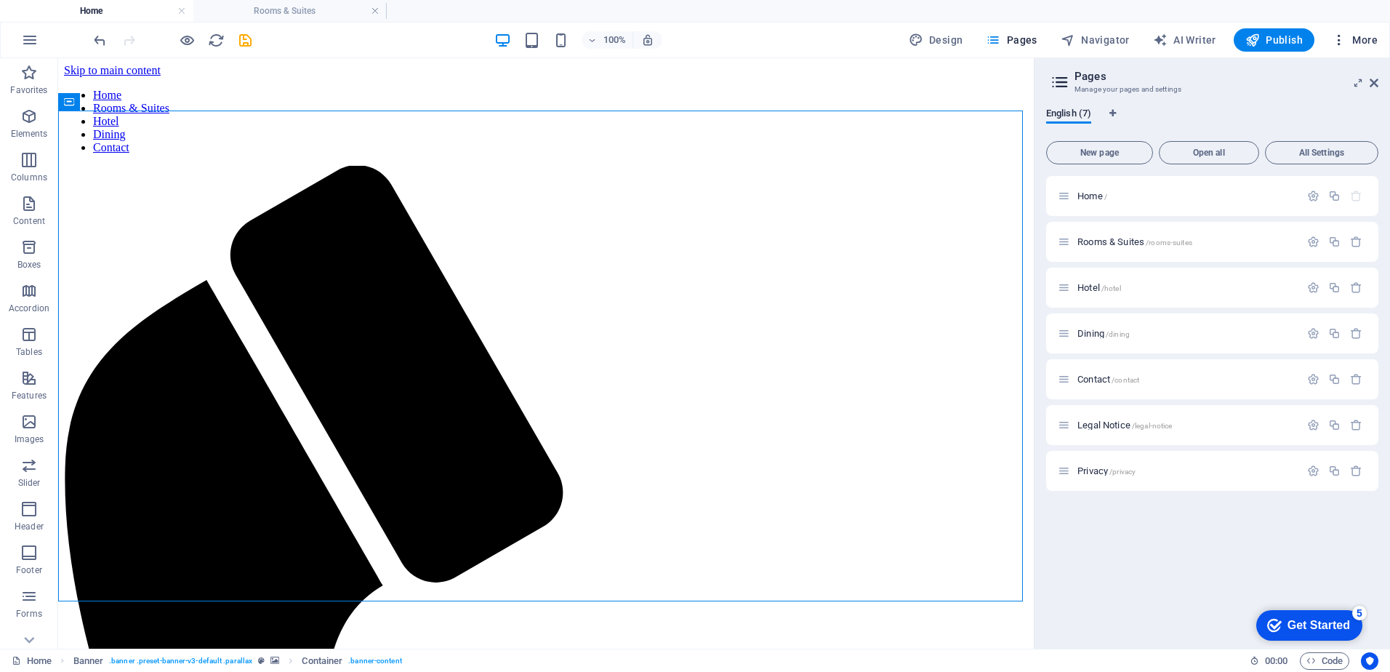
click at [1342, 41] on icon "button" at bounding box center [1339, 40] width 15 height 15
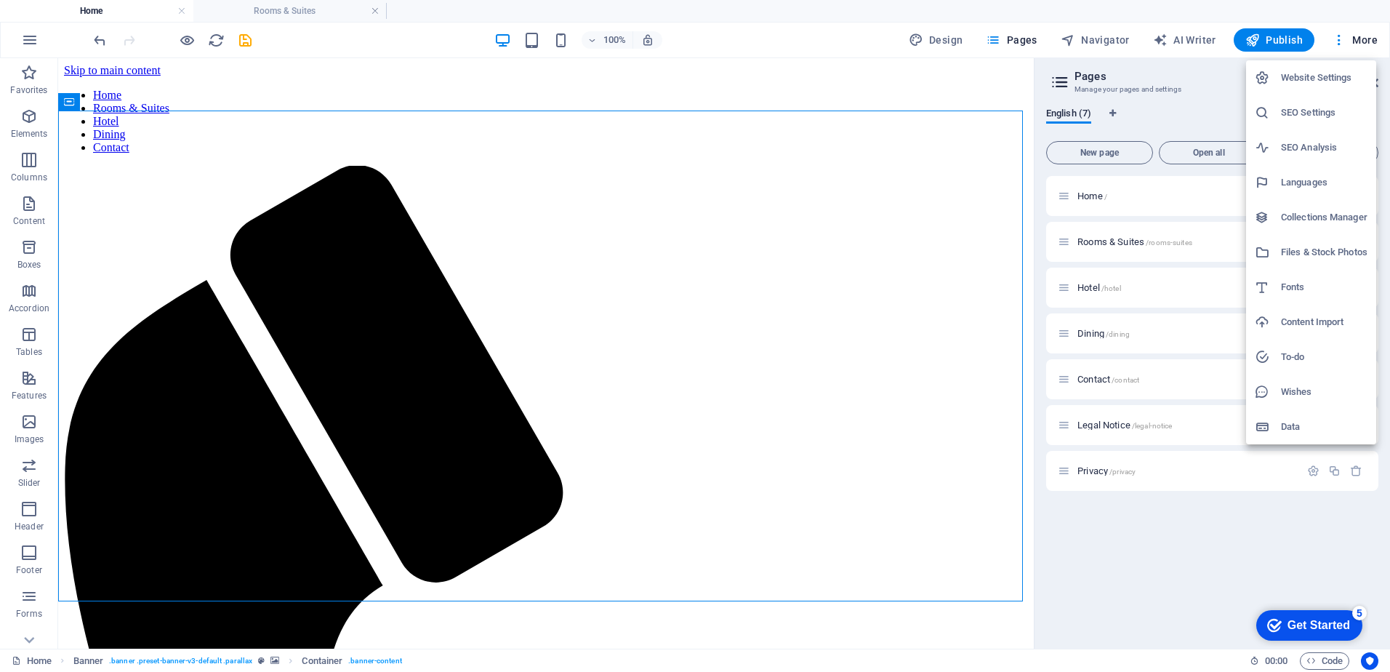
click at [241, 40] on div at bounding box center [695, 336] width 1390 height 672
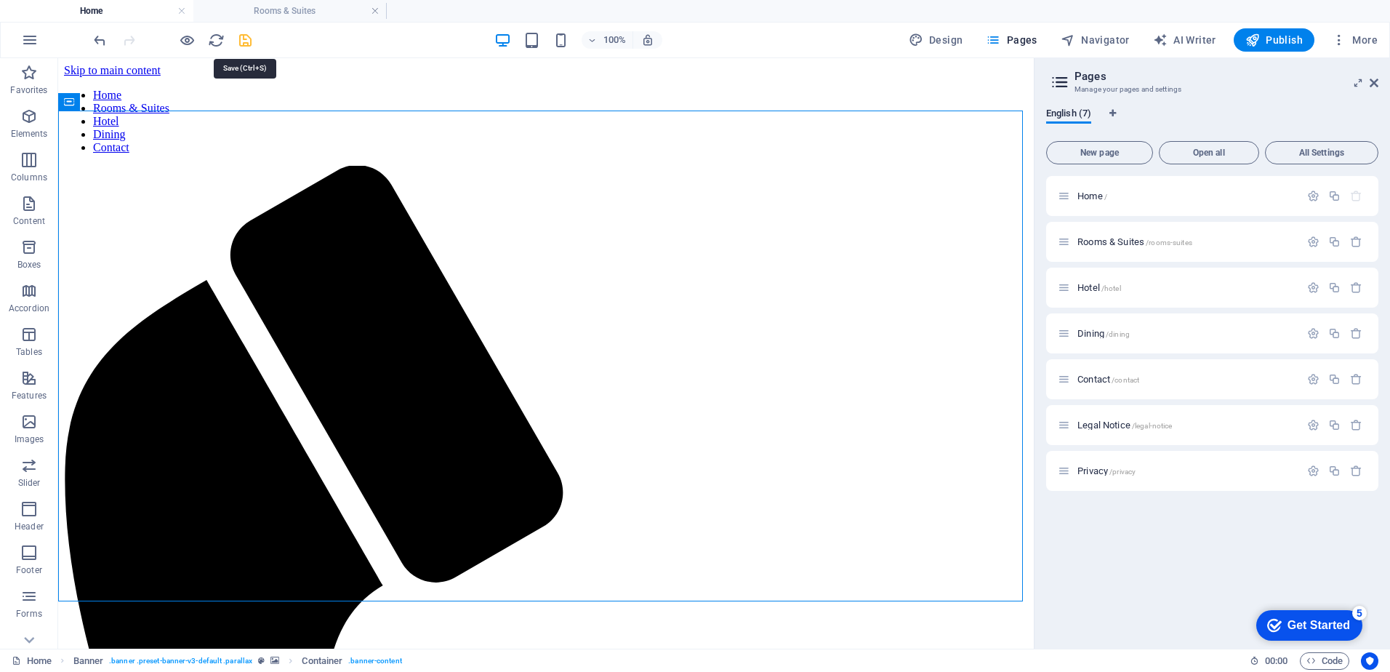
click at [247, 44] on icon "save" at bounding box center [245, 40] width 17 height 17
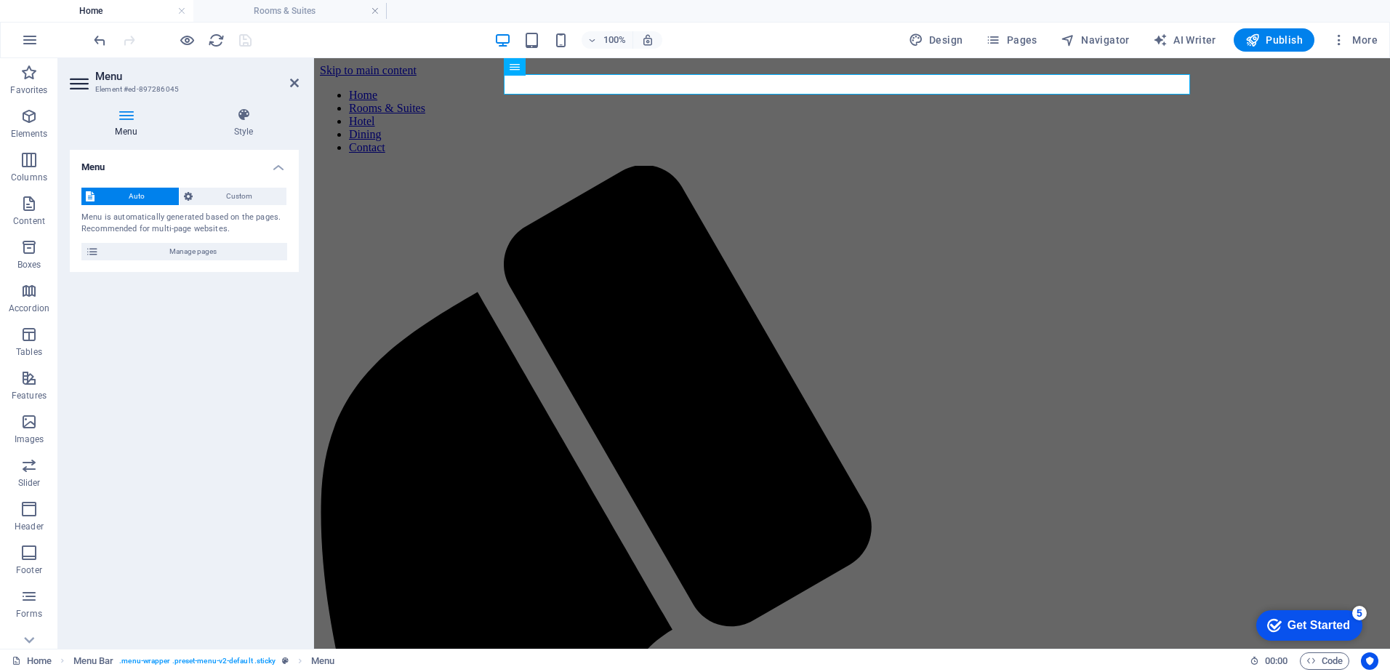
click at [158, 353] on div "Menu Auto Custom Menu is automatically generated based on the pages. Recommende…" at bounding box center [184, 393] width 229 height 487
click at [25, 38] on icon "button" at bounding box center [29, 39] width 17 height 17
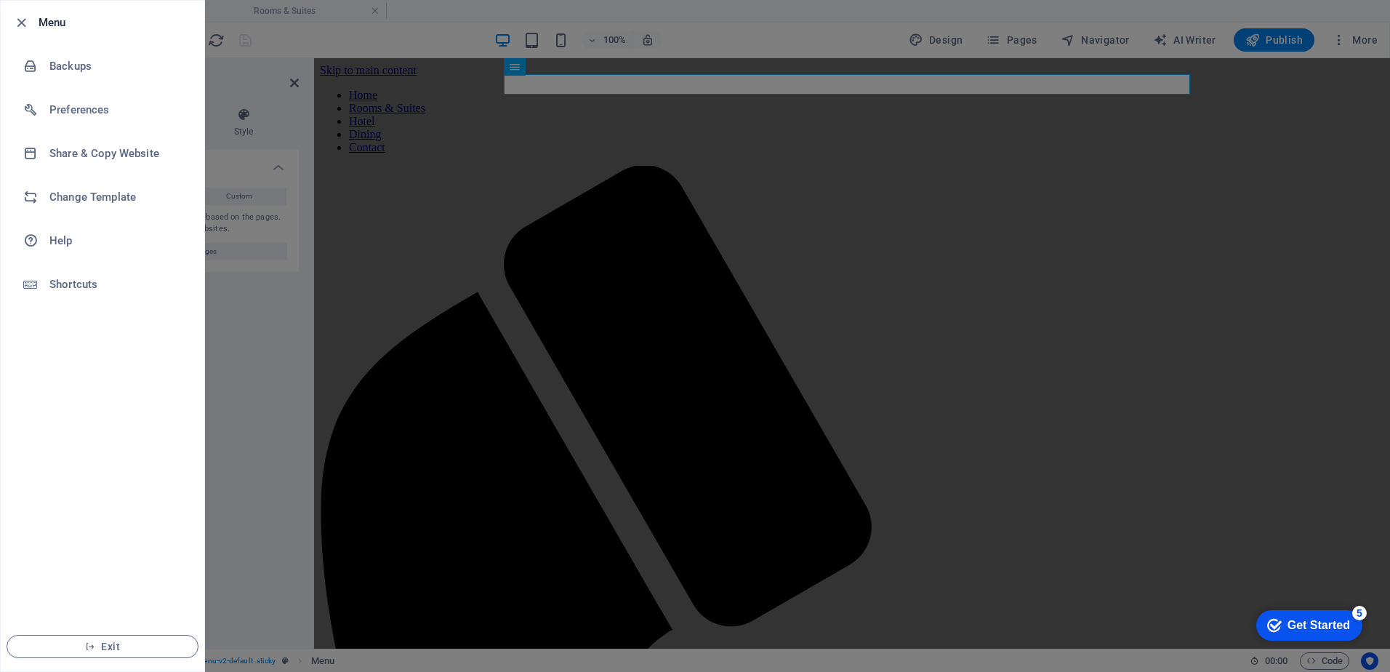
click at [1244, 207] on div at bounding box center [695, 336] width 1390 height 672
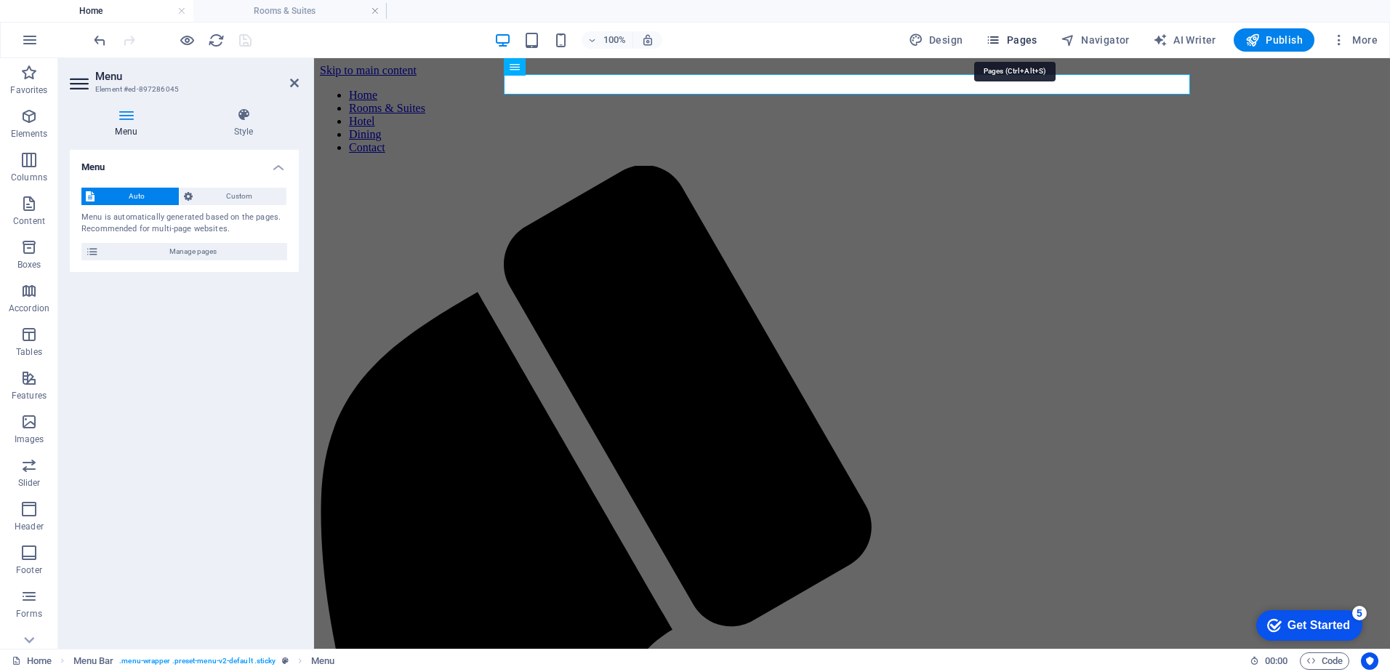
click at [994, 39] on icon "button" at bounding box center [993, 40] width 15 height 15
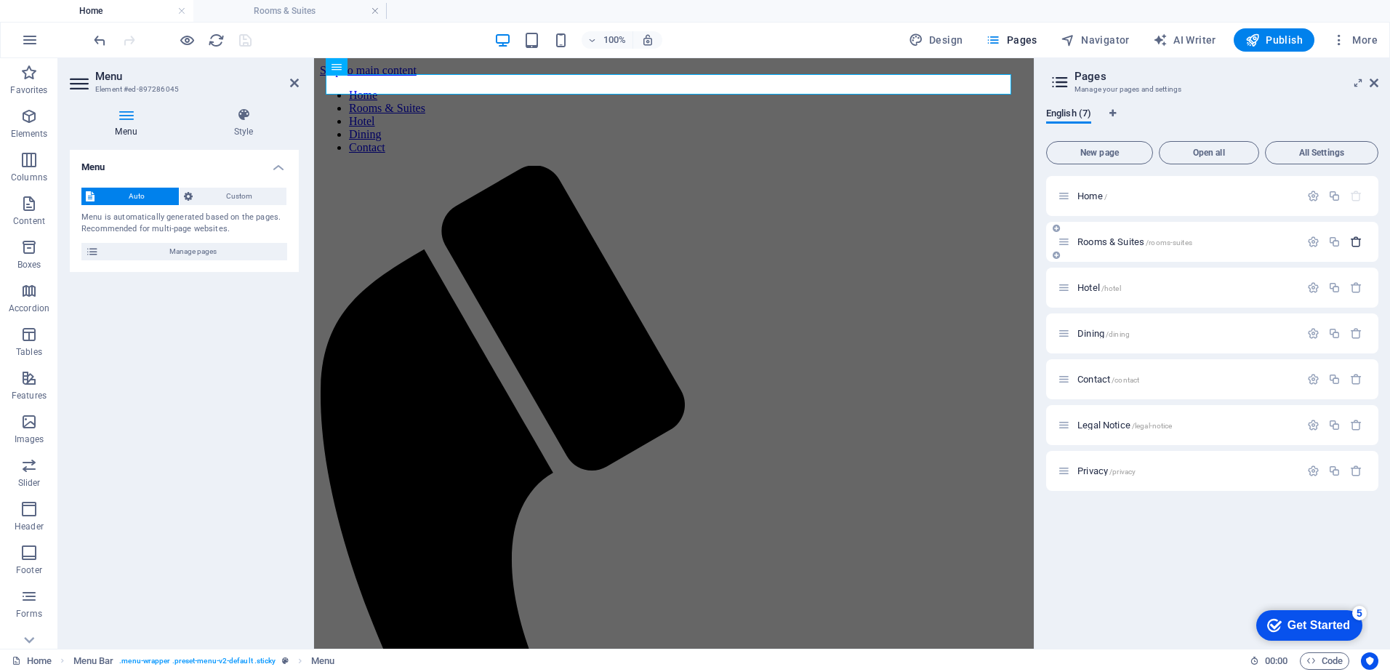
click at [1356, 241] on icon "button" at bounding box center [1356, 242] width 12 height 12
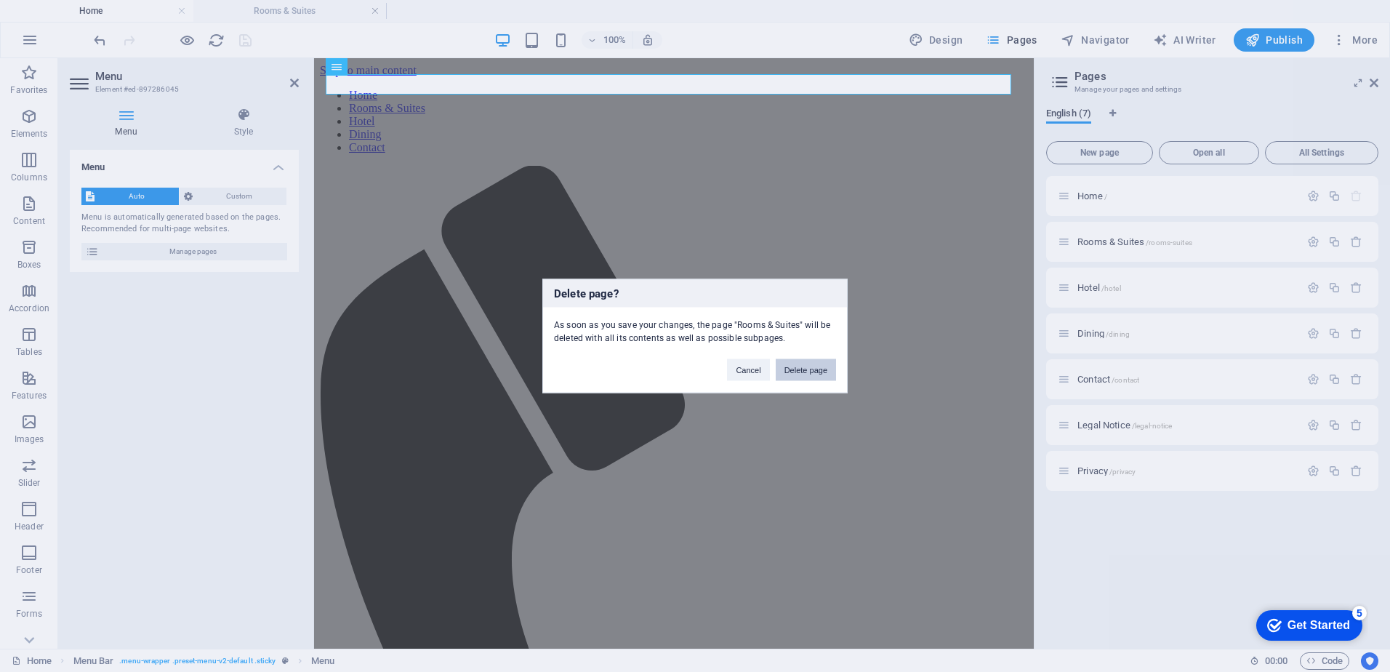
drag, startPoint x: 802, startPoint y: 374, endPoint x: 489, endPoint y: 337, distance: 315.5
click at [803, 374] on button "Delete page" at bounding box center [806, 370] width 60 height 22
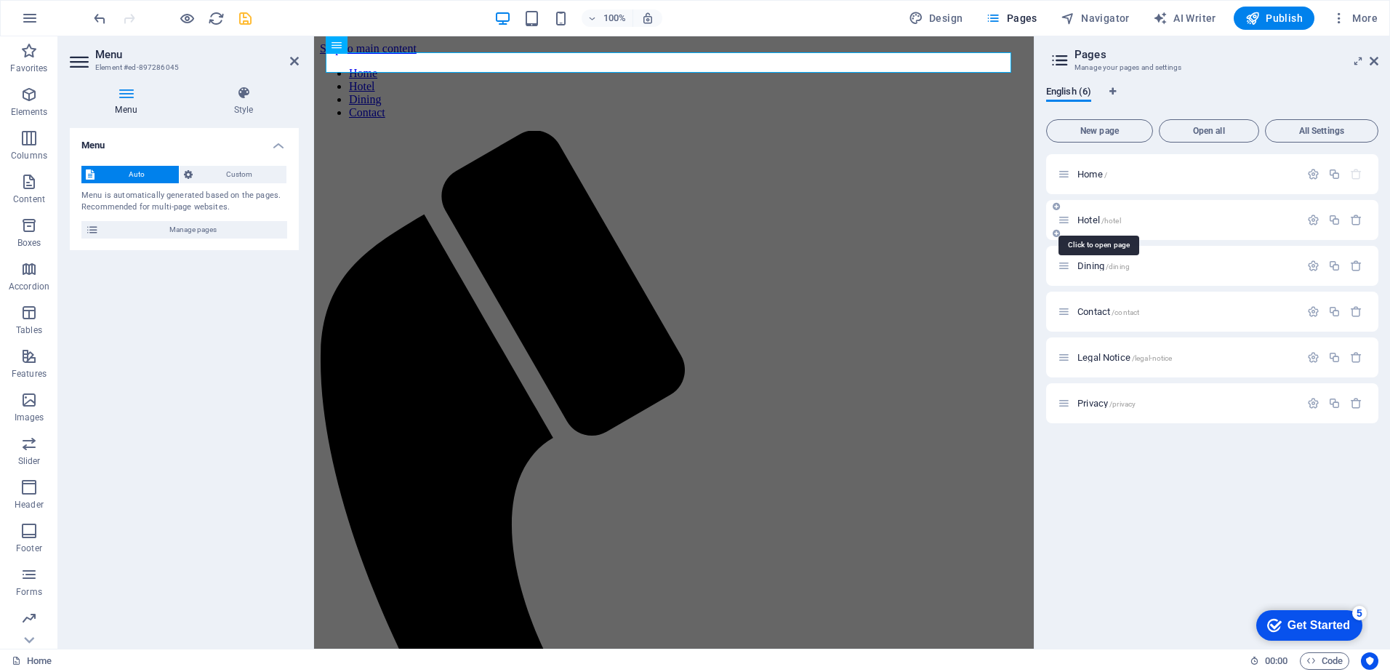
click at [1092, 220] on span "Hotel /hotel" at bounding box center [1100, 220] width 44 height 11
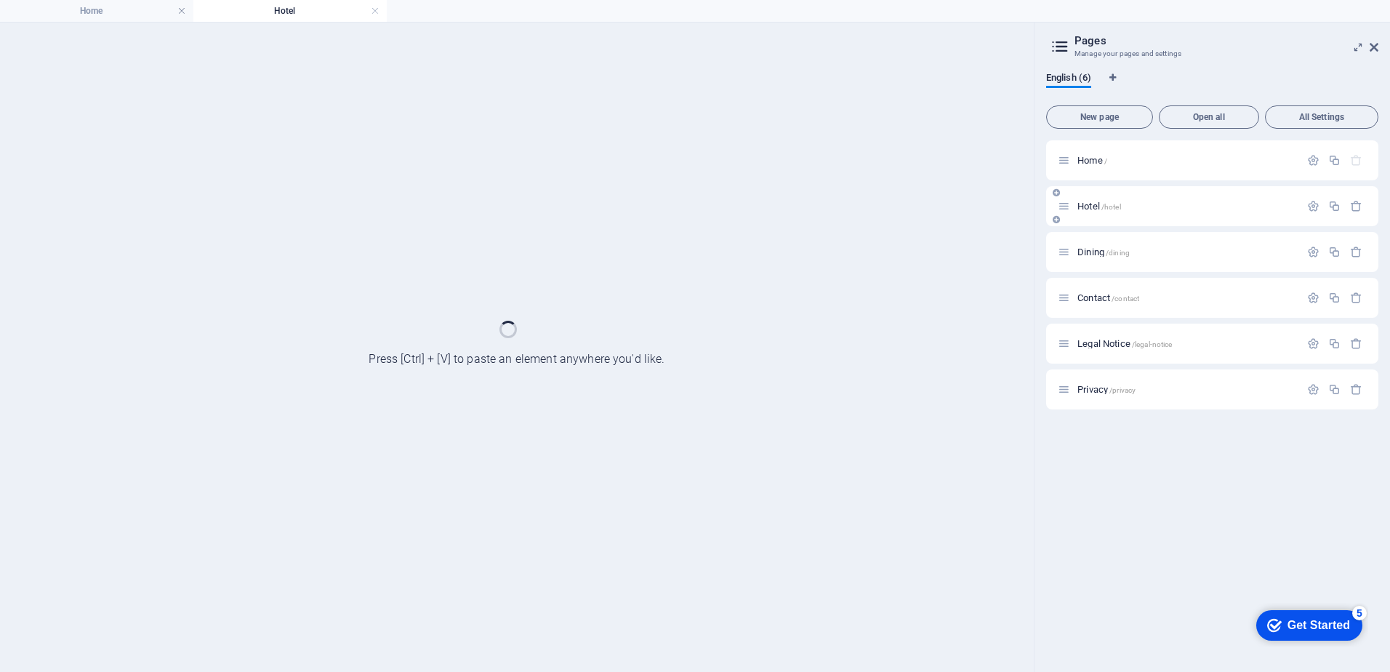
click at [1092, 220] on div "Hotel /hotel" at bounding box center [1213, 206] width 332 height 40
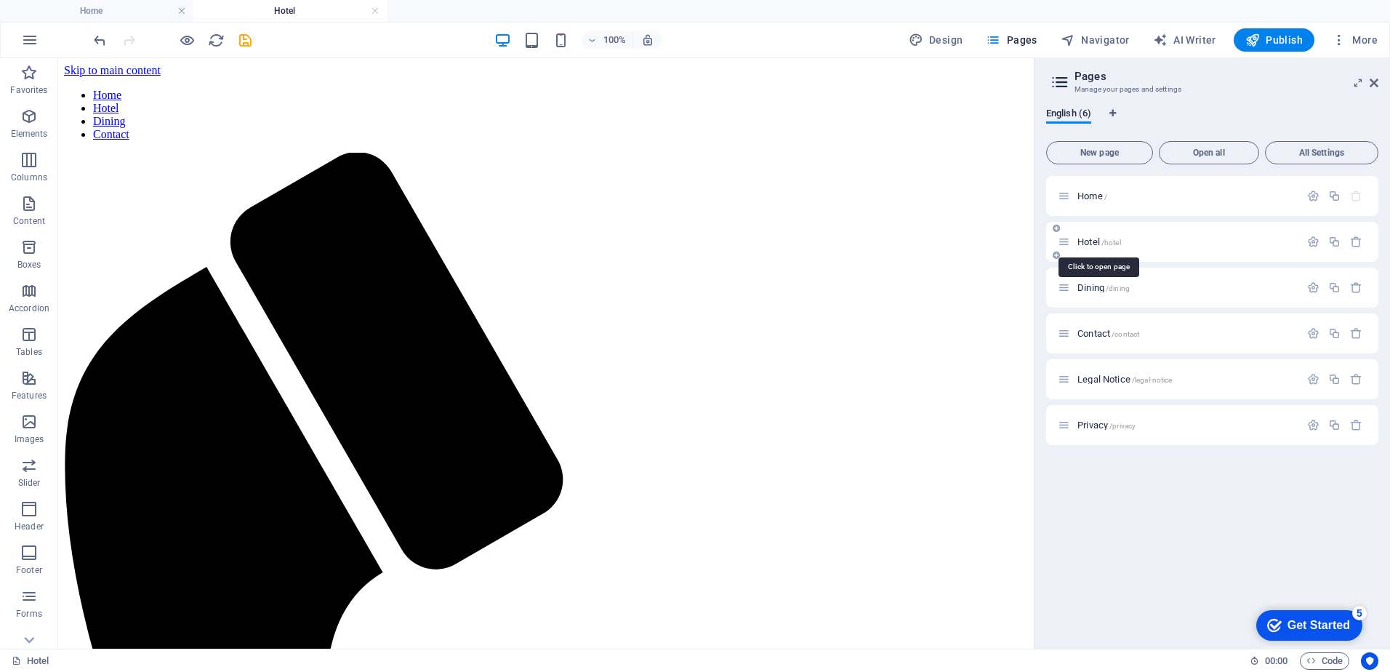
click at [1085, 239] on span "Hotel /hotel" at bounding box center [1100, 241] width 44 height 11
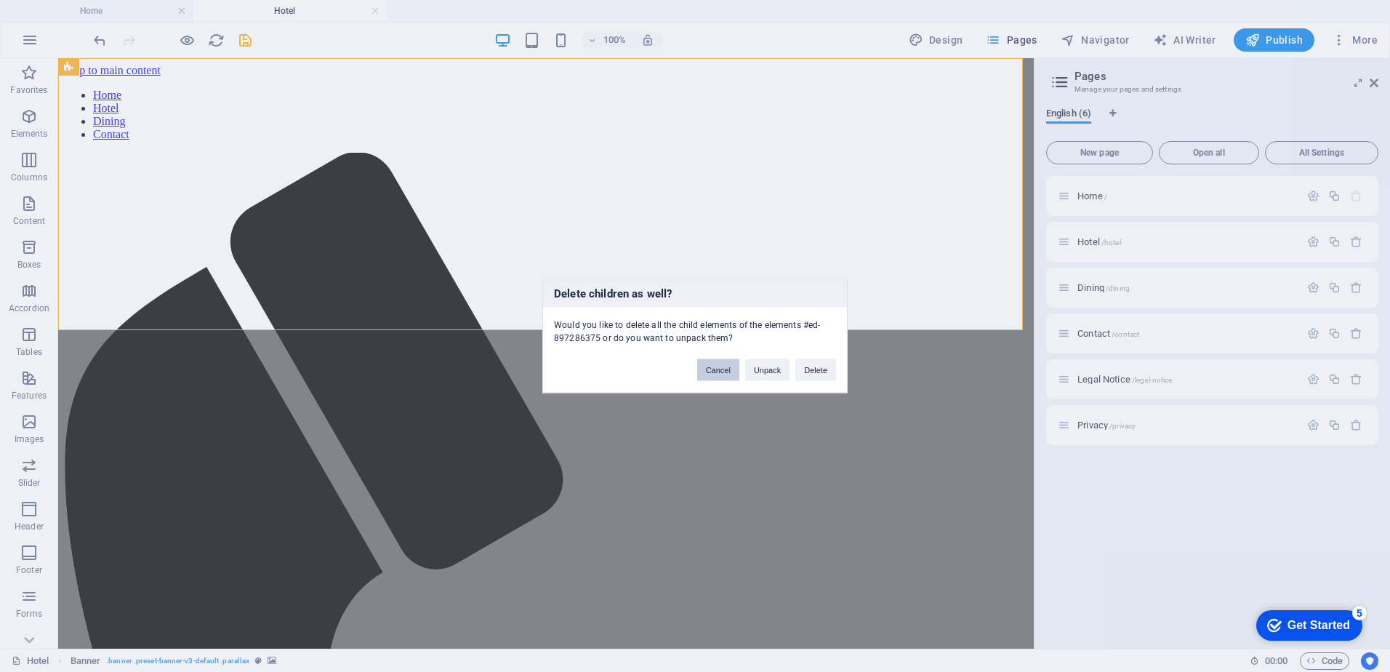
click at [720, 369] on button "Cancel" at bounding box center [718, 370] width 42 height 22
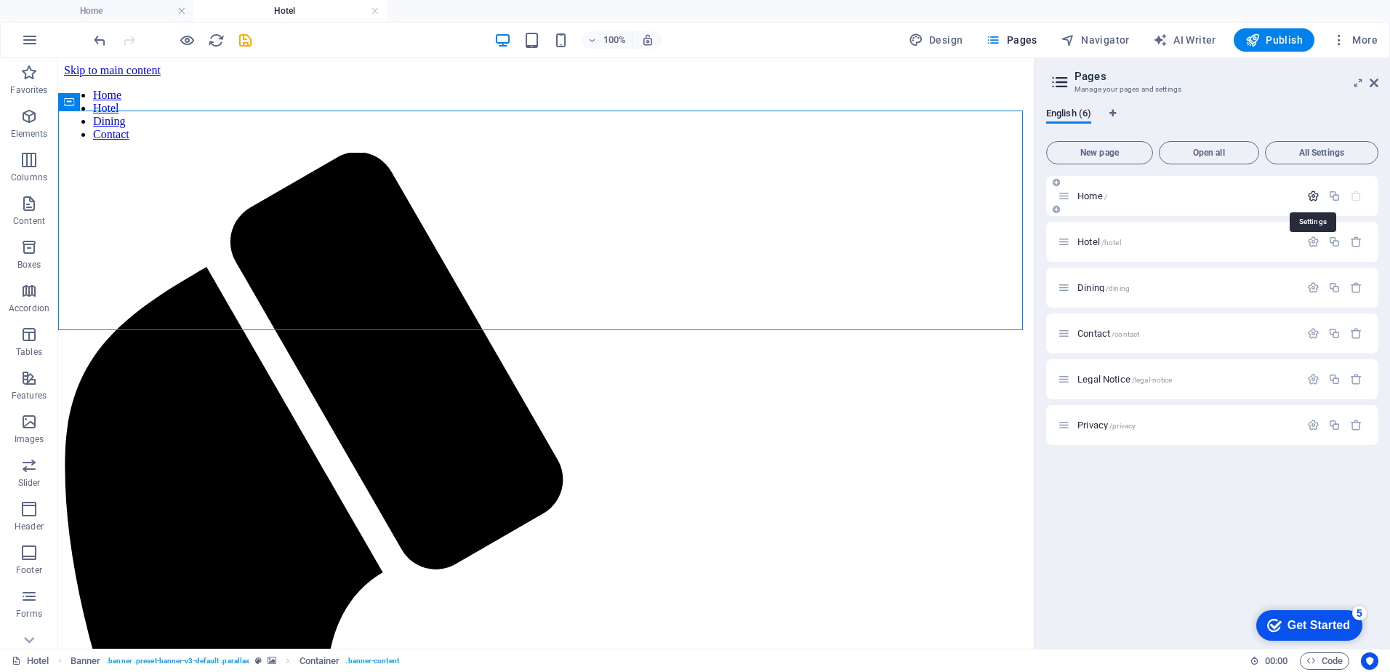
click at [1313, 196] on icon "button" at bounding box center [1314, 196] width 12 height 12
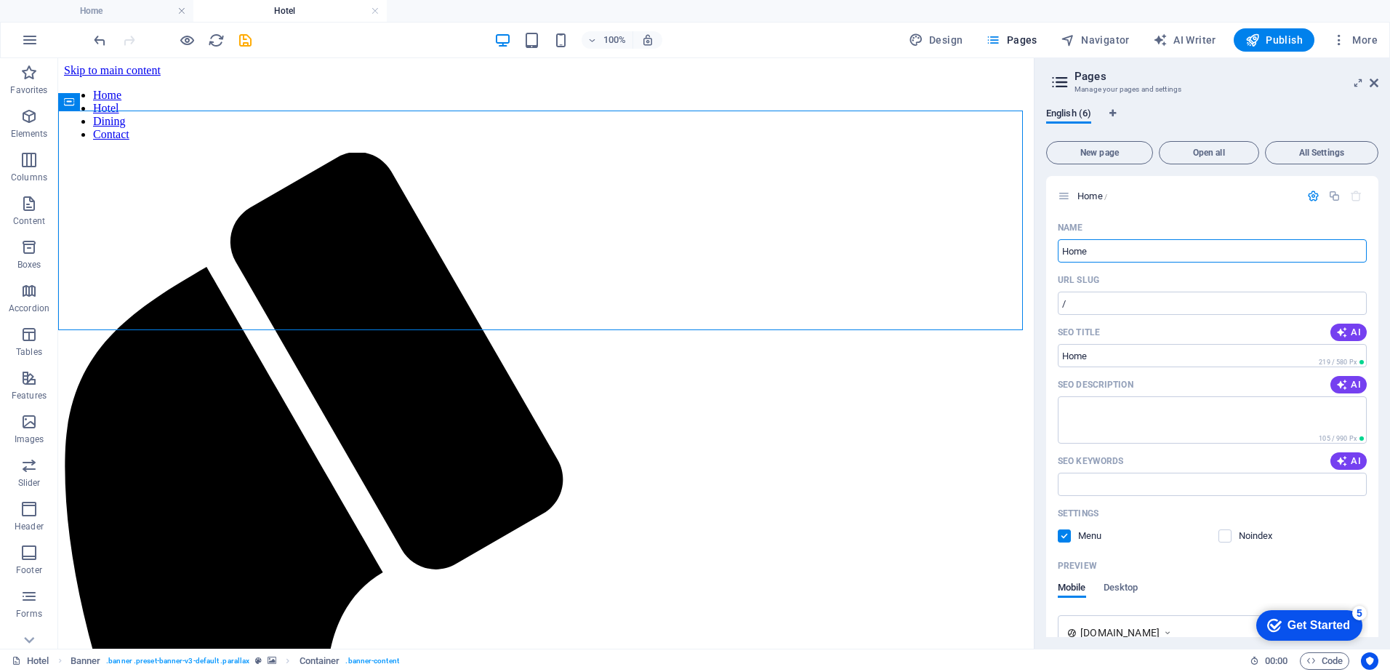
click at [1200, 103] on div "English (6) New page Open all All Settings Home / Name Home ​ URL SLUG / ​ SEO …" at bounding box center [1213, 372] width 356 height 553
click at [1097, 154] on span "New page" at bounding box center [1100, 152] width 94 height 9
click at [1358, 81] on icon at bounding box center [1358, 83] width 0 height 12
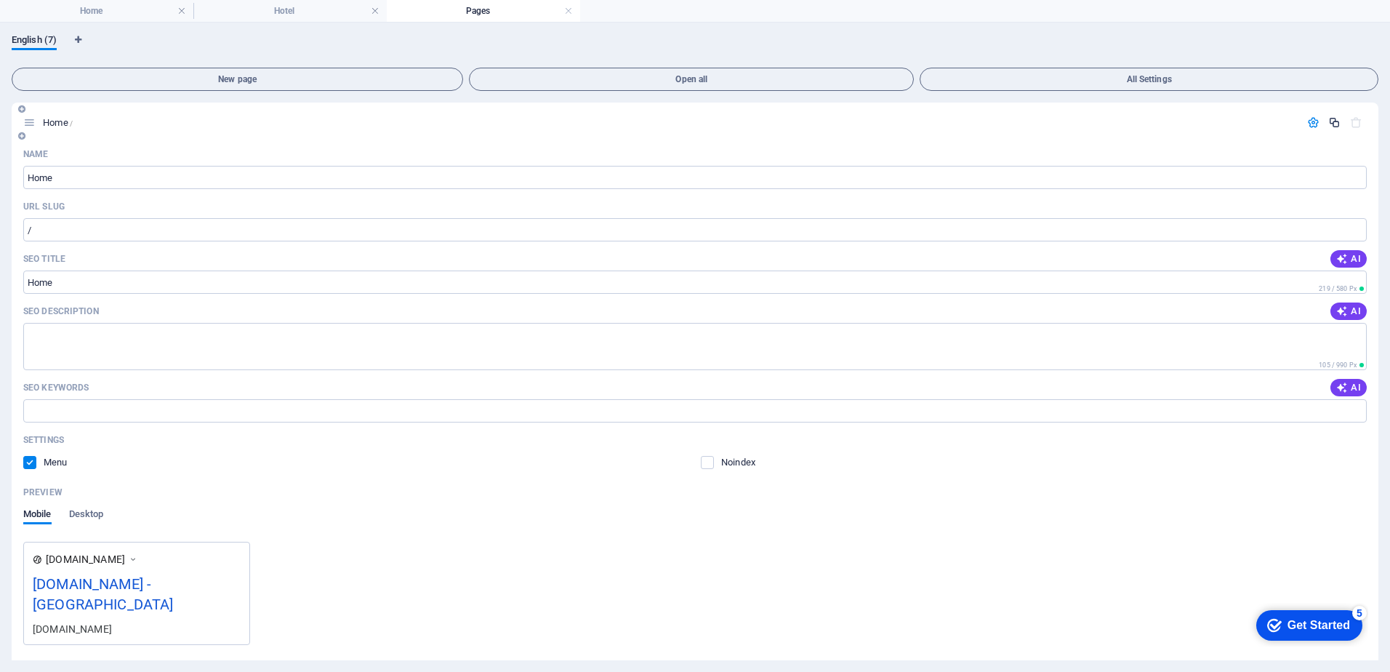
click at [1332, 122] on icon "button" at bounding box center [1335, 122] width 12 height 12
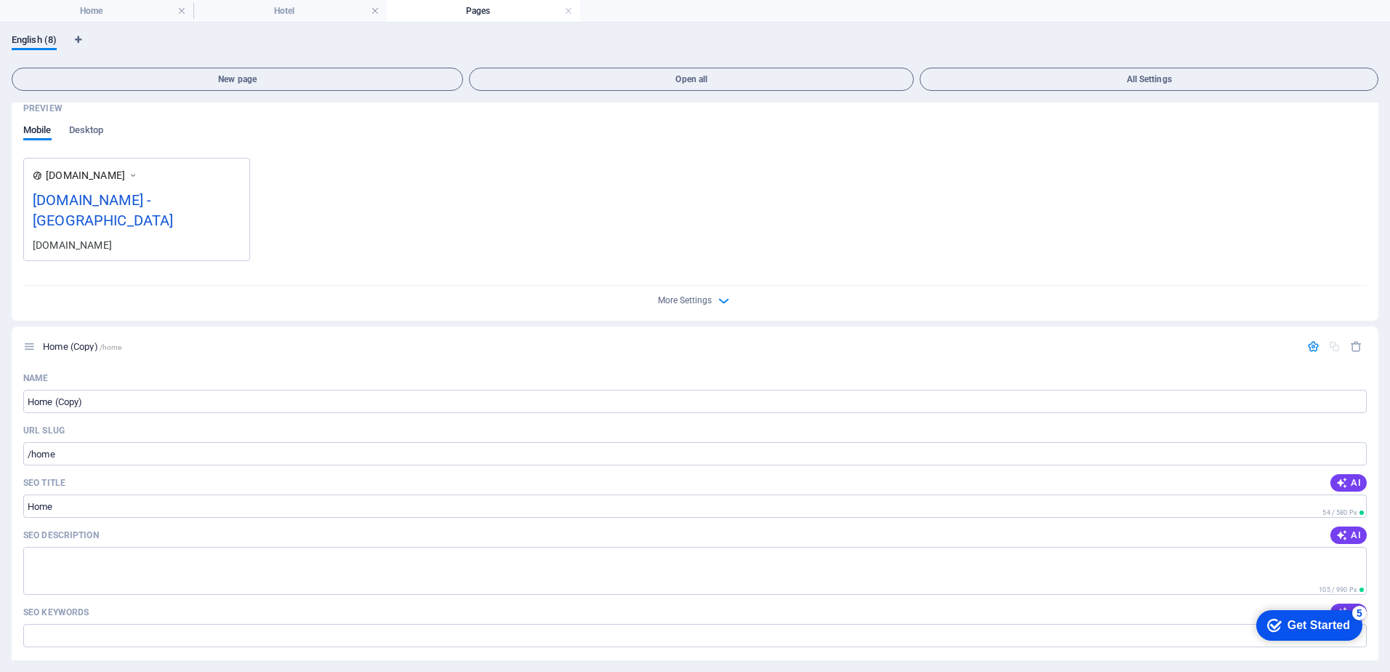
click at [132, 199] on div "[DOMAIN_NAME] - [GEOGRAPHIC_DATA]" at bounding box center [137, 213] width 208 height 49
click at [191, 203] on div "[DOMAIN_NAME] - [GEOGRAPHIC_DATA]" at bounding box center [137, 213] width 208 height 49
click at [199, 202] on div "[DOMAIN_NAME] - [GEOGRAPHIC_DATA]" at bounding box center [137, 213] width 208 height 49
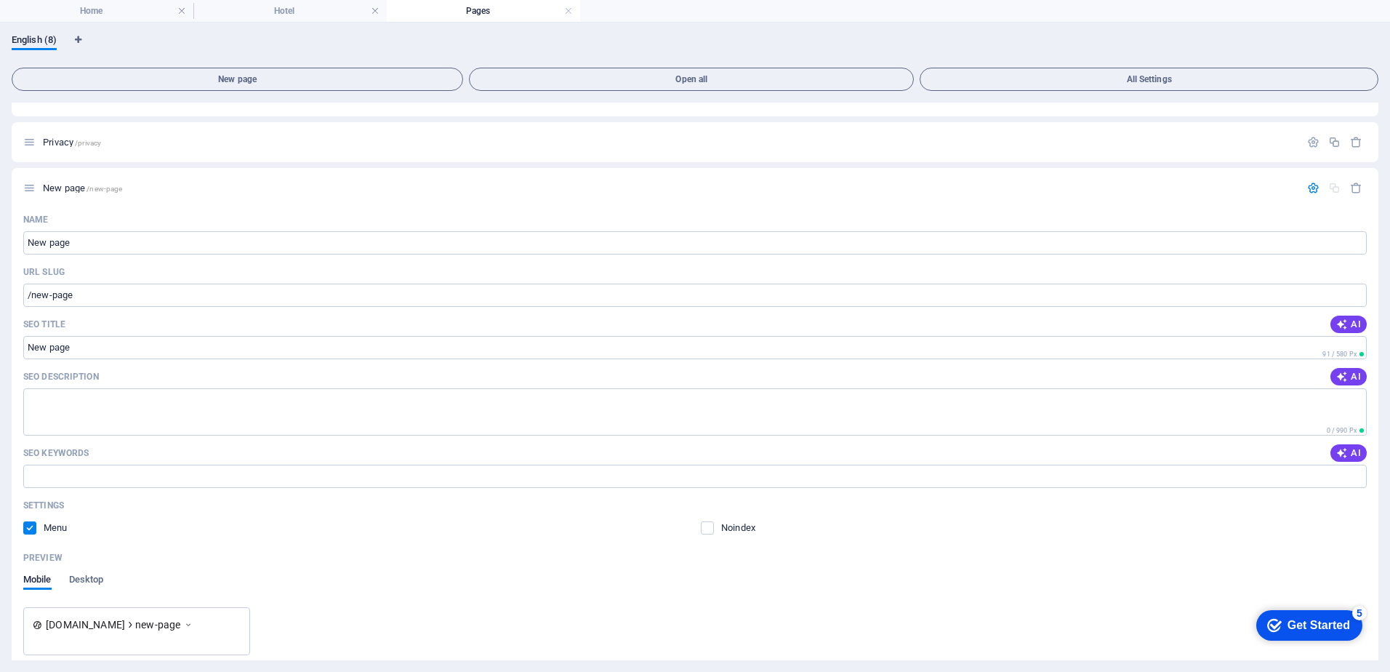
scroll to position [0, 0]
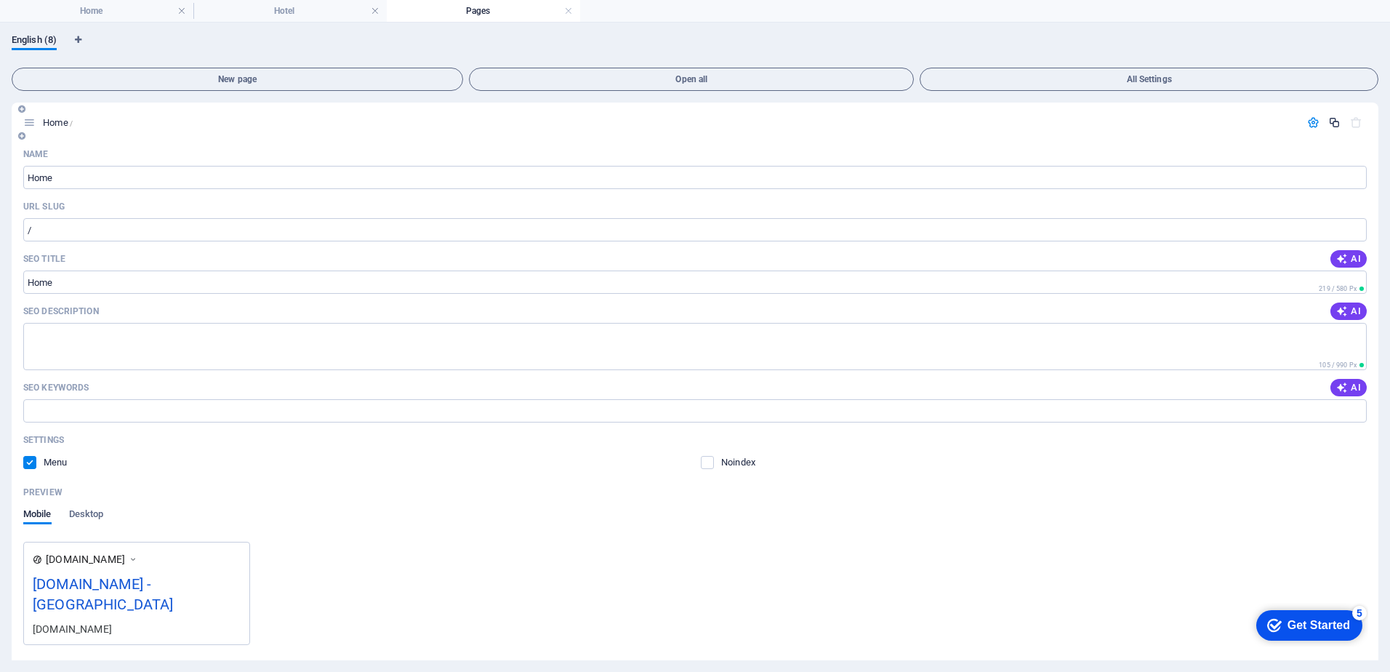
click at [1332, 121] on icon "button" at bounding box center [1335, 122] width 12 height 12
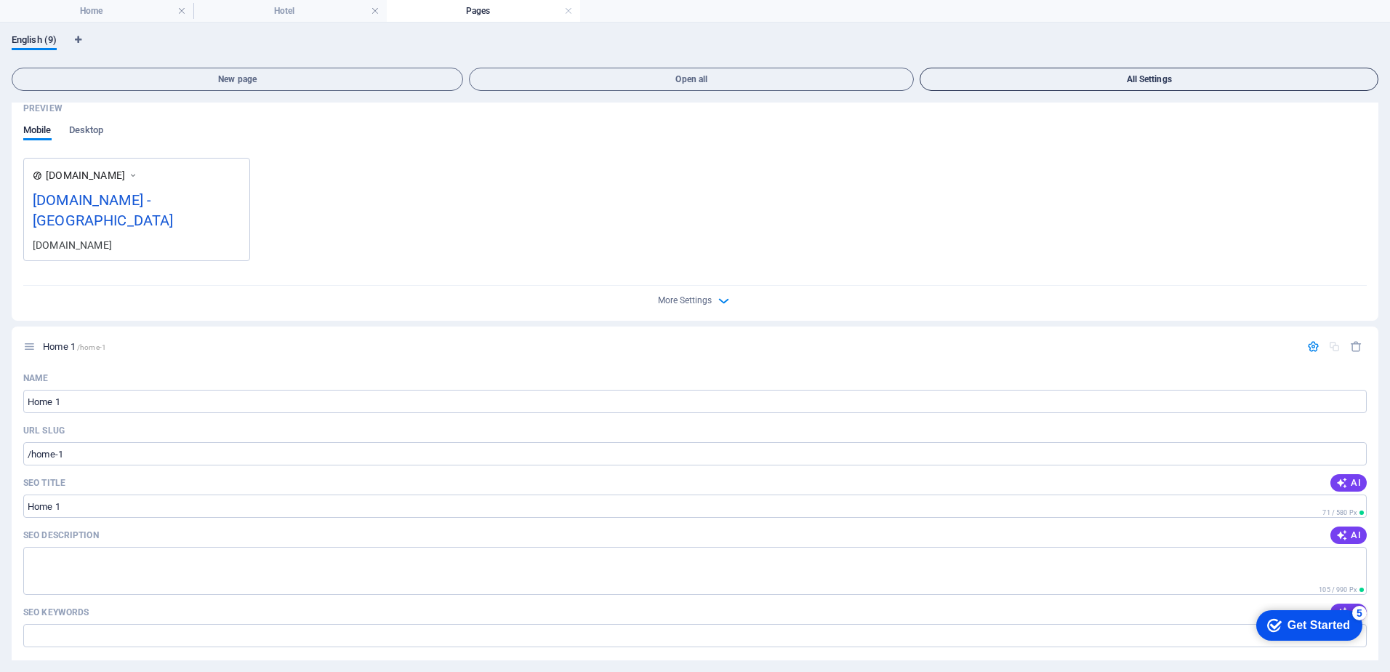
click at [1110, 79] on span "All Settings" at bounding box center [1150, 79] width 446 height 9
